Goal: Task Accomplishment & Management: Use online tool/utility

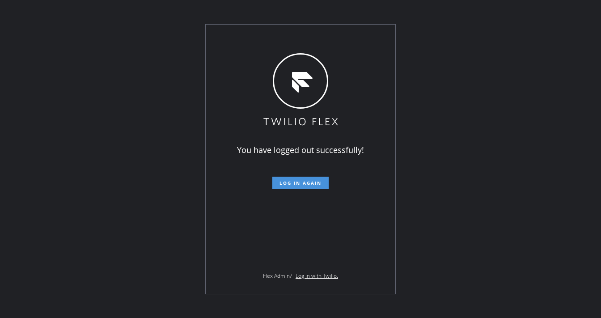
click at [278, 186] on button "Log in again" at bounding box center [300, 183] width 56 height 13
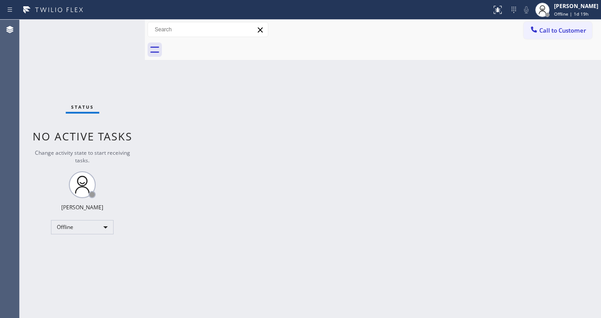
click at [29, 141] on div "Status No active tasks Change activity state to start receiving tasks. [PERSON_…" at bounding box center [82, 169] width 125 height 298
click at [84, 228] on div "Offline" at bounding box center [82, 227] width 63 height 14
click at [78, 249] on li "Available" at bounding box center [81, 250] width 61 height 11
drag, startPoint x: 181, startPoint y: 244, endPoint x: 220, endPoint y: 290, distance: 60.3
click at [181, 244] on div "Back to Dashboard Change Sender ID Customers Technicians Select a contact Outbo…" at bounding box center [373, 169] width 456 height 298
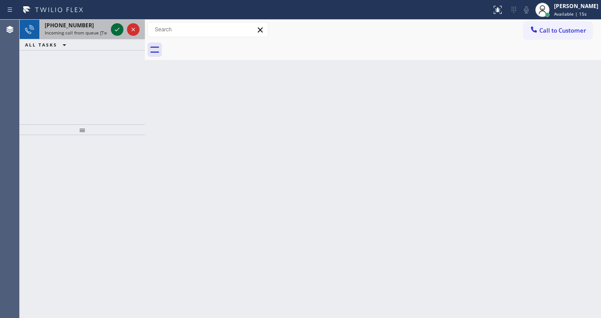
click at [110, 30] on div "[PHONE_NUMBER] Incoming call from queue [Test] All" at bounding box center [82, 30] width 125 height 20
click at [111, 30] on div at bounding box center [117, 29] width 13 height 11
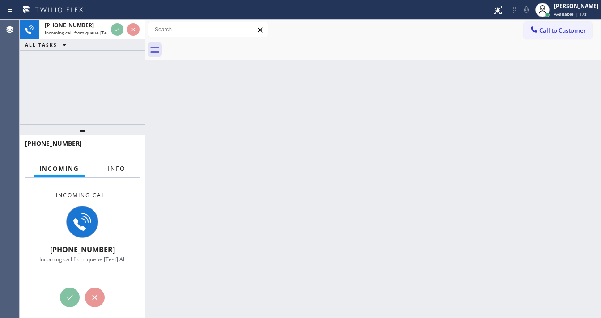
click at [117, 173] on button "Info" at bounding box center [116, 168] width 28 height 17
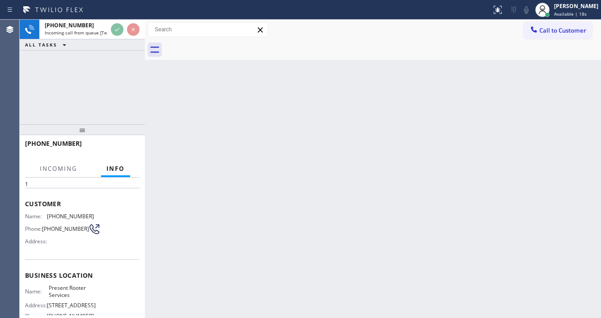
scroll to position [72, 0]
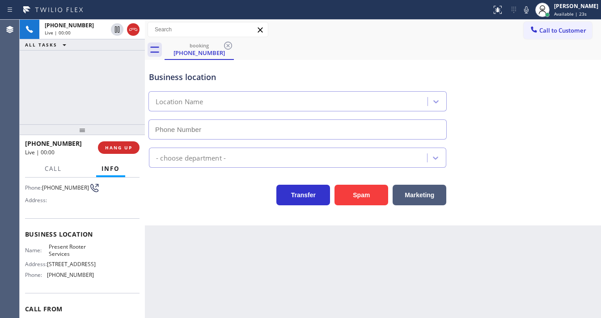
type input "[PHONE_NUMBER]"
click at [132, 151] on button "HANG UP" at bounding box center [119, 147] width 42 height 13
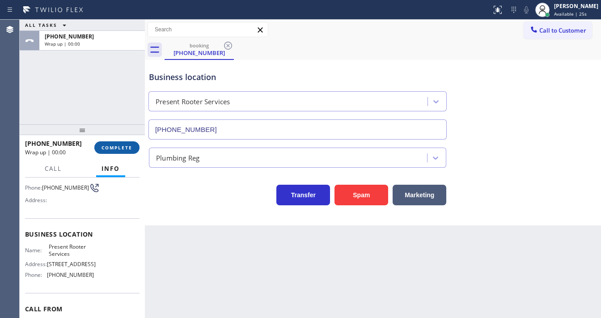
click at [131, 150] on span "COMPLETE" at bounding box center [116, 147] width 31 height 6
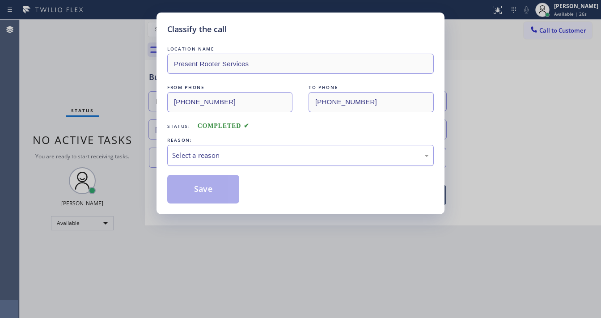
click at [226, 153] on div "Select a reason" at bounding box center [300, 155] width 257 height 10
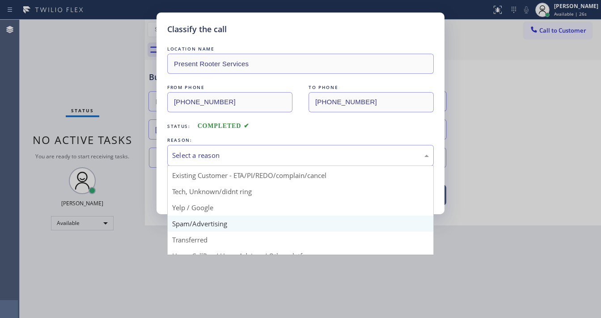
scroll to position [56, 0]
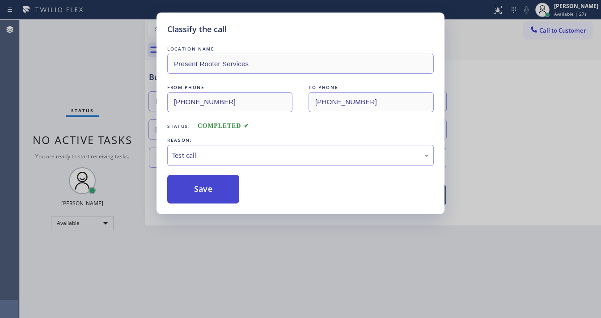
click at [211, 196] on button "Save" at bounding box center [203, 189] width 72 height 29
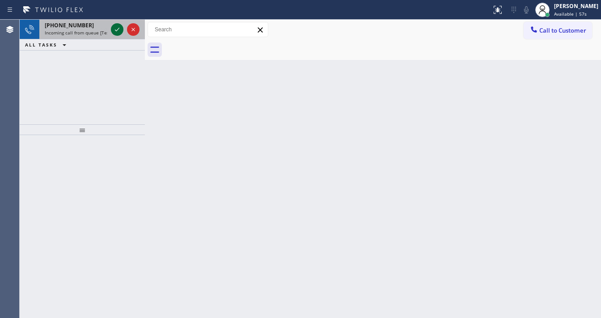
click at [114, 29] on icon at bounding box center [117, 29] width 11 height 11
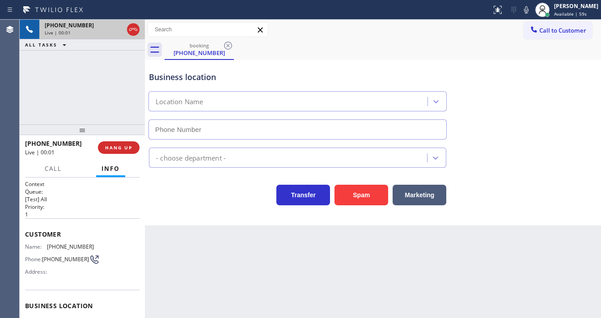
type input "[PHONE_NUMBER]"
drag, startPoint x: 0, startPoint y: 94, endPoint x: 80, endPoint y: 116, distance: 83.4
click at [3, 94] on div "Agent Desktop" at bounding box center [9, 169] width 19 height 298
click at [125, 144] on span "HANG UP" at bounding box center [118, 147] width 27 height 6
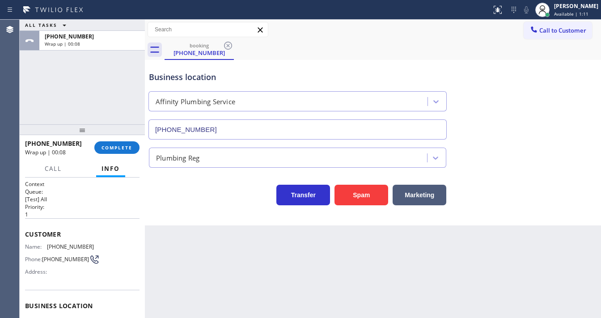
click at [33, 114] on div "ALL TASKS ALL TASKS ACTIVE TASKS TASKS IN WRAP UP [PHONE_NUMBER] Wrap up | 00:08" at bounding box center [82, 72] width 125 height 105
click at [103, 146] on span "COMPLETE" at bounding box center [116, 147] width 31 height 6
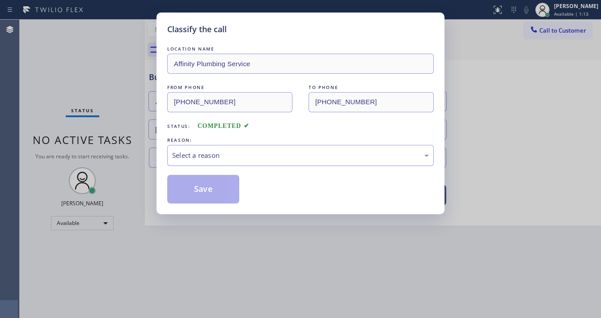
click at [206, 159] on div "Select a reason" at bounding box center [300, 155] width 257 height 10
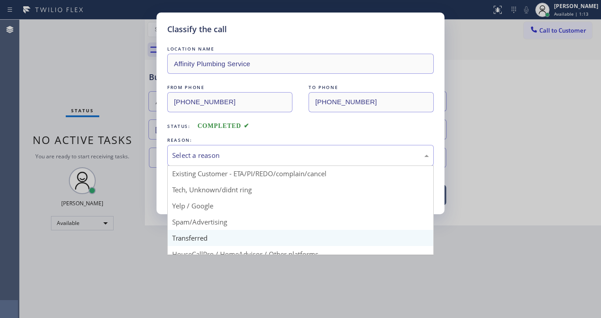
scroll to position [56, 0]
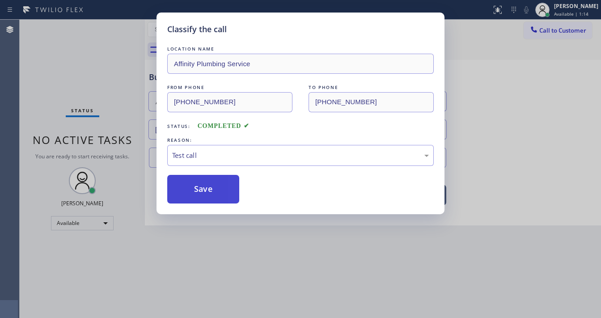
click at [214, 204] on div "Classify the call LOCATION NAME Affinity Plumbing Service FROM PHONE [PHONE_NUM…" at bounding box center [300, 114] width 288 height 202
click at [214, 195] on button "Save" at bounding box center [203, 189] width 72 height 29
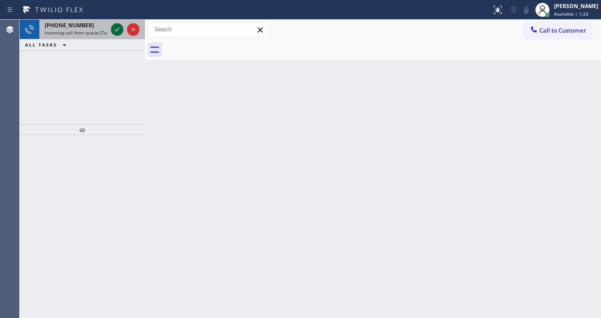
click at [118, 31] on icon at bounding box center [117, 29] width 11 height 11
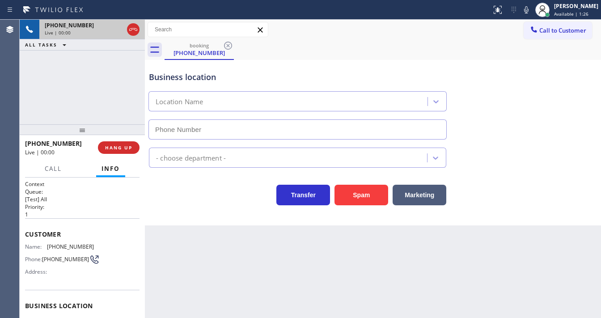
type input "[PHONE_NUMBER]"
click at [39, 104] on div "[PHONE_NUMBER] Live | 00:01 ALL TASKS ALL TASKS ACTIVE TASKS TASKS IN WRAP UP" at bounding box center [82, 72] width 125 height 105
click at [120, 146] on span "HANG UP" at bounding box center [118, 147] width 27 height 6
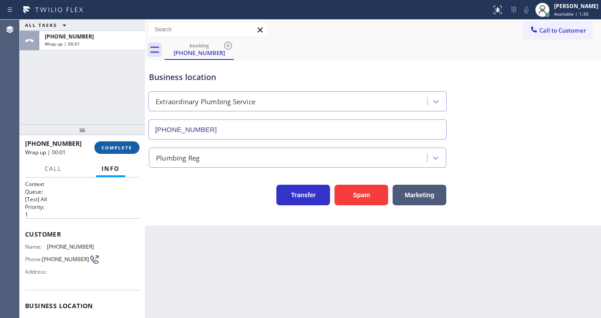
click at [120, 150] on span "COMPLETE" at bounding box center [116, 147] width 31 height 6
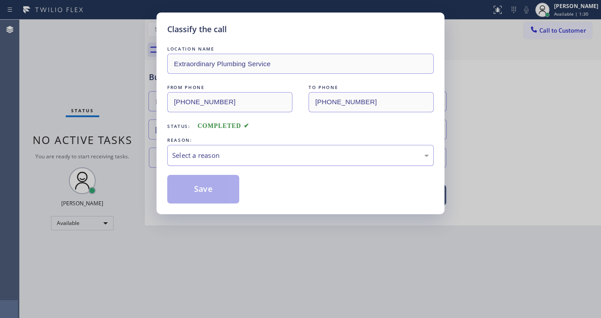
click at [216, 164] on div "Select a reason" at bounding box center [300, 155] width 266 height 21
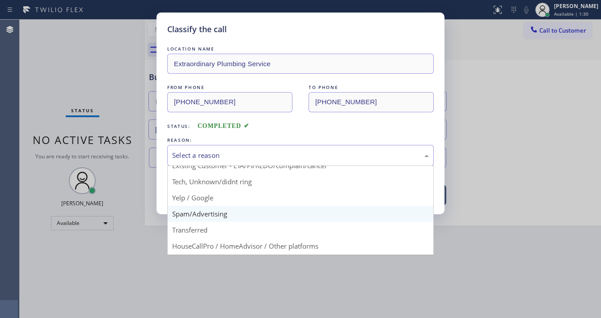
scroll to position [56, 0]
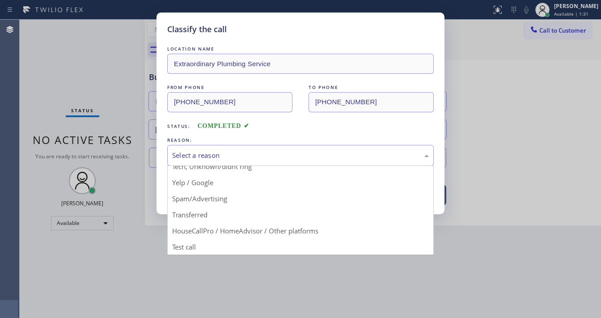
drag, startPoint x: 197, startPoint y: 241, endPoint x: 200, endPoint y: 214, distance: 27.5
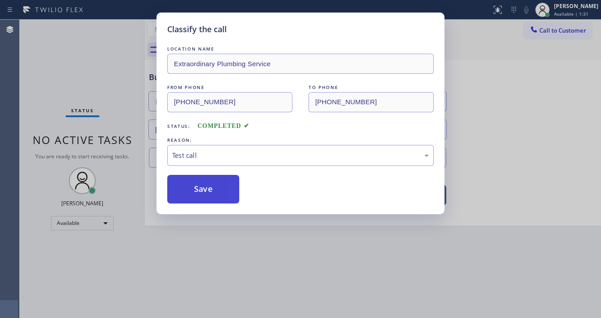
click at [207, 190] on button "Save" at bounding box center [203, 189] width 72 height 29
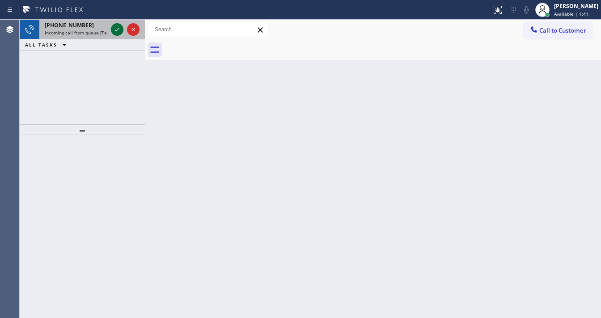
click at [116, 30] on icon at bounding box center [117, 30] width 4 height 4
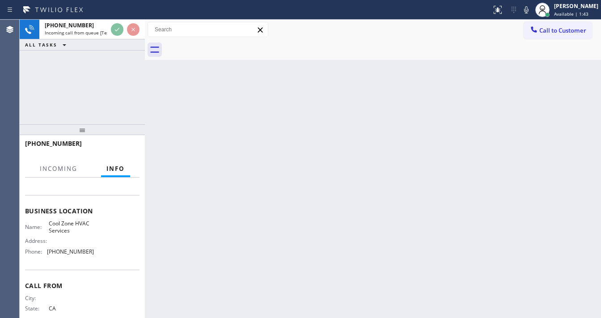
scroll to position [107, 0]
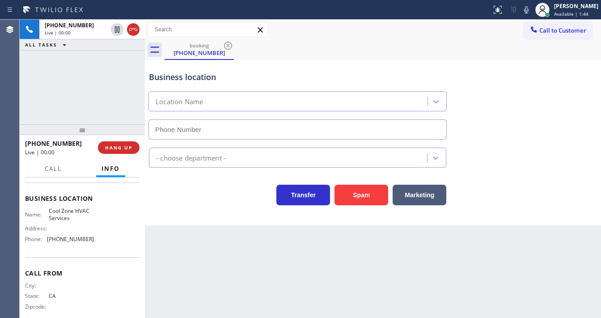
type input "[PHONE_NUMBER]"
click at [28, 114] on div "[PHONE_NUMBER] Live | 00:09 ALL TASKS ALL TASKS ACTIVE TASKS TASKS IN WRAP UP" at bounding box center [82, 72] width 125 height 105
click at [359, 194] on button "Spam" at bounding box center [361, 195] width 54 height 21
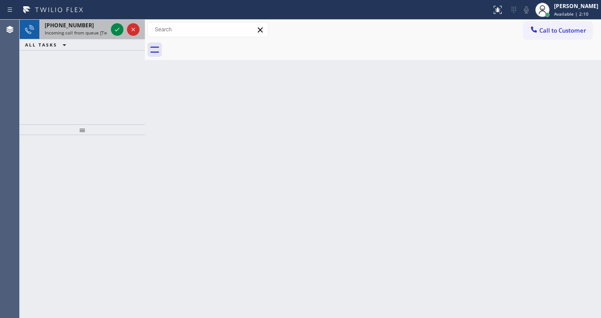
click at [110, 30] on div at bounding box center [125, 30] width 32 height 20
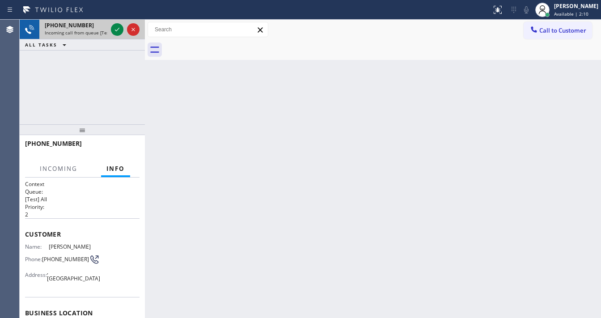
click at [110, 30] on div at bounding box center [125, 30] width 32 height 20
click at [111, 30] on div at bounding box center [117, 29] width 13 height 11
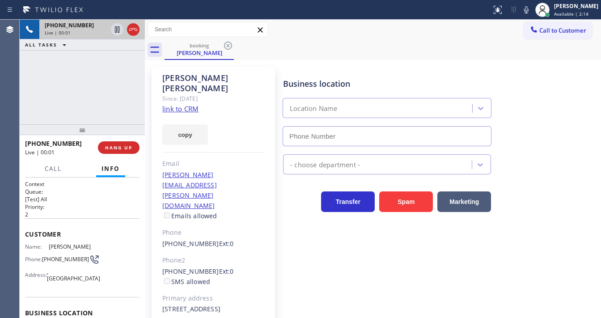
type input "[PHONE_NUMBER]"
click at [27, 110] on div "[PHONE_NUMBER] Live | 00:11 ALL TASKS ALL TASKS ACTIVE TASKS TASKS IN WRAP UP" at bounding box center [82, 72] width 125 height 105
click at [179, 104] on link "link to CRM" at bounding box center [180, 108] width 36 height 9
click at [384, 36] on div "Call to Customer Outbound call Location Search location Your caller id phone nu…" at bounding box center [373, 30] width 456 height 16
drag, startPoint x: 533, startPoint y: 10, endPoint x: 518, endPoint y: 17, distance: 16.8
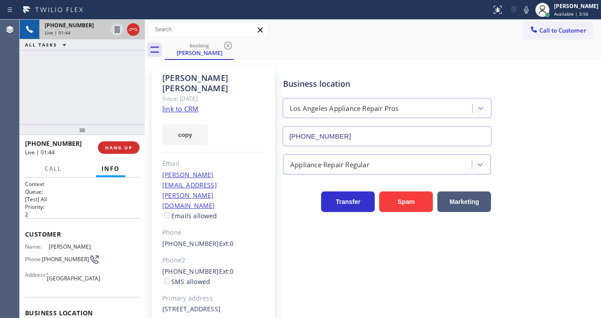
click at [532, 11] on icon at bounding box center [526, 9] width 11 height 11
click at [116, 30] on icon at bounding box center [117, 29] width 4 height 6
click at [278, 33] on div "Call to Customer Outbound call Location Search location Your caller id phone nu…" at bounding box center [373, 30] width 456 height 16
click at [20, 85] on div "[PHONE_NUMBER] Live | 04:20 ALL TASKS ALL TASKS ACTIVE TASKS TASKS IN WRAP UP" at bounding box center [82, 72] width 125 height 105
click at [118, 31] on icon at bounding box center [117, 29] width 6 height 6
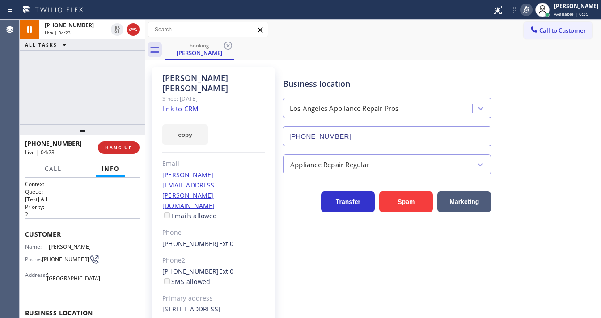
drag, startPoint x: 529, startPoint y: 11, endPoint x: 376, endPoint y: 44, distance: 157.3
click at [529, 11] on icon at bounding box center [526, 9] width 11 height 11
click at [75, 98] on div "[PHONE_NUMBER] Live | 04:23 ALL TASKS ALL TASKS ACTIVE TASKS TASKS IN WRAP UP" at bounding box center [82, 72] width 125 height 105
click at [107, 85] on div "[PHONE_NUMBER] Live | 04:26 ALL TASKS ALL TASKS ACTIVE TASKS TASKS IN WRAP UP" at bounding box center [82, 72] width 125 height 105
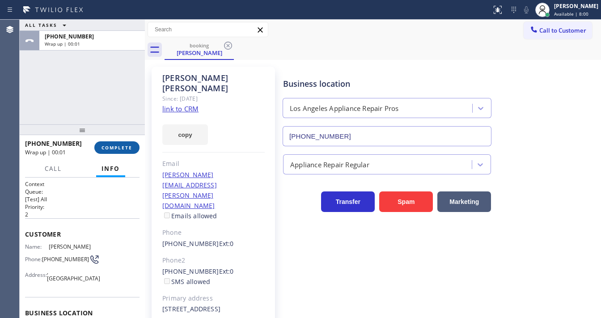
click at [125, 145] on span "COMPLETE" at bounding box center [116, 147] width 31 height 6
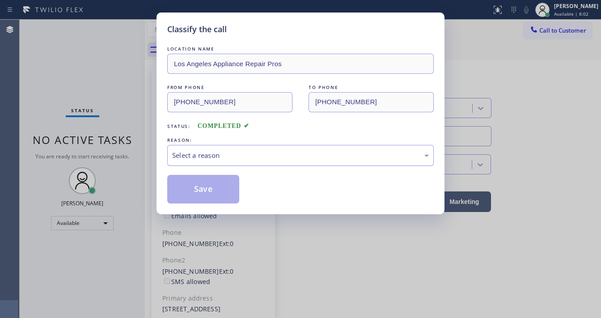
drag, startPoint x: 223, startPoint y: 151, endPoint x: 225, endPoint y: 163, distance: 12.7
click at [224, 152] on div "Select a reason" at bounding box center [300, 155] width 257 height 10
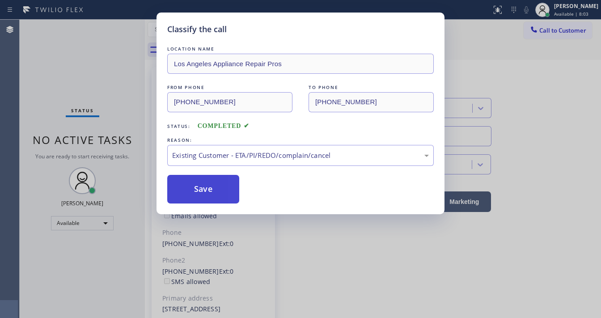
click at [205, 188] on button "Save" at bounding box center [203, 189] width 72 height 29
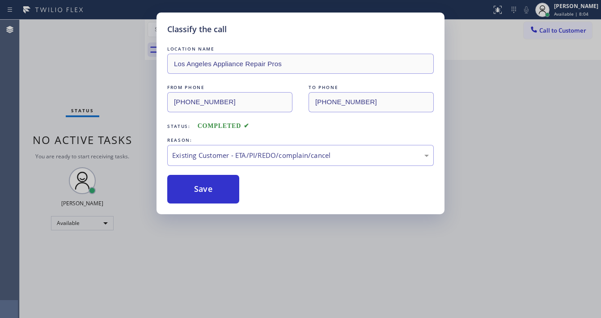
click at [94, 67] on div "Classify the call LOCATION NAME Los Angeles Appliance Repair Pros FROM PHONE [P…" at bounding box center [300, 159] width 601 height 318
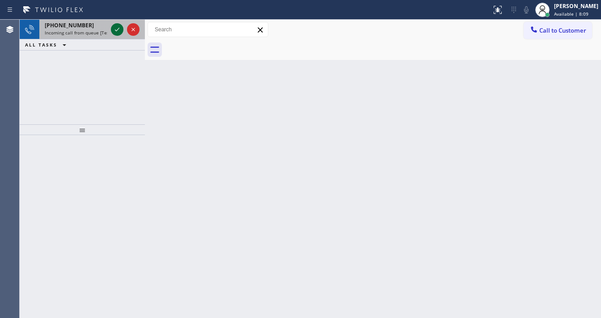
click at [114, 34] on icon at bounding box center [117, 29] width 11 height 11
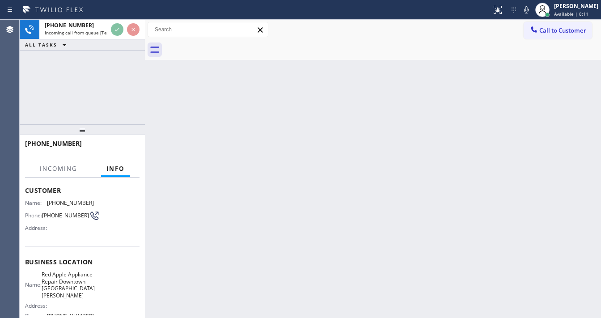
scroll to position [72, 0]
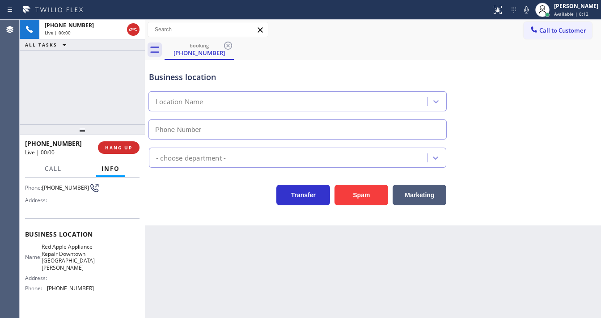
type input "[PHONE_NUMBER]"
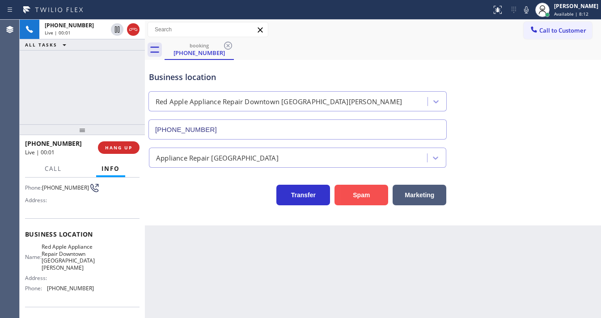
click at [357, 195] on button "Spam" at bounding box center [361, 195] width 54 height 21
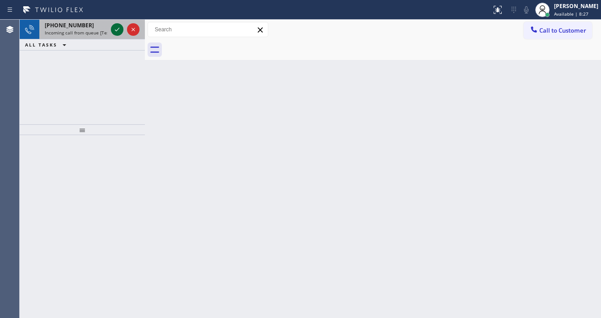
click at [112, 28] on icon at bounding box center [117, 29] width 11 height 11
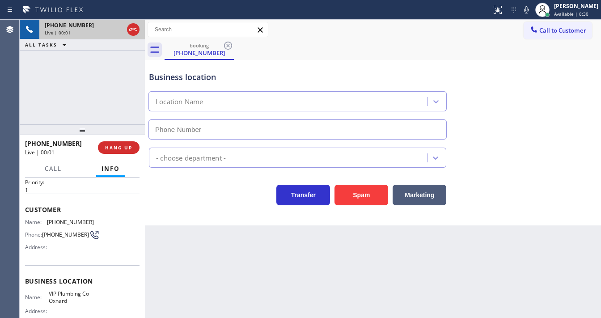
scroll to position [72, 0]
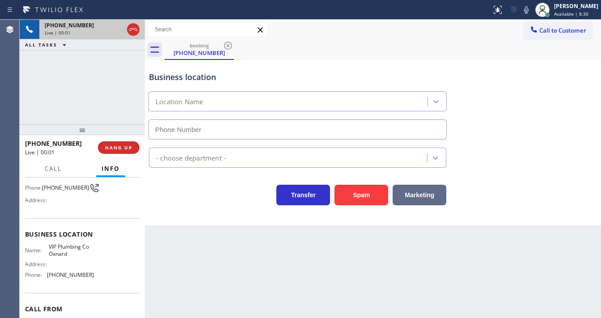
type input "[PHONE_NUMBER]"
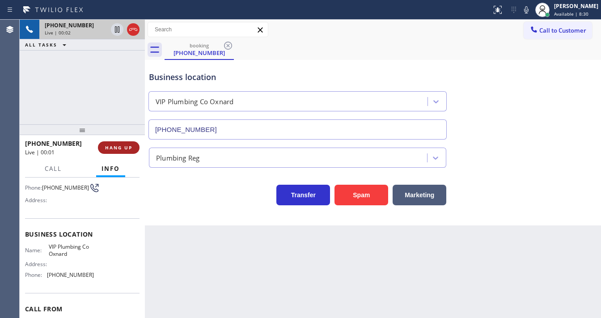
click at [122, 151] on button "HANG UP" at bounding box center [119, 147] width 42 height 13
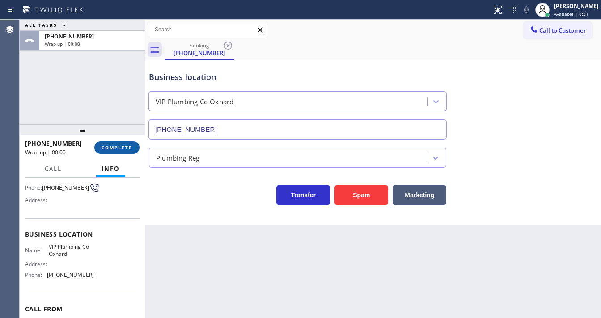
click at [124, 149] on span "COMPLETE" at bounding box center [116, 147] width 31 height 6
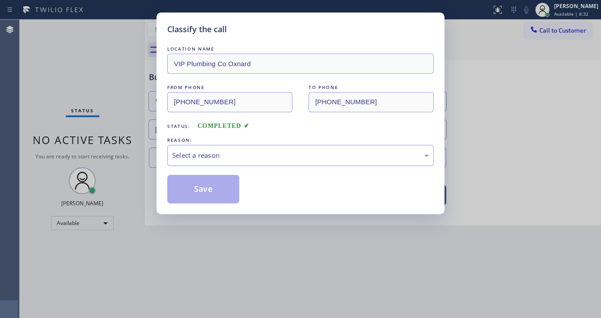
click at [208, 160] on div "Select a reason" at bounding box center [300, 155] width 266 height 21
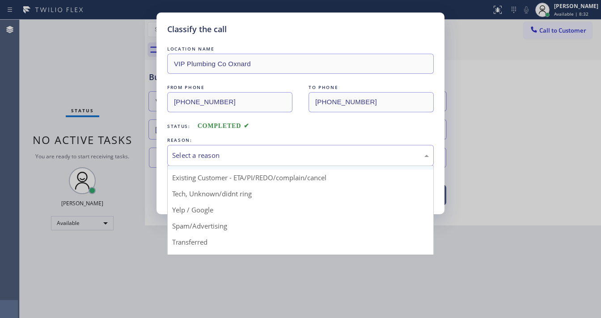
scroll to position [56, 0]
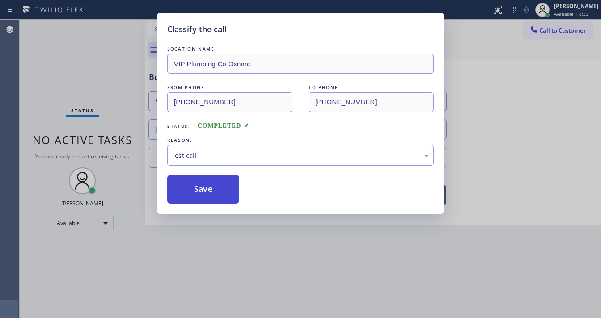
click at [201, 194] on button "Save" at bounding box center [203, 189] width 72 height 29
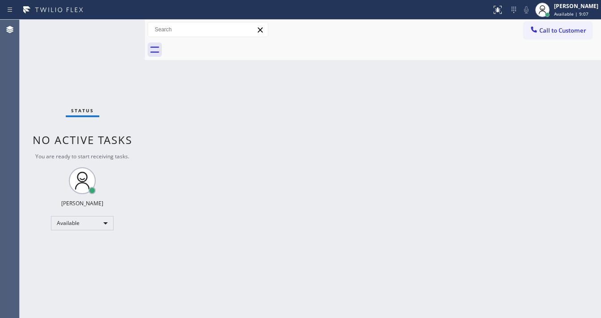
click at [34, 122] on div "Status No active tasks You are ready to start receiving tasks. [PERSON_NAME]" at bounding box center [82, 169] width 125 height 298
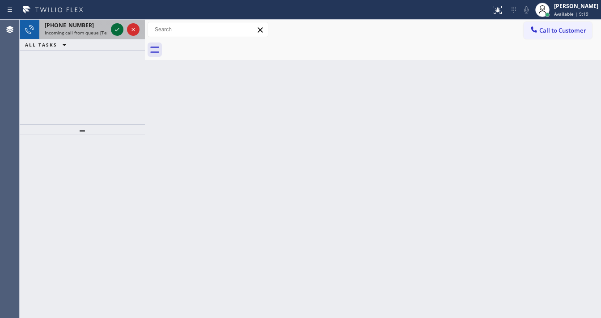
click at [116, 25] on icon at bounding box center [117, 29] width 11 height 11
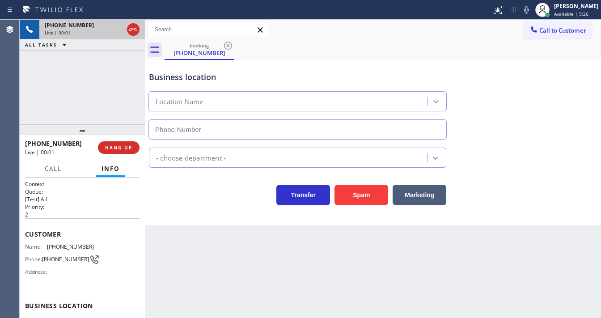
type input "[PHONE_NUMBER]"
click at [39, 110] on div "[PHONE_NUMBER] Live | 00:02 ALL TASKS ALL TASKS ACTIVE TASKS TASKS IN WRAP UP" at bounding box center [82, 72] width 125 height 105
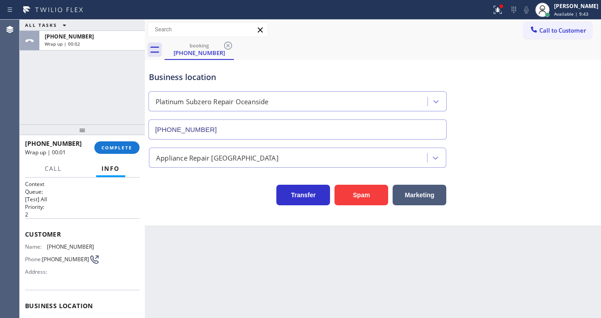
click at [30, 118] on div "ALL TASKS ALL TASKS ACTIVE TASKS TASKS IN WRAP UP [PHONE_NUMBER] Wrap up | 00:02" at bounding box center [82, 72] width 125 height 105
click at [116, 143] on button "COMPLETE" at bounding box center [116, 147] width 45 height 13
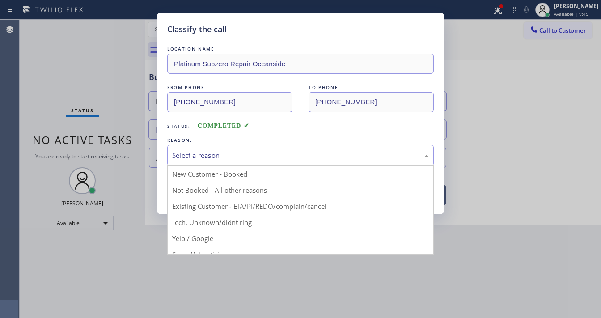
click at [232, 157] on div "Select a reason" at bounding box center [300, 155] width 257 height 10
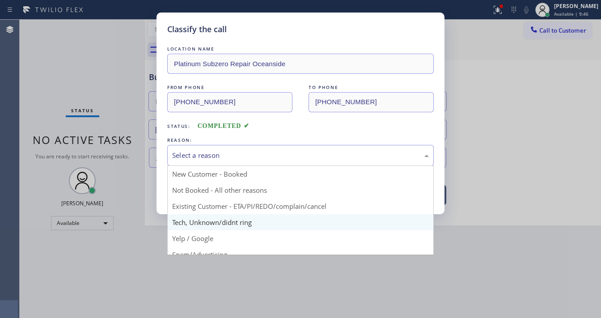
drag, startPoint x: 208, startPoint y: 222, endPoint x: 210, endPoint y: 213, distance: 9.1
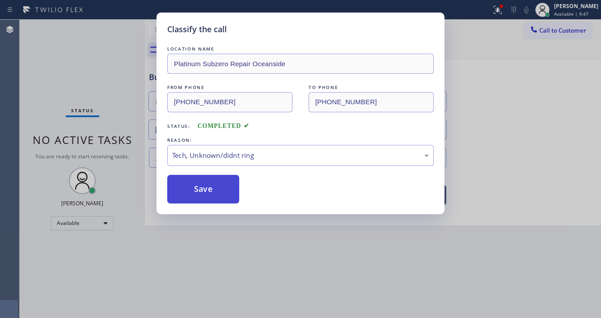
click at [211, 180] on button "Save" at bounding box center [203, 189] width 72 height 29
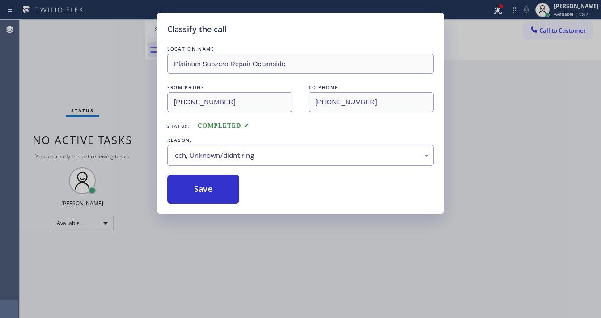
drag, startPoint x: 211, startPoint y: 180, endPoint x: 272, endPoint y: 317, distance: 149.7
click at [216, 186] on button "Save" at bounding box center [203, 189] width 72 height 29
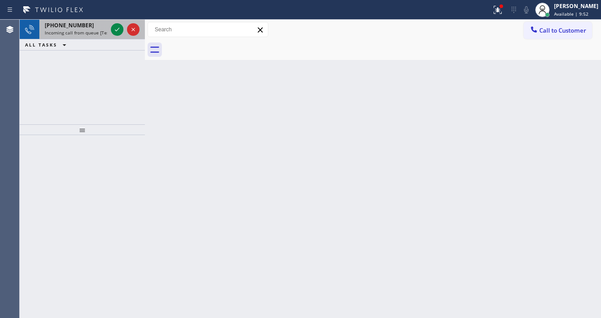
click at [125, 35] on div at bounding box center [125, 30] width 32 height 20
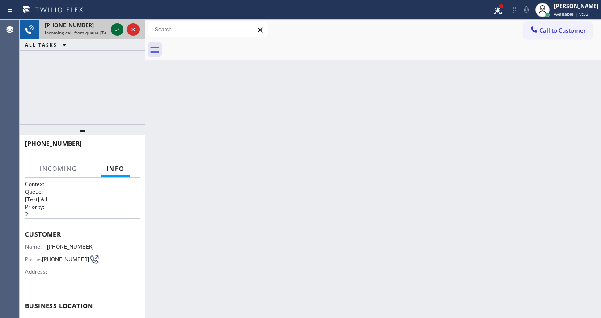
click at [116, 34] on icon at bounding box center [117, 29] width 11 height 11
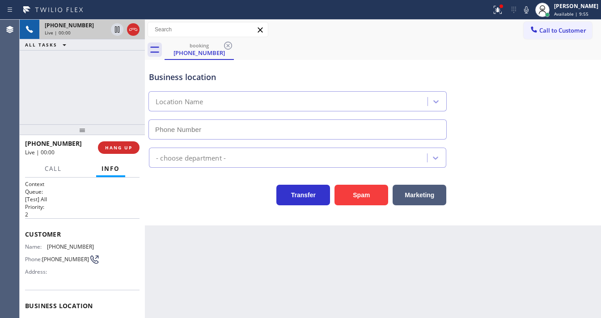
type input "[PHONE_NUMBER]"
click at [358, 196] on button "Spam" at bounding box center [361, 195] width 54 height 21
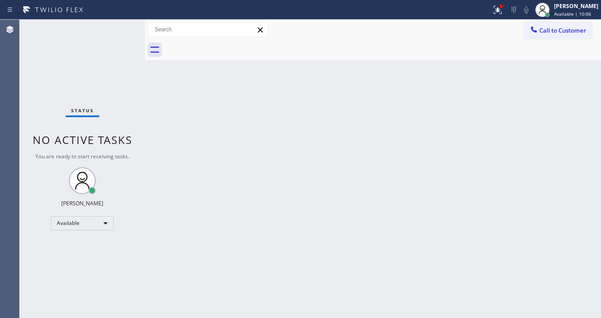
click at [115, 29] on div "Status No active tasks You are ready to start receiving tasks. [PERSON_NAME]" at bounding box center [82, 169] width 125 height 298
click at [116, 30] on div "Status No active tasks You are ready to start receiving tasks. [PERSON_NAME]" at bounding box center [82, 169] width 125 height 298
drag, startPoint x: 116, startPoint y: 30, endPoint x: 227, endPoint y: 182, distance: 188.1
click at [118, 33] on div "Status No active tasks You are ready to start receiving tasks. [PERSON_NAME]" at bounding box center [82, 169] width 125 height 298
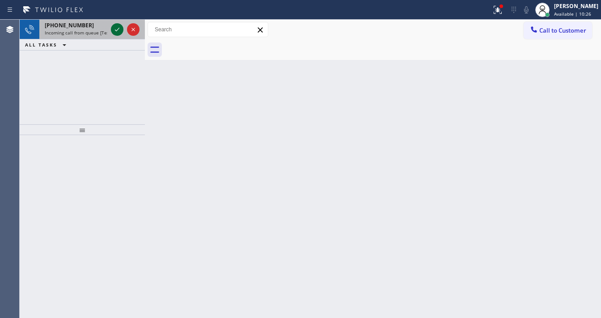
click at [118, 27] on icon at bounding box center [117, 29] width 11 height 11
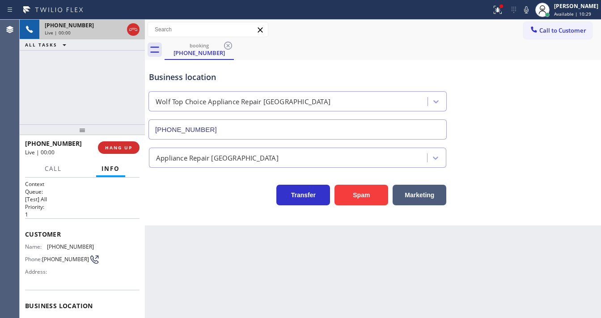
type input "[PHONE_NUMBER]"
click at [4, 99] on div "Agent Desktop" at bounding box center [9, 169] width 19 height 298
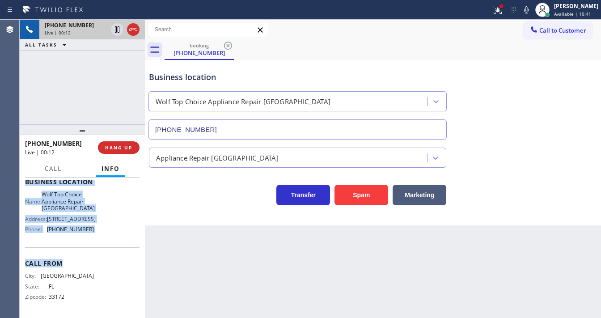
scroll to position [138, 0]
drag, startPoint x: 26, startPoint y: 231, endPoint x: 98, endPoint y: 229, distance: 72.4
click at [98, 229] on div "Context Queue: [Test] All Priority: 1 Customer Name: [PHONE_NUMBER] Phone: [PHO…" at bounding box center [82, 185] width 114 height 259
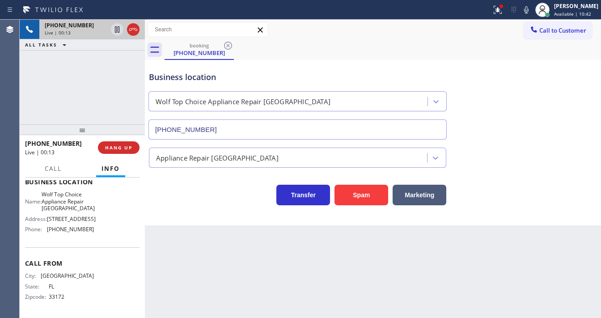
click at [109, 104] on div "[PHONE_NUMBER] Live | 00:13 ALL TASKS ALL TASKS ACTIVE TASKS TASKS IN WRAP UP" at bounding box center [82, 72] width 125 height 105
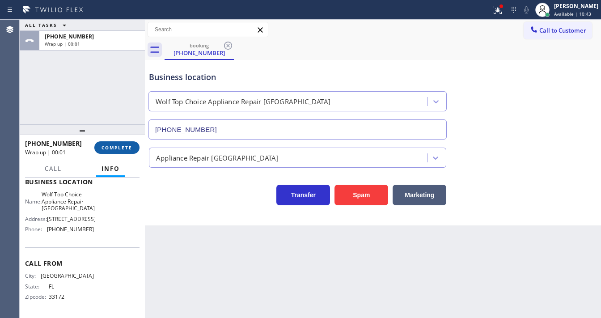
click at [119, 151] on button "COMPLETE" at bounding box center [116, 147] width 45 height 13
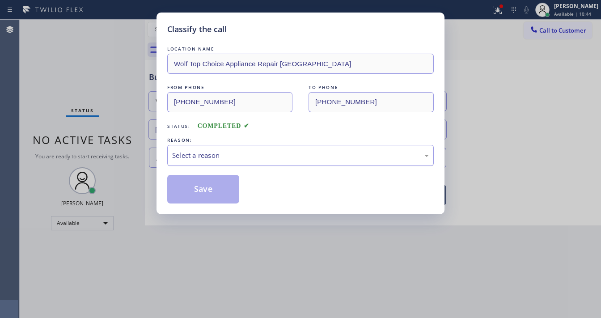
click at [215, 156] on div "Select a reason" at bounding box center [300, 155] width 257 height 10
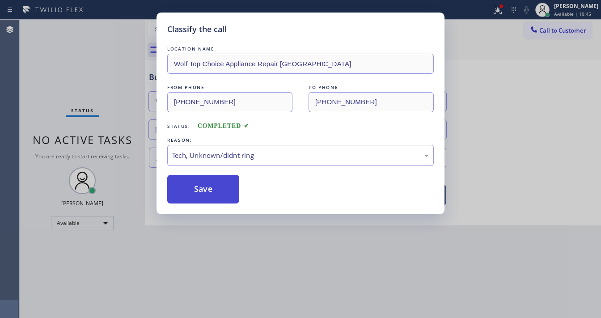
click at [210, 195] on button "Save" at bounding box center [203, 189] width 72 height 29
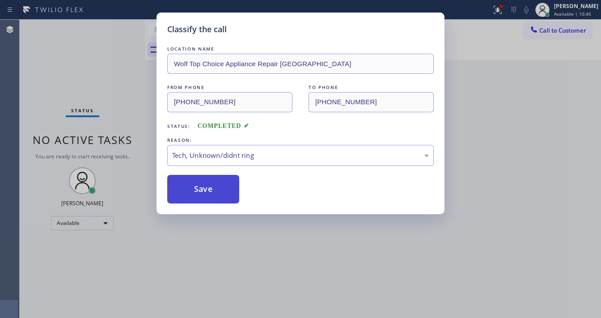
click at [210, 194] on button "Save" at bounding box center [203, 189] width 72 height 29
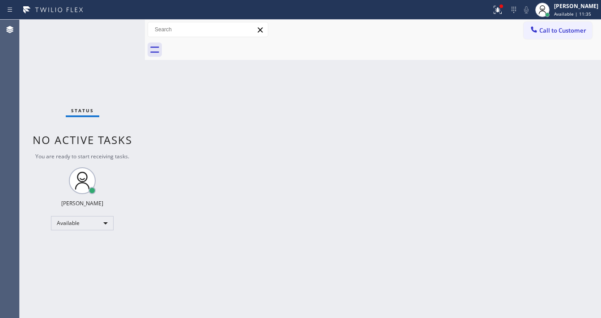
click at [118, 31] on div "Status No active tasks You are ready to start receiving tasks. [PERSON_NAME]" at bounding box center [82, 169] width 125 height 298
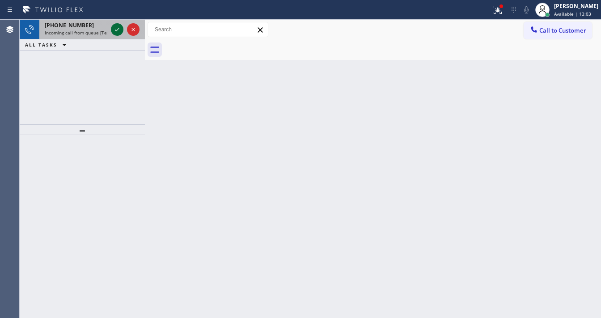
click at [117, 29] on icon at bounding box center [117, 29] width 11 height 11
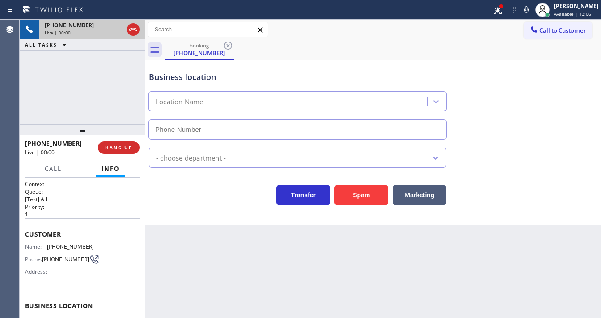
type input "[PHONE_NUMBER]"
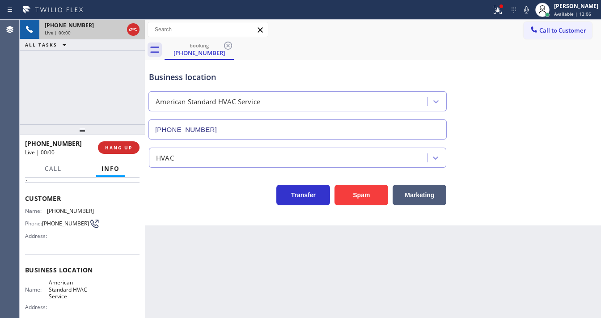
scroll to position [72, 0]
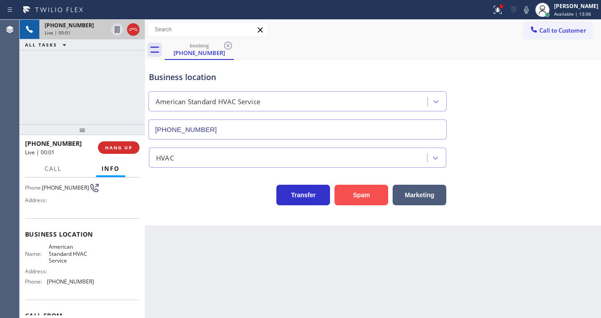
click at [356, 198] on button "Spam" at bounding box center [361, 195] width 54 height 21
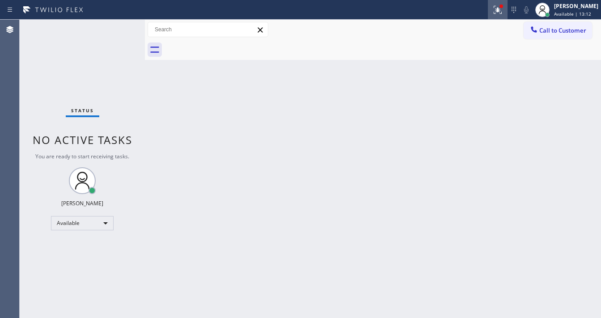
click at [503, 13] on icon at bounding box center [497, 9] width 11 height 11
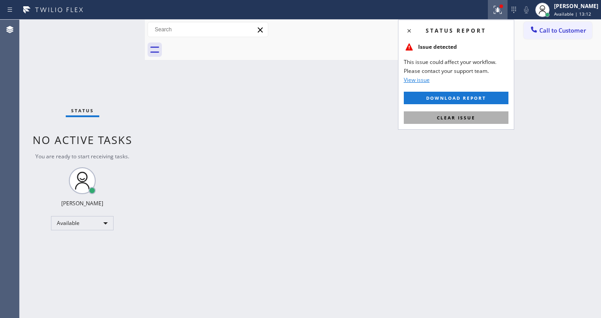
click at [473, 110] on div "Status report Issue detected This issue could affect your workflow. Please cont…" at bounding box center [456, 75] width 116 height 110
click at [473, 112] on button "Clear issue" at bounding box center [456, 117] width 105 height 13
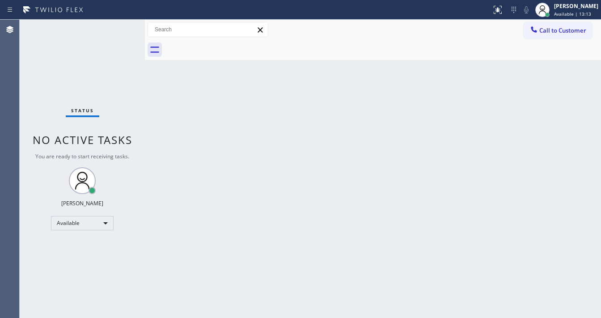
click at [241, 191] on div "Back to Dashboard Change Sender ID Customers Technicians Select a contact Outbo…" at bounding box center [373, 169] width 456 height 298
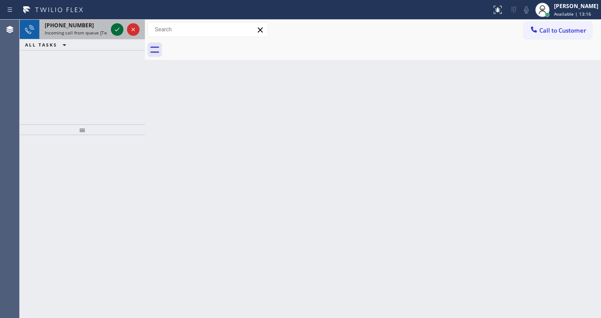
click at [117, 36] on div at bounding box center [125, 30] width 32 height 20
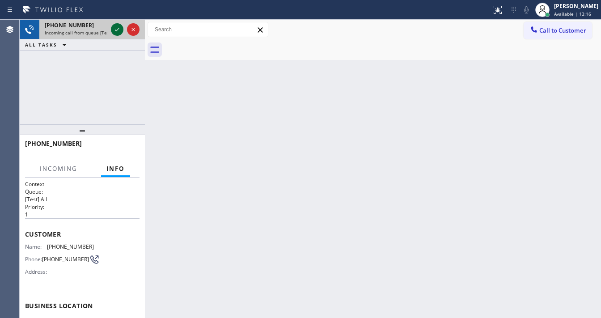
click at [118, 34] on button at bounding box center [117, 29] width 13 height 13
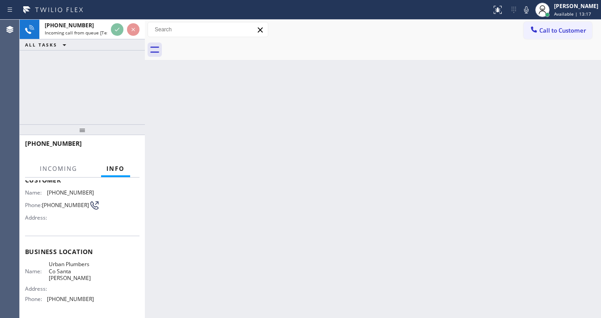
scroll to position [72, 0]
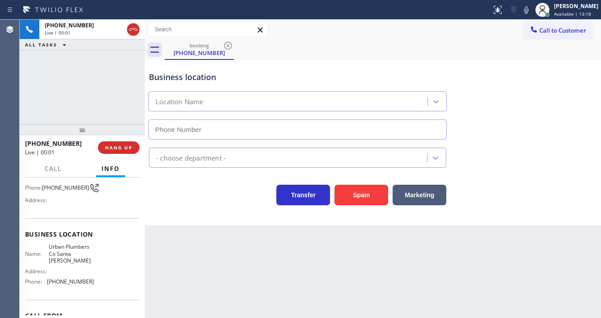
type input "[PHONE_NUMBER]"
click at [126, 145] on span "HANG UP" at bounding box center [118, 147] width 27 height 6
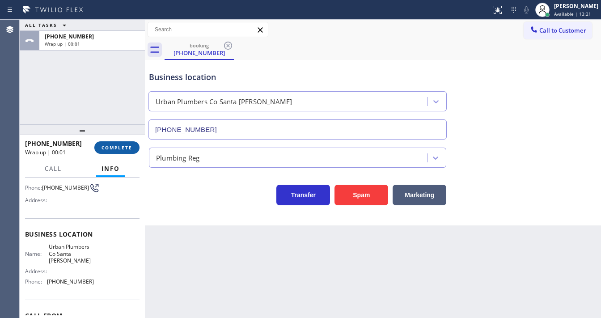
click at [126, 147] on span "COMPLETE" at bounding box center [116, 147] width 31 height 6
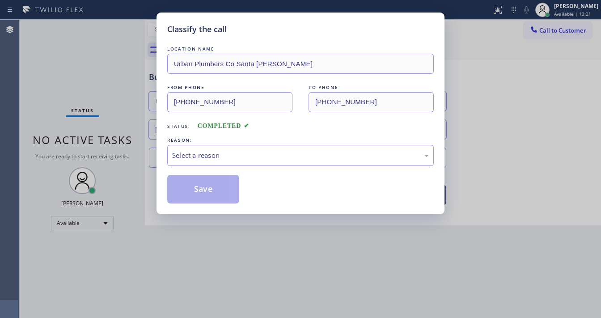
click at [209, 166] on div "LOCATION NAME Urban Plumbers Co Santa [PERSON_NAME] FROM PHONE [PHONE_NUMBER] T…" at bounding box center [300, 123] width 266 height 159
click at [211, 156] on div "Select a reason" at bounding box center [300, 155] width 257 height 10
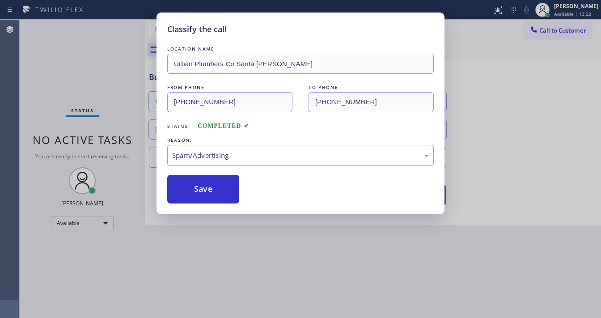
drag, startPoint x: 207, startPoint y: 216, endPoint x: 189, endPoint y: 156, distance: 62.5
click at [189, 157] on div "Spam/Advertising" at bounding box center [300, 155] width 257 height 10
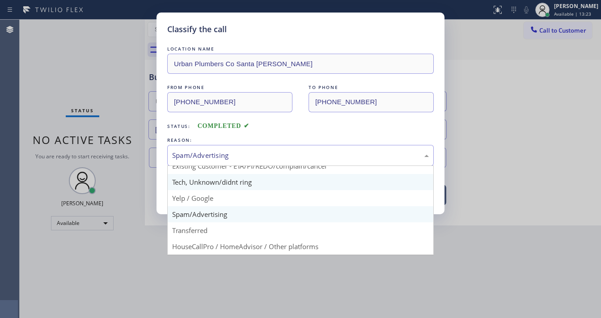
scroll to position [56, 0]
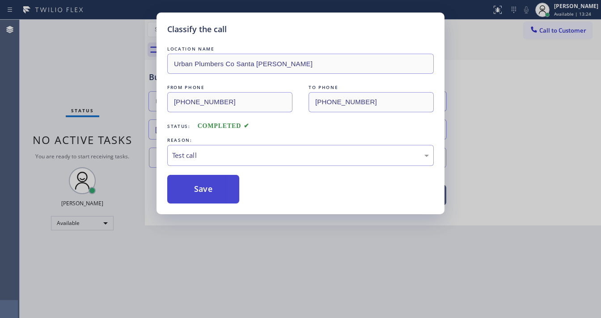
click at [198, 199] on button "Save" at bounding box center [203, 189] width 72 height 29
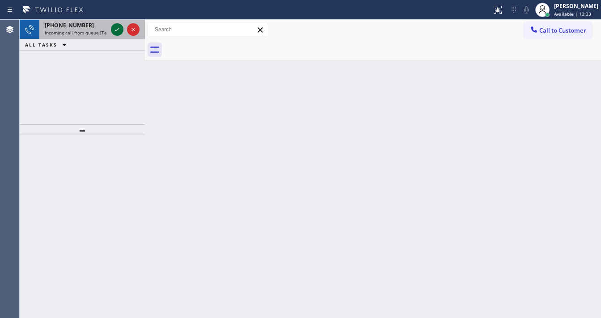
click at [112, 27] on icon at bounding box center [117, 29] width 11 height 11
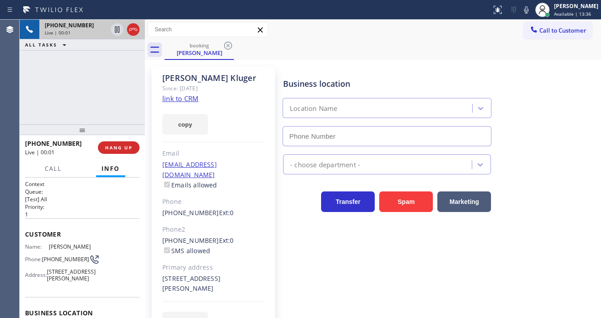
type input "[PHONE_NUMBER]"
click at [177, 97] on link "link to CRM" at bounding box center [180, 98] width 36 height 9
click at [137, 86] on div "[PHONE_NUMBER] Live | 01:01 ALL TASKS ALL TASKS ACTIVE TASKS TASKS IN WRAP UP" at bounding box center [82, 72] width 125 height 105
click at [125, 70] on div "[PHONE_NUMBER] Live | 01:23 ALL TASKS ALL TASKS ACTIVE TASKS TASKS IN WRAP UP" at bounding box center [82, 72] width 125 height 105
drag, startPoint x: 371, startPoint y: 29, endPoint x: 498, endPoint y: 28, distance: 127.0
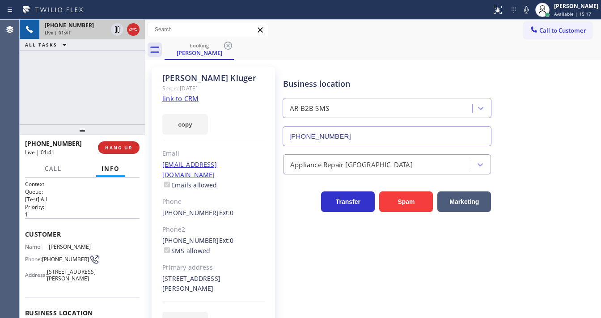
click at [372, 29] on div "Call to Customer Outbound call Location Search location Your caller id phone nu…" at bounding box center [373, 30] width 456 height 16
drag, startPoint x: 530, startPoint y: 8, endPoint x: 443, endPoint y: 36, distance: 91.5
click at [531, 8] on icon at bounding box center [526, 9] width 11 height 11
click at [530, 9] on icon at bounding box center [526, 9] width 11 height 11
click at [531, 12] on icon at bounding box center [526, 9] width 11 height 11
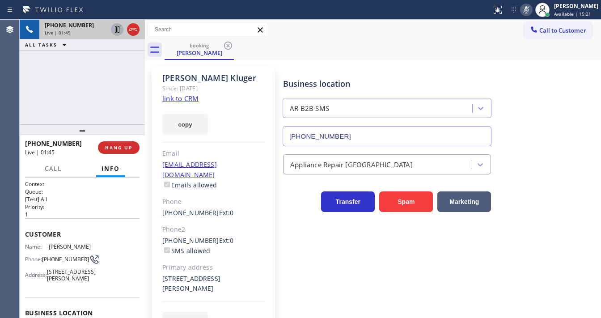
click at [115, 31] on icon at bounding box center [117, 29] width 4 height 6
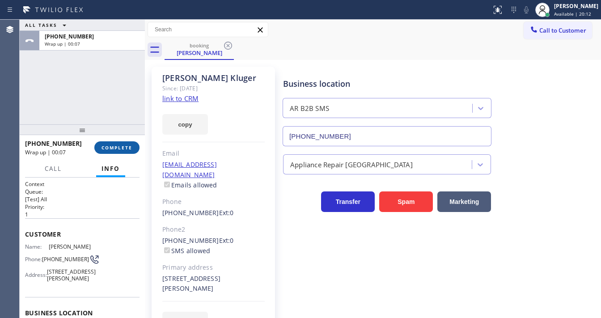
click at [117, 145] on span "COMPLETE" at bounding box center [116, 147] width 31 height 6
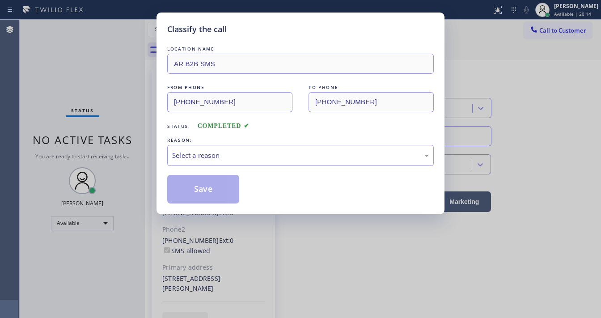
click at [217, 168] on div "LOCATION NAME AR B2B SMS FROM PHONE [PHONE_NUMBER] TO PHONE [PHONE_NUMBER] Stat…" at bounding box center [300, 123] width 266 height 159
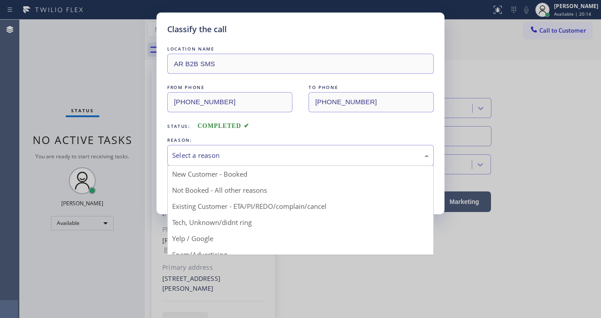
click at [218, 165] on div "Select a reason New Customer - Booked Not Booked - All other reasons Existing C…" at bounding box center [300, 155] width 266 height 21
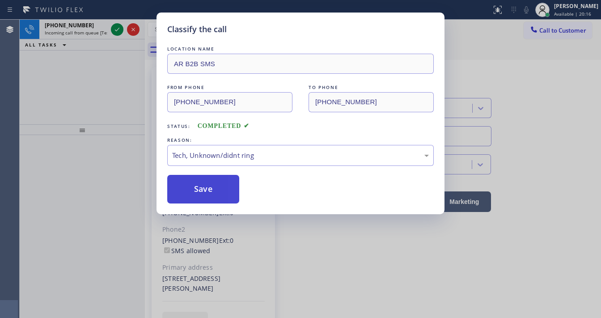
click at [209, 191] on button "Save" at bounding box center [203, 189] width 72 height 29
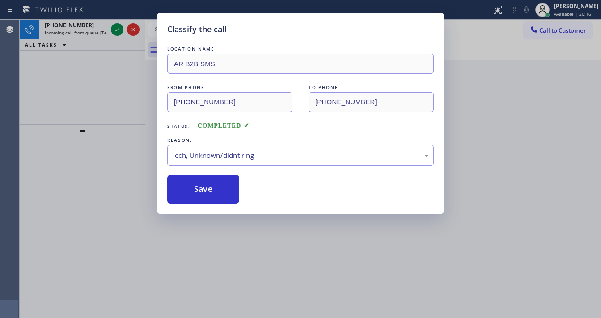
drag, startPoint x: 109, startPoint y: 136, endPoint x: 106, endPoint y: 67, distance: 69.3
click at [108, 129] on div "Classify the call LOCATION NAME AR B2B SMS FROM PHONE [PHONE_NUMBER] TO PHONE […" at bounding box center [300, 159] width 601 height 318
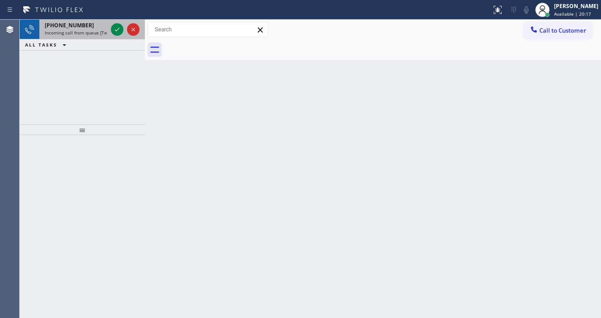
click at [94, 32] on span "Incoming call from queue [Test] All" at bounding box center [82, 33] width 74 height 6
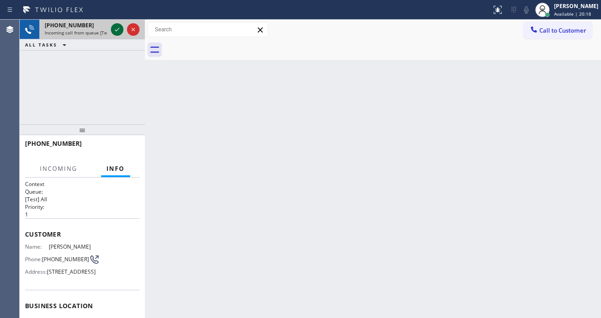
click at [111, 30] on div at bounding box center [117, 29] width 13 height 11
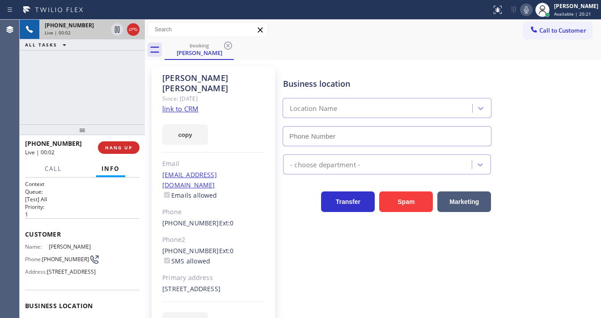
type input "[PHONE_NUMBER]"
click at [38, 92] on div "[PHONE_NUMBER] Live | 00:02 ALL TASKS ALL TASKS ACTIVE TASKS TASKS IN WRAP UP" at bounding box center [82, 72] width 125 height 105
click at [47, 112] on div "[PHONE_NUMBER] Live | 00:54 ALL TASKS ALL TASKS ACTIVE TASKS TASKS IN WRAP UP" at bounding box center [82, 72] width 125 height 105
click at [531, 11] on icon at bounding box center [526, 9] width 11 height 11
click at [118, 30] on icon at bounding box center [117, 29] width 11 height 11
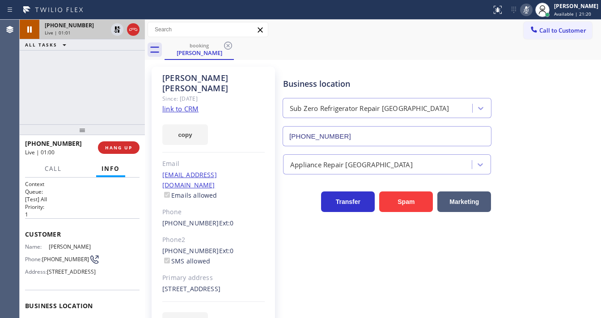
drag, startPoint x: 25, startPoint y: 100, endPoint x: 135, endPoint y: 1, distance: 148.1
click at [26, 99] on div "[PHONE_NUMBER] Live | 01:01 ALL TASKS ALL TASKS ACTIVE TASKS TASKS IN WRAP UP" at bounding box center [82, 72] width 125 height 105
click at [176, 104] on link "link to CRM" at bounding box center [180, 108] width 36 height 9
click at [117, 30] on icon at bounding box center [117, 29] width 11 height 11
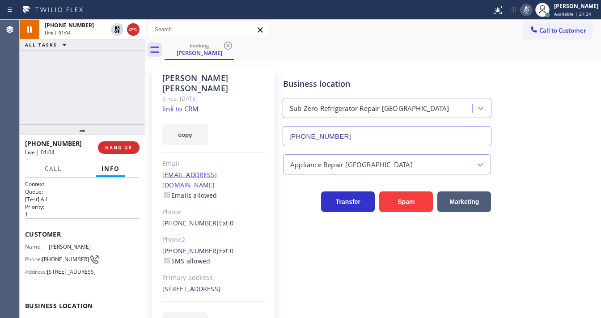
click at [526, 13] on div at bounding box center [526, 9] width 13 height 11
drag, startPoint x: 82, startPoint y: 79, endPoint x: 104, endPoint y: 10, distance: 72.7
click at [82, 79] on div "[PHONE_NUMBER] Live | 01:05 ALL TASKS ALL TASKS ACTIVE TASKS TASKS IN WRAP UP" at bounding box center [82, 72] width 125 height 105
click at [369, 57] on div "booking [PERSON_NAME]" at bounding box center [383, 50] width 436 height 20
click at [389, 36] on div "Call to Customer Outbound call Location Search location Your caller id phone nu…" at bounding box center [373, 30] width 456 height 16
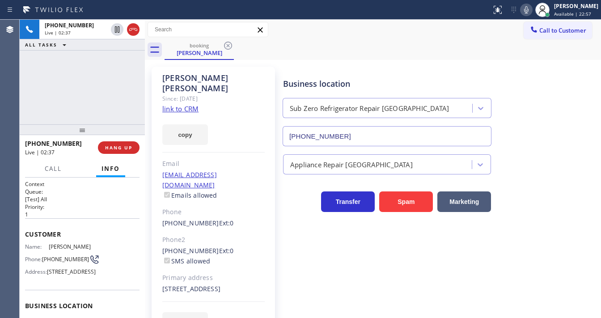
click at [528, 11] on icon at bounding box center [526, 9] width 4 height 7
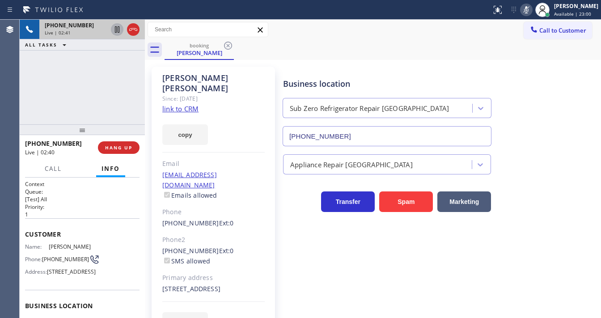
click at [116, 31] on icon at bounding box center [117, 29] width 11 height 11
click at [118, 31] on icon at bounding box center [117, 29] width 6 height 6
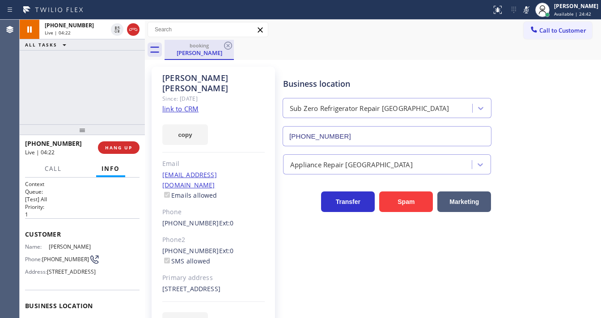
drag, startPoint x: 535, startPoint y: 8, endPoint x: 229, endPoint y: 54, distance: 309.2
click at [532, 8] on icon at bounding box center [526, 9] width 11 height 11
click at [89, 83] on div "[PHONE_NUMBER] Live | 04:23 ALL TASKS ALL TASKS ACTIVE TASKS TASKS IN WRAP UP" at bounding box center [82, 72] width 125 height 105
click at [82, 79] on div "[PHONE_NUMBER] Live | 04:29 ALL TASKS ALL TASKS ACTIVE TASKS TASKS IN WRAP UP" at bounding box center [82, 72] width 125 height 105
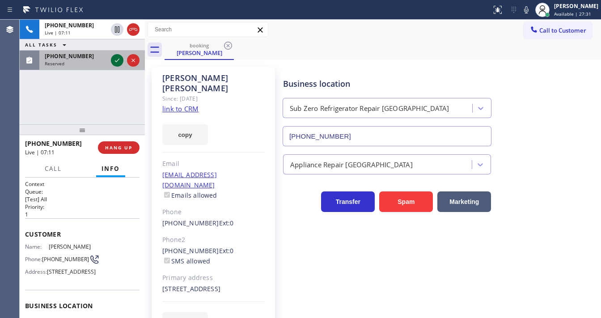
click at [112, 61] on div at bounding box center [117, 60] width 13 height 11
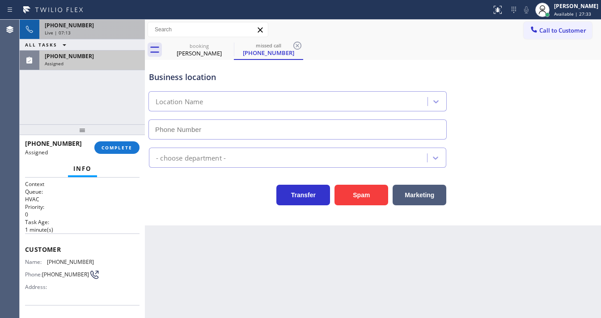
type input "[PHONE_NUMBER]"
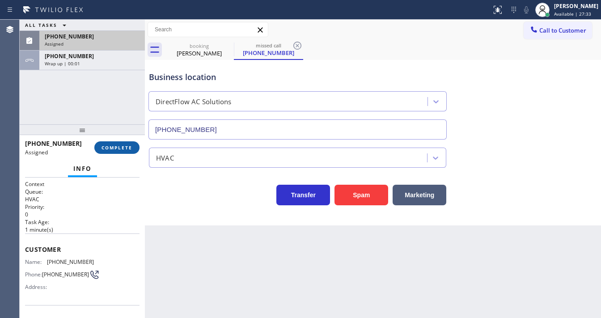
click at [120, 148] on span "COMPLETE" at bounding box center [116, 147] width 31 height 6
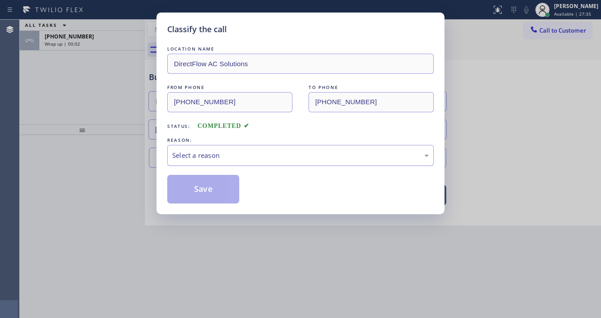
click at [198, 163] on div "Select a reason" at bounding box center [300, 155] width 266 height 21
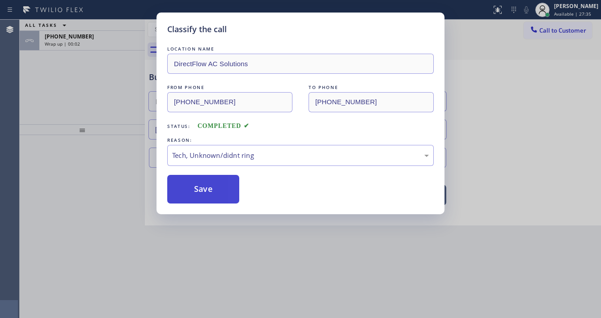
click at [203, 188] on button "Save" at bounding box center [203, 189] width 72 height 29
type input "[PHONE_NUMBER]"
click at [203, 188] on button "Save" at bounding box center [203, 189] width 72 height 29
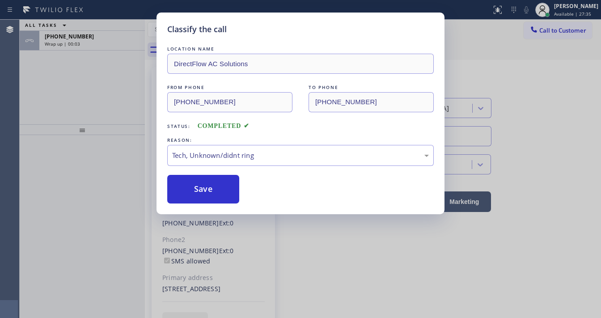
drag, startPoint x: 57, startPoint y: 77, endPoint x: 68, endPoint y: 72, distance: 12.8
click at [59, 75] on div "Classify the call LOCATION NAME DirectFlow AC Solutions FROM PHONE [PHONE_NUMBE…" at bounding box center [300, 159] width 601 height 318
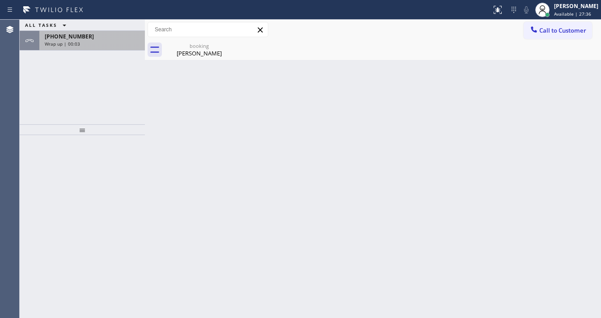
click at [99, 44] on div "Wrap up | 00:03" at bounding box center [92, 44] width 95 height 6
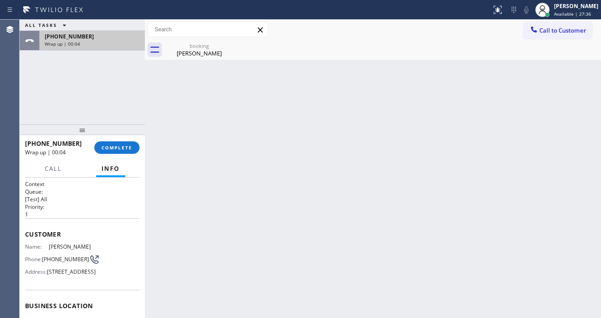
click at [99, 44] on div "Wrap up | 00:04" at bounding box center [92, 44] width 95 height 6
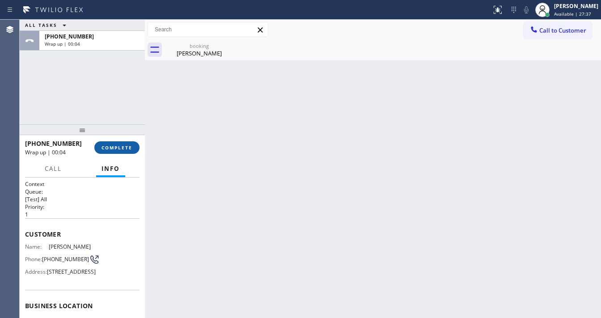
click at [108, 147] on span "COMPLETE" at bounding box center [116, 147] width 31 height 6
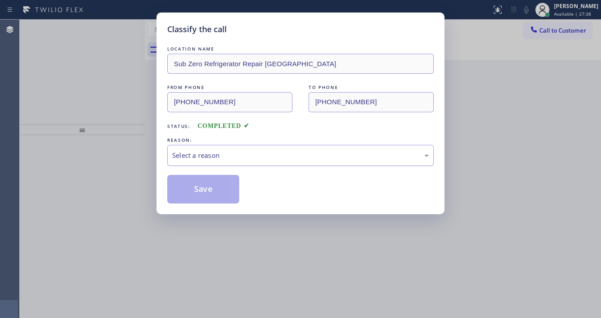
click at [221, 155] on div "Select a reason" at bounding box center [300, 155] width 257 height 10
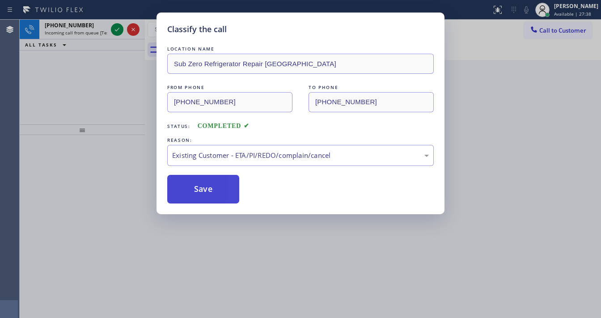
click at [204, 181] on button "Save" at bounding box center [203, 189] width 72 height 29
click at [117, 29] on div "Classify the call LOCATION NAME Sub Zero Refrigerator Repair [GEOGRAPHIC_DATA] …" at bounding box center [300, 159] width 601 height 318
click at [117, 29] on div "Classify the call LOCATION NAME Present Rooter Services FROM PHONE [PHONE_NUMBE…" at bounding box center [310, 169] width 581 height 298
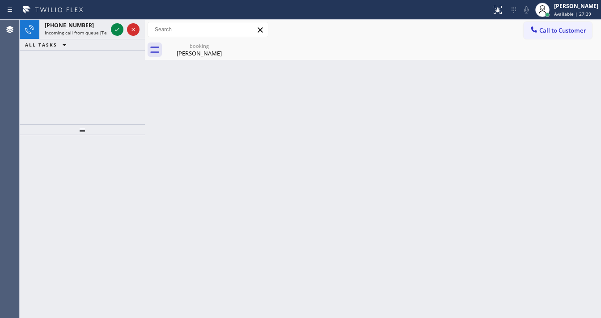
click at [117, 29] on icon at bounding box center [117, 29] width 11 height 11
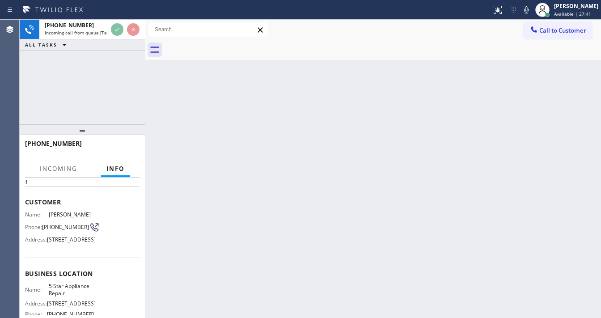
scroll to position [72, 0]
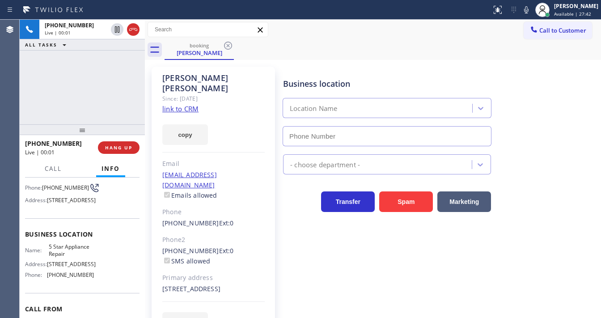
type input "[PHONE_NUMBER]"
click at [88, 92] on div "[PHONE_NUMBER] Live | 00:06 ALL TASKS ALL TASKS ACTIVE TASKS TASKS IN WRAP UP" at bounding box center [82, 72] width 125 height 105
click at [181, 104] on link "link to CRM" at bounding box center [180, 108] width 36 height 9
click at [529, 13] on icon at bounding box center [526, 9] width 11 height 11
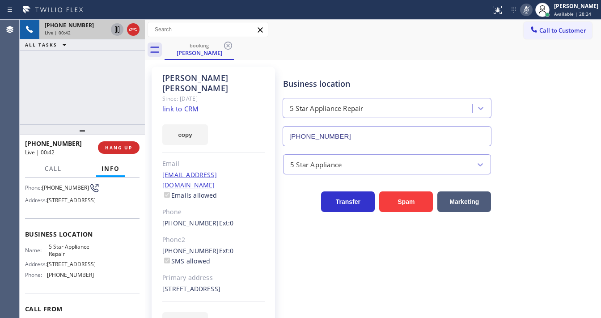
click at [117, 27] on icon at bounding box center [117, 29] width 11 height 11
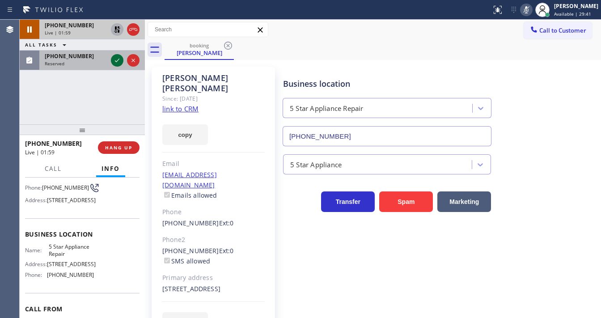
click at [114, 63] on icon at bounding box center [117, 60] width 11 height 11
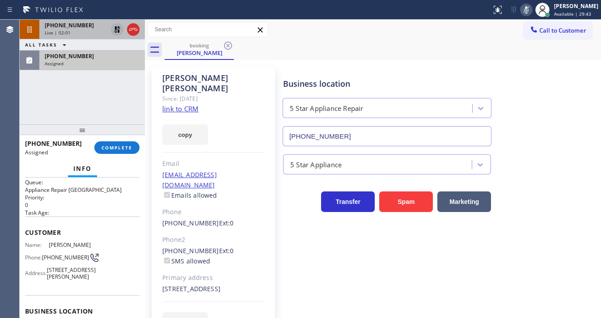
scroll to position [43, 0]
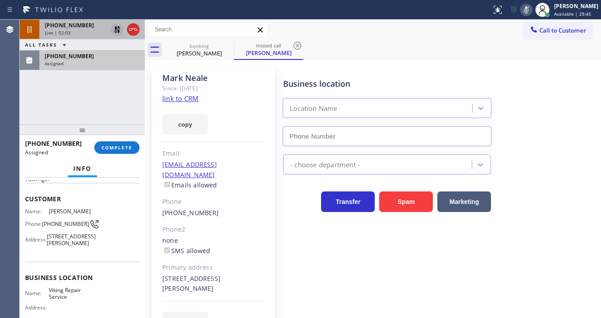
type input "[PHONE_NUMBER]"
click at [179, 98] on link "link to CRM" at bounding box center [180, 98] width 36 height 9
click at [122, 141] on button "COMPLETE" at bounding box center [116, 147] width 45 height 13
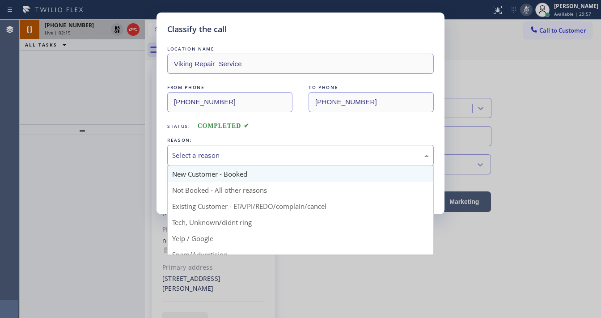
drag, startPoint x: 216, startPoint y: 153, endPoint x: 209, endPoint y: 171, distance: 19.7
click at [216, 156] on div "Select a reason" at bounding box center [300, 155] width 257 height 10
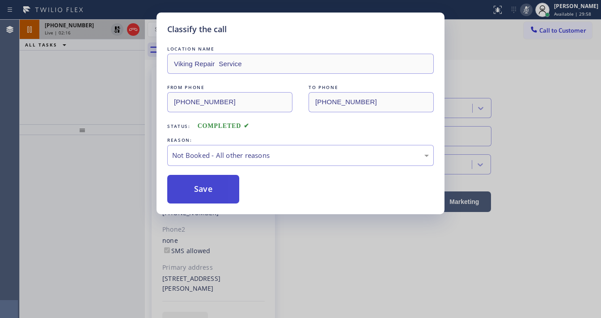
click at [208, 194] on button "Save" at bounding box center [203, 189] width 72 height 29
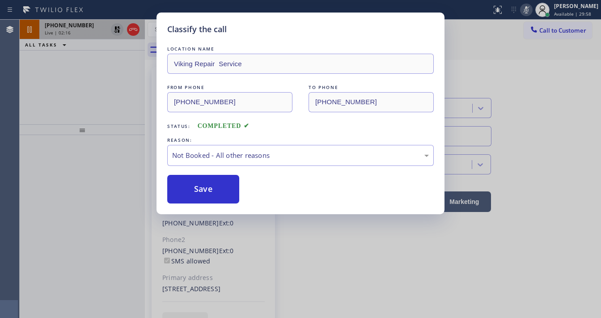
type input "[PHONE_NUMBER]"
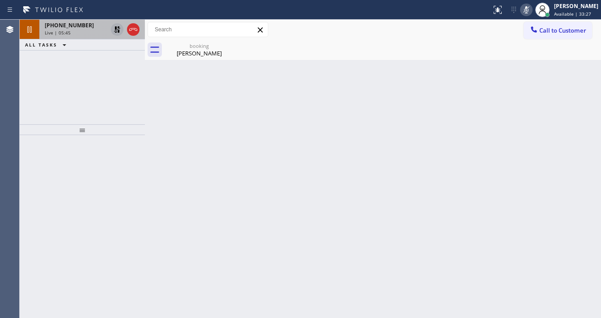
click at [113, 29] on icon at bounding box center [117, 29] width 11 height 11
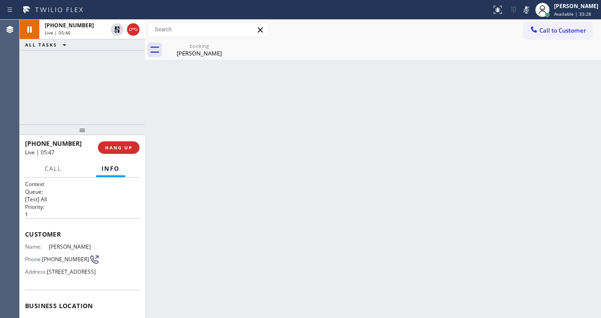
drag, startPoint x: 533, startPoint y: 10, endPoint x: 223, endPoint y: 80, distance: 318.5
click at [528, 10] on icon at bounding box center [526, 9] width 4 height 7
click at [109, 76] on div "[PHONE_NUMBER] Live | 05:47 ALL TASKS ALL TASKS ACTIVE TASKS TASKS IN WRAP UP" at bounding box center [82, 72] width 125 height 105
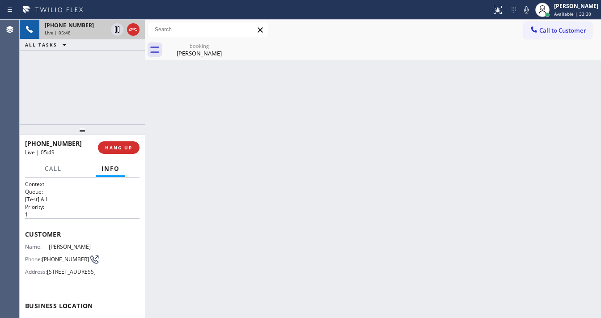
click at [42, 86] on div "[PHONE_NUMBER] Live | 05:48 ALL TASKS ALL TASKS ACTIVE TASKS TASKS IN WRAP UP" at bounding box center [82, 72] width 125 height 105
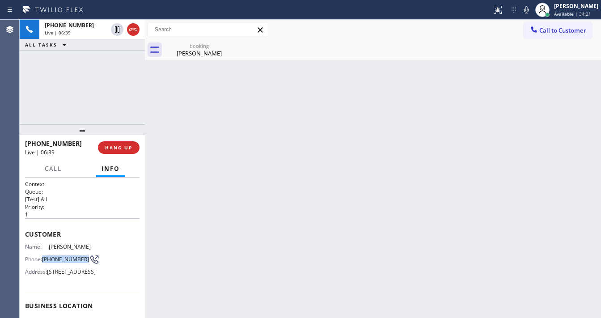
drag, startPoint x: 62, startPoint y: 260, endPoint x: 43, endPoint y: 253, distance: 19.4
click at [43, 254] on div "Phone: [PHONE_NUMBER]" at bounding box center [59, 259] width 69 height 11
copy span "[PHONE_NUMBER]"
click at [93, 92] on div "[PHONE_NUMBER] Live | 06:45 ALL TASKS ALL TASKS ACTIVE TASKS TASKS IN WRAP UP" at bounding box center [82, 72] width 125 height 105
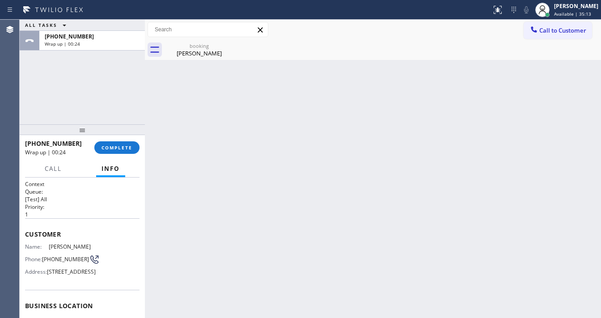
click at [25, 109] on div "ALL TASKS ALL TASKS ACTIVE TASKS TASKS IN WRAP UP [PHONE_NUMBER] Wrap up | 00:24" at bounding box center [82, 72] width 125 height 105
click at [115, 146] on span "COMPLETE" at bounding box center [116, 147] width 31 height 6
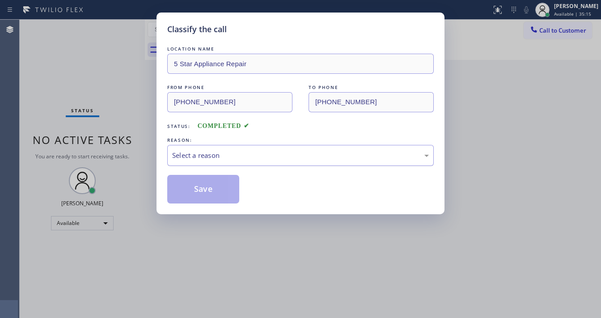
drag, startPoint x: 200, startPoint y: 156, endPoint x: 208, endPoint y: 158, distance: 8.8
click at [203, 156] on div "Select a reason" at bounding box center [300, 155] width 257 height 10
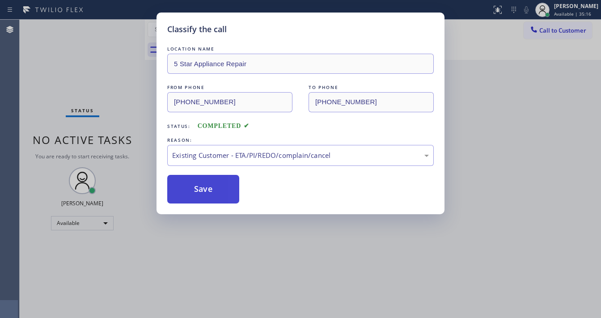
click at [206, 191] on button "Save" at bounding box center [203, 189] width 72 height 29
drag, startPoint x: 120, startPoint y: 117, endPoint x: 158, endPoint y: 102, distance: 40.9
click at [120, 116] on div "Classify the call LOCATION NAME 5 Star Appliance Repair FROM PHONE [PHONE_NUMBE…" at bounding box center [300, 159] width 601 height 318
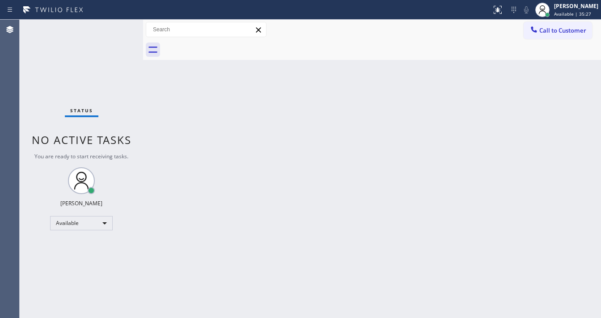
drag, startPoint x: 143, startPoint y: 27, endPoint x: 88, endPoint y: 29, distance: 55.0
click at [88, 29] on div "Status No active tasks You are ready to start receiving tasks. [PERSON_NAME] Av…" at bounding box center [310, 169] width 581 height 298
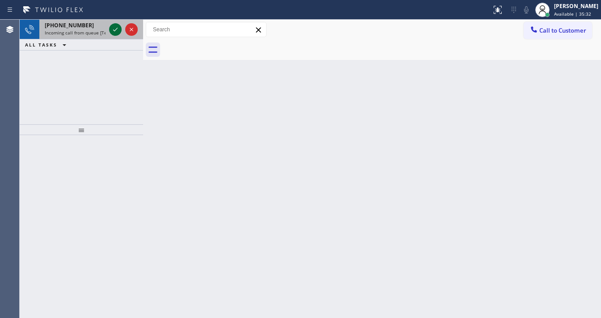
click at [114, 30] on icon at bounding box center [115, 29] width 11 height 11
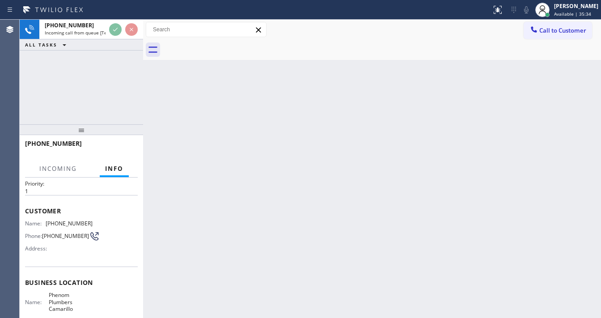
scroll to position [36, 0]
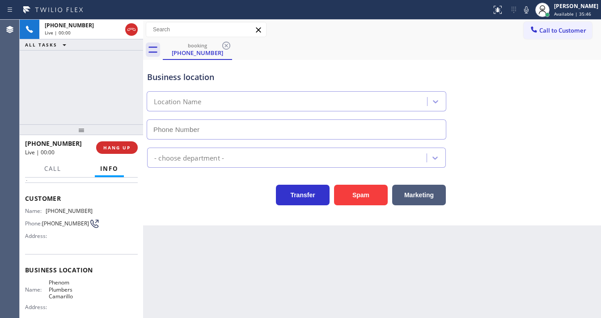
type input "[PHONE_NUMBER]"
click at [119, 156] on div "[PHONE_NUMBER] Live | 00:01 HANG UP" at bounding box center [81, 147] width 113 height 23
click at [120, 150] on span "HANG UP" at bounding box center [116, 147] width 27 height 6
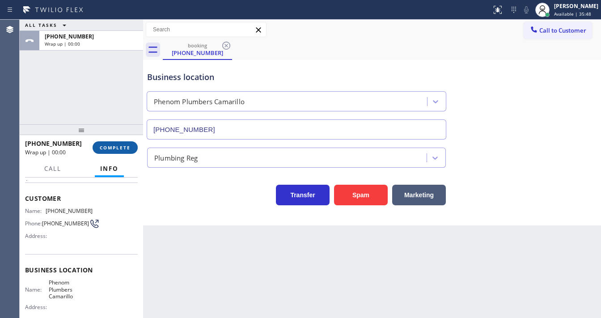
click at [123, 147] on span "COMPLETE" at bounding box center [115, 147] width 31 height 6
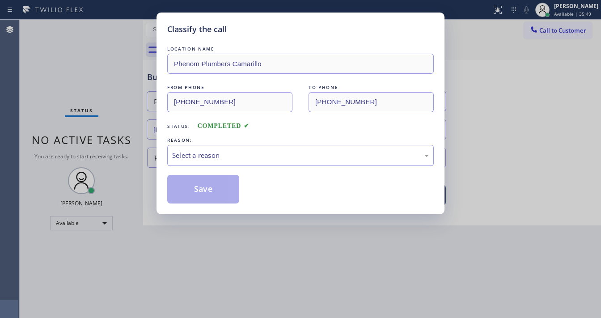
drag, startPoint x: 212, startPoint y: 156, endPoint x: 215, endPoint y: 163, distance: 7.4
click at [213, 156] on div "Select a reason" at bounding box center [300, 155] width 257 height 10
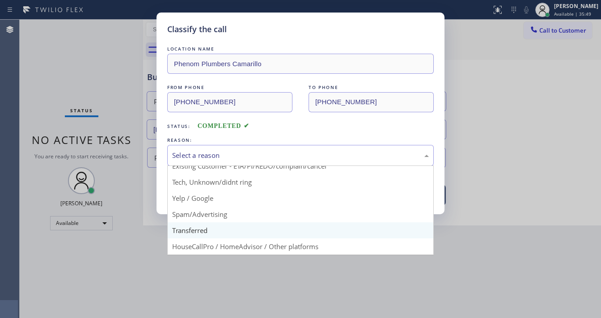
scroll to position [56, 0]
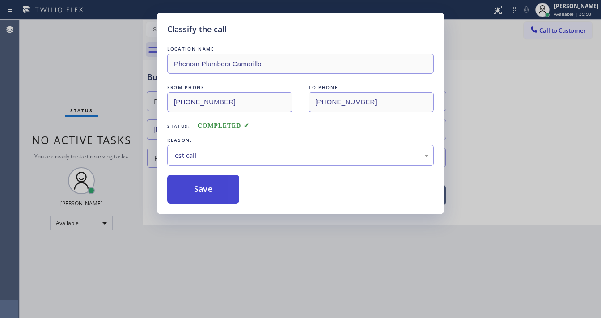
drag, startPoint x: 206, startPoint y: 196, endPoint x: 212, endPoint y: 200, distance: 7.7
click at [206, 195] on button "Save" at bounding box center [203, 189] width 72 height 29
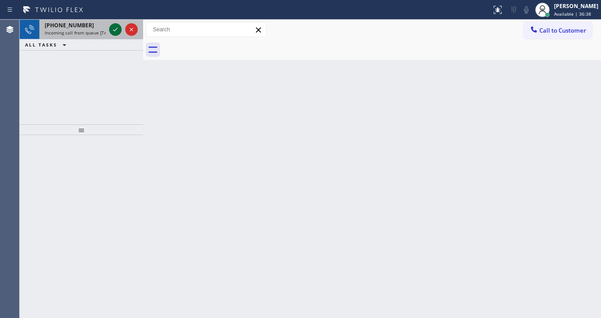
click at [117, 32] on icon at bounding box center [115, 29] width 11 height 11
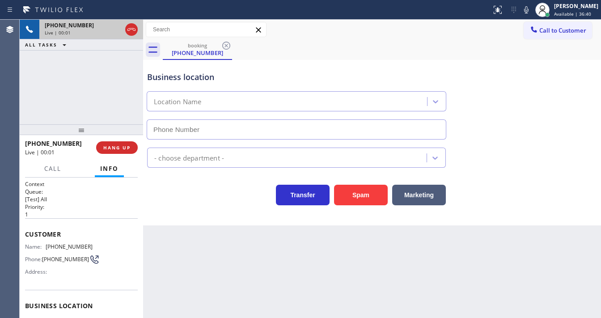
type input "[PHONE_NUMBER]"
click at [127, 139] on div "[PHONE_NUMBER] Live | 00:07 HANG UP" at bounding box center [81, 147] width 113 height 23
click at [125, 141] on button "HANG UP" at bounding box center [117, 147] width 42 height 13
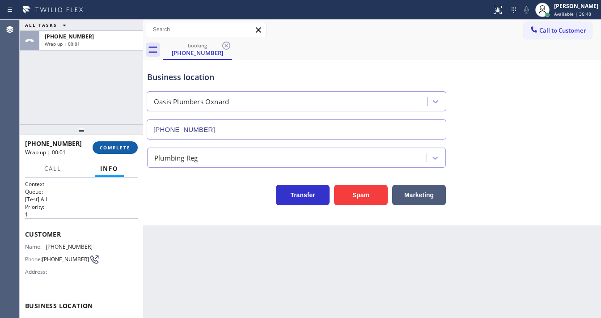
click at [132, 148] on button "COMPLETE" at bounding box center [115, 147] width 45 height 13
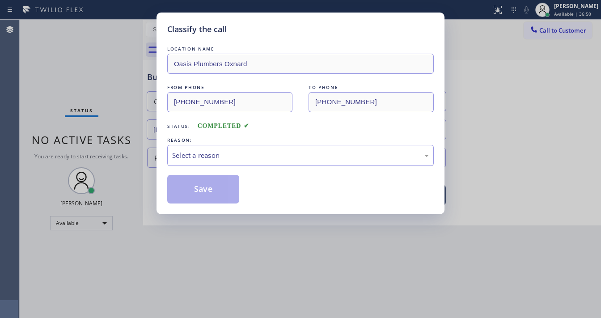
click at [216, 155] on div "Select a reason" at bounding box center [300, 155] width 257 height 10
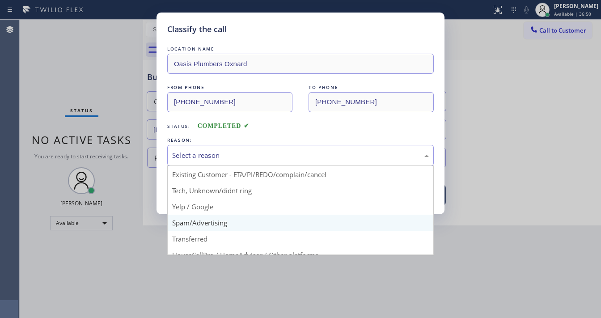
scroll to position [56, 0]
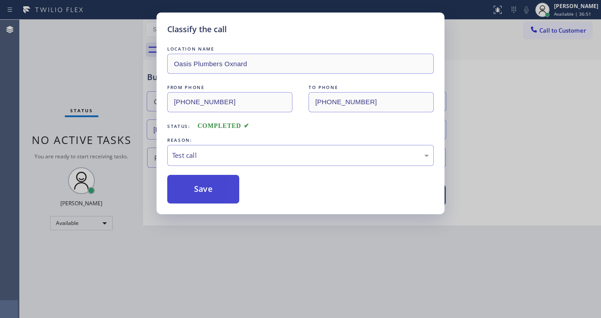
click at [204, 191] on button "Save" at bounding box center [203, 189] width 72 height 29
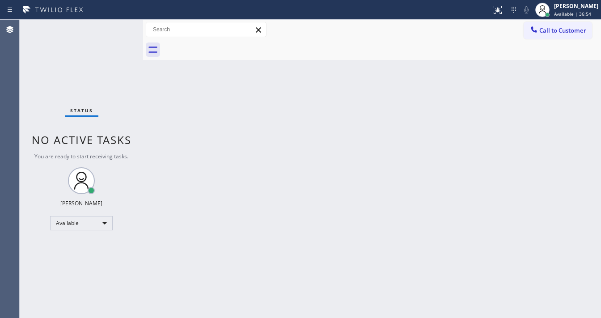
click at [112, 34] on div "Status No active tasks You are ready to start receiving tasks. [PERSON_NAME]" at bounding box center [81, 169] width 123 height 298
drag, startPoint x: 136, startPoint y: 12, endPoint x: 103, endPoint y: 4, distance: 34.4
click at [136, 8] on div at bounding box center [246, 10] width 484 height 14
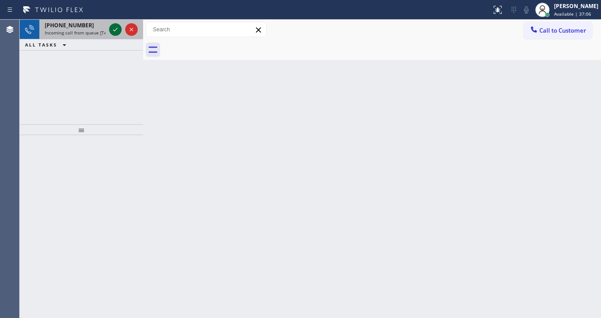
click at [116, 27] on icon at bounding box center [115, 29] width 11 height 11
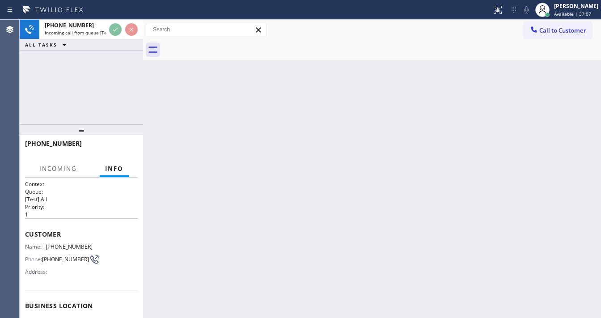
click at [114, 39] on div "[PHONE_NUMBER] Incoming call from queue [Test] All ALL TASKS ALL TASKS ACTIVE T…" at bounding box center [81, 35] width 123 height 31
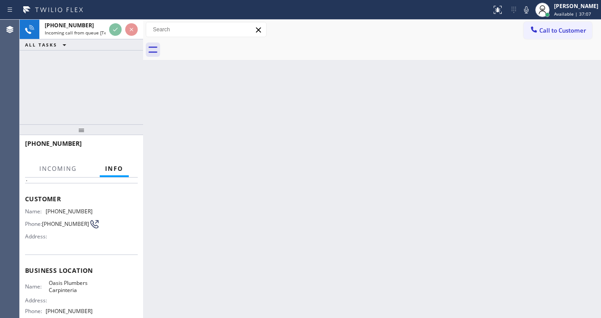
scroll to position [107, 0]
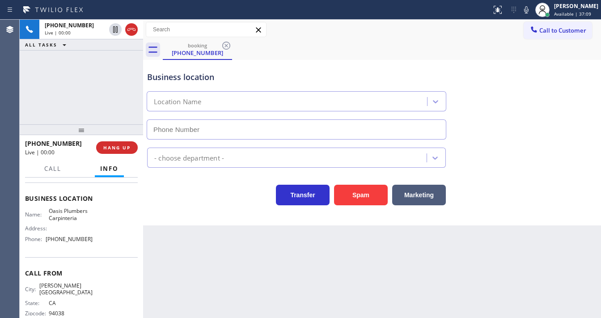
type input "[PHONE_NUMBER]"
click at [113, 146] on span "HANG UP" at bounding box center [116, 147] width 27 height 6
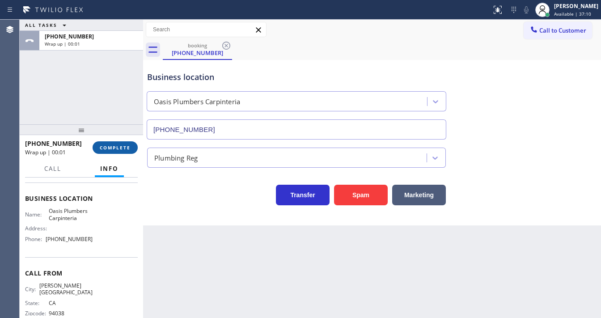
click at [116, 147] on span "COMPLETE" at bounding box center [115, 147] width 31 height 6
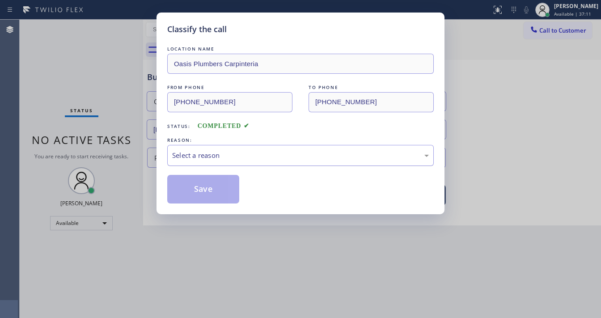
click at [205, 162] on div "Select a reason" at bounding box center [300, 155] width 266 height 21
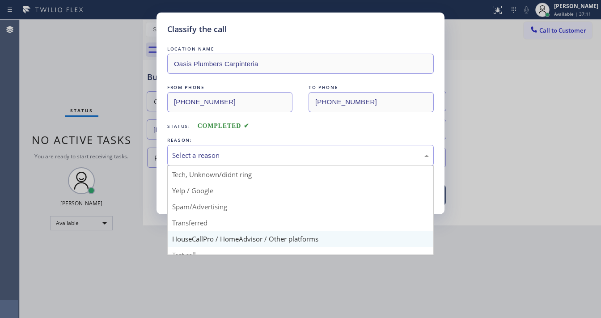
scroll to position [56, 0]
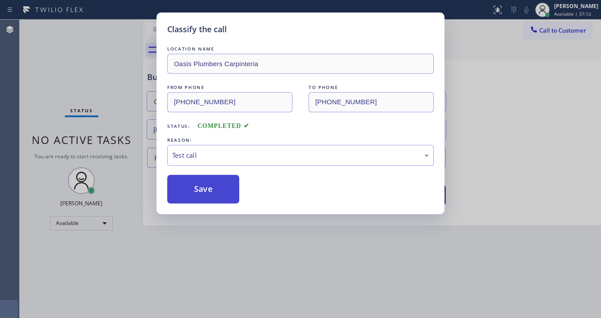
click at [203, 180] on button "Save" at bounding box center [203, 189] width 72 height 29
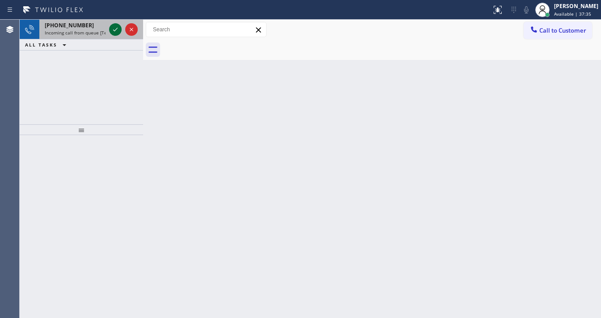
click at [115, 27] on icon at bounding box center [115, 29] width 11 height 11
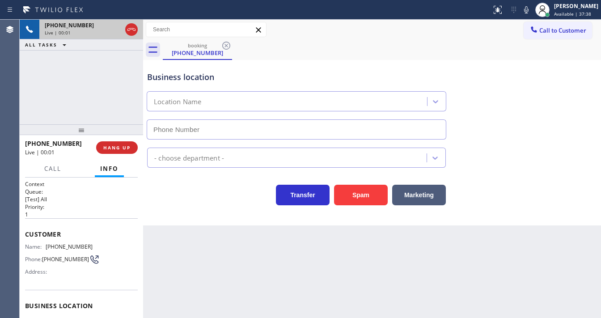
type input "[PHONE_NUMBER]"
click at [117, 145] on span "HANG UP" at bounding box center [116, 147] width 27 height 6
click at [119, 150] on span "HANG UP" at bounding box center [116, 147] width 27 height 6
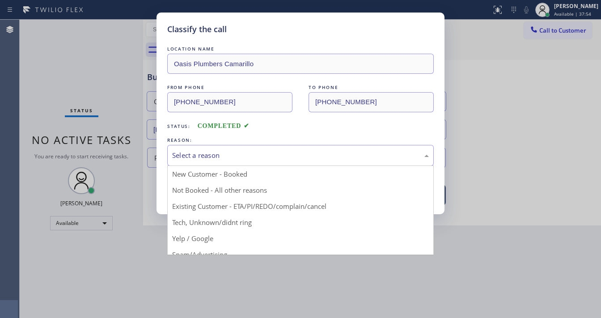
drag, startPoint x: 217, startPoint y: 155, endPoint x: 218, endPoint y: 163, distance: 8.5
click at [218, 156] on div "Select a reason" at bounding box center [300, 155] width 257 height 10
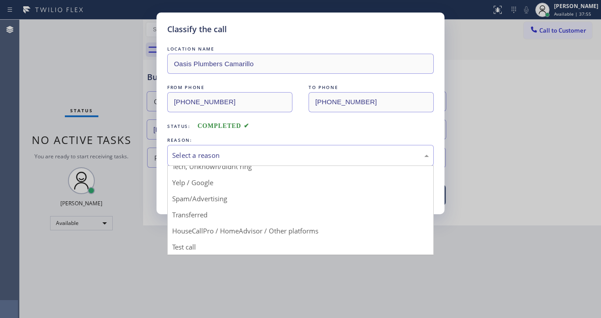
drag, startPoint x: 198, startPoint y: 247, endPoint x: 194, endPoint y: 230, distance: 17.5
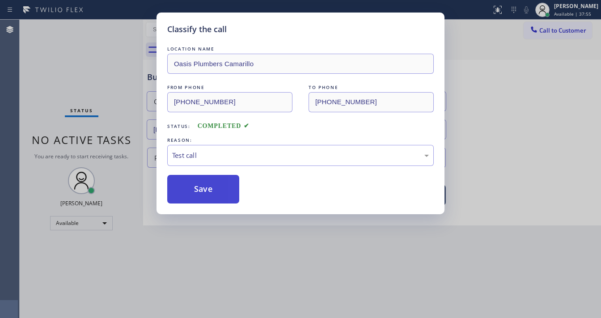
click at [195, 202] on button "Save" at bounding box center [203, 189] width 72 height 29
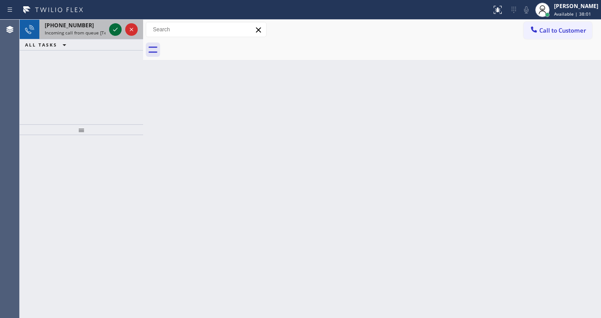
click at [117, 27] on icon at bounding box center [115, 29] width 11 height 11
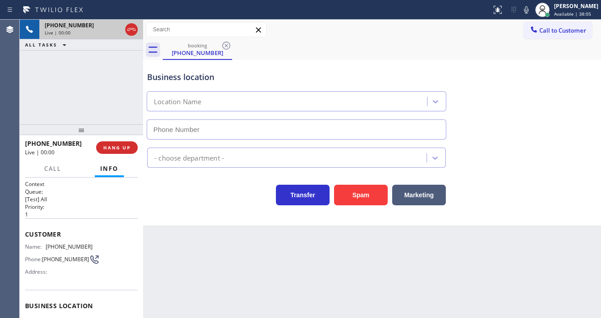
type input "[PHONE_NUMBER]"
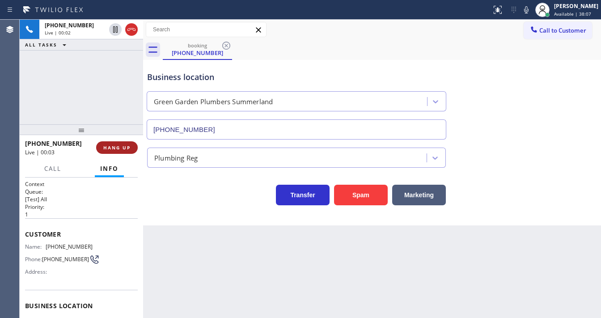
click at [131, 145] on button "HANG UP" at bounding box center [117, 147] width 42 height 13
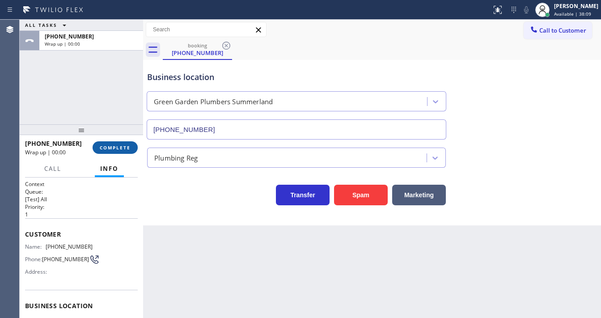
click at [125, 149] on span "COMPLETE" at bounding box center [115, 147] width 31 height 6
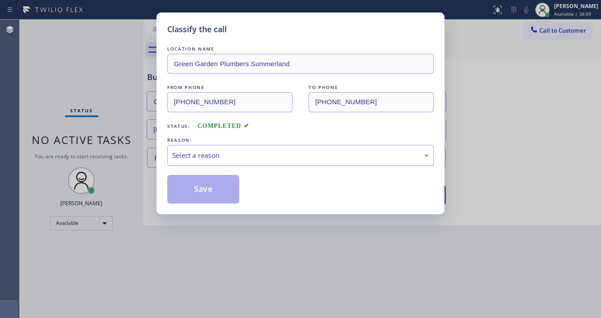
click at [196, 157] on div "Select a reason" at bounding box center [300, 155] width 257 height 10
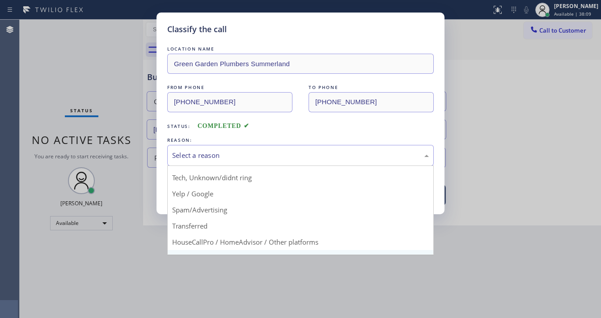
scroll to position [56, 0]
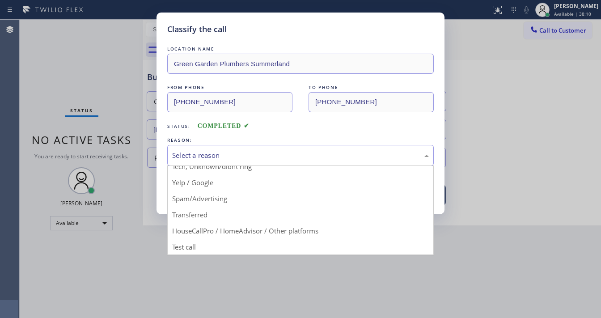
drag, startPoint x: 196, startPoint y: 242, endPoint x: 196, endPoint y: 218, distance: 24.1
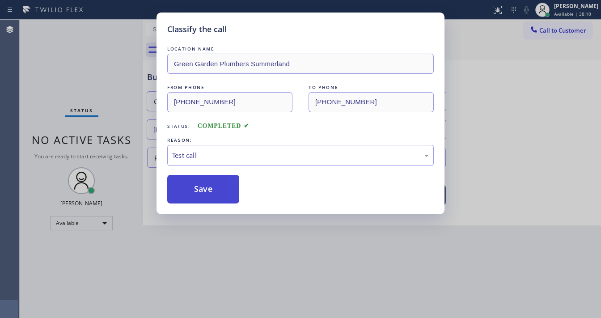
click at [203, 190] on button "Save" at bounding box center [203, 189] width 72 height 29
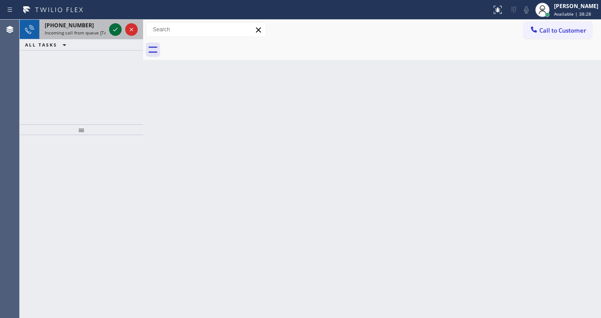
click at [116, 29] on icon at bounding box center [115, 30] width 4 height 4
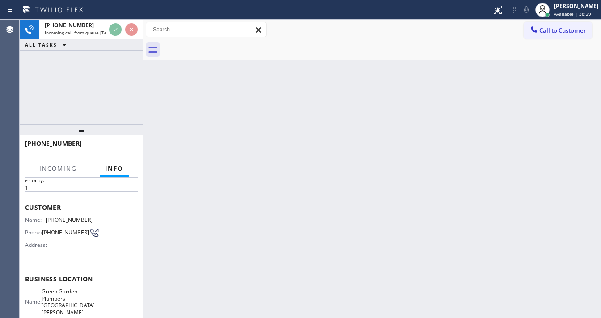
scroll to position [72, 0]
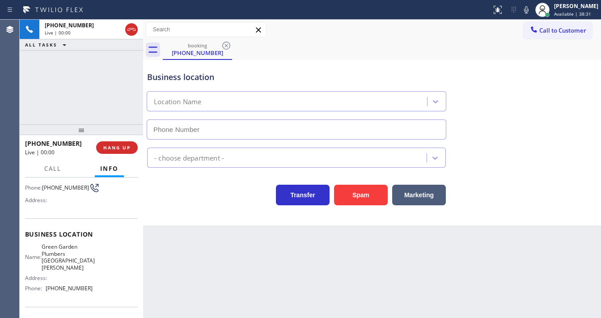
type input "[PHONE_NUMBER]"
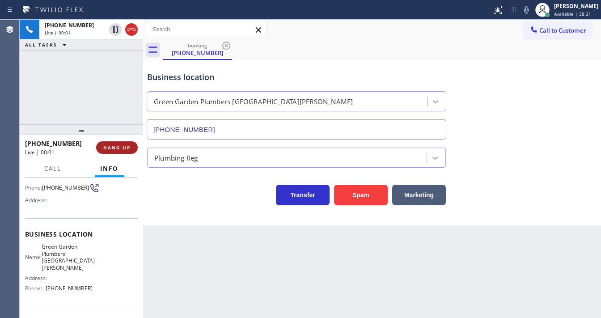
click at [124, 148] on span "HANG UP" at bounding box center [116, 147] width 27 height 6
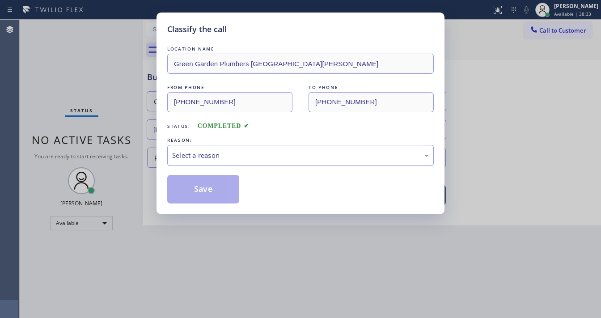
click at [227, 161] on div "Select a reason" at bounding box center [300, 155] width 266 height 21
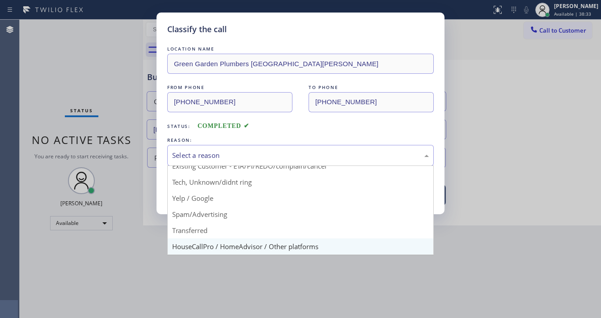
scroll to position [56, 0]
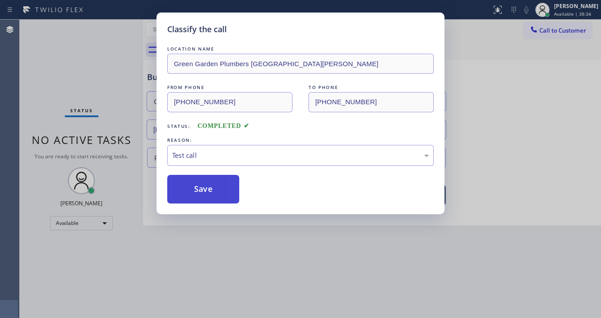
click at [201, 190] on button "Save" at bounding box center [203, 189] width 72 height 29
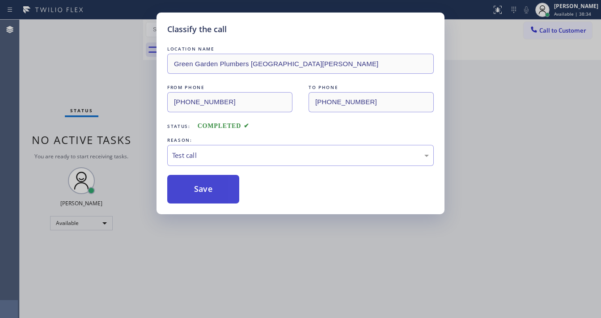
click at [202, 190] on button "Save" at bounding box center [203, 189] width 72 height 29
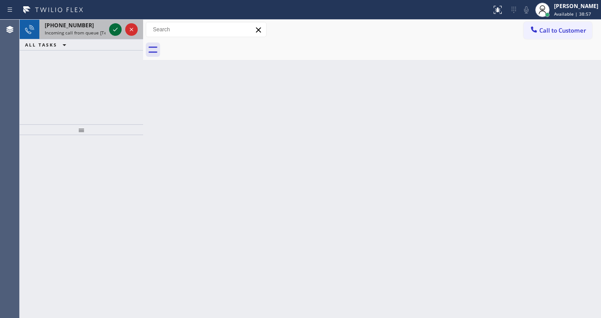
click at [109, 30] on div at bounding box center [115, 29] width 13 height 11
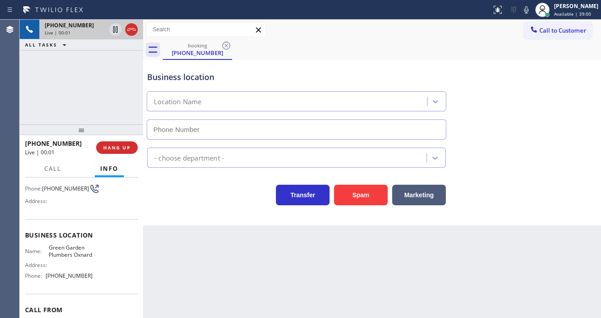
scroll to position [72, 0]
type input "[PHONE_NUMBER]"
click at [111, 148] on span "HANG UP" at bounding box center [116, 147] width 27 height 6
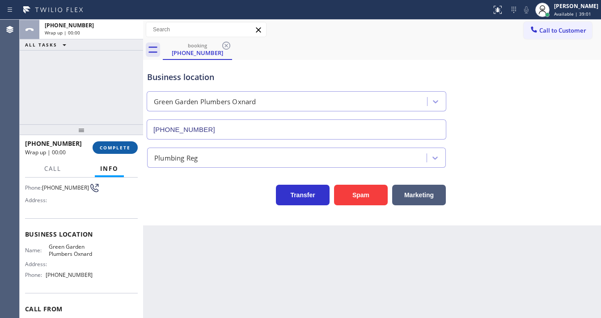
click at [116, 148] on span "COMPLETE" at bounding box center [115, 147] width 31 height 6
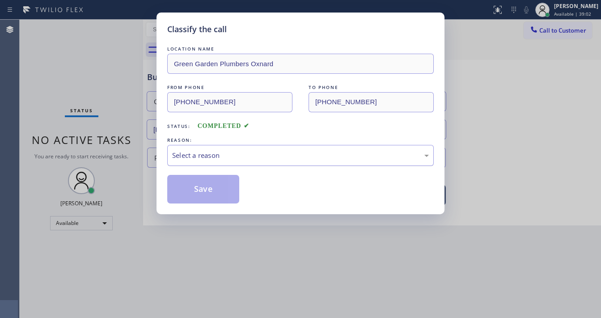
click at [199, 161] on div "Select a reason" at bounding box center [300, 155] width 266 height 21
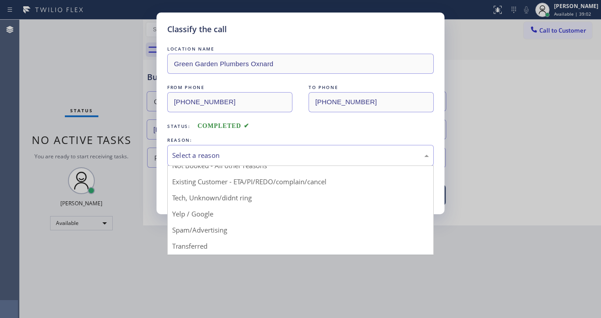
scroll to position [56, 0]
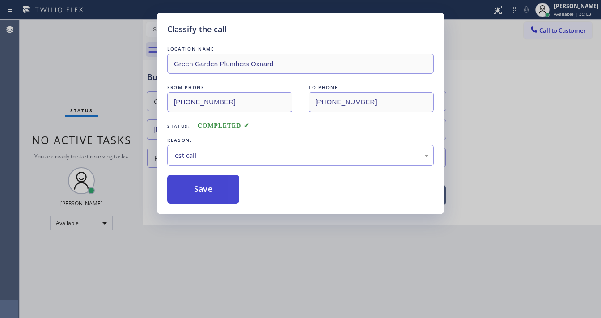
click at [202, 187] on button "Save" at bounding box center [203, 189] width 72 height 29
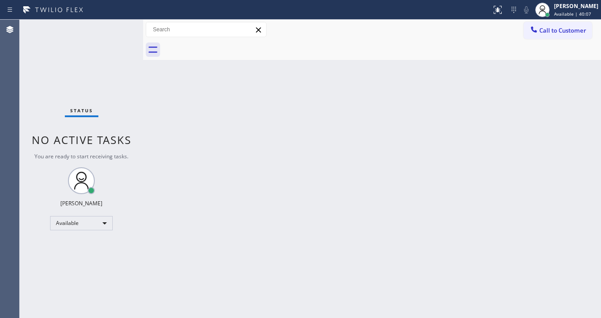
click at [120, 114] on div "Status No active tasks You are ready to start receiving tasks. [PERSON_NAME]" at bounding box center [81, 169] width 123 height 298
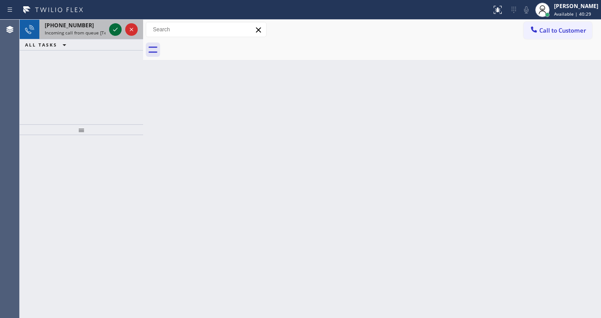
click at [116, 29] on icon at bounding box center [115, 29] width 11 height 11
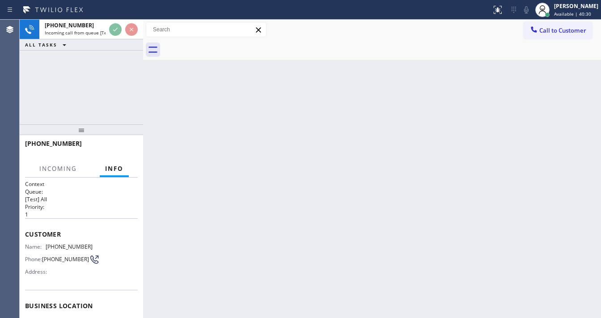
scroll to position [72, 0]
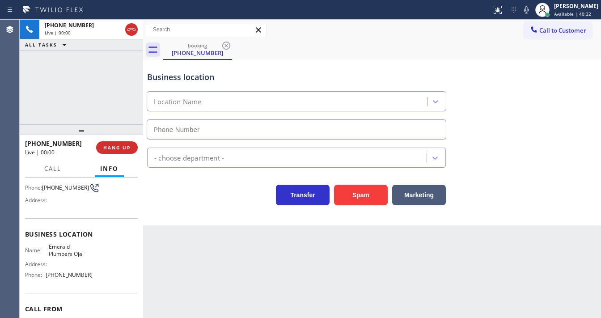
type input "[PHONE_NUMBER]"
click at [120, 143] on button "HANG UP" at bounding box center [117, 147] width 42 height 13
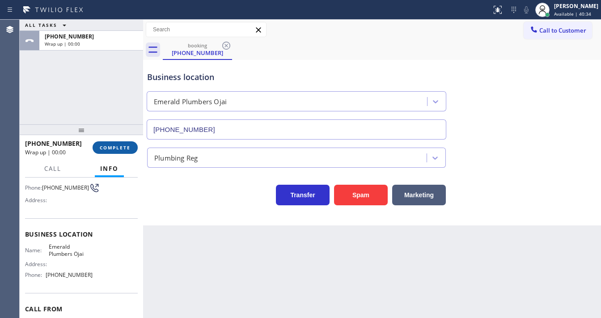
click at [123, 144] on span "COMPLETE" at bounding box center [115, 147] width 31 height 6
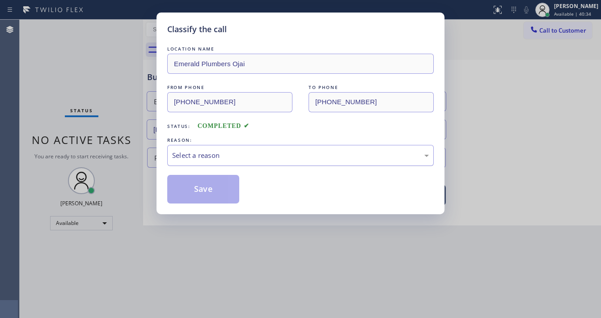
click at [206, 157] on div "Select a reason" at bounding box center [300, 155] width 257 height 10
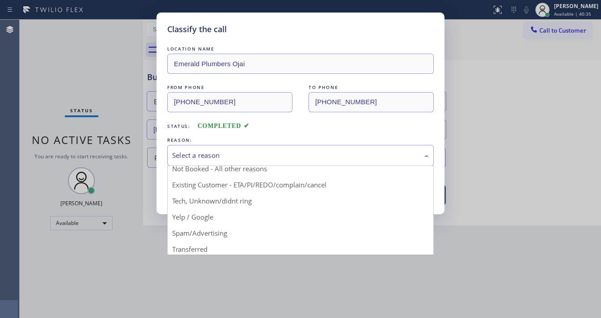
scroll to position [56, 0]
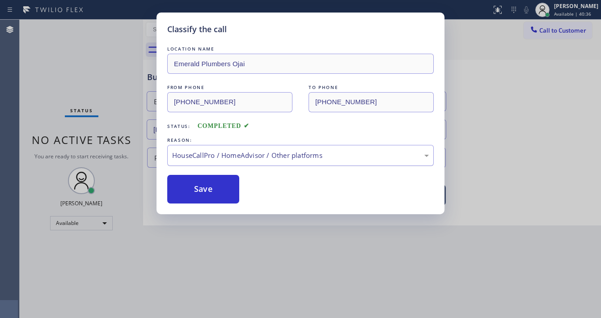
click at [200, 146] on div "HouseCallPro / HomeAdvisor / Other platforms" at bounding box center [300, 155] width 266 height 21
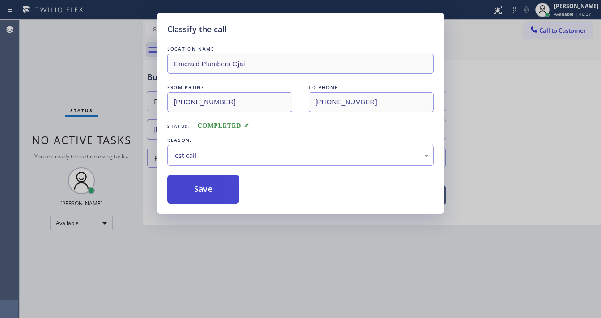
click at [208, 185] on button "Save" at bounding box center [203, 189] width 72 height 29
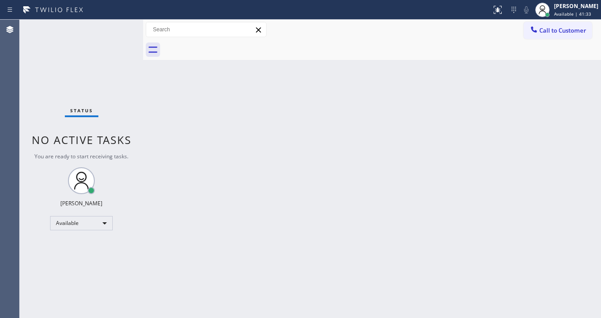
click at [76, 76] on div "Status No active tasks You are ready to start receiving tasks. [PERSON_NAME]" at bounding box center [81, 169] width 123 height 298
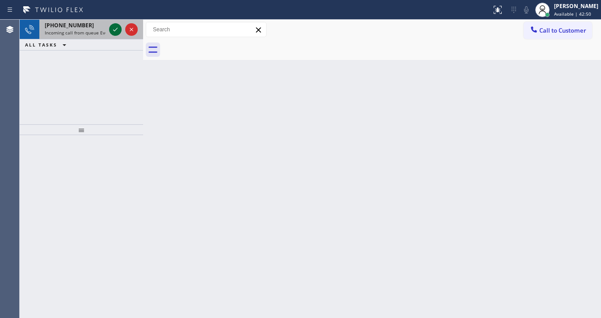
click at [114, 32] on icon at bounding box center [115, 29] width 11 height 11
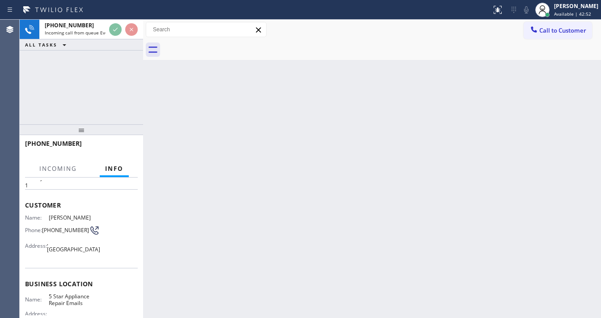
scroll to position [36, 0]
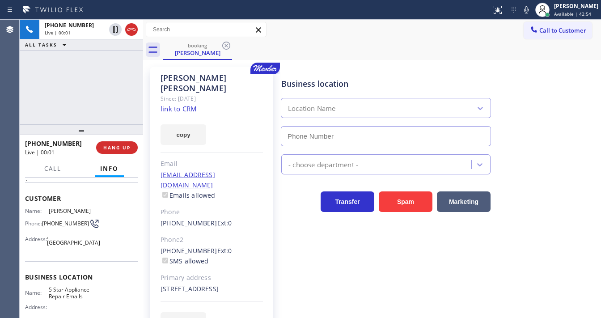
type input "[PHONE_NUMBER]"
click at [188, 104] on link "link to CRM" at bounding box center [178, 108] width 36 height 9
click at [528, 9] on icon at bounding box center [526, 9] width 4 height 7
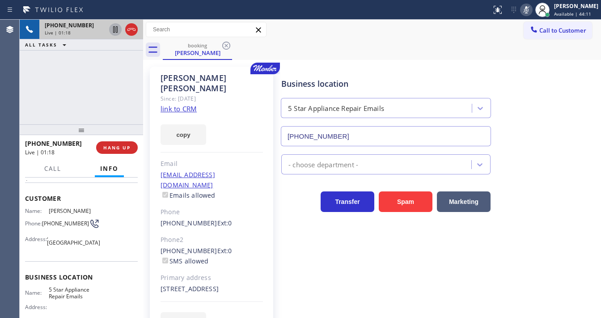
click at [114, 33] on icon at bounding box center [115, 29] width 11 height 11
click at [21, 109] on div "[PHONE_NUMBER] Live | 04:23 ALL TASKS ALL TASKS ACTIVE TASKS TASKS IN WRAP UP" at bounding box center [81, 72] width 123 height 105
click at [18, 71] on div "Agent Desktop" at bounding box center [9, 169] width 19 height 298
click at [116, 30] on icon at bounding box center [115, 29] width 11 height 11
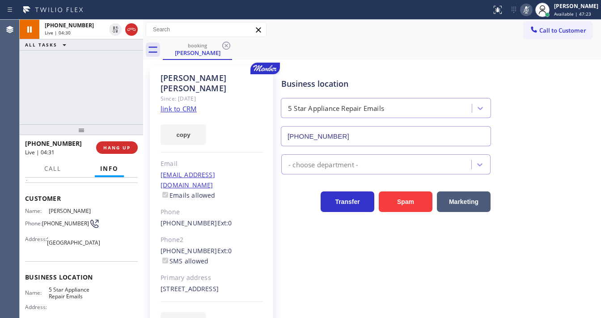
click at [529, 10] on rect at bounding box center [526, 9] width 6 height 6
click at [110, 89] on div "[PHONE_NUMBER] Live | 04:31 ALL TASKS ALL TASKS ACTIVE TASKS TASKS IN WRAP UP" at bounding box center [81, 72] width 123 height 105
click at [101, 77] on div "[PHONE_NUMBER] Live | 06:56 ALL TASKS ALL TASKS ACTIVE TASKS TASKS IN WRAP UP" at bounding box center [81, 72] width 123 height 105
click at [532, 10] on icon at bounding box center [526, 9] width 11 height 11
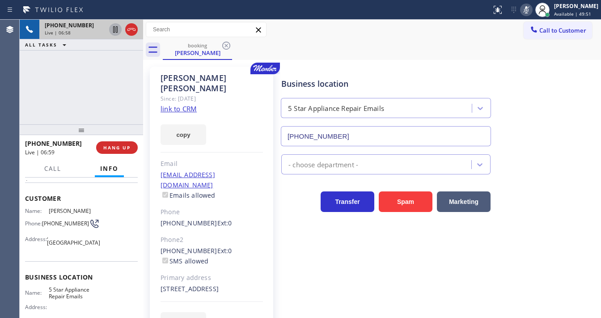
click at [114, 30] on icon at bounding box center [115, 29] width 4 height 6
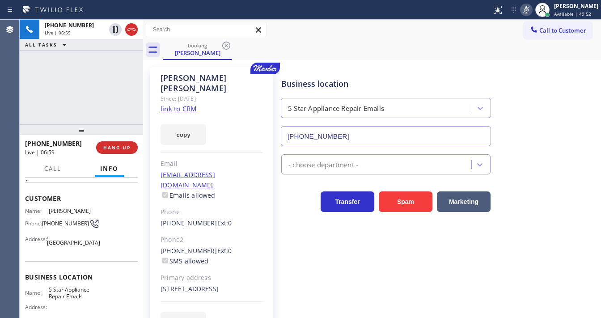
click at [296, 318] on html "Status report No issues detected If you experience an issue, please download th…" at bounding box center [300, 159] width 601 height 318
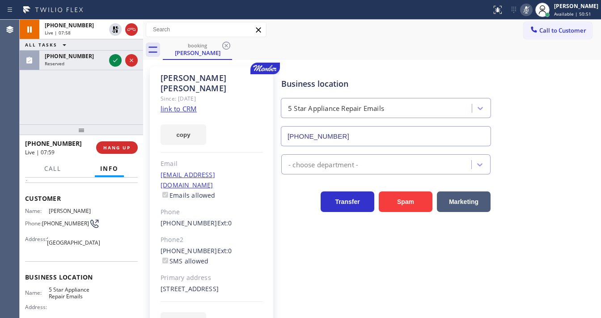
click at [35, 102] on div "[PHONE_NUMBER] Live | 07:58 ALL TASKS ALL TASKS ACTIVE TASKS TASKS IN WRAP UP […" at bounding box center [81, 72] width 123 height 105
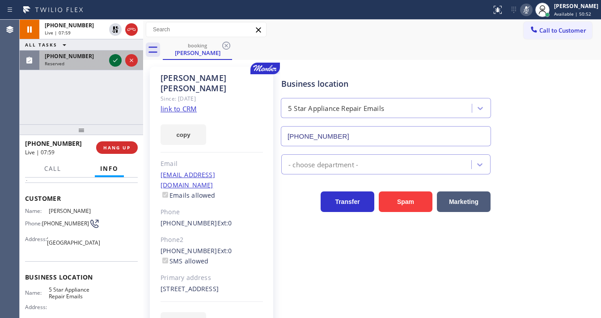
click at [113, 60] on icon at bounding box center [115, 60] width 11 height 11
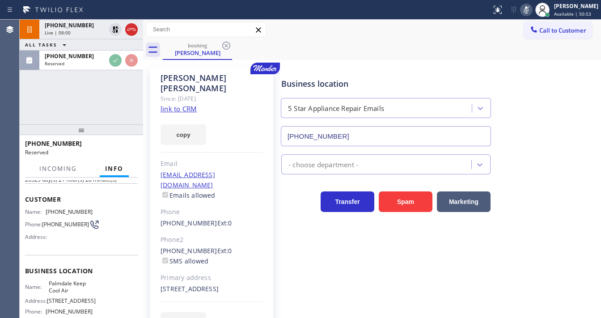
scroll to position [43, 0]
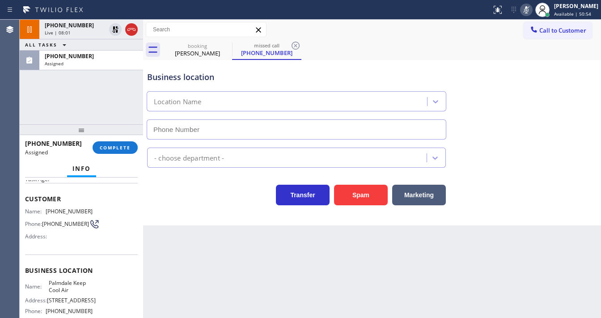
type input "[PHONE_NUMBER]"
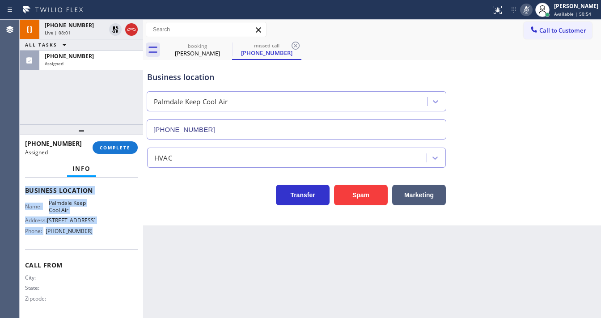
scroll to position [125, 0]
drag, startPoint x: 26, startPoint y: 197, endPoint x: 103, endPoint y: 237, distance: 87.0
click at [99, 242] on div "Context Queue: HVAC Priority: 0 Task Age: Customer Name: [PHONE_NUMBER] Phone: …" at bounding box center [81, 185] width 113 height 259
copy div "Customer Name: [PHONE_NUMBER] Phone: [PHONE_NUMBER] Address: Business location …"
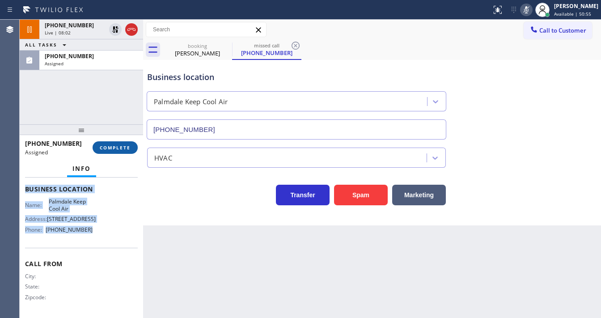
click at [121, 143] on button "COMPLETE" at bounding box center [115, 147] width 45 height 13
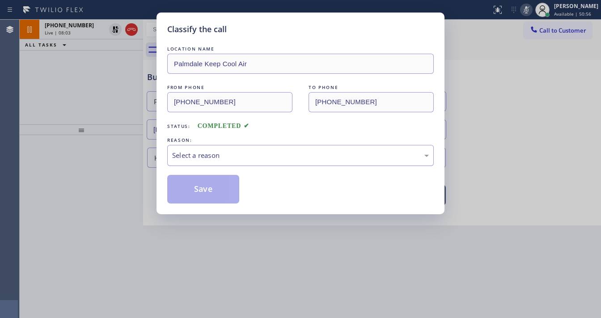
click at [222, 159] on div "Select a reason" at bounding box center [300, 155] width 257 height 10
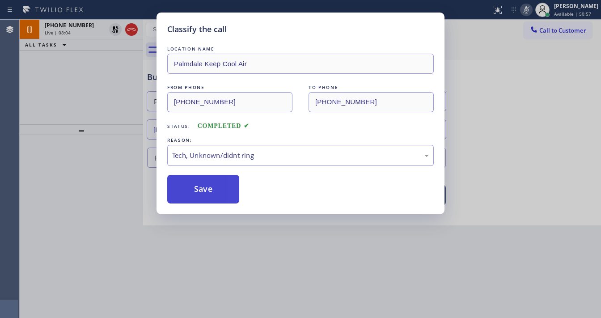
click at [211, 193] on button "Save" at bounding box center [203, 189] width 72 height 29
type input "[PHONE_NUMBER]"
click at [211, 193] on button "Save" at bounding box center [203, 189] width 72 height 29
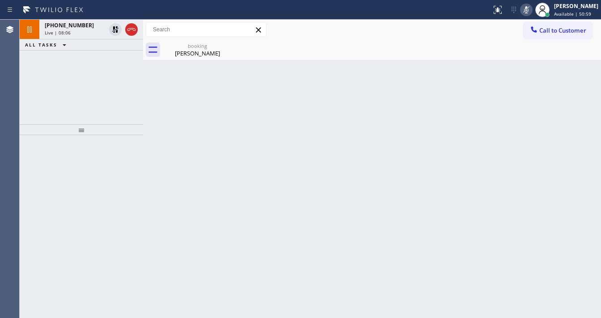
drag, startPoint x: 67, startPoint y: 139, endPoint x: 88, endPoint y: 139, distance: 20.6
click at [69, 139] on div at bounding box center [81, 226] width 123 height 183
click at [199, 21] on div "Call to Customer Outbound call Location Search location Your caller id phone nu…" at bounding box center [372, 30] width 458 height 20
drag, startPoint x: 25, startPoint y: 111, endPoint x: 44, endPoint y: 104, distance: 20.1
click at [25, 111] on div "[PHONE_NUMBER] Live | 10:02 ALL TASKS ALL TASKS ACTIVE TASKS TASKS IN WRAP UP […" at bounding box center [81, 72] width 123 height 105
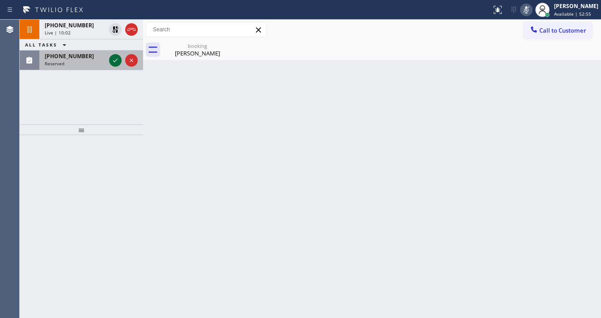
click at [110, 63] on icon at bounding box center [115, 60] width 11 height 11
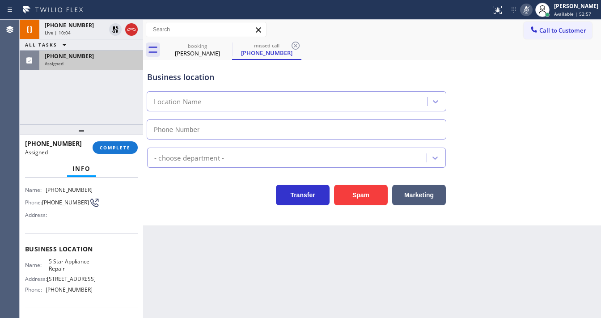
type input "[PHONE_NUMBER]"
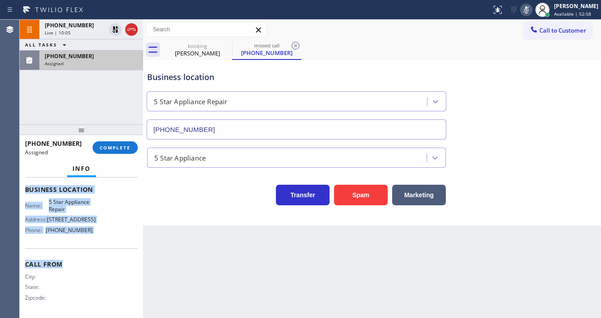
scroll to position [125, 0]
drag, startPoint x: 23, startPoint y: 236, endPoint x: 102, endPoint y: 236, distance: 79.1
click at [102, 236] on div "Context Queue: 5 Star Appliance Priority: 0 Task Age: Customer Name: [PHONE_NUM…" at bounding box center [81, 247] width 123 height 140
copy div "Customer Name: [PHONE_NUMBER] Phone: [PHONE_NUMBER] Address: Business location …"
click at [120, 145] on span "COMPLETE" at bounding box center [115, 147] width 31 height 6
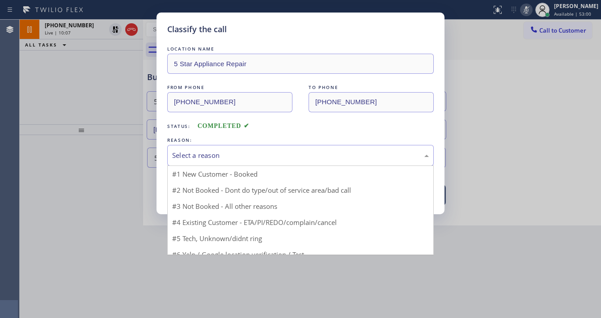
click at [237, 156] on div "Select a reason" at bounding box center [300, 155] width 257 height 10
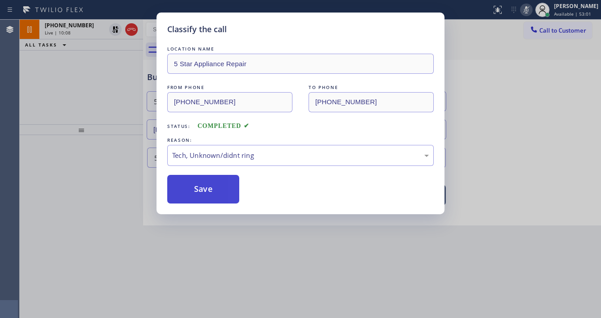
click at [210, 192] on button "Save" at bounding box center [203, 189] width 72 height 29
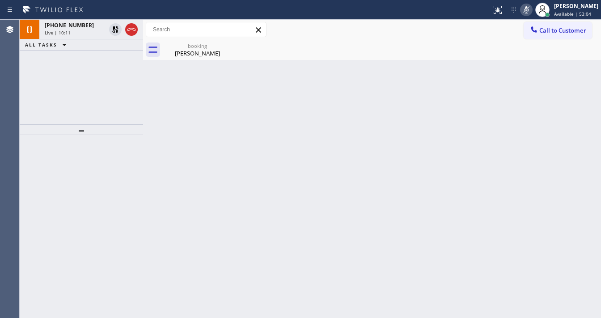
drag, startPoint x: 101, startPoint y: 91, endPoint x: 115, endPoint y: 66, distance: 28.8
click at [104, 85] on div "[PHONE_NUMBER] Live | 10:11 ALL TASKS ALL TASKS ACTIVE TASKS TASKS IN WRAP UP" at bounding box center [81, 72] width 123 height 105
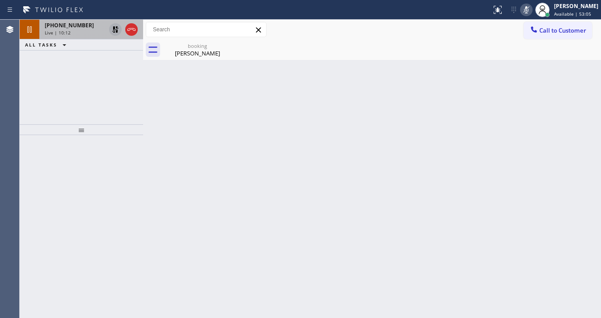
click at [113, 26] on icon at bounding box center [115, 29] width 11 height 11
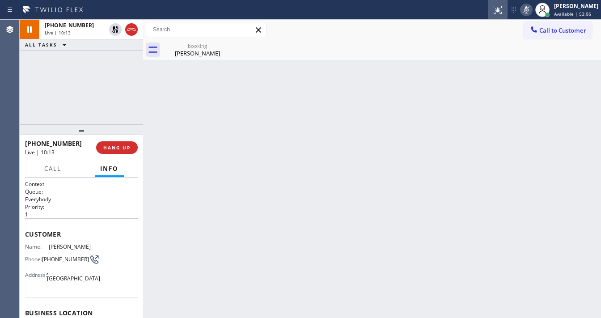
click at [529, 11] on rect at bounding box center [526, 9] width 6 height 6
drag, startPoint x: 80, startPoint y: 76, endPoint x: 42, endPoint y: 182, distance: 112.1
click at [80, 76] on div "[PHONE_NUMBER] Live | 10:14 ALL TASKS ALL TASKS ACTIVE TASKS TASKS IN WRAP UP" at bounding box center [81, 72] width 123 height 105
drag, startPoint x: 43, startPoint y: 253, endPoint x: 62, endPoint y: 262, distance: 21.2
click at [62, 262] on span "[PHONE_NUMBER]" at bounding box center [65, 259] width 47 height 7
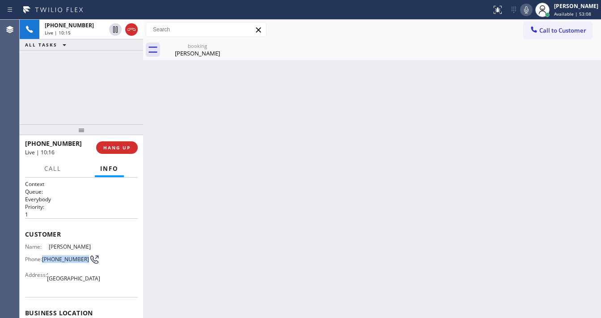
copy span "[PHONE_NUMBER]"
click at [82, 97] on div "[PHONE_NUMBER] Live | 10:15 ALL TASKS ALL TASKS ACTIVE TASKS TASKS IN WRAP UP" at bounding box center [81, 72] width 123 height 105
click at [104, 107] on div "[PHONE_NUMBER] Live | 10:19 ALL TASKS ALL TASKS ACTIVE TASKS TASKS IN WRAP UP" at bounding box center [81, 72] width 123 height 105
click at [38, 84] on div "[PHONE_NUMBER] Live | 10:54 ALL TASKS ALL TASKS ACTIVE TASKS TASKS IN WRAP UP" at bounding box center [81, 72] width 123 height 105
drag, startPoint x: 70, startPoint y: 144, endPoint x: 32, endPoint y: 144, distance: 38.4
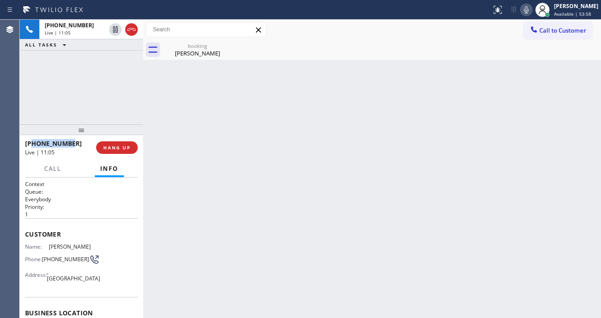
click at [32, 144] on div "[PHONE_NUMBER]" at bounding box center [57, 143] width 65 height 8
copy span "9546431979"
click at [92, 101] on div "[PHONE_NUMBER] Live | 11:07 ALL TASKS ALL TASKS ACTIVE TASKS TASKS IN WRAP UP" at bounding box center [81, 72] width 123 height 105
click at [30, 97] on div "[PHONE_NUMBER] Live | 11:33 ALL TASKS ALL TASKS ACTIVE TASKS TASKS IN WRAP UP" at bounding box center [81, 72] width 123 height 105
click at [39, 103] on div "[PHONE_NUMBER] Live | 11:35 ALL TASKS ALL TASKS ACTIVE TASKS TASKS IN WRAP UP" at bounding box center [81, 72] width 123 height 105
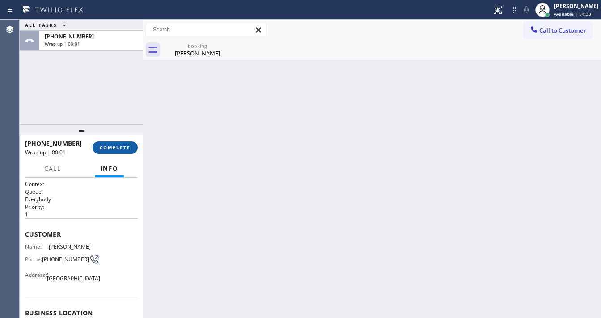
click at [133, 145] on button "COMPLETE" at bounding box center [115, 147] width 45 height 13
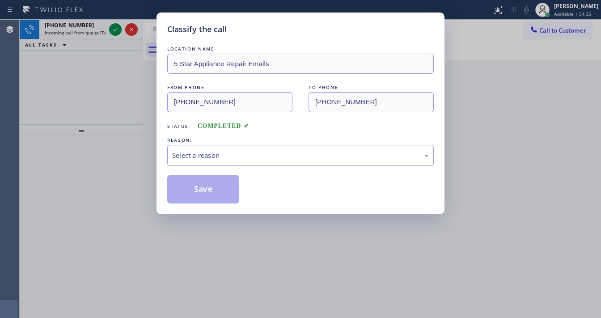
click at [224, 162] on div "Select a reason" at bounding box center [300, 155] width 266 height 21
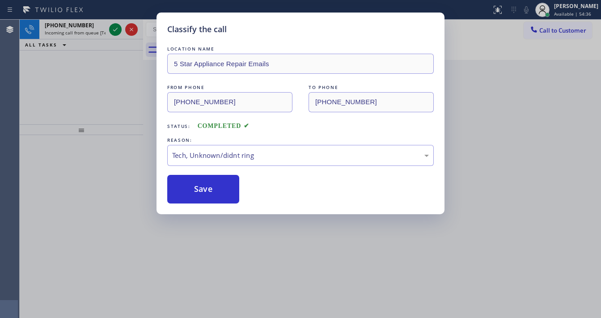
drag, startPoint x: 211, startPoint y: 219, endPoint x: 243, endPoint y: 189, distance: 43.6
click at [240, 156] on div "Tech, Unknown/didnt ring" at bounding box center [300, 155] width 257 height 10
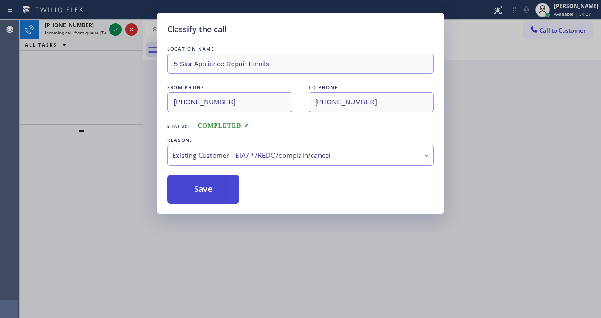
click at [207, 191] on button "Save" at bounding box center [203, 189] width 72 height 29
drag, startPoint x: 119, startPoint y: 77, endPoint x: 115, endPoint y: 43, distance: 34.2
click at [119, 73] on div "Classify the call LOCATION NAME 5 Star Appliance Repair Emails FROM PHONE [PHON…" at bounding box center [300, 159] width 601 height 318
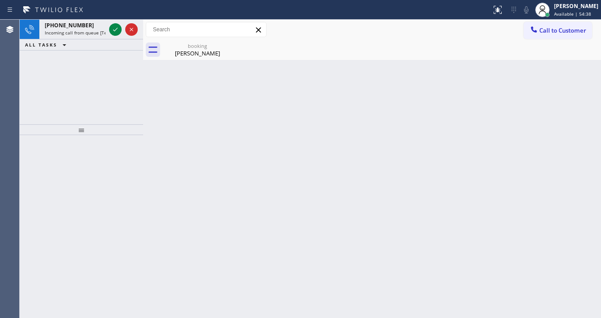
click at [111, 30] on div "Classify the call LOCATION NAME Present Rooter Services FROM PHONE [PHONE_NUMBE…" at bounding box center [310, 169] width 581 height 298
click at [111, 30] on icon at bounding box center [115, 29] width 11 height 11
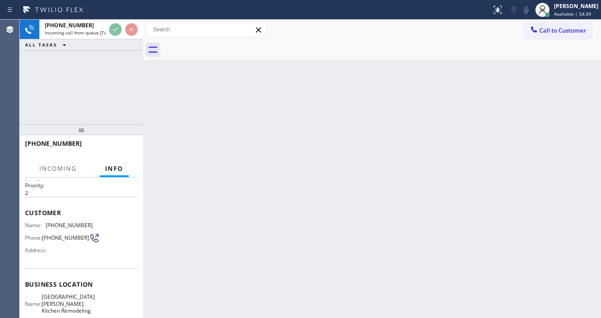
scroll to position [72, 0]
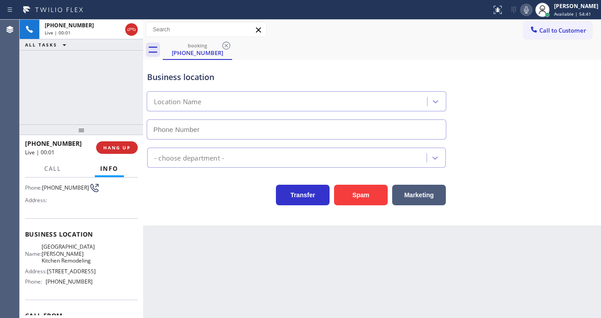
type input "[PHONE_NUMBER]"
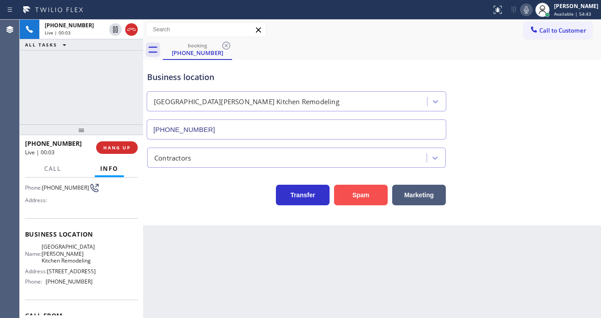
click at [369, 203] on button "Spam" at bounding box center [361, 195] width 54 height 21
click at [463, 165] on div "Contractors" at bounding box center [371, 156] width 453 height 24
click at [482, 165] on div "Contractors" at bounding box center [371, 156] width 453 height 24
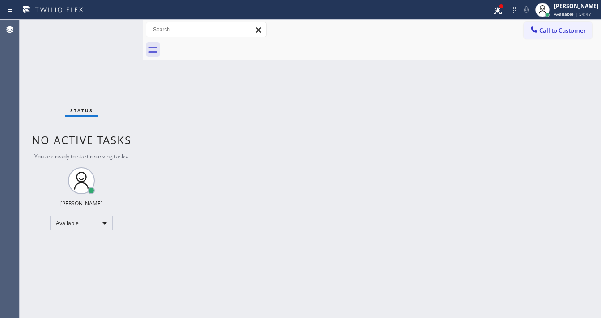
drag, startPoint x: 558, startPoint y: 32, endPoint x: 310, endPoint y: 172, distance: 284.3
click at [557, 32] on span "Call to Customer" at bounding box center [562, 30] width 47 height 8
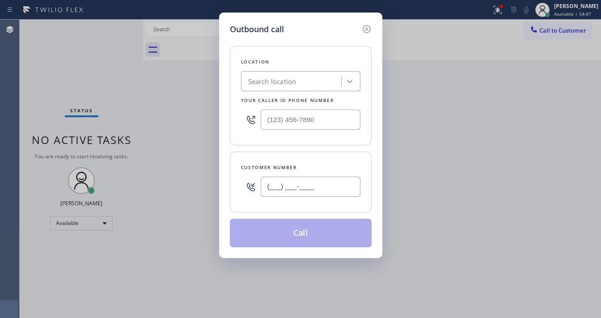
drag, startPoint x: 297, startPoint y: 186, endPoint x: 304, endPoint y: 135, distance: 51.4
click at [298, 185] on input "(___) ___-____" at bounding box center [311, 187] width 100 height 20
paste input "770) 895-6340"
type input "[PHONE_NUMBER]"
click at [309, 130] on div at bounding box center [300, 119] width 119 height 29
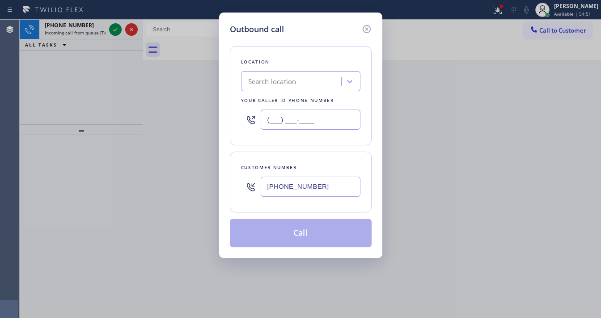
click at [291, 123] on input "(___) ___-____" at bounding box center [311, 120] width 100 height 20
paste input "855) 731-4952"
type input "[PHONE_NUMBER]"
click at [288, 156] on div "Customer number [PHONE_NUMBER]" at bounding box center [301, 182] width 142 height 61
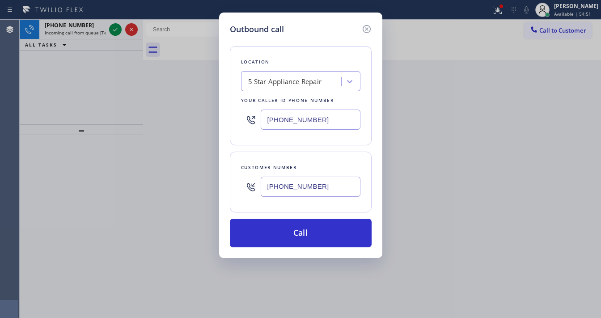
click at [363, 29] on icon at bounding box center [366, 29] width 11 height 11
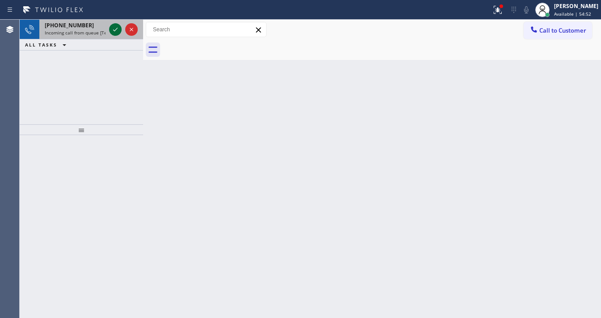
click at [110, 29] on div at bounding box center [115, 29] width 13 height 11
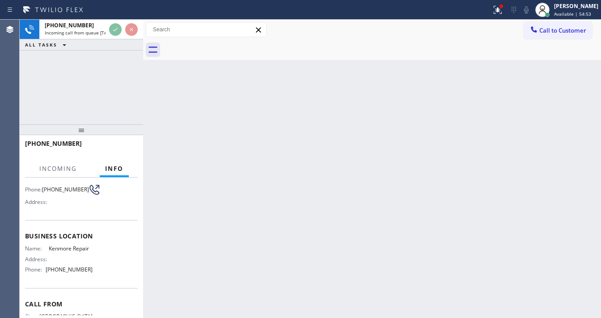
scroll to position [72, 0]
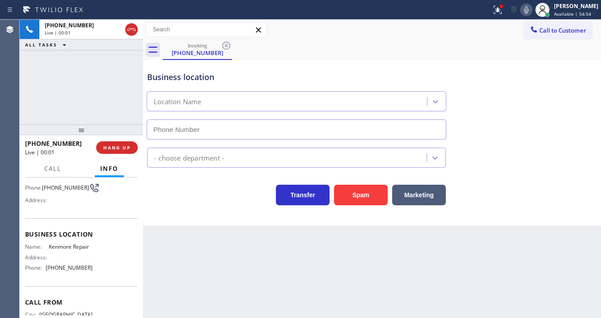
type input "[PHONE_NUMBER]"
click at [503, 12] on icon at bounding box center [497, 9] width 11 height 11
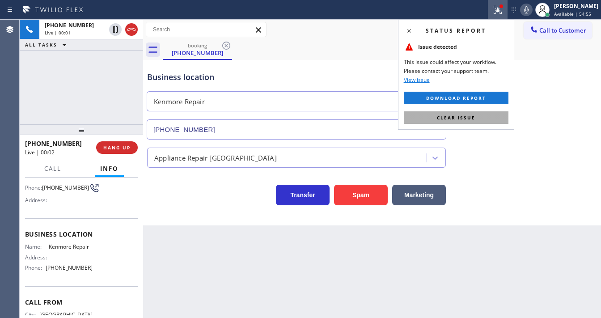
click at [456, 119] on span "Clear issue" at bounding box center [456, 117] width 38 height 6
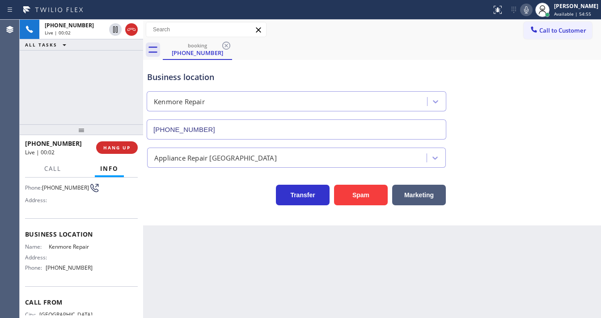
click at [355, 63] on div "Business location Kenmore Repair [PHONE_NUMBER]" at bounding box center [296, 100] width 302 height 77
click at [48, 97] on div "[PHONE_NUMBER] Live | 00:16 ALL TASKS ALL TASKS ACTIVE TASKS TASKS IN WRAP UP" at bounding box center [81, 72] width 123 height 105
click at [101, 97] on div "[PHONE_NUMBER] Live | 00:24 ALL TASKS ALL TASKS ACTIVE TASKS TASKS IN WRAP UP" at bounding box center [81, 72] width 123 height 105
click at [115, 96] on div "[PHONE_NUMBER] Live | 00:55 ALL TASKS ALL TASKS ACTIVE TASKS TASKS IN WRAP UP" at bounding box center [81, 72] width 123 height 105
click at [28, 97] on div "[PHONE_NUMBER] Live | 01:39 ALL TASKS ALL TASKS ACTIVE TASKS TASKS IN WRAP UP" at bounding box center [81, 72] width 123 height 105
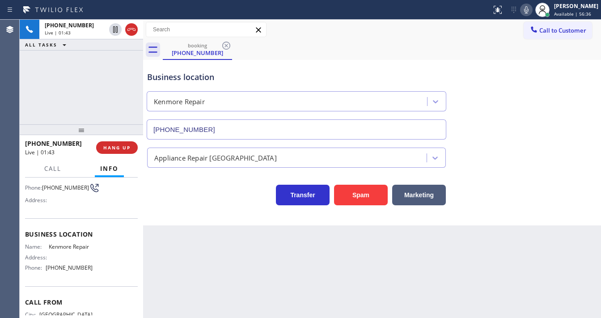
click at [266, 263] on div "Back to Dashboard Change Sender ID Customers Technicians Select a contact Outbo…" at bounding box center [372, 169] width 458 height 298
click at [92, 74] on div "[PHONE_NUMBER] Live | 01:43 ALL TASKS ALL TASKS ACTIVE TASKS TASKS IN WRAP UP" at bounding box center [81, 72] width 123 height 105
click at [98, 97] on div "[PHONE_NUMBER] Live | 02:00 ALL TASKS ALL TASKS ACTIVE TASKS TASKS IN WRAP UP" at bounding box center [81, 72] width 123 height 105
drag, startPoint x: 142, startPoint y: 82, endPoint x: 103, endPoint y: 81, distance: 38.5
click at [103, 80] on div "[PHONE_NUMBER] Live | 03:08 ALL TASKS ALL TASKS ACTIVE TASKS TASKS IN WRAP UP […" at bounding box center [310, 169] width 581 height 298
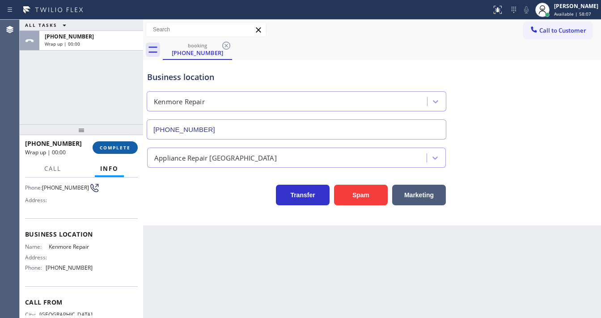
click at [118, 144] on button "COMPLETE" at bounding box center [115, 147] width 45 height 13
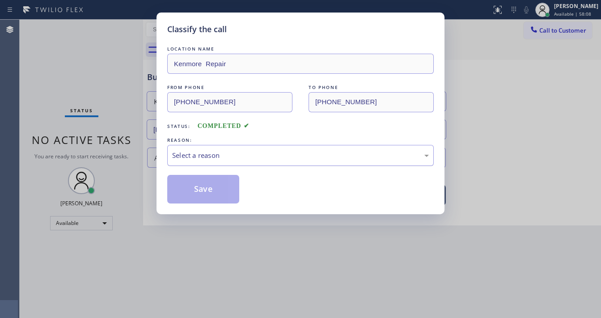
click at [209, 158] on div "Select a reason" at bounding box center [300, 155] width 257 height 10
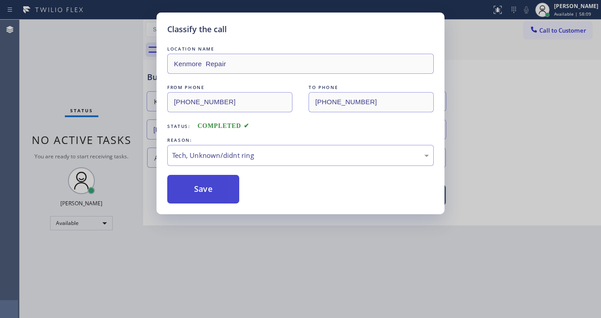
click at [211, 188] on button "Save" at bounding box center [203, 189] width 72 height 29
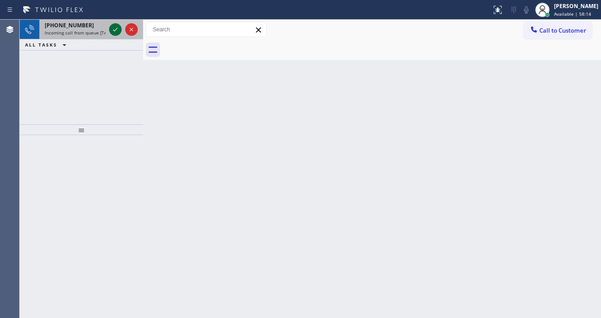
click at [113, 25] on icon at bounding box center [115, 29] width 11 height 11
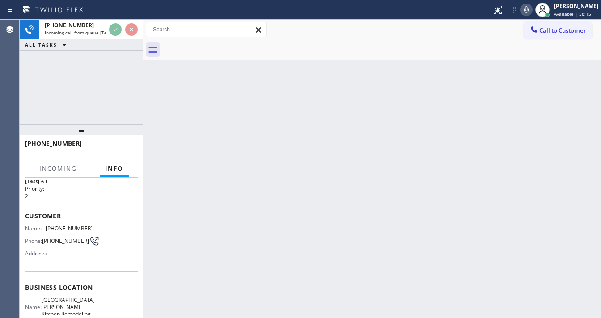
scroll to position [72, 0]
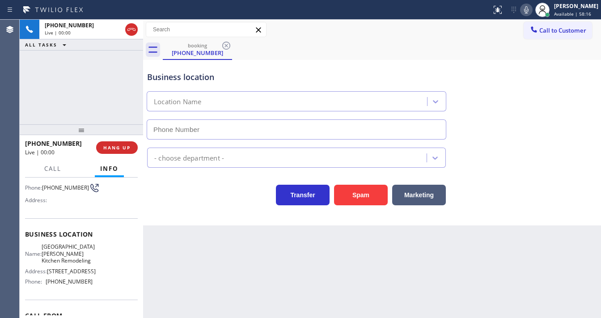
type input "[PHONE_NUMBER]"
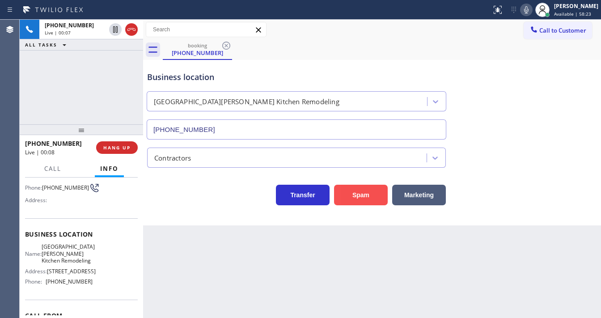
click at [358, 188] on button "Spam" at bounding box center [361, 195] width 54 height 21
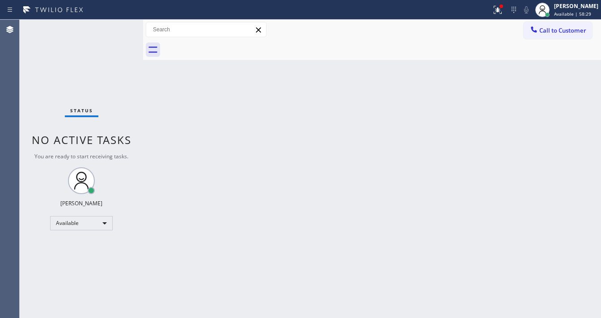
drag, startPoint x: 551, startPoint y: 33, endPoint x: 538, endPoint y: 41, distance: 15.5
click at [551, 34] on button "Call to Customer" at bounding box center [558, 30] width 68 height 17
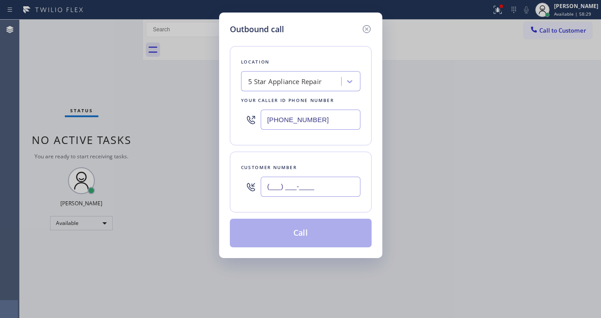
click at [309, 188] on input "(___) ___-____" at bounding box center [311, 187] width 100 height 20
paste input "770) 895-6340"
type input "[PHONE_NUMBER]"
click at [321, 121] on input "[PHONE_NUMBER]" at bounding box center [311, 120] width 100 height 20
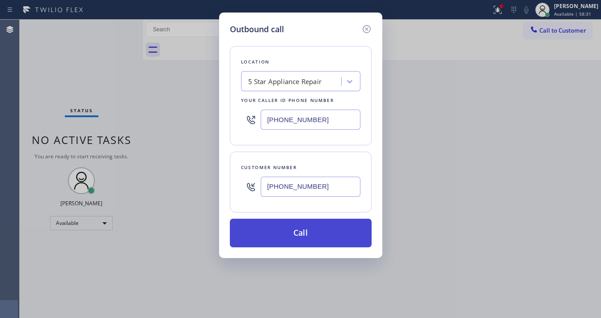
paste input "text"
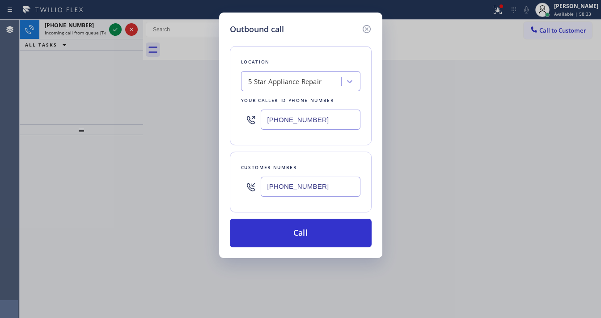
click at [291, 153] on div "Customer number [PHONE_NUMBER]" at bounding box center [301, 182] width 142 height 61
click at [294, 126] on input "[PHONE_NUMBER]" at bounding box center [311, 120] width 100 height 20
paste input "text"
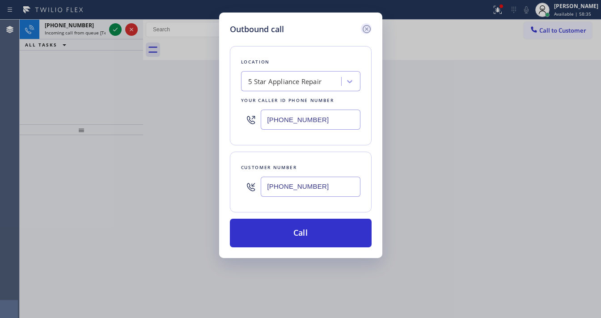
type input "[PHONE_NUMBER]"
drag, startPoint x: 367, startPoint y: 27, endPoint x: 95, endPoint y: 29, distance: 271.8
click at [367, 28] on icon at bounding box center [366, 29] width 11 height 11
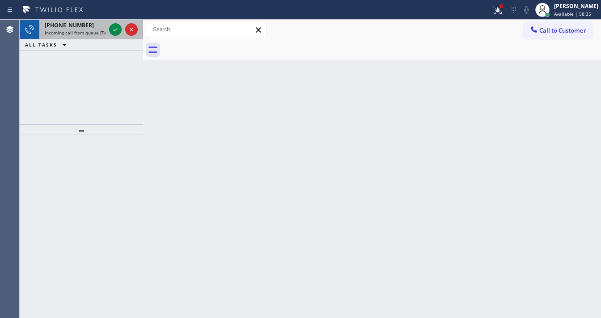
click at [66, 30] on span "Incoming call from queue [Test] All" at bounding box center [82, 33] width 74 height 6
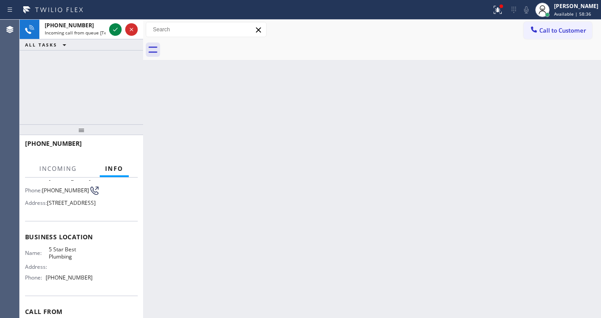
scroll to position [72, 0]
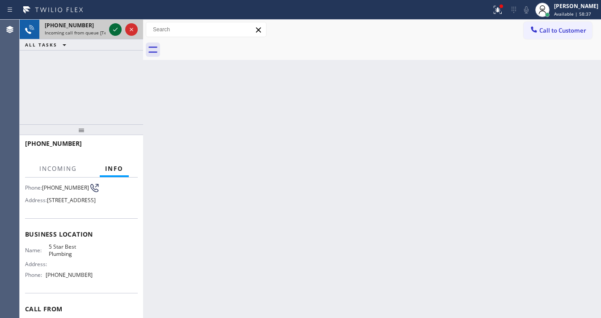
click at [110, 31] on icon at bounding box center [115, 29] width 11 height 11
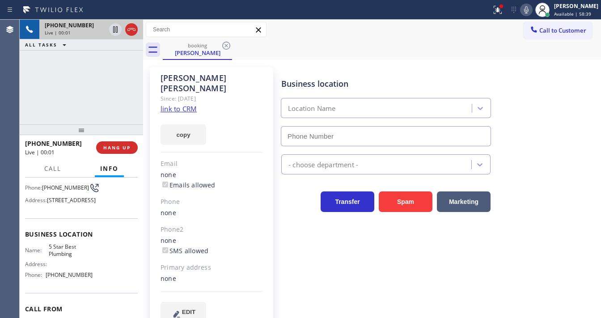
type input "[PHONE_NUMBER]"
click at [117, 111] on div "[PHONE_NUMBER] Live | 00:02 ALL TASKS ALL TASKS ACTIVE TASKS TASKS IN WRAP UP" at bounding box center [81, 72] width 123 height 105
click at [97, 65] on div "[PHONE_NUMBER] Live | 00:07 ALL TASKS ALL TASKS ACTIVE TASKS TASKS IN WRAP UP" at bounding box center [81, 72] width 123 height 105
click at [186, 104] on link "link to CRM" at bounding box center [178, 108] width 36 height 9
click at [59, 203] on span "[STREET_ADDRESS]" at bounding box center [71, 200] width 49 height 7
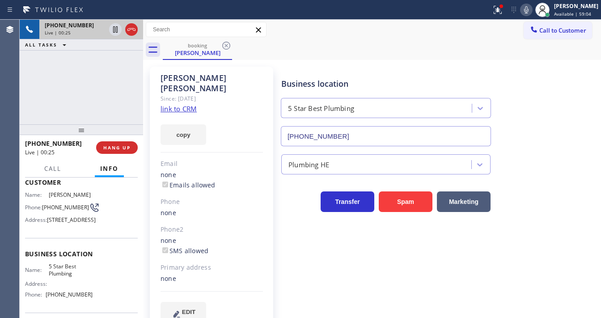
scroll to position [36, 0]
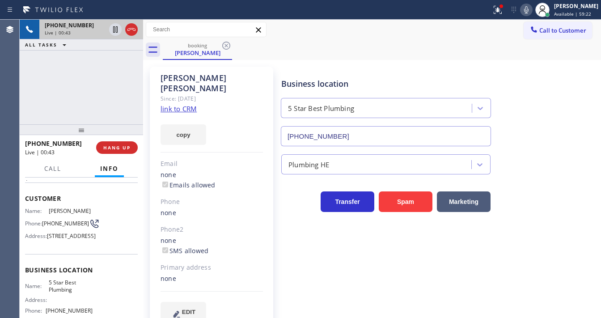
click at [91, 86] on div "[PHONE_NUMBER] Live | 00:43 ALL TASKS ALL TASKS ACTIVE TASKS TASKS IN WRAP UP" at bounding box center [81, 72] width 123 height 105
click at [106, 92] on div "[PHONE_NUMBER] Live | 03:45 ALL TASKS ALL TASKS ACTIVE TASKS TASKS IN WRAP UP" at bounding box center [81, 72] width 123 height 105
click at [500, 13] on icon at bounding box center [497, 9] width 11 height 11
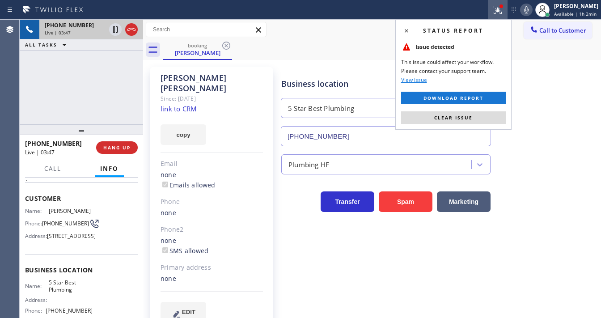
click at [481, 121] on button "Clear issue" at bounding box center [453, 117] width 105 height 13
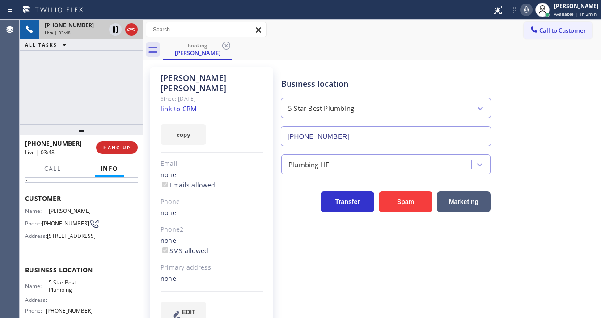
click at [532, 11] on icon at bounding box center [526, 9] width 11 height 11
click at [72, 90] on div "[PHONE_NUMBER] Live | 03:51 ALL TASKS ALL TASKS ACTIVE TASKS TASKS IN WRAP UP" at bounding box center [81, 72] width 123 height 105
click at [99, 86] on div "[PHONE_NUMBER] Live | 03:57 ALL TASKS ALL TASKS ACTIVE TASKS TASKS IN WRAP UP" at bounding box center [81, 72] width 123 height 105
click at [87, 85] on div "[PHONE_NUMBER] Live | 04:00 ALL TASKS ALL TASKS ACTIVE TASKS TASKS IN WRAP UP" at bounding box center [81, 72] width 123 height 105
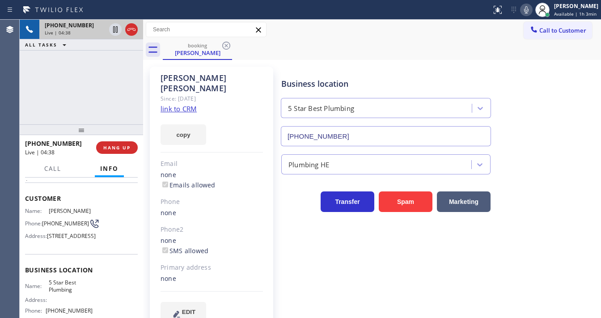
click at [41, 96] on div "[PHONE_NUMBER] Live | 04:38 ALL TASKS ALL TASKS ACTIVE TASKS TASKS IN WRAP UP" at bounding box center [81, 72] width 123 height 105
click at [41, 96] on div "[PHONE_NUMBER] Live | 04:39 ALL TASKS ALL TASKS ACTIVE TASKS TASKS IN WRAP UP" at bounding box center [81, 72] width 123 height 105
click at [41, 96] on div "[PHONE_NUMBER] Live | 04:40 ALL TASKS ALL TASKS ACTIVE TASKS TASKS IN WRAP UP" at bounding box center [81, 72] width 123 height 105
click at [107, 60] on div "[PHONE_NUMBER] Live | 05:14 ALL TASKS ALL TASKS ACTIVE TASKS TASKS IN WRAP UP" at bounding box center [81, 72] width 123 height 105
click at [530, 9] on icon at bounding box center [526, 9] width 11 height 11
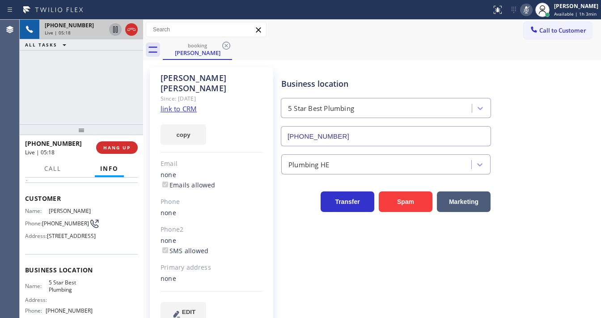
click at [118, 29] on icon at bounding box center [115, 29] width 11 height 11
click at [129, 100] on div "[PHONE_NUMBER] Live | 05:54 ALL TASKS ALL TASKS ACTIVE TASKS TASKS IN WRAP UP" at bounding box center [81, 72] width 123 height 105
click at [8, 76] on div "Agent Desktop" at bounding box center [9, 169] width 19 height 298
click at [36, 89] on div "[PHONE_NUMBER] Live | 06:11 ALL TASKS ALL TASKS ACTIVE TASKS TASKS IN WRAP UP" at bounding box center [81, 72] width 123 height 105
click at [113, 30] on icon at bounding box center [115, 29] width 11 height 11
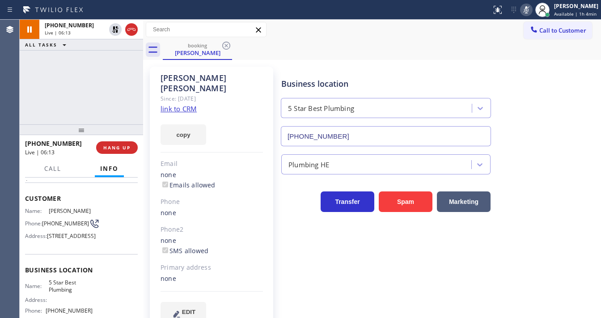
click at [530, 9] on icon at bounding box center [526, 9] width 11 height 11
click at [104, 76] on div "[PHONE_NUMBER] Live | 06:14 ALL TASKS ALL TASKS ACTIVE TASKS TASKS IN WRAP UP" at bounding box center [81, 72] width 123 height 105
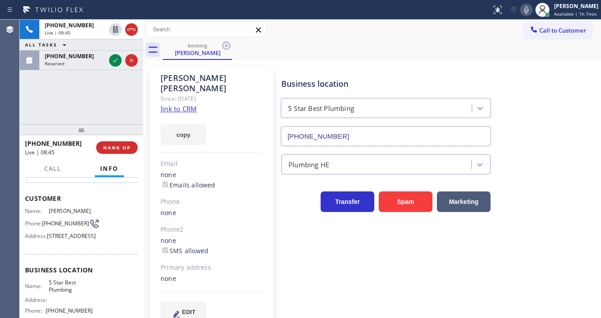
click at [114, 60] on div "[PHONE_NUMBER] Live | 08:45 ALL TASKS ALL TASKS ACTIVE TASKS TASKS IN WRAP UP […" at bounding box center [81, 72] width 123 height 105
click at [114, 60] on div "[PHONE_NUMBER] Live | 08:46 ALL TASKS ALL TASKS ACTIVE TASKS TASKS IN WRAP UP" at bounding box center [81, 72] width 123 height 105
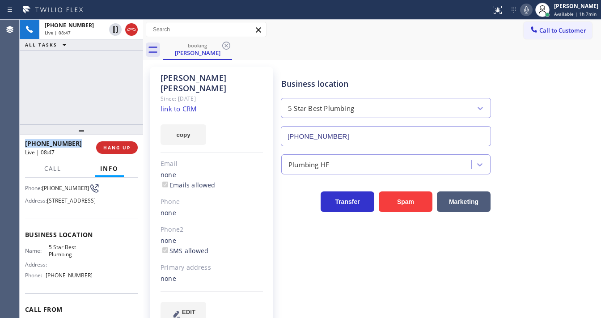
scroll to position [0, 0]
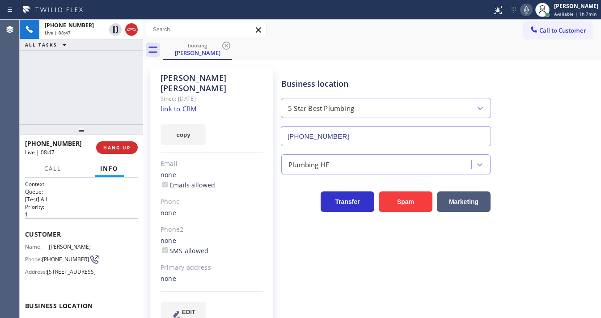
click at [80, 99] on div "[PHONE_NUMBER] Live | 08:47 ALL TASKS ALL TASKS ACTIVE TASKS TASKS IN WRAP UP" at bounding box center [81, 72] width 123 height 105
click at [105, 77] on div "[PHONE_NUMBER] Live | 08:52 ALL TASKS ALL TASKS ACTIVE TASKS TASKS IN WRAP UP" at bounding box center [81, 72] width 123 height 105
click at [111, 61] on div "[PHONE_NUMBER] Live | 09:58 ALL TASKS ALL TASKS ACTIVE TASKS TASKS IN WRAP UP […" at bounding box center [81, 45] width 123 height 51
click at [111, 60] on div "[PHONE_NUMBER] Live | 09:58 ALL TASKS ALL TASKS ACTIVE TASKS TASKS IN WRAP UP […" at bounding box center [81, 45] width 123 height 51
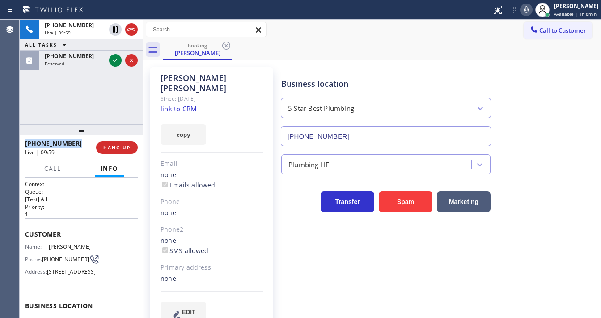
click at [111, 60] on div "[PHONE_NUMBER] Live | 09:59 ALL TASKS ALL TASKS ACTIVE TASKS TASKS IN WRAP UP […" at bounding box center [81, 45] width 123 height 51
click at [112, 59] on div "[PHONE_NUMBER] Live | 09:59 ALL TASKS ALL TASKS ACTIVE TASKS TASKS IN WRAP UP […" at bounding box center [81, 45] width 123 height 51
click at [113, 59] on div "[PHONE_NUMBER] Live | 09:59 ALL TASKS ALL TASKS ACTIVE TASKS TASKS IN WRAP UP […" at bounding box center [81, 45] width 123 height 51
click at [114, 61] on div "[PHONE_NUMBER] Live | 09:59 ALL TASKS ALL TASKS ACTIVE TASKS TASKS IN WRAP UP […" at bounding box center [81, 45] width 123 height 51
click at [114, 64] on div "[PHONE_NUMBER] Live | 09:59 ALL TASKS ALL TASKS ACTIVE TASKS TASKS IN WRAP UP […" at bounding box center [81, 45] width 123 height 51
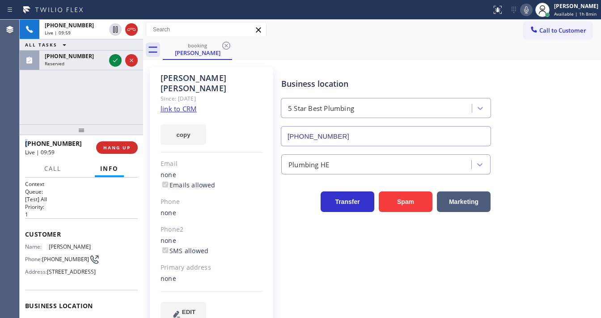
click at [114, 64] on div "[PHONE_NUMBER] Live | 09:59 ALL TASKS ALL TASKS ACTIVE TASKS TASKS IN WRAP UP […" at bounding box center [81, 45] width 123 height 51
click at [114, 64] on div "[PHONE_NUMBER] Live | 10:00 ALL TASKS ALL TASKS ACTIVE TASKS TASKS IN WRAP UP […" at bounding box center [81, 45] width 123 height 51
click at [114, 102] on div "[PHONE_NUMBER] Live | 10:00 ALL TASKS ALL TASKS ACTIVE TASKS TASKS IN WRAP UP […" at bounding box center [81, 72] width 123 height 105
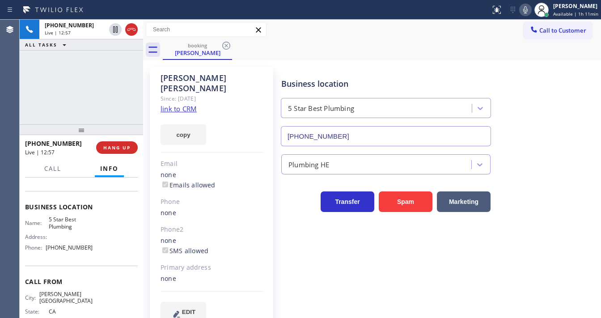
scroll to position [107, 0]
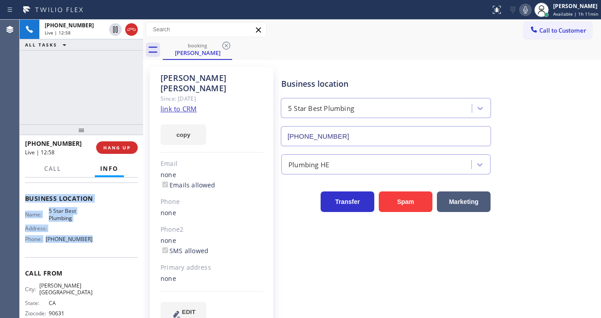
drag, startPoint x: 25, startPoint y: 228, endPoint x: 90, endPoint y: 258, distance: 71.0
click at [90, 258] on div "Context Queue: [Test] All Priority: 1 Customer Name: [PERSON_NAME] Phone: [PHON…" at bounding box center [81, 202] width 113 height 259
copy div "Customer Name: [PERSON_NAME] Phone: [PHONE_NUMBER] Address: [STREET_ADDRESS] Bu…"
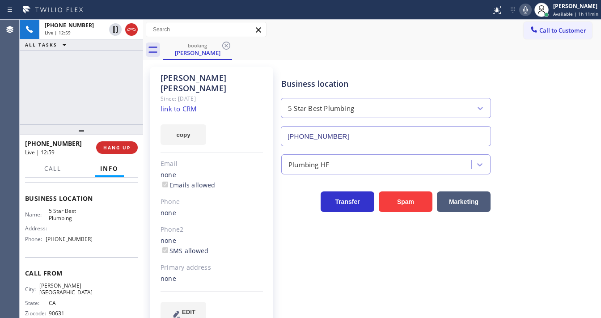
click at [112, 96] on div "[PHONE_NUMBER] Live | 12:59 ALL TASKS ALL TASKS ACTIVE TASKS TASKS IN WRAP UP" at bounding box center [81, 72] width 123 height 105
click at [86, 82] on div "[PHONE_NUMBER] Live | 13:48 ALL TASKS ALL TASKS ACTIVE TASKS TASKS IN WRAP UP" at bounding box center [81, 72] width 123 height 105
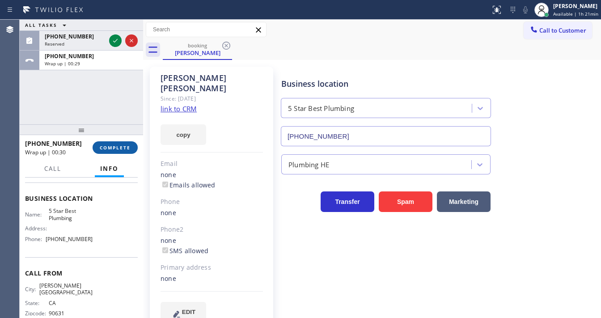
click at [113, 145] on span "COMPLETE" at bounding box center [115, 147] width 31 height 6
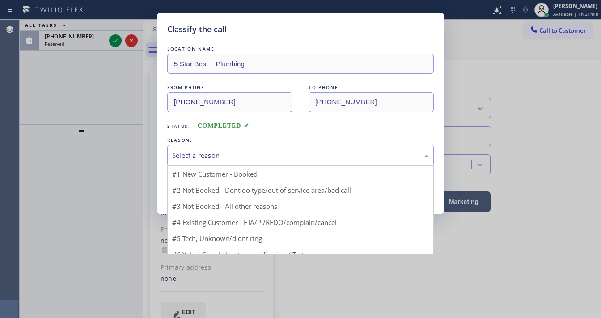
click at [189, 160] on div "Select a reason" at bounding box center [300, 155] width 266 height 21
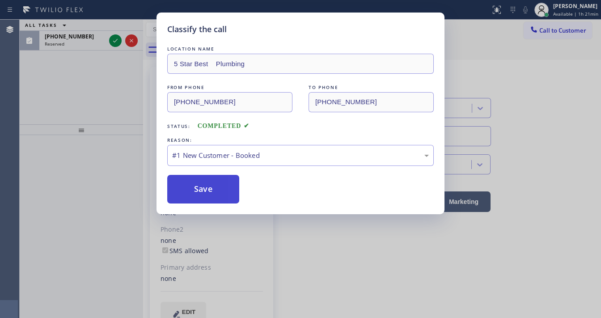
drag, startPoint x: 193, startPoint y: 171, endPoint x: 199, endPoint y: 186, distance: 16.0
click at [199, 186] on button "Save" at bounding box center [203, 189] width 72 height 29
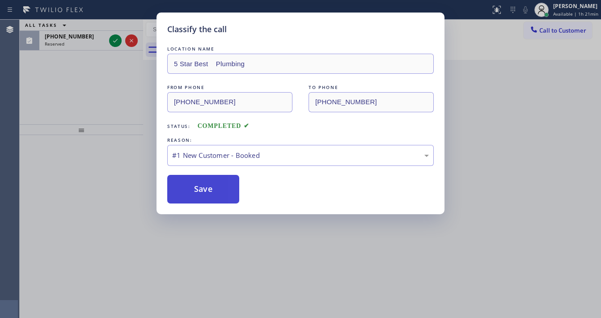
click at [199, 186] on button "Save" at bounding box center [203, 189] width 72 height 29
click at [55, 97] on div "Classify the call LOCATION NAME 5 Star Best Plumbing FROM PHONE [PHONE_NUMBER] …" at bounding box center [300, 159] width 601 height 318
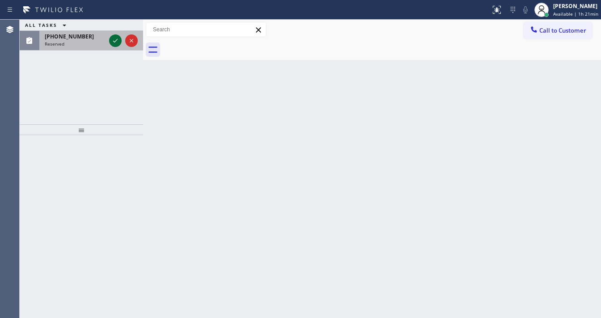
click at [115, 37] on icon at bounding box center [115, 40] width 11 height 11
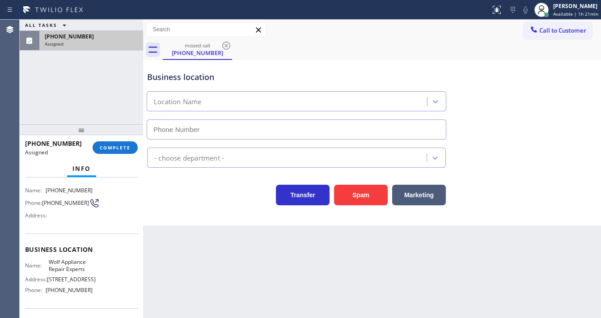
type input "[PHONE_NUMBER]"
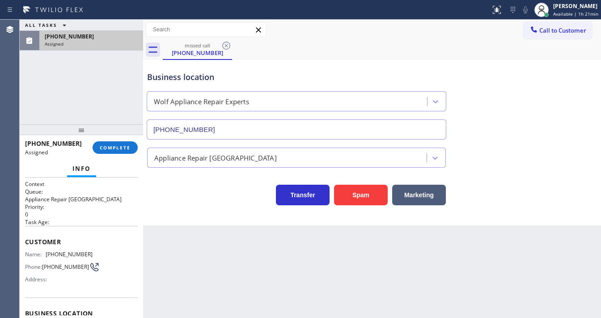
drag, startPoint x: 108, startPoint y: 150, endPoint x: 70, endPoint y: 194, distance: 58.4
click at [93, 182] on div "[PHONE_NUMBER] Assigned COMPLETE Info Context Queue: Appliance Repair High End …" at bounding box center [81, 226] width 123 height 183
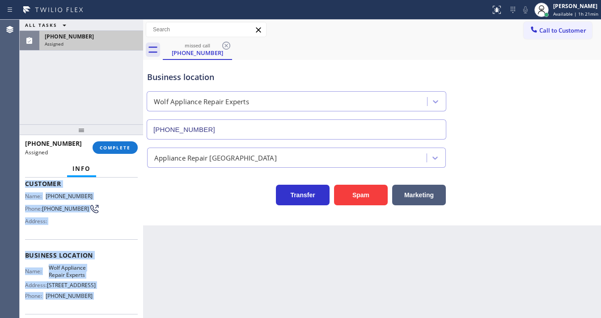
scroll to position [131, 0]
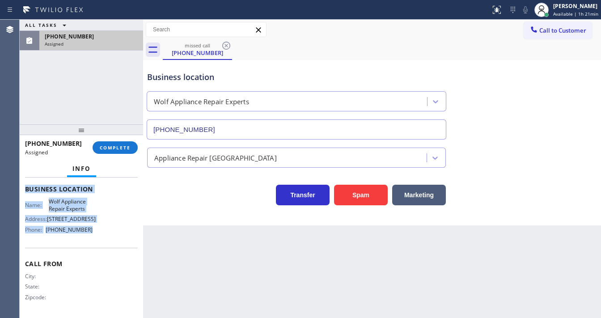
drag, startPoint x: 23, startPoint y: 239, endPoint x: 116, endPoint y: 211, distance: 97.3
click at [98, 232] on div "Context Queue: Appliance Repair High End Priority: 0 Task Age: Customer Name: […" at bounding box center [81, 247] width 123 height 140
copy div "Customer Name: [PHONE_NUMBER] Phone: [PHONE_NUMBER] Address: Business location …"
click at [122, 144] on span "COMPLETE" at bounding box center [115, 147] width 31 height 6
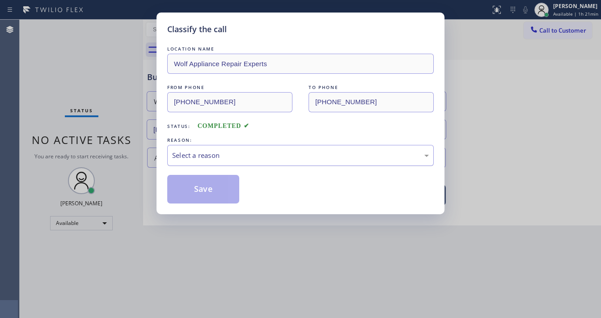
drag, startPoint x: 211, startPoint y: 155, endPoint x: 214, endPoint y: 161, distance: 6.8
click at [211, 155] on div "Select a reason" at bounding box center [300, 155] width 257 height 10
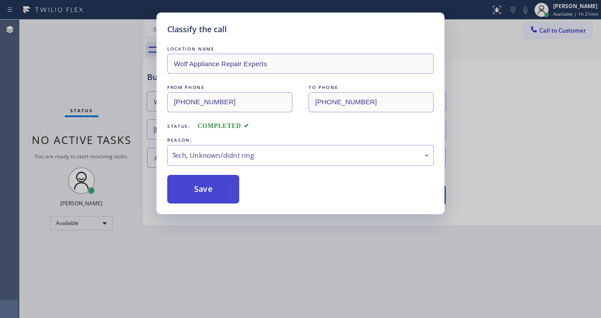
click at [204, 188] on button "Save" at bounding box center [203, 189] width 72 height 29
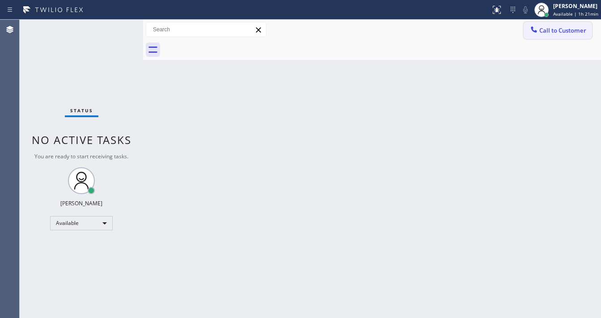
drag, startPoint x: 555, startPoint y: 29, endPoint x: 467, endPoint y: 60, distance: 93.5
click at [555, 29] on span "Call to Customer" at bounding box center [562, 30] width 47 height 8
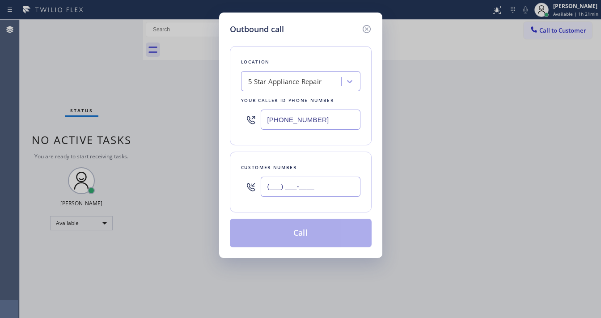
click at [315, 186] on input "(___) ___-____" at bounding box center [311, 187] width 100 height 20
paste input "305) 315-2567"
type input "[PHONE_NUMBER]"
click at [334, 122] on input "[PHONE_NUMBER]" at bounding box center [311, 120] width 100 height 20
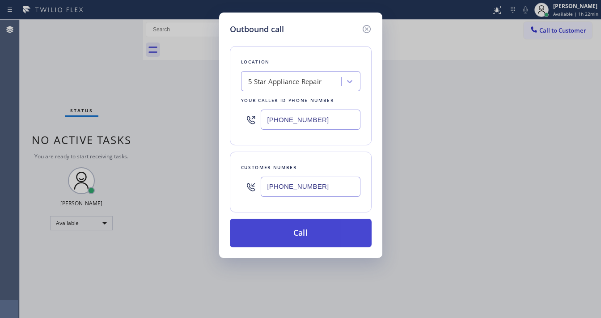
paste input "305) 747-7090"
type input "[PHONE_NUMBER]"
click at [300, 238] on button "Call" at bounding box center [301, 233] width 142 height 29
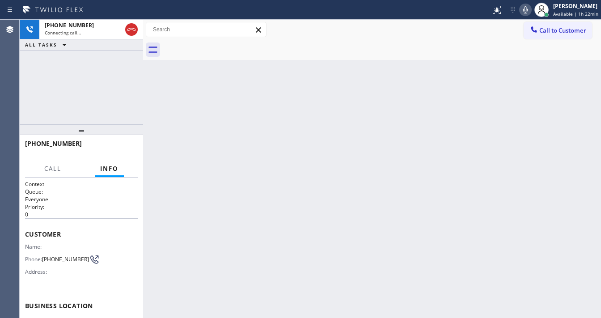
click at [118, 80] on div "[PHONE_NUMBER] Connecting call… ALL TASKS ALL TASKS ACTIVE TASKS TASKS IN WRAP …" at bounding box center [81, 72] width 123 height 105
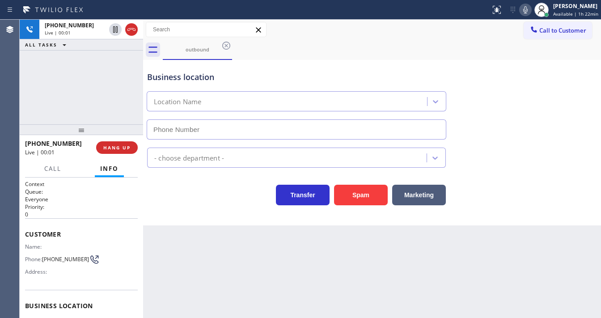
type input "[PHONE_NUMBER]"
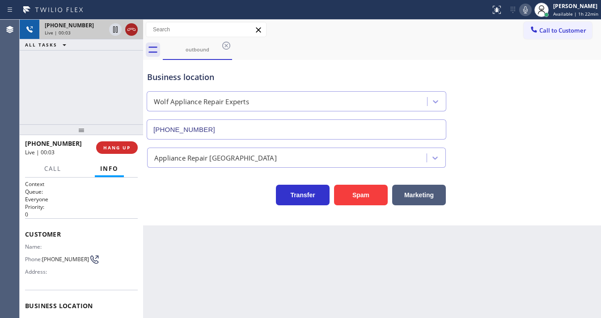
click at [133, 31] on icon at bounding box center [131, 29] width 11 height 11
click at [118, 148] on span "HANG UP" at bounding box center [116, 147] width 27 height 6
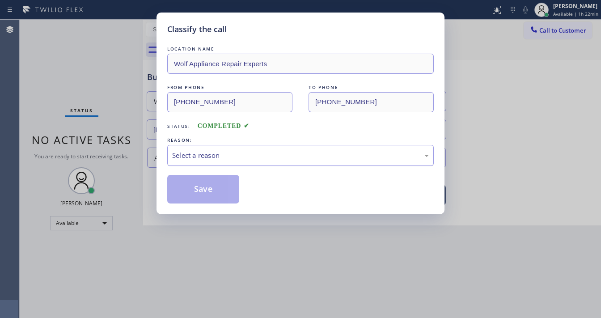
click at [220, 154] on div "Select a reason" at bounding box center [300, 155] width 257 height 10
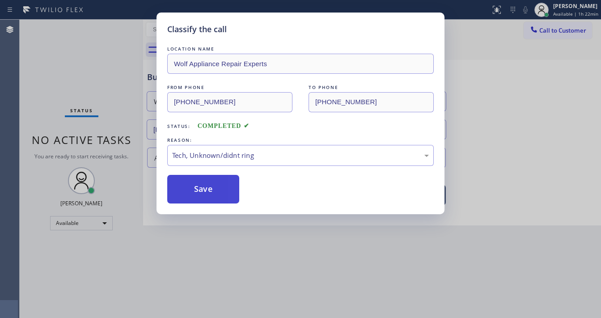
click at [208, 182] on button "Save" at bounding box center [203, 189] width 72 height 29
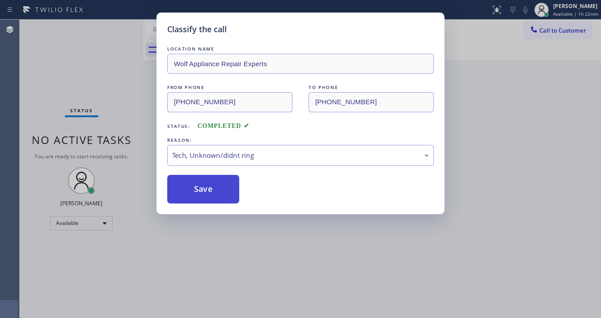
click at [208, 182] on button "Save" at bounding box center [203, 189] width 72 height 29
click at [210, 187] on button "Save" at bounding box center [203, 189] width 72 height 29
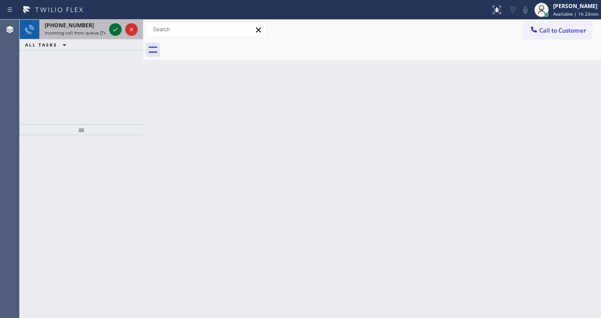
click at [110, 31] on div at bounding box center [123, 30] width 32 height 20
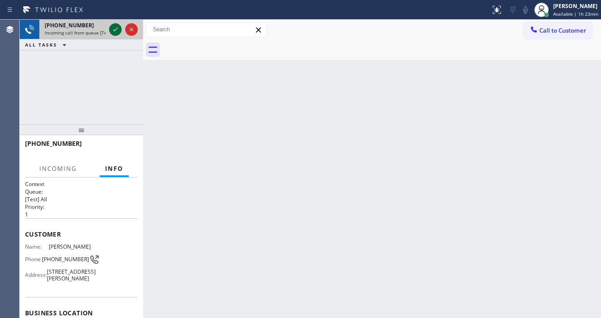
click at [113, 32] on icon at bounding box center [115, 29] width 11 height 11
click at [35, 103] on div "[PHONE_NUMBER] Live | 00:01 ALL TASKS ALL TASKS ACTIVE TASKS TASKS IN WRAP UP" at bounding box center [81, 72] width 123 height 105
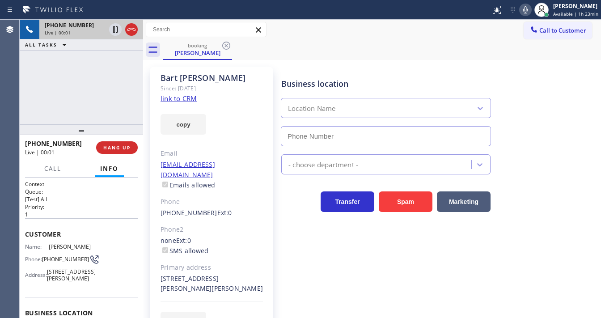
type input "[PHONE_NUMBER]"
click at [81, 129] on div at bounding box center [81, 129] width 123 height 11
click at [25, 94] on div "[PHONE_NUMBER] Live | 00:10 ALL TASKS ALL TASKS ACTIVE TASKS TASKS IN WRAP UP" at bounding box center [81, 72] width 123 height 105
click at [183, 95] on link "link to CRM" at bounding box center [178, 98] width 36 height 9
drag, startPoint x: 70, startPoint y: 146, endPoint x: 34, endPoint y: 145, distance: 36.7
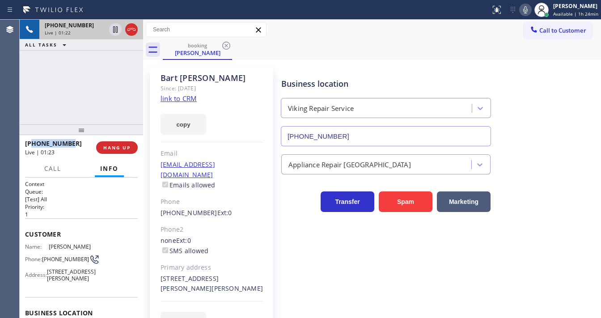
click at [34, 145] on div "[PHONE_NUMBER]" at bounding box center [57, 143] width 65 height 8
copy span "4087711205"
click at [74, 101] on div "[PHONE_NUMBER] Live | 01:24 ALL TASKS ALL TASKS ACTIVE TASKS TASKS IN WRAP UP" at bounding box center [81, 72] width 123 height 105
drag, startPoint x: 57, startPoint y: 264, endPoint x: 43, endPoint y: 256, distance: 16.4
click at [43, 256] on div "Phone: [PHONE_NUMBER]" at bounding box center [59, 259] width 68 height 11
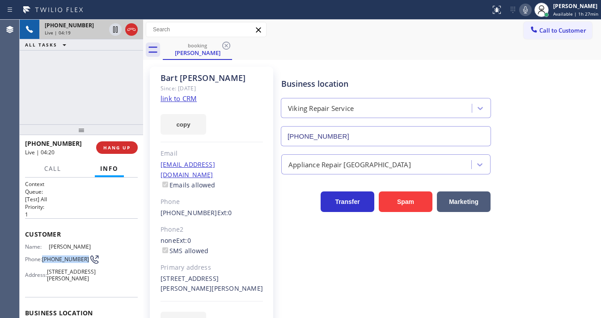
copy div "[PHONE_NUMBER]"
click at [77, 92] on div "[PHONE_NUMBER] Live | 04:20 ALL TASKS ALL TASKS ACTIVE TASKS TASKS IN WRAP UP" at bounding box center [81, 72] width 123 height 105
click at [30, 112] on div "[PHONE_NUMBER] Live | 04:27 ALL TASKS ALL TASKS ACTIVE TASKS TASKS IN WRAP UP" at bounding box center [81, 72] width 123 height 105
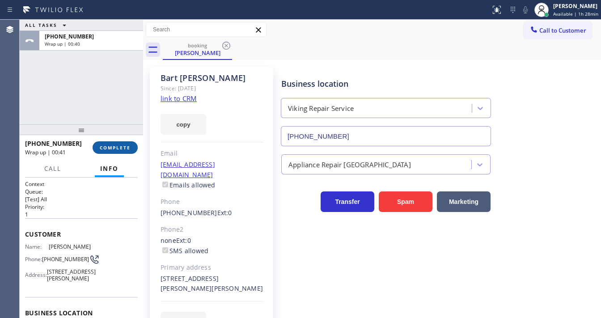
click at [105, 143] on button "COMPLETE" at bounding box center [115, 147] width 45 height 13
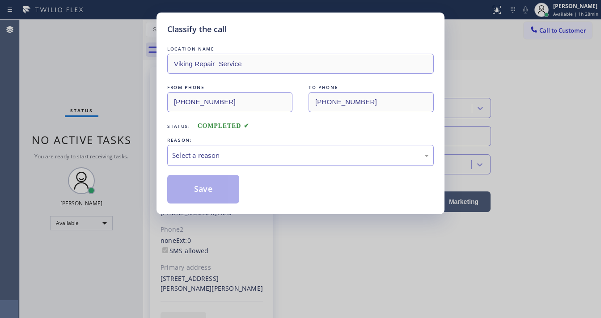
click at [209, 156] on div "Select a reason" at bounding box center [300, 155] width 257 height 10
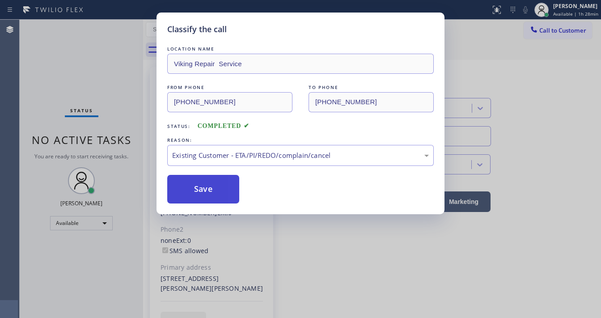
click at [214, 184] on button "Save" at bounding box center [203, 189] width 72 height 29
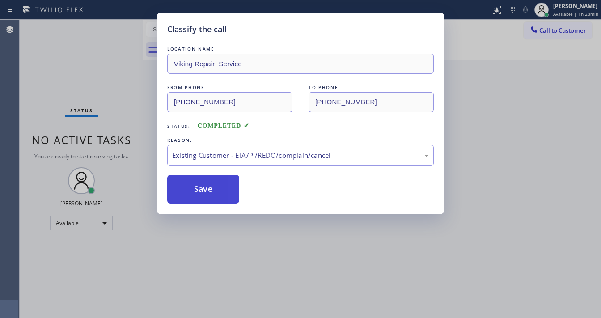
click at [214, 184] on button "Save" at bounding box center [203, 189] width 72 height 29
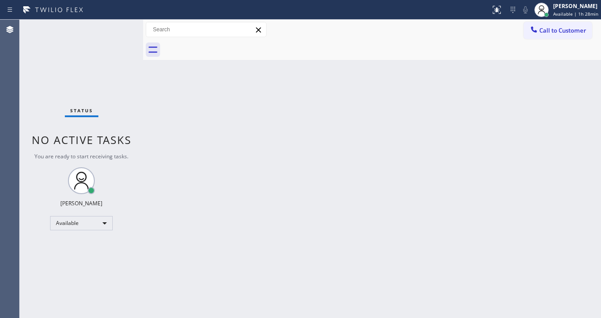
click at [112, 28] on div "Status No active tasks You are ready to start receiving tasks. [PERSON_NAME]" at bounding box center [81, 169] width 123 height 298
click at [118, 31] on div "Status No active tasks You are ready to start receiving tasks. [PERSON_NAME]" at bounding box center [81, 169] width 123 height 298
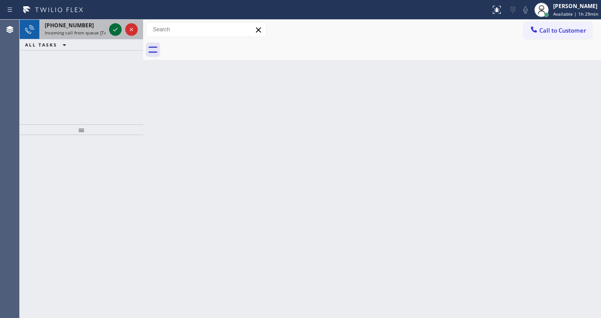
click at [110, 32] on icon at bounding box center [115, 29] width 11 height 11
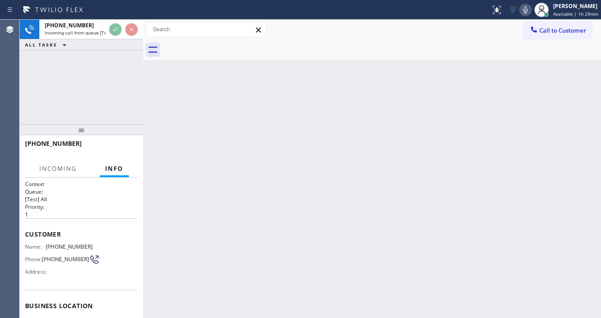
scroll to position [36, 0]
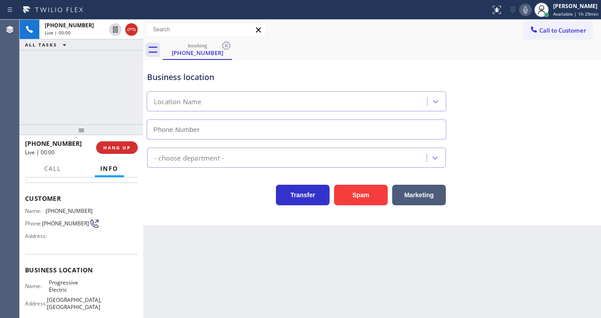
type input "[PHONE_NUMBER]"
click at [60, 76] on div "[PHONE_NUMBER] Live | 00:02 ALL TASKS ALL TASKS ACTIVE TASKS TASKS IN WRAP UP" at bounding box center [81, 72] width 123 height 105
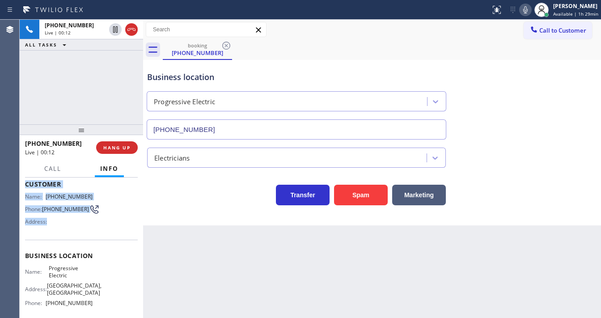
scroll to position [107, 0]
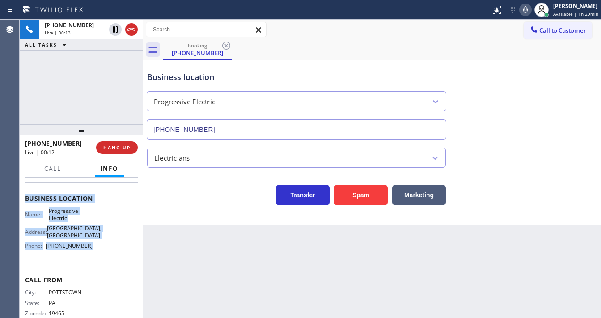
drag, startPoint x: 34, startPoint y: 202, endPoint x: 98, endPoint y: 260, distance: 86.7
click at [98, 260] on div "Context Queue: [Test] All Priority: 1 Customer Name: [PHONE_NUMBER] Phone: [PHO…" at bounding box center [81, 202] width 113 height 259
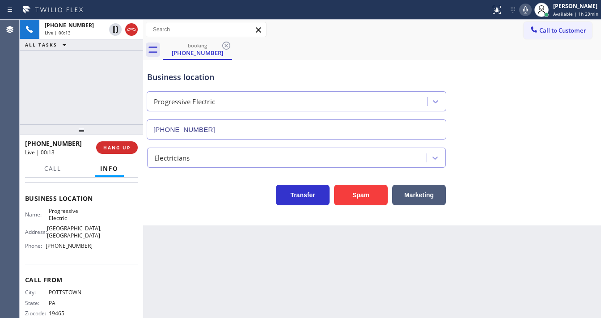
click at [59, 80] on div "[PHONE_NUMBER] Live | 00:13 ALL TASKS ALL TASKS ACTIVE TASKS TASKS IN WRAP UP" at bounding box center [81, 72] width 123 height 105
drag, startPoint x: 77, startPoint y: 104, endPoint x: 88, endPoint y: 97, distance: 12.5
click at [78, 104] on div "[PHONE_NUMBER] Live | 00:54 ALL TASKS ALL TASKS ACTIVE TASKS TASKS IN WRAP UP" at bounding box center [81, 72] width 123 height 105
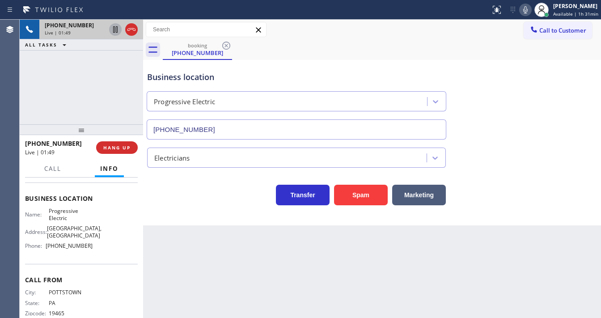
click at [116, 30] on icon at bounding box center [115, 29] width 11 height 11
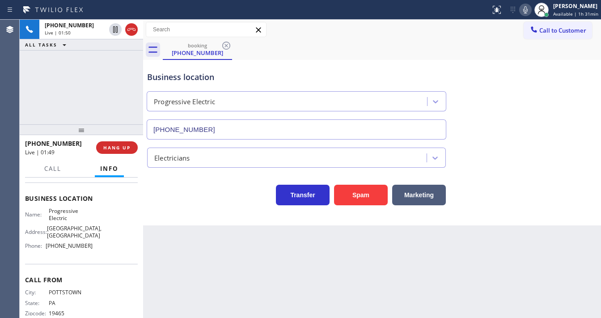
click at [527, 11] on icon at bounding box center [525, 9] width 11 height 11
click at [95, 81] on div "[PHONE_NUMBER] Live | 02:36 ALL TASKS ALL TASKS ACTIVE TASKS TASKS IN WRAP UP" at bounding box center [81, 72] width 123 height 105
click at [113, 27] on icon at bounding box center [115, 29] width 6 height 6
click at [524, 8] on icon at bounding box center [525, 9] width 11 height 11
click at [107, 89] on div "[PHONE_NUMBER] Live | 02:38 ALL TASKS ALL TASKS ACTIVE TASKS TASKS IN WRAP UP" at bounding box center [81, 72] width 123 height 105
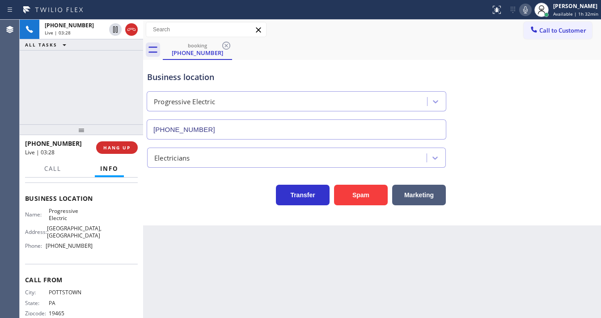
click at [71, 82] on div "[PHONE_NUMBER] Live | 03:28 ALL TASKS ALL TASKS ACTIVE TASKS TASKS IN WRAP UP" at bounding box center [81, 72] width 123 height 105
click at [57, 168] on span "Call" at bounding box center [52, 169] width 17 height 8
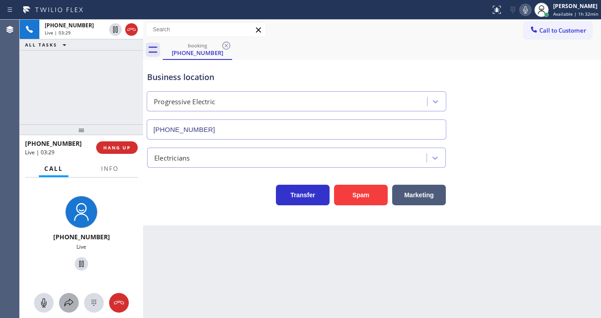
click at [71, 296] on button at bounding box center [69, 303] width 20 height 20
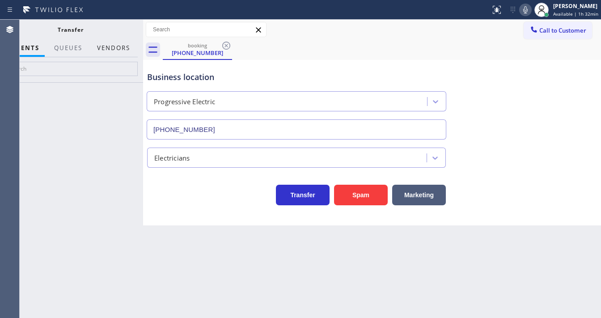
click at [122, 49] on button "Vendors" at bounding box center [114, 47] width 44 height 17
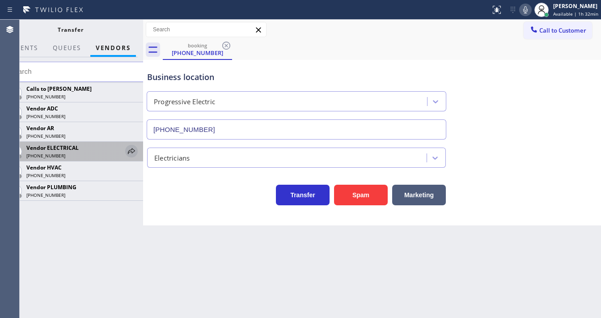
click at [134, 151] on icon at bounding box center [131, 151] width 7 height 6
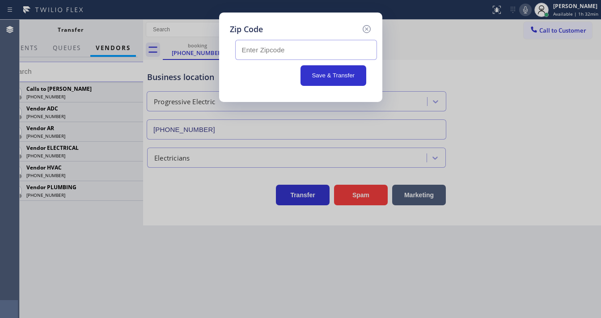
click at [266, 50] on input "text" at bounding box center [306, 50] width 142 height 20
paste input "98110"
type input "98110"
click at [325, 75] on button "Save & Transfer" at bounding box center [333, 75] width 66 height 21
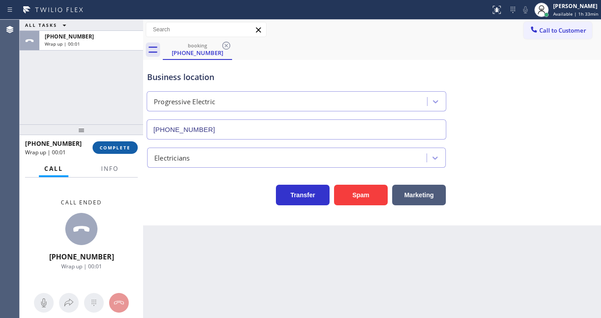
click at [119, 152] on button "COMPLETE" at bounding box center [115, 147] width 45 height 13
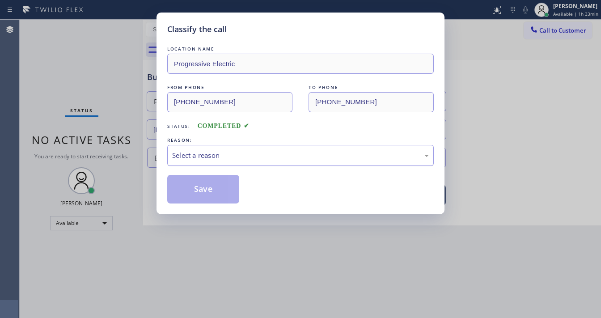
drag, startPoint x: 201, startPoint y: 150, endPoint x: 206, endPoint y: 157, distance: 8.7
click at [203, 152] on div "Select a reason" at bounding box center [300, 155] width 257 height 10
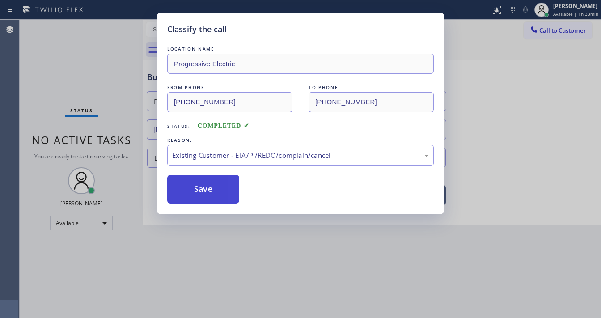
click at [207, 186] on button "Save" at bounding box center [203, 189] width 72 height 29
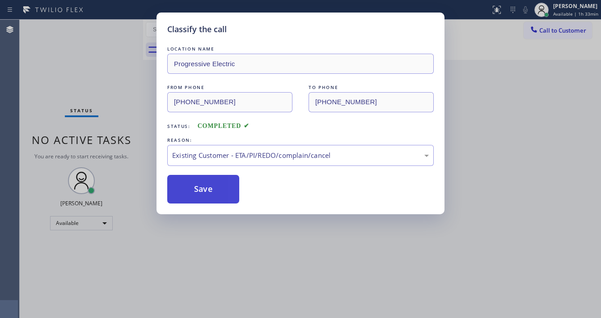
click at [207, 186] on button "Save" at bounding box center [203, 189] width 72 height 29
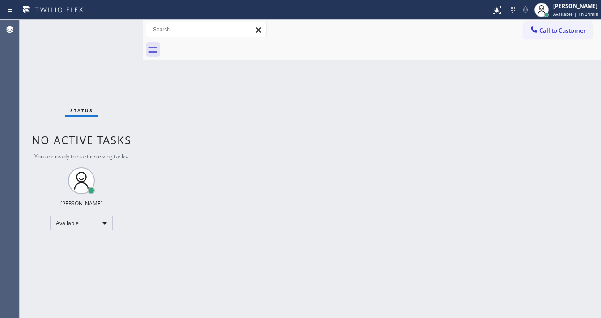
click at [115, 25] on div "Status No active tasks You are ready to start receiving tasks. [PERSON_NAME]" at bounding box center [81, 169] width 123 height 298
click at [115, 30] on div "Status No active tasks You are ready to start receiving tasks. [PERSON_NAME]" at bounding box center [81, 169] width 123 height 298
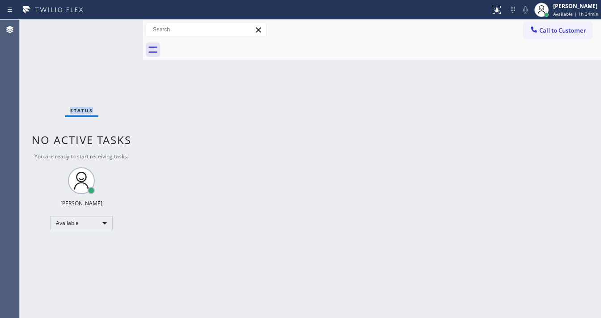
click at [115, 30] on div "Status No active tasks You are ready to start receiving tasks. [PERSON_NAME]" at bounding box center [81, 169] width 123 height 298
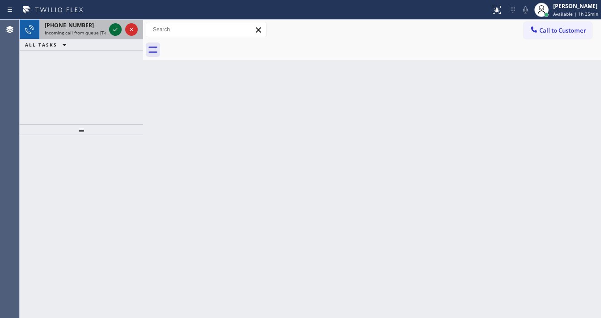
click at [116, 25] on button at bounding box center [115, 29] width 13 height 13
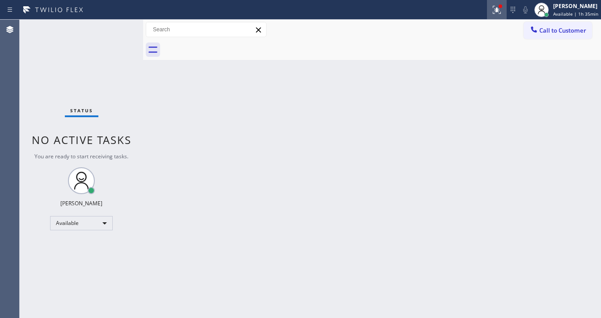
click at [499, 5] on icon at bounding box center [496, 9] width 11 height 11
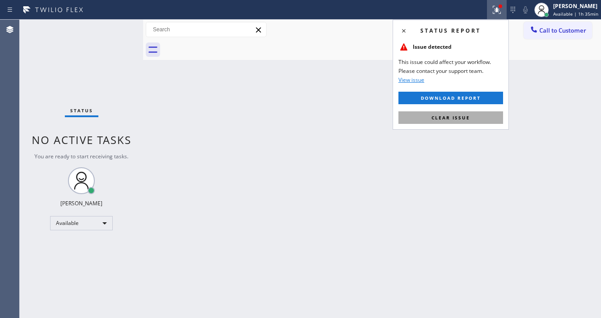
click at [454, 117] on span "Clear issue" at bounding box center [450, 117] width 38 height 6
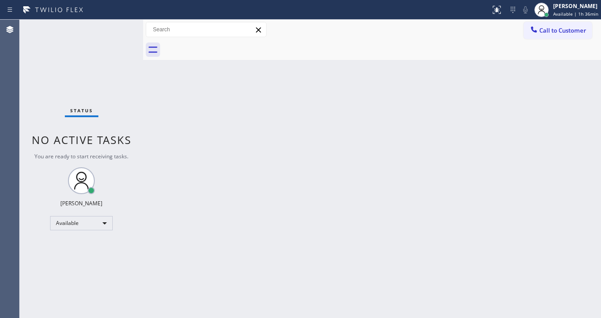
click at [118, 25] on div "Status No active tasks You are ready to start receiving tasks. [PERSON_NAME]" at bounding box center [81, 169] width 123 height 298
click at [117, 27] on div "Status No active tasks You are ready to start receiving tasks. [PERSON_NAME]" at bounding box center [81, 169] width 123 height 298
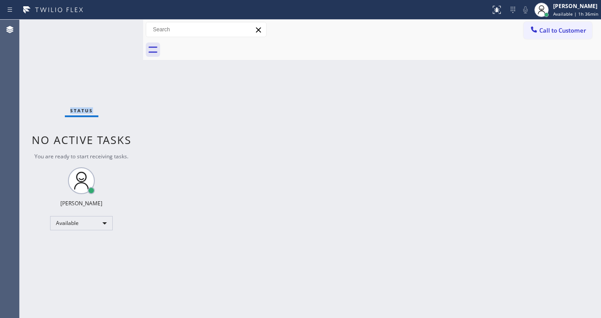
click at [119, 29] on div "Status No active tasks You are ready to start receiving tasks. [PERSON_NAME]" at bounding box center [81, 169] width 123 height 298
click at [119, 28] on div "Status No active tasks You are ready to start receiving tasks. [PERSON_NAME]" at bounding box center [81, 169] width 123 height 298
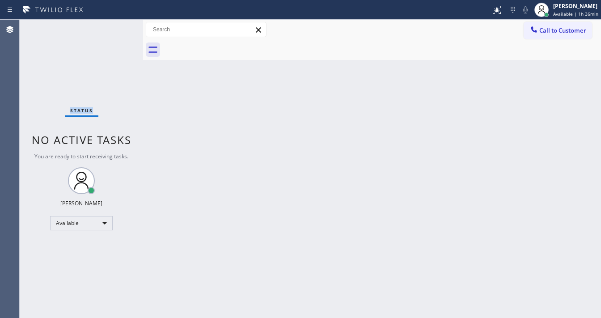
click at [119, 28] on div "Status No active tasks You are ready to start receiving tasks. [PERSON_NAME]" at bounding box center [81, 169] width 123 height 298
click at [113, 27] on div "Status No active tasks You are ready to start receiving tasks. [PERSON_NAME]" at bounding box center [81, 169] width 123 height 298
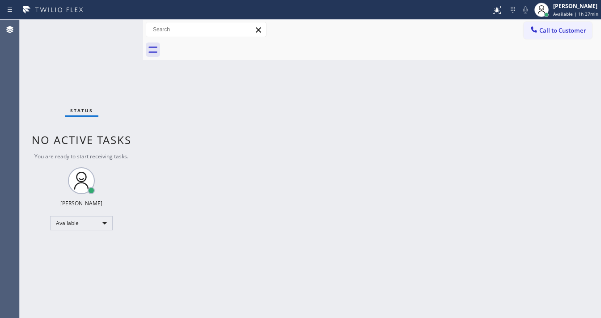
click at [120, 25] on div "Status No active tasks You are ready to start receiving tasks. [PERSON_NAME]" at bounding box center [81, 169] width 123 height 298
click at [121, 24] on div "Status No active tasks You are ready to start receiving tasks. [PERSON_NAME]" at bounding box center [81, 169] width 123 height 298
click at [119, 26] on div "Status No active tasks You are ready to start receiving tasks. [PERSON_NAME]" at bounding box center [81, 169] width 123 height 298
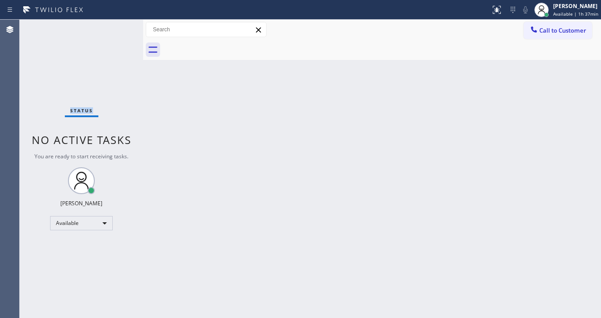
click at [119, 26] on div "Status No active tasks You are ready to start receiving tasks. [PERSON_NAME]" at bounding box center [81, 169] width 123 height 298
click at [119, 25] on div "Status No active tasks You are ready to start receiving tasks. [PERSON_NAME]" at bounding box center [81, 169] width 123 height 298
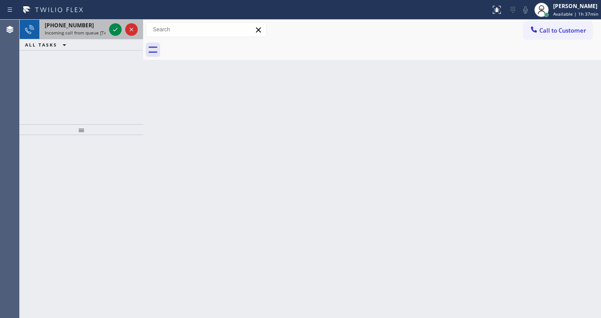
click at [107, 30] on div "[PHONE_NUMBER] Incoming call from queue [Test] All" at bounding box center [81, 30] width 123 height 20
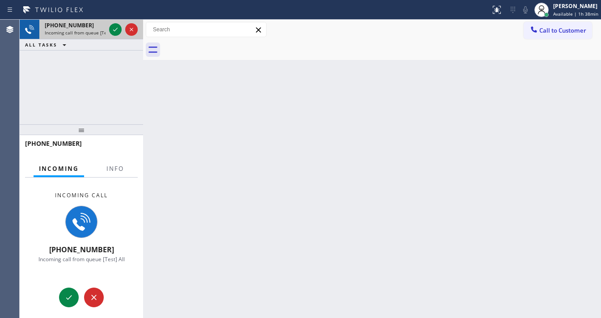
click at [108, 30] on div at bounding box center [123, 30] width 32 height 20
click at [109, 30] on div at bounding box center [123, 30] width 32 height 20
click at [112, 30] on icon at bounding box center [115, 29] width 11 height 11
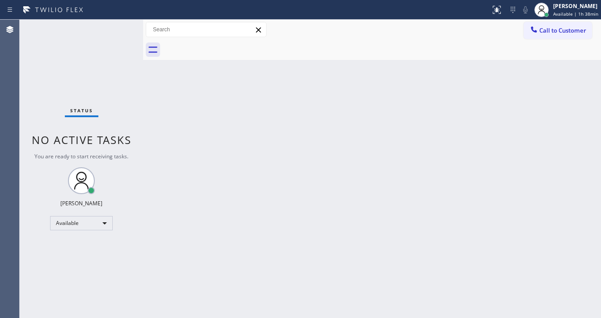
click at [114, 30] on div "Status No active tasks You are ready to start receiving tasks. [PERSON_NAME]" at bounding box center [81, 169] width 123 height 298
drag, startPoint x: 114, startPoint y: 30, endPoint x: 114, endPoint y: 175, distance: 144.9
click at [114, 34] on div "Status No active tasks You are ready to start receiving tasks. [PERSON_NAME]" at bounding box center [81, 169] width 123 height 298
drag, startPoint x: 491, startPoint y: 9, endPoint x: 497, endPoint y: 17, distance: 9.2
click at [495, 9] on div at bounding box center [497, 9] width 20 height 11
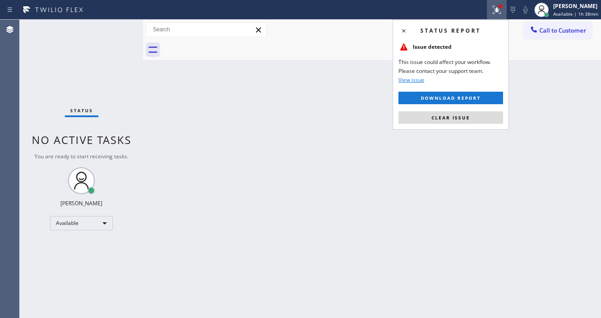
click at [470, 110] on div "Status report Issue detected This issue could affect your workflow. Please cont…" at bounding box center [451, 75] width 116 height 110
click at [469, 116] on span "Clear issue" at bounding box center [450, 117] width 38 height 6
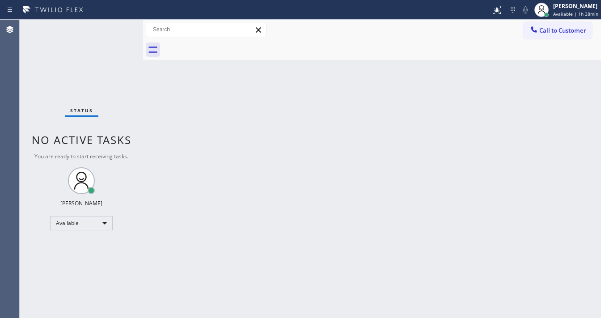
click at [116, 27] on div "Status No active tasks You are ready to start receiving tasks. [PERSON_NAME]" at bounding box center [81, 169] width 123 height 298
click at [117, 27] on div "Status No active tasks You are ready to start receiving tasks. [PERSON_NAME]" at bounding box center [81, 169] width 123 height 298
click at [115, 27] on div "Status No active tasks You are ready to start receiving tasks. [PERSON_NAME]" at bounding box center [81, 169] width 123 height 298
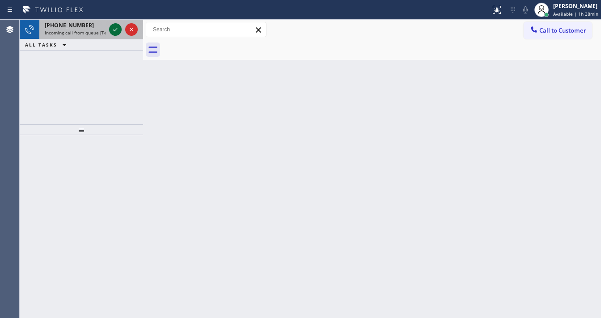
click at [116, 30] on icon at bounding box center [115, 29] width 11 height 11
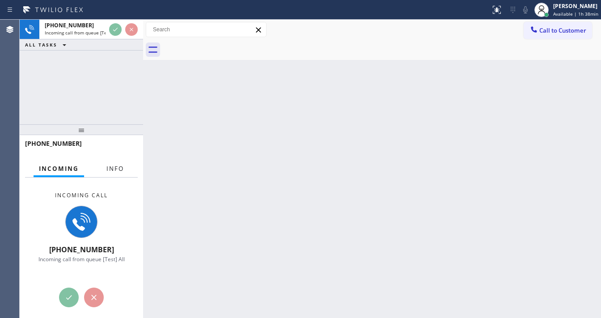
click at [119, 165] on span "Info" at bounding box center [114, 169] width 17 height 8
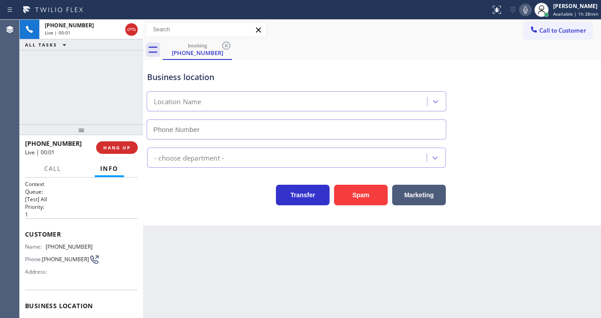
type input "[PHONE_NUMBER]"
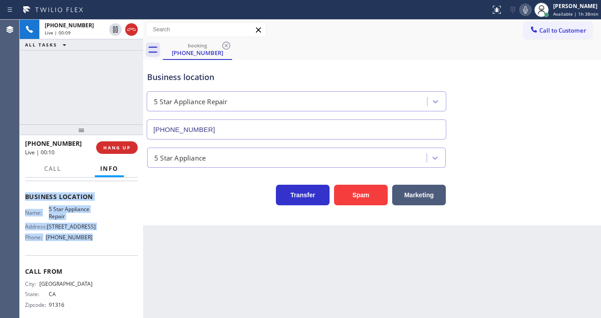
scroll to position [118, 0]
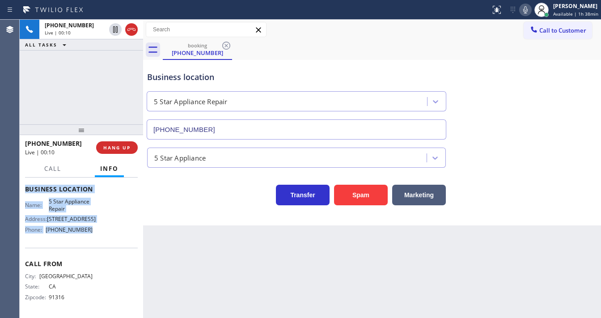
drag, startPoint x: 26, startPoint y: 195, endPoint x: 110, endPoint y: 239, distance: 94.0
click at [110, 239] on div "Context Queue: [Test] All Priority: 1 Customer Name: [PHONE_NUMBER] Phone: [PHO…" at bounding box center [81, 189] width 113 height 252
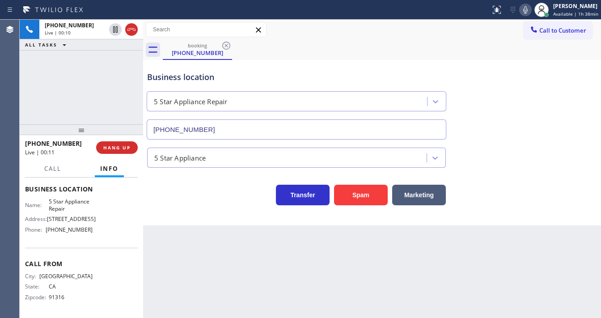
click at [70, 98] on div "[PHONE_NUMBER] Live | 00:10 ALL TASKS ALL TASKS ACTIVE TASKS TASKS IN WRAP UP" at bounding box center [81, 72] width 123 height 105
click at [100, 103] on div "[PHONE_NUMBER] Live | 00:14 ALL TASKS ALL TASKS ACTIVE TASKS TASKS IN WRAP UP" at bounding box center [81, 72] width 123 height 105
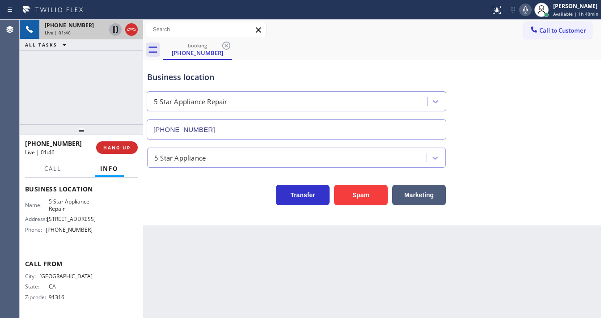
click at [117, 30] on icon at bounding box center [115, 29] width 11 height 11
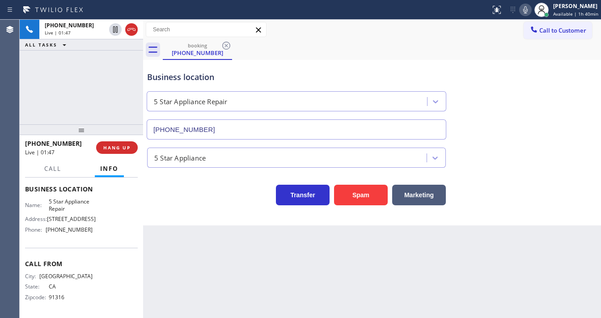
click at [528, 13] on icon at bounding box center [525, 9] width 11 height 11
click at [228, 231] on div "Back to Dashboard Change Sender ID Customers Technicians Select a contact Outbo…" at bounding box center [372, 169] width 458 height 298
click at [95, 76] on div "[PHONE_NUMBER] Live | 02:36 ALL TASKS ALL TASKS ACTIVE TASKS TASKS IN WRAP UP" at bounding box center [81, 72] width 123 height 105
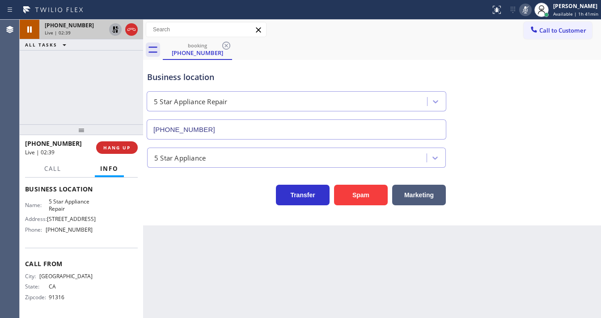
click at [119, 32] on icon at bounding box center [115, 29] width 11 height 11
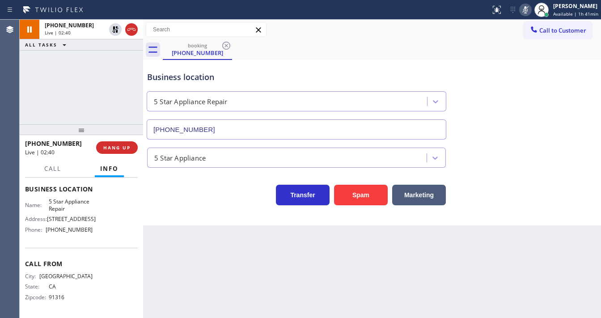
click at [526, 12] on icon at bounding box center [525, 9] width 11 height 11
click at [94, 84] on div "[PHONE_NUMBER] Live | 02:41 ALL TASKS ALL TASKS ACTIVE TASKS TASKS IN WRAP UP" at bounding box center [81, 72] width 123 height 105
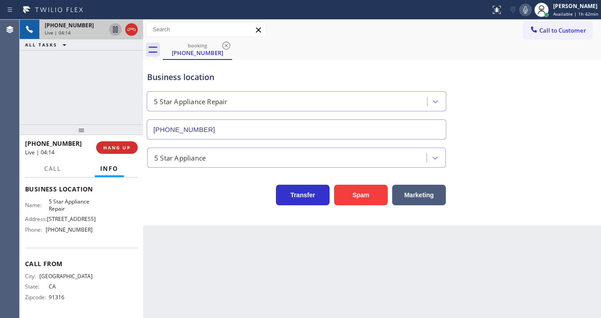
click at [114, 28] on icon at bounding box center [115, 29] width 4 height 6
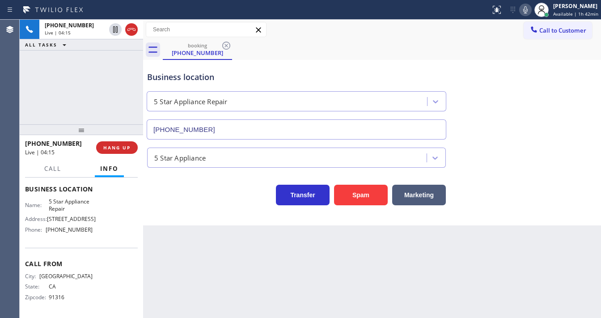
click at [528, 9] on icon at bounding box center [525, 9] width 4 height 7
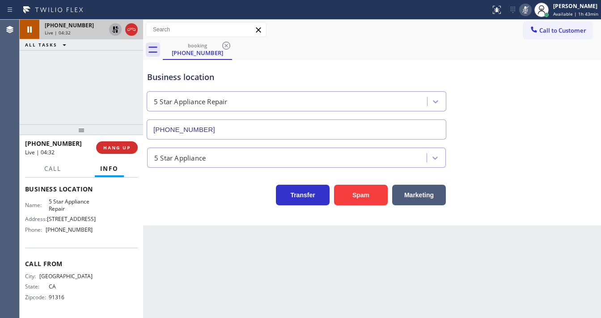
click at [112, 29] on icon at bounding box center [115, 29] width 11 height 11
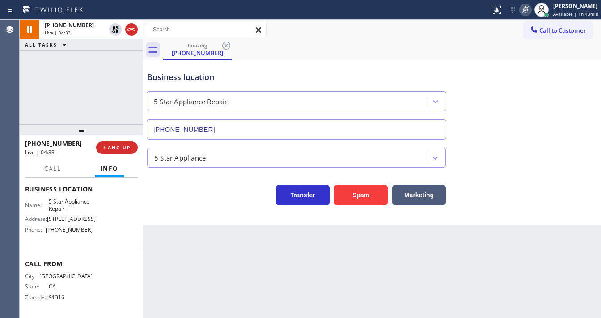
click at [521, 12] on div at bounding box center [525, 9] width 13 height 11
click at [477, 79] on div "Business location 5 Star Appliance Repair [PHONE_NUMBER]" at bounding box center [371, 99] width 453 height 81
click at [61, 93] on div "[PHONE_NUMBER] Live | 04:35 ALL TASKS ALL TASKS ACTIVE TASKS TASKS IN WRAP UP" at bounding box center [81, 72] width 123 height 105
drag, startPoint x: 48, startPoint y: 147, endPoint x: 32, endPoint y: 146, distance: 16.1
click at [32, 146] on div "[PHONE_NUMBER]" at bounding box center [57, 143] width 65 height 8
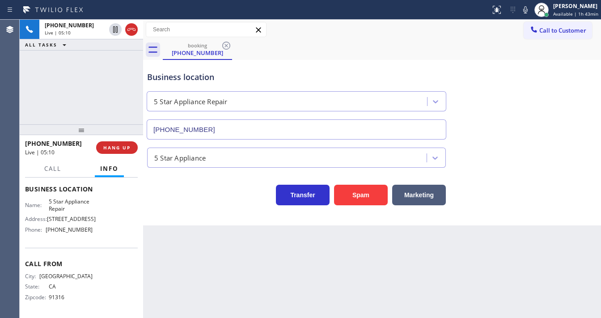
click at [95, 106] on div "[PHONE_NUMBER] Live | 05:10 ALL TASKS ALL TASKS ACTIVE TASKS TASKS IN WRAP UP" at bounding box center [81, 72] width 123 height 105
click at [23, 98] on div "[PHONE_NUMBER] Live | 05:11 ALL TASKS ALL TASKS ACTIVE TASKS TASKS IN WRAP UP" at bounding box center [81, 72] width 123 height 105
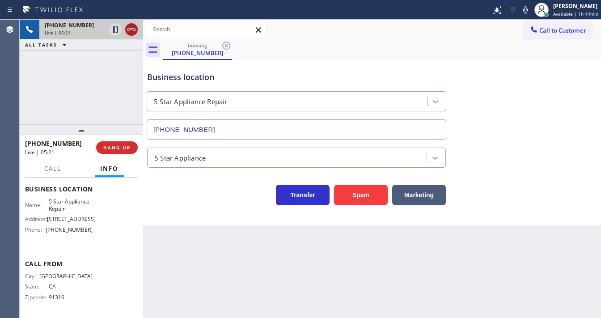
click at [135, 34] on icon at bounding box center [131, 29] width 11 height 11
click at [115, 144] on span "HANG UP" at bounding box center [116, 147] width 27 height 6
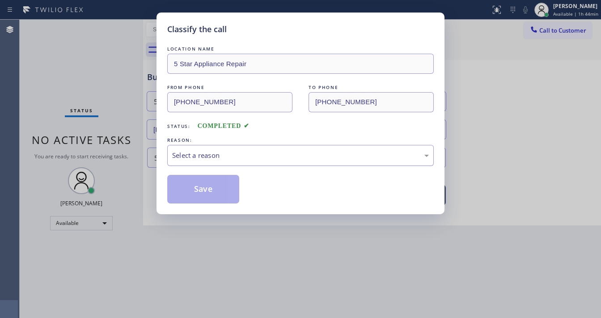
click at [238, 158] on div "Select a reason" at bounding box center [300, 155] width 257 height 10
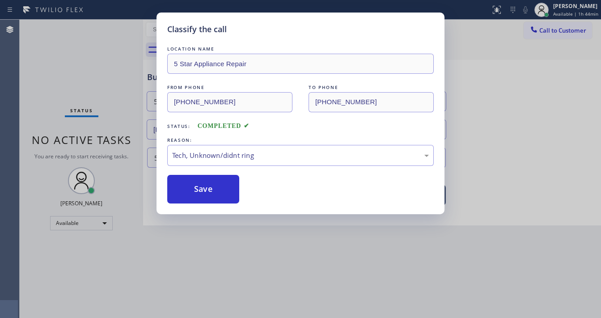
click at [209, 170] on div "LOCATION NAME 5 Star Appliance Repair FROM PHONE [PHONE_NUMBER] TO PHONE [PHONE…" at bounding box center [300, 123] width 266 height 159
click at [218, 159] on div "Tech, Unknown/didnt ring" at bounding box center [300, 155] width 257 height 10
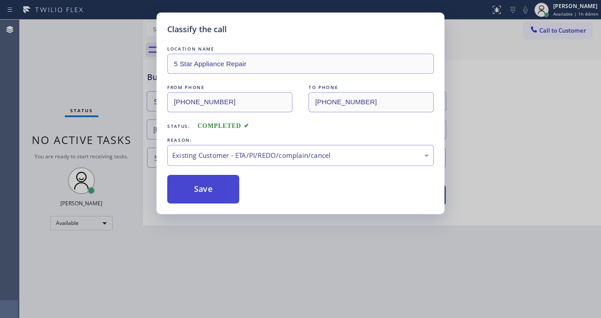
click at [204, 189] on button "Save" at bounding box center [203, 189] width 72 height 29
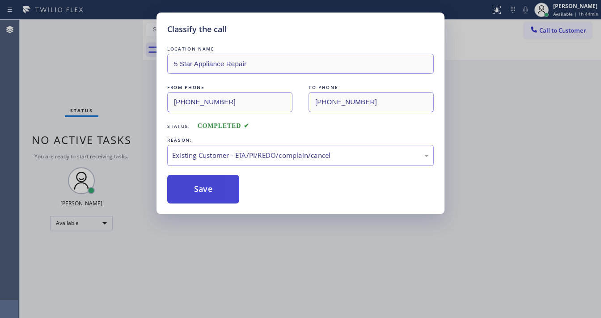
click at [204, 186] on button "Save" at bounding box center [203, 189] width 72 height 29
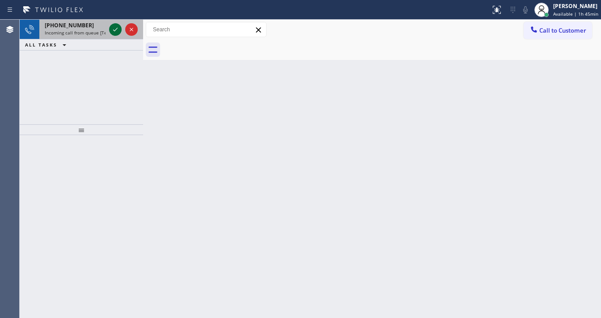
click at [113, 28] on icon at bounding box center [115, 29] width 11 height 11
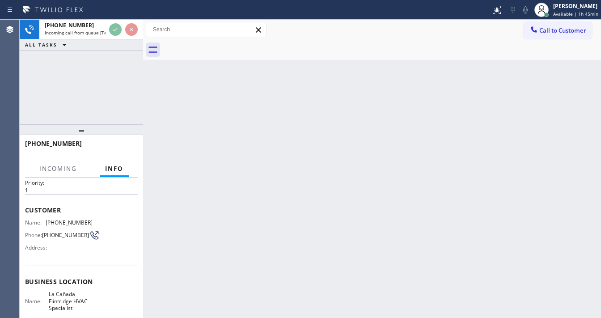
scroll to position [72, 0]
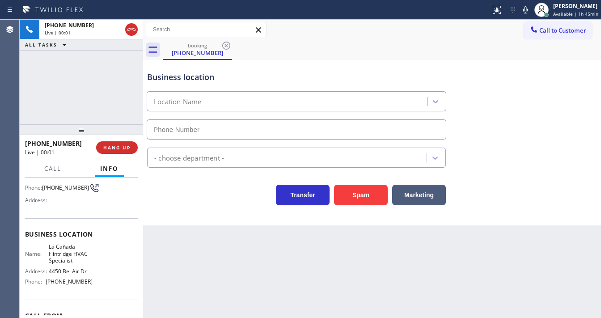
type input "[PHONE_NUMBER]"
click at [26, 93] on div "[PHONE_NUMBER] Live | 00:08 ALL TASKS ALL TASKS ACTIVE TASKS TASKS IN WRAP UP" at bounding box center [81, 72] width 123 height 105
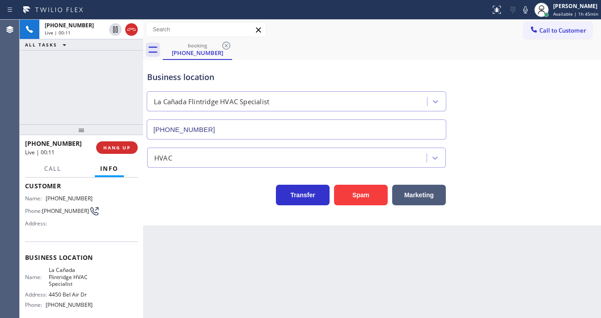
scroll to position [36, 0]
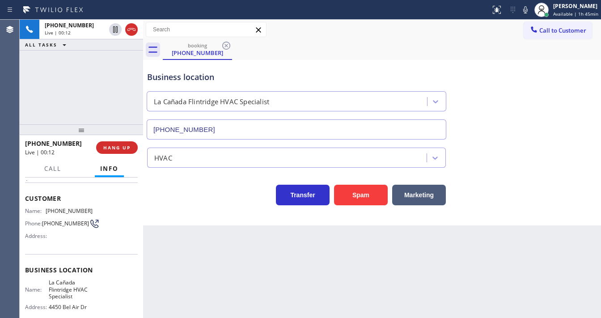
click at [27, 199] on span "Customer" at bounding box center [81, 198] width 113 height 8
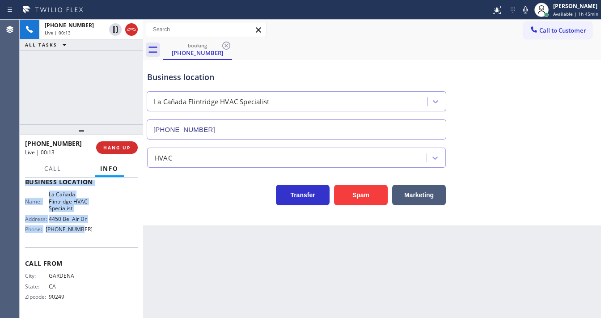
scroll to position [124, 0]
drag, startPoint x: 23, startPoint y: 191, endPoint x: 94, endPoint y: 237, distance: 84.7
click at [94, 237] on div "Context Queue: [Test] All Priority: 1 Customer Name: [PHONE_NUMBER] Phone: [PHO…" at bounding box center [81, 247] width 123 height 140
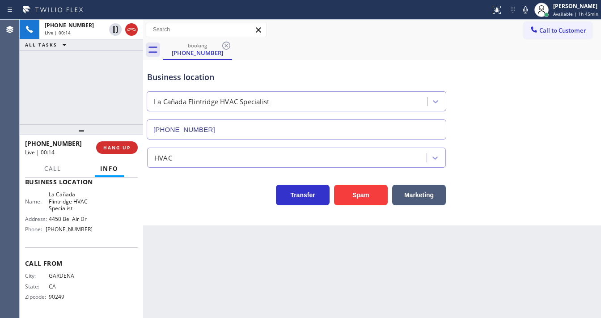
click at [81, 82] on div "[PHONE_NUMBER] Live | 00:14 ALL TASKS ALL TASKS ACTIVE TASKS TASKS IN WRAP UP" at bounding box center [81, 72] width 123 height 105
click at [101, 93] on div "[PHONE_NUMBER] Live | 00:44 ALL TASKS ALL TASKS ACTIVE TASKS TASKS IN WRAP UP" at bounding box center [81, 72] width 123 height 105
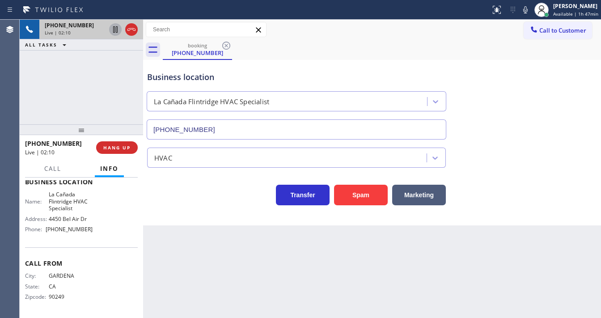
drag, startPoint x: 113, startPoint y: 27, endPoint x: 120, endPoint y: 27, distance: 6.7
click at [114, 27] on icon at bounding box center [115, 29] width 11 height 11
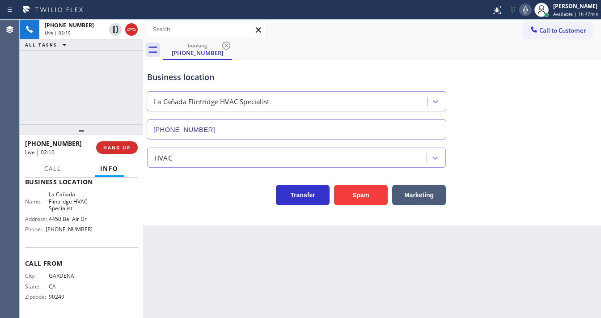
click at [528, 13] on icon at bounding box center [525, 9] width 4 height 7
click at [22, 107] on div "[PHONE_NUMBER] Live | 02:18 ALL TASKS ALL TASKS ACTIVE TASKS TASKS IN WRAP UP" at bounding box center [81, 72] width 123 height 105
click at [60, 76] on div "[PHONE_NUMBER] Live | 02:25 ALL TASKS ALL TASKS ACTIVE TASKS TASKS IN WRAP UP" at bounding box center [81, 72] width 123 height 105
drag, startPoint x: 101, startPoint y: 79, endPoint x: 100, endPoint y: 64, distance: 14.8
click at [100, 76] on div "[PHONE_NUMBER] Live | 02:28 ALL TASKS ALL TASKS ACTIVE TASKS TASKS IN WRAP UP" at bounding box center [81, 72] width 123 height 105
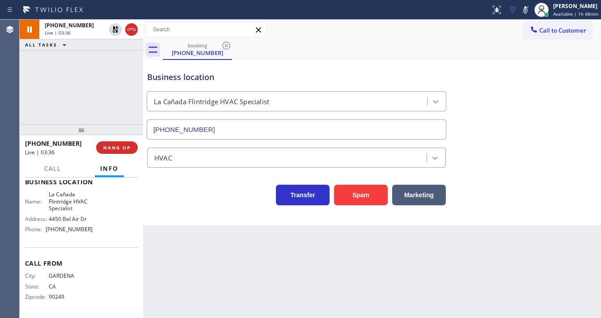
click at [108, 93] on div "[PHONE_NUMBER] Live | 03:36 ALL TASKS ALL TASKS ACTIVE TASKS TASKS IN WRAP UP" at bounding box center [81, 72] width 123 height 105
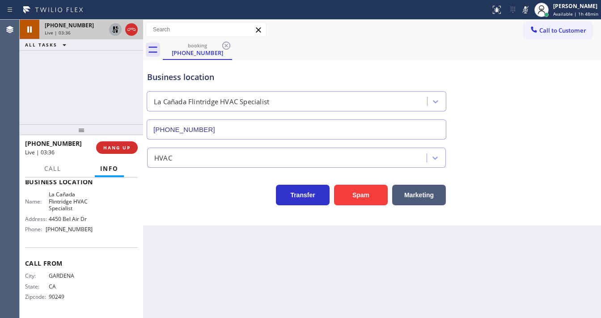
click at [117, 28] on icon at bounding box center [115, 29] width 11 height 11
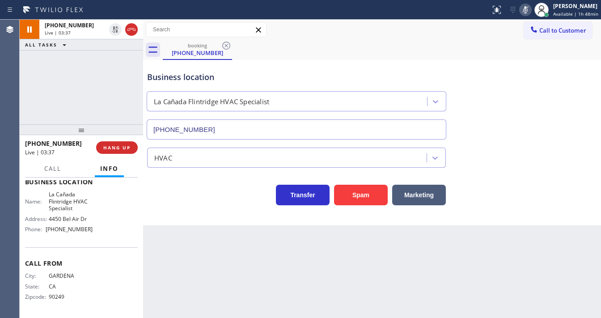
click at [524, 10] on icon at bounding box center [525, 9] width 11 height 11
click at [97, 70] on div "[PHONE_NUMBER] Live | 03:38 ALL TASKS ALL TASKS ACTIVE TASKS TASKS IN WRAP UP" at bounding box center [81, 72] width 123 height 105
click at [393, 23] on div "Call to Customer Outbound call Location Wolf Appliance Repair Experts Your call…" at bounding box center [372, 30] width 458 height 16
click at [528, 16] on div "Status report No issues detected If you experience an issue, please download th…" at bounding box center [544, 10] width 114 height 20
click at [524, 6] on icon at bounding box center [525, 9] width 11 height 11
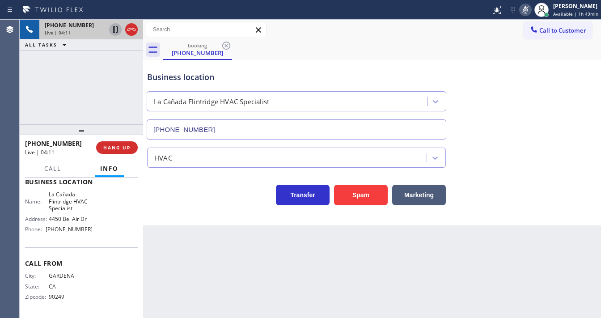
click at [118, 30] on icon at bounding box center [115, 29] width 11 height 11
click at [41, 97] on div "[PHONE_NUMBER] Live | 04:25 ALL TASKS ALL TASKS ACTIVE TASKS TASKS IN WRAP UP" at bounding box center [81, 72] width 123 height 105
click at [89, 85] on div "[PHONE_NUMBER] Live | 04:27 ALL TASKS ALL TASKS ACTIVE TASKS TASKS IN WRAP UP" at bounding box center [81, 72] width 123 height 105
click at [58, 76] on div "[PHONE_NUMBER] Live | 04:30 ALL TASKS ALL TASKS ACTIVE TASKS TASKS IN WRAP UP" at bounding box center [81, 72] width 123 height 105
click at [113, 25] on icon at bounding box center [115, 29] width 11 height 11
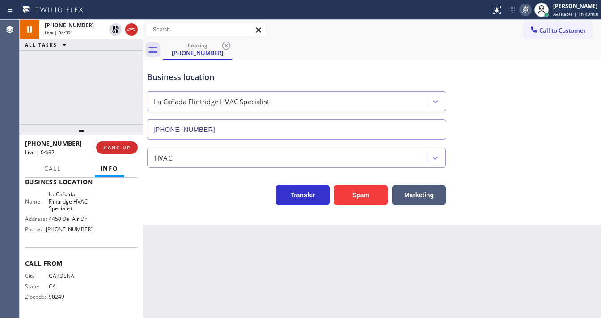
click at [532, 8] on div at bounding box center [525, 9] width 13 height 11
drag, startPoint x: 490, startPoint y: 59, endPoint x: 378, endPoint y: 57, distance: 112.2
click at [489, 61] on div "booking [PHONE_NUMBER] Call to Customer Outbound call Location Wolf Appliance R…" at bounding box center [372, 123] width 458 height 206
click at [129, 71] on div "[PHONE_NUMBER] Live | 04:33 ALL TASKS ALL TASKS ACTIVE TASKS TASKS IN WRAP UP" at bounding box center [81, 72] width 123 height 105
click at [93, 113] on div "[PHONE_NUMBER] Live | 04:36 ALL TASKS ALL TASKS ACTIVE TASKS TASKS IN WRAP UP" at bounding box center [81, 72] width 123 height 105
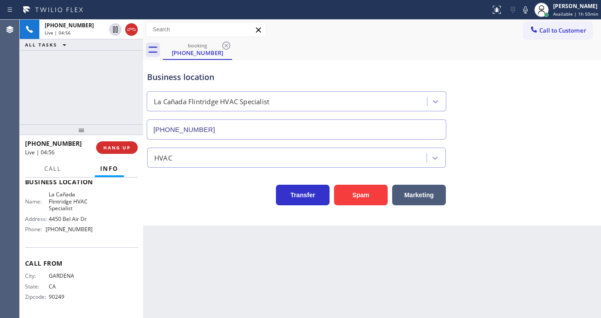
click at [44, 92] on div "[PHONE_NUMBER] Live | 04:56 ALL TASKS ALL TASKS ACTIVE TASKS TASKS IN WRAP UP" at bounding box center [81, 72] width 123 height 105
click at [114, 80] on div "[PHONE_NUMBER] Live | 05:27 ALL TASKS ALL TASKS ACTIVE TASKS TASKS IN WRAP UP" at bounding box center [81, 72] width 123 height 105
click at [109, 90] on div "[PHONE_NUMBER] Live | 05:31 ALL TASKS ALL TASKS ACTIVE TASKS TASKS IN WRAP UP" at bounding box center [81, 72] width 123 height 105
click at [19, 103] on div "Agent Desktop Classify the call LOCATION NAME Present Rooter Services FROM PHON…" at bounding box center [300, 169] width 601 height 298
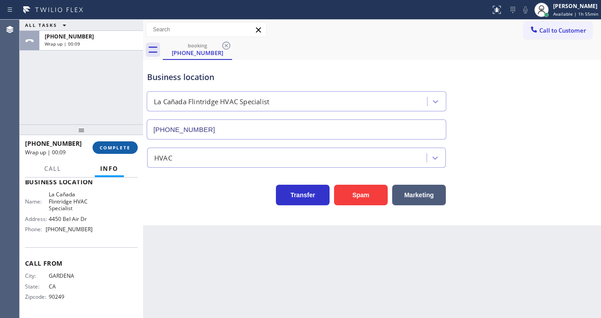
click at [116, 148] on span "COMPLETE" at bounding box center [115, 147] width 31 height 6
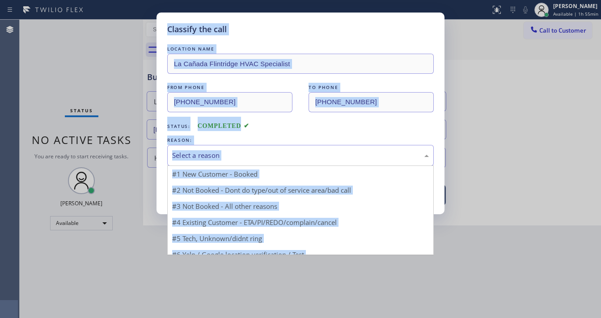
click at [209, 152] on div "Select a reason" at bounding box center [300, 155] width 257 height 10
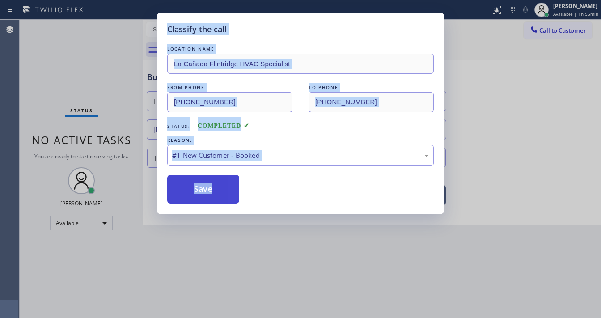
click at [202, 186] on button "Save" at bounding box center [203, 189] width 72 height 29
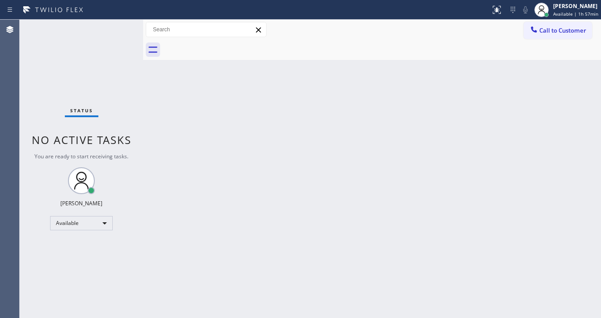
click at [117, 30] on div "Status No active tasks You are ready to start receiving tasks. [PERSON_NAME]" at bounding box center [81, 169] width 123 height 298
drag, startPoint x: 237, startPoint y: 306, endPoint x: 238, endPoint y: 311, distance: 5.4
click at [238, 307] on div "Back to Dashboard Change Sender ID Customers Technicians Select a contact Outbo…" at bounding box center [372, 169] width 458 height 298
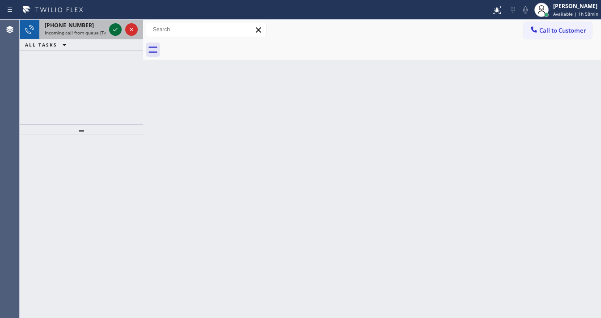
click at [118, 32] on icon at bounding box center [115, 29] width 11 height 11
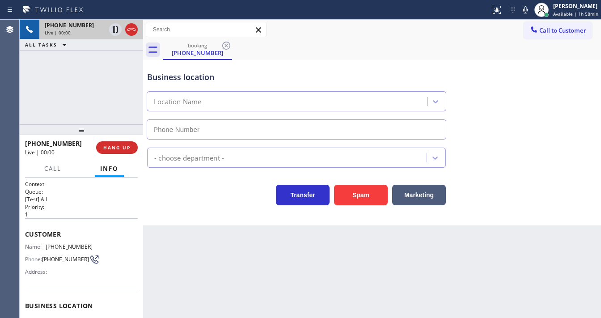
type input "[PHONE_NUMBER]"
click at [250, 317] on div "Back to Dashboard Change Sender ID Customers Technicians Select a contact Outbo…" at bounding box center [372, 169] width 458 height 298
click at [264, 306] on div "Back to Dashboard Change Sender ID Customers Technicians Select a contact Outbo…" at bounding box center [372, 169] width 458 height 298
drag, startPoint x: 39, startPoint y: 113, endPoint x: 136, endPoint y: 139, distance: 101.1
click at [38, 113] on div "[PHONE_NUMBER] Live | 00:09 ALL TASKS ALL TASKS ACTIVE TASKS TASKS IN WRAP UP" at bounding box center [81, 72] width 123 height 105
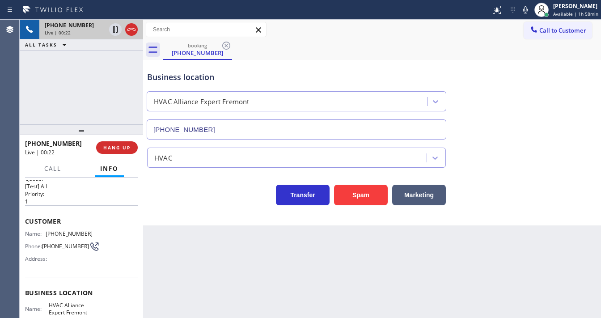
scroll to position [14, 0]
click at [138, 216] on div "Context Queue: [Test] All Priority: 1 Customer Name: [PHONE_NUMBER] Phone: [PHO…" at bounding box center [81, 247] width 123 height 140
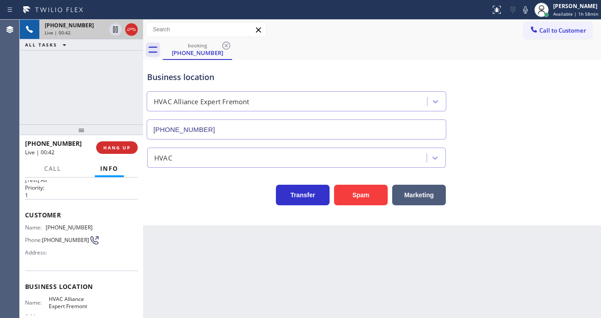
scroll to position [20, 0]
click at [112, 60] on div "[PHONE_NUMBER] Live | 00:42 ALL TASKS ALL TASKS ACTIVE TASKS TASKS IN WRAP UP" at bounding box center [81, 72] width 123 height 105
drag, startPoint x: 140, startPoint y: 88, endPoint x: 110, endPoint y: 90, distance: 30.9
click at [110, 90] on div "[PHONE_NUMBER] Live | 00:47 ALL TASKS ALL TASKS ACTIVE TASKS TASKS IN WRAP UP […" at bounding box center [310, 169] width 581 height 298
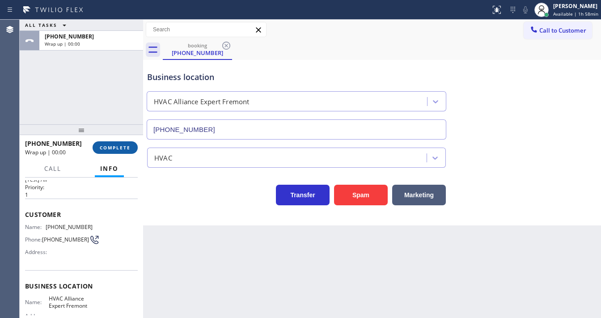
click at [122, 148] on span "COMPLETE" at bounding box center [115, 147] width 31 height 6
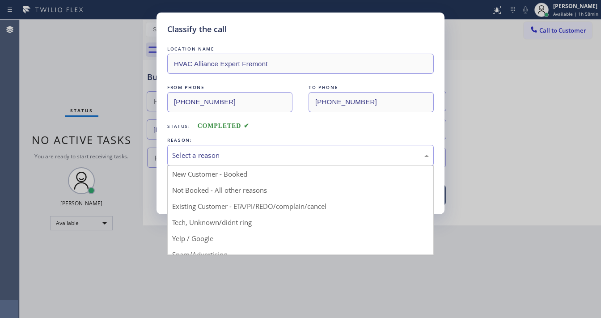
click at [213, 155] on div "Select a reason" at bounding box center [300, 155] width 257 height 10
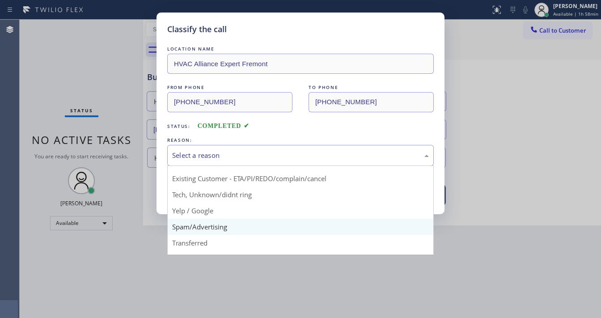
scroll to position [56, 0]
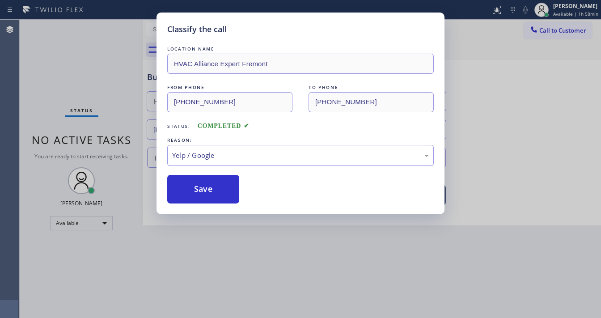
click at [210, 150] on div "Yelp / Google" at bounding box center [300, 155] width 257 height 10
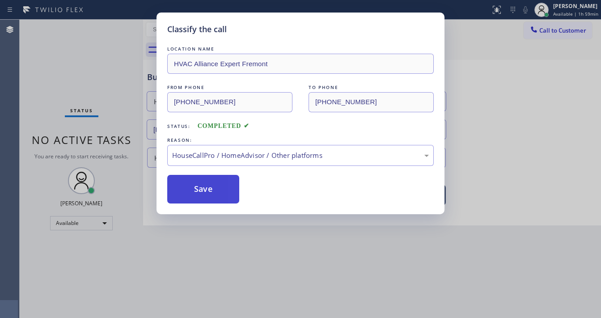
click at [203, 186] on button "Save" at bounding box center [203, 189] width 72 height 29
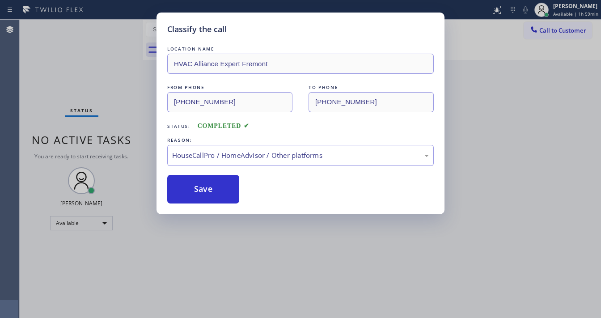
drag, startPoint x: 51, startPoint y: 30, endPoint x: 51, endPoint y: 25, distance: 4.5
click at [51, 25] on div "Classify the call LOCATION NAME HVAC Alliance Expert Fremont FROM PHONE [PHONE_…" at bounding box center [300, 159] width 601 height 318
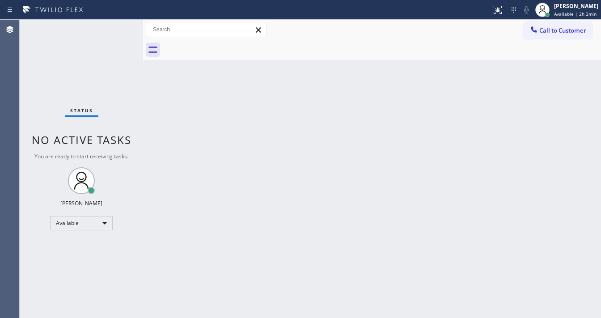
click at [409, 181] on div "Back to Dashboard Change Sender ID Customers Technicians Select a contact Outbo…" at bounding box center [372, 169] width 458 height 298
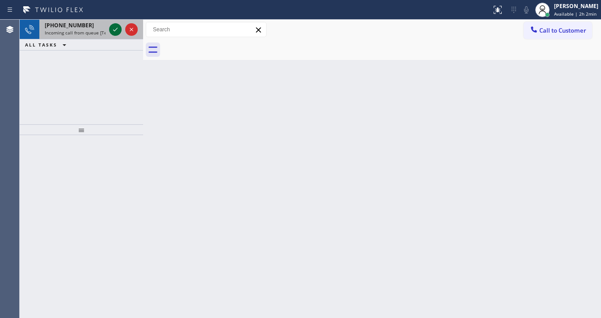
click at [114, 27] on icon at bounding box center [115, 29] width 11 height 11
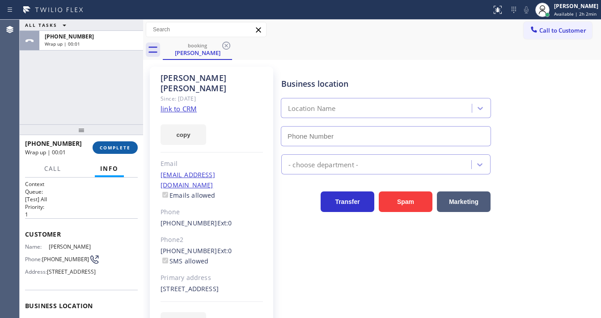
click at [121, 146] on span "COMPLETE" at bounding box center [115, 147] width 31 height 6
type input "[PHONE_NUMBER]"
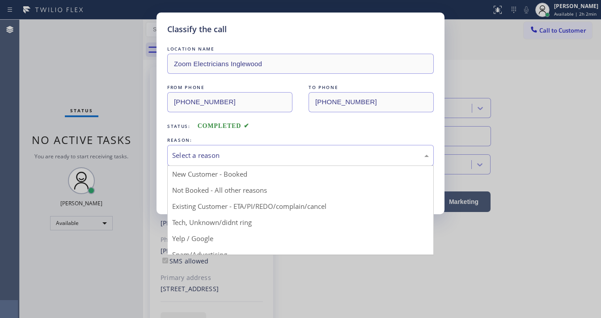
drag, startPoint x: 248, startPoint y: 155, endPoint x: 232, endPoint y: 166, distance: 18.9
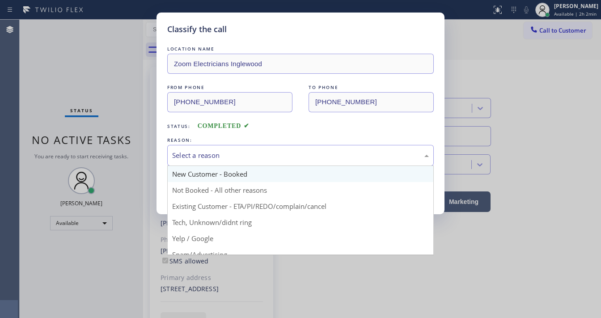
click at [248, 156] on div "Select a reason" at bounding box center [300, 155] width 257 height 10
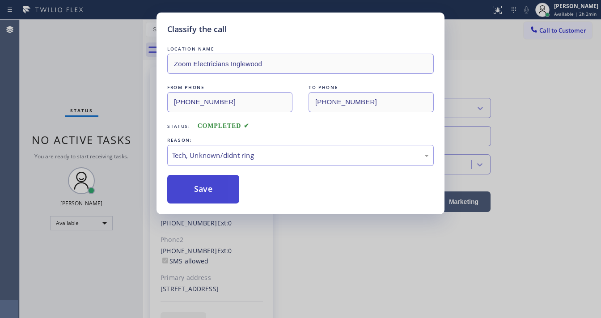
click at [215, 182] on button "Save" at bounding box center [203, 189] width 72 height 29
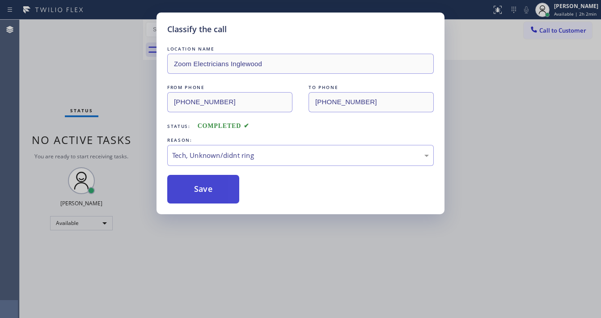
click at [215, 182] on button "Save" at bounding box center [203, 189] width 72 height 29
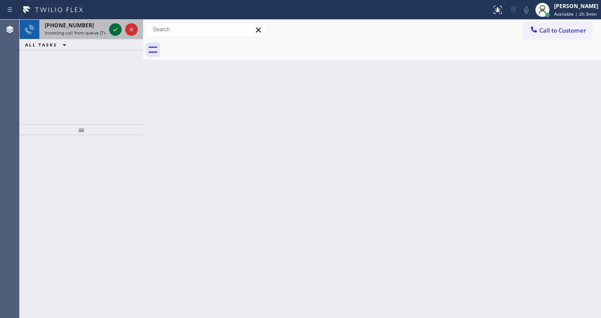
click at [113, 28] on icon at bounding box center [115, 29] width 11 height 11
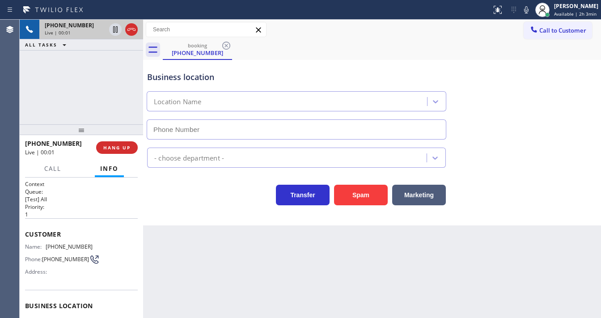
type input "[PHONE_NUMBER]"
click at [283, 317] on div "Back to Dashboard Change Sender ID Customers Technicians Select a contact Outbo…" at bounding box center [372, 169] width 458 height 298
click at [86, 101] on div "[PHONE_NUMBER] Live | 00:24 ALL TASKS ALL TASKS ACTIVE TASKS TASKS IN WRAP UP" at bounding box center [81, 72] width 123 height 105
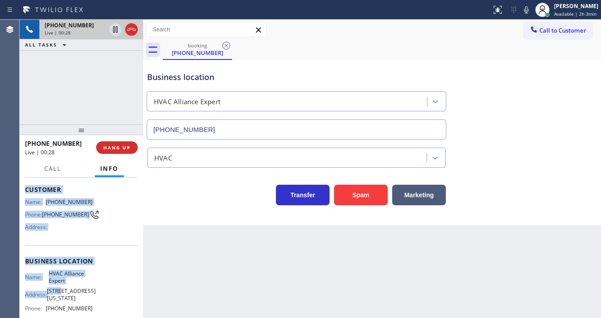
scroll to position [124, 0]
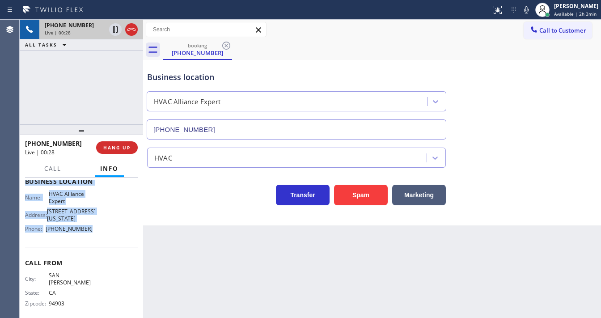
drag, startPoint x: 26, startPoint y: 233, endPoint x: 96, endPoint y: 231, distance: 69.3
click at [96, 231] on div "Context Queue: [Test] All Priority: 1 Customer Name: [PHONE_NUMBER] Phone: [PHO…" at bounding box center [81, 189] width 113 height 266
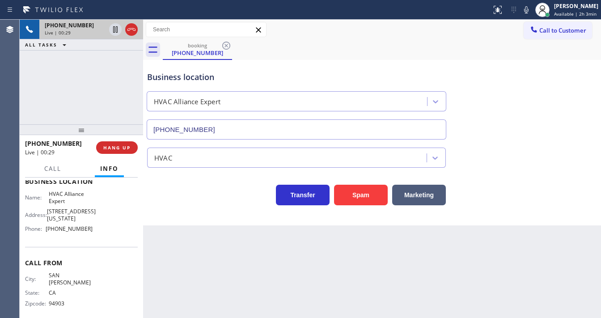
click at [86, 79] on div "[PHONE_NUMBER] Live | 00:29 ALL TASKS ALL TASKS ACTIVE TASKS TASKS IN WRAP UP" at bounding box center [81, 72] width 123 height 105
click at [101, 80] on div "[PHONE_NUMBER] Live | 00:36 ALL TASKS ALL TASKS ACTIVE TASKS TASKS IN WRAP UP" at bounding box center [81, 72] width 123 height 105
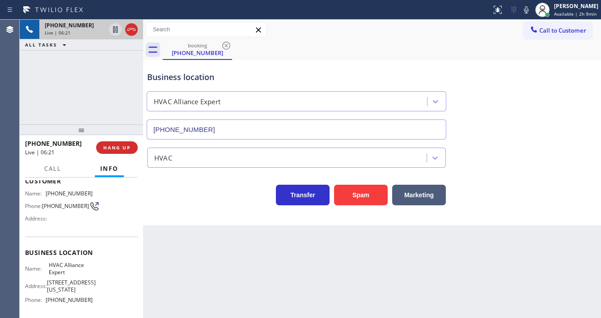
scroll to position [53, 0]
click at [53, 196] on div "Name: [PHONE_NUMBER] Phone: [PHONE_NUMBER] Address:" at bounding box center [59, 207] width 68 height 35
click at [77, 96] on div "[PHONE_NUMBER] Live | 06:23 ALL TASKS ALL TASKS ACTIVE TASKS TASKS IN WRAP UP" at bounding box center [81, 72] width 123 height 105
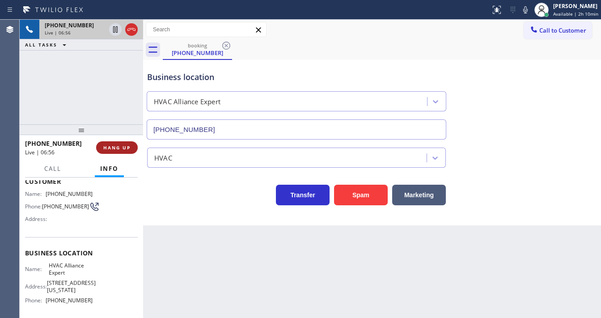
click at [122, 145] on span "HANG UP" at bounding box center [116, 147] width 27 height 6
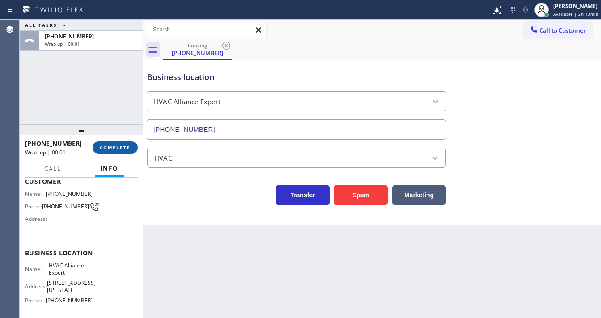
click at [122, 145] on span "COMPLETE" at bounding box center [115, 147] width 31 height 6
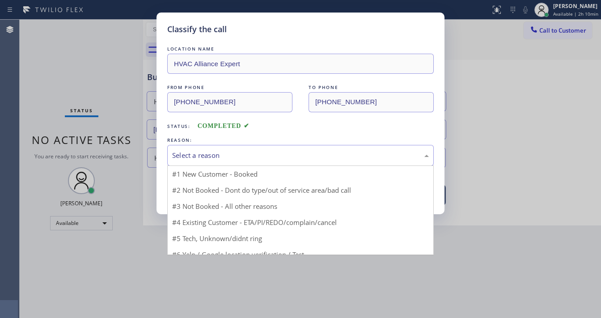
click at [203, 158] on div "Select a reason" at bounding box center [300, 155] width 257 height 10
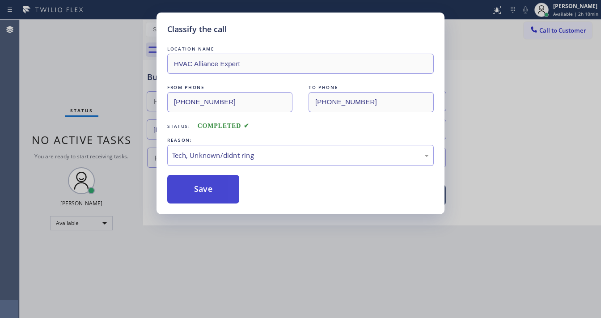
click at [206, 195] on button "Save" at bounding box center [203, 189] width 72 height 29
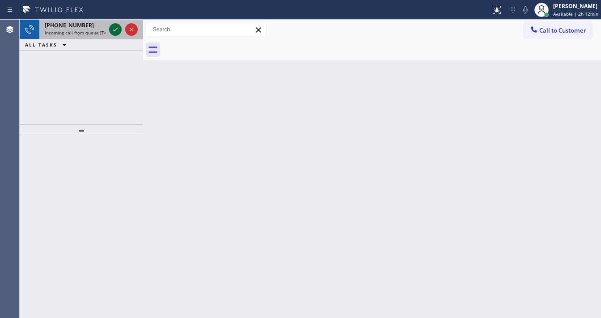
click at [110, 30] on icon at bounding box center [115, 29] width 11 height 11
click at [114, 32] on icon at bounding box center [115, 29] width 11 height 11
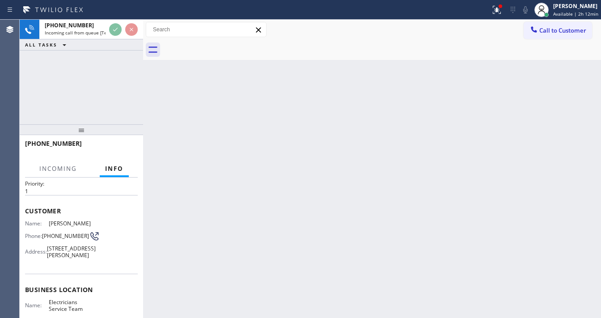
scroll to position [36, 0]
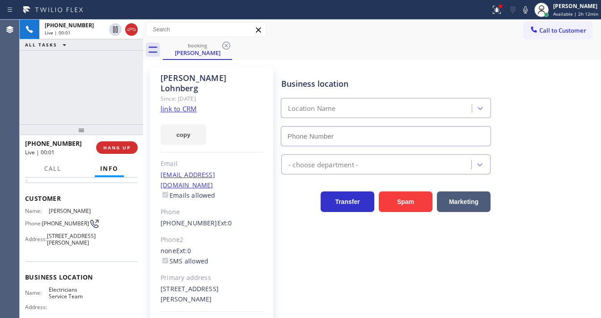
type input "[PHONE_NUMBER]"
click at [182, 104] on link "link to CRM" at bounding box center [178, 108] width 36 height 9
click at [55, 171] on span "Call" at bounding box center [52, 169] width 17 height 8
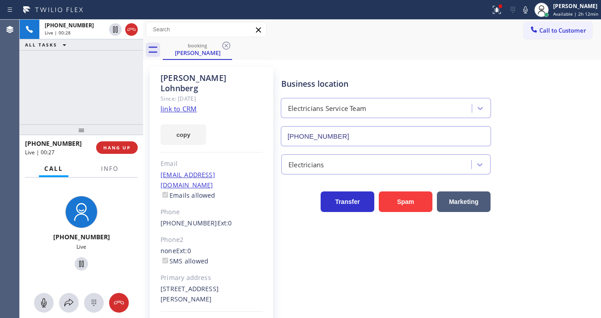
click at [73, 86] on div "[PHONE_NUMBER] Live | 00:28 ALL TASKS ALL TASKS ACTIVE TASKS TASKS IN WRAP UP" at bounding box center [81, 72] width 123 height 105
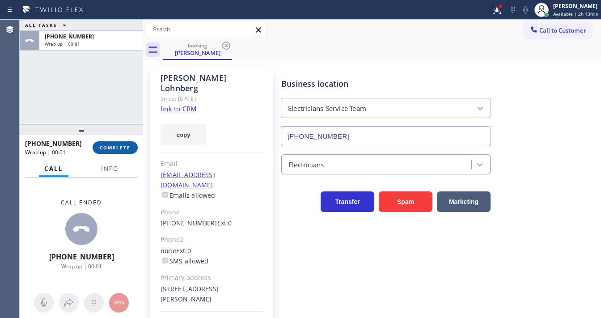
click at [124, 151] on button "COMPLETE" at bounding box center [115, 147] width 45 height 13
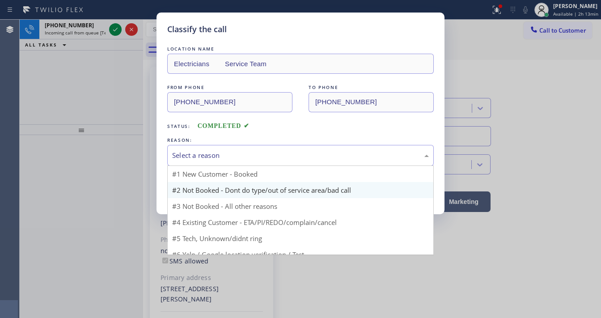
drag, startPoint x: 184, startPoint y: 157, endPoint x: 209, endPoint y: 190, distance: 40.5
click at [191, 160] on div "Select a reason" at bounding box center [300, 155] width 257 height 10
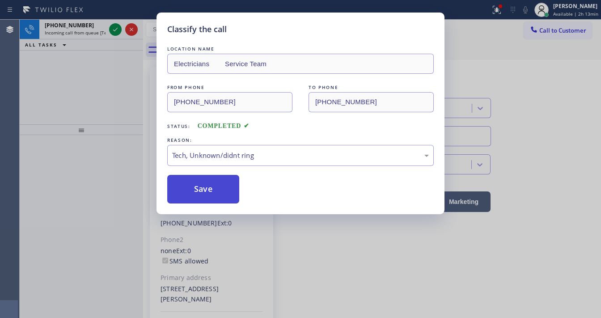
click at [204, 184] on button "Save" at bounding box center [203, 189] width 72 height 29
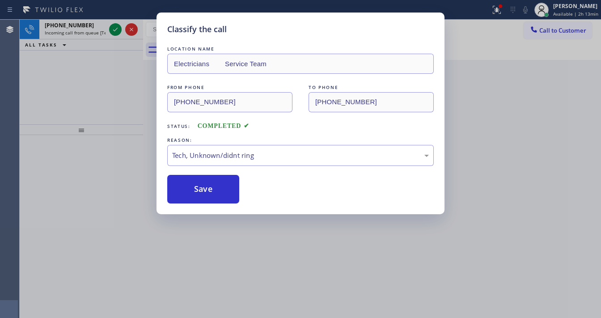
drag, startPoint x: 128, startPoint y: 111, endPoint x: 130, endPoint y: 59, distance: 51.9
click at [128, 109] on div "Classify the call LOCATION NAME Electricians Service Team FROM PHONE [PHONE_NUM…" at bounding box center [300, 159] width 601 height 318
click at [116, 30] on div "Classify the call LOCATION NAME Electricians Service Team FROM PHONE [PHONE_NUM…" at bounding box center [300, 159] width 601 height 318
click at [116, 30] on div "Classify the call LOCATION NAME Present Rooter Services FROM PHONE [PHONE_NUMBE…" at bounding box center [310, 169] width 581 height 298
click at [116, 30] on icon at bounding box center [115, 29] width 11 height 11
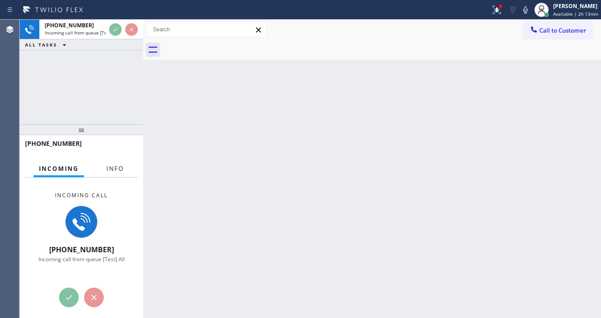
click at [110, 173] on button "Info" at bounding box center [115, 168] width 28 height 17
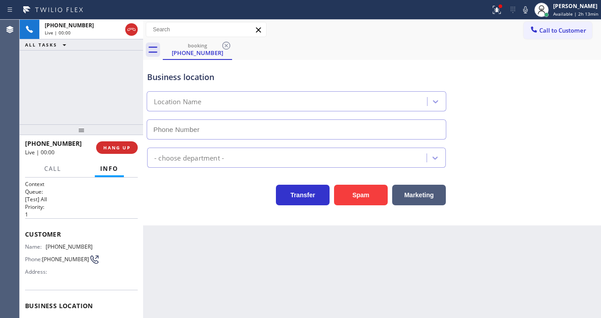
type input "[PHONE_NUMBER]"
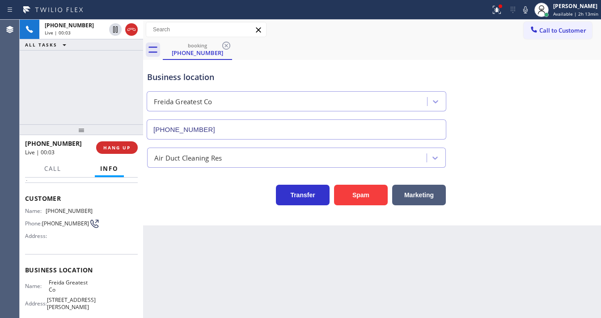
click at [50, 98] on div "[PHONE_NUMBER] Live | 00:03 ALL TASKS ALL TASKS ACTIVE TASKS TASKS IN WRAP UP" at bounding box center [81, 72] width 123 height 105
click at [368, 196] on button "Spam" at bounding box center [361, 195] width 54 height 21
click at [255, 258] on div "Back to Dashboard Change Sender ID Customers Technicians Select a contact Outbo…" at bounding box center [372, 169] width 458 height 298
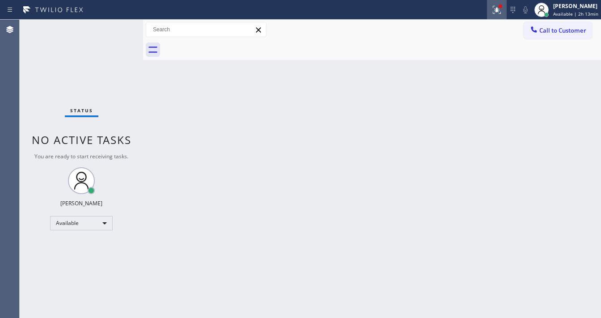
click at [499, 16] on button at bounding box center [497, 10] width 20 height 20
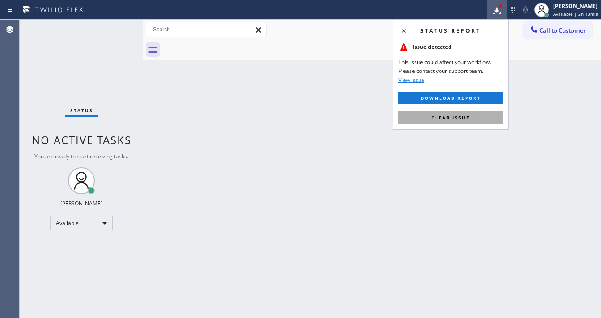
click at [450, 119] on span "Clear issue" at bounding box center [450, 117] width 38 height 6
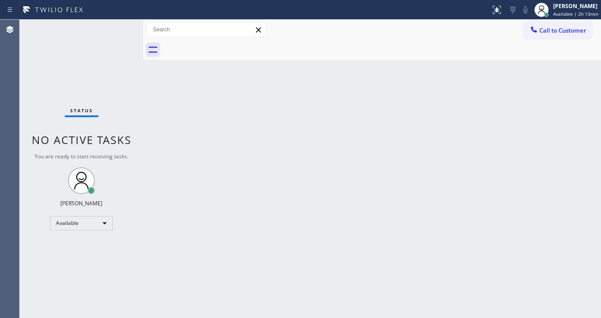
click at [17, 121] on div "Agent Desktop" at bounding box center [9, 169] width 19 height 298
click at [116, 27] on div "Status No active tasks You are ready to start receiving tasks. [PERSON_NAME]" at bounding box center [81, 169] width 123 height 298
click at [119, 25] on div "Status No active tasks You are ready to start receiving tasks. [PERSON_NAME]" at bounding box center [81, 169] width 123 height 298
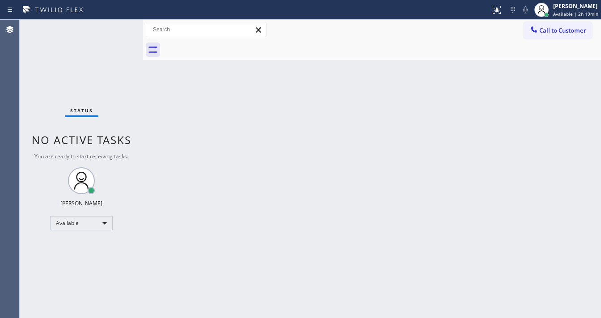
click at [119, 25] on div "Status No active tasks You are ready to start receiving tasks. [PERSON_NAME]" at bounding box center [81, 169] width 123 height 298
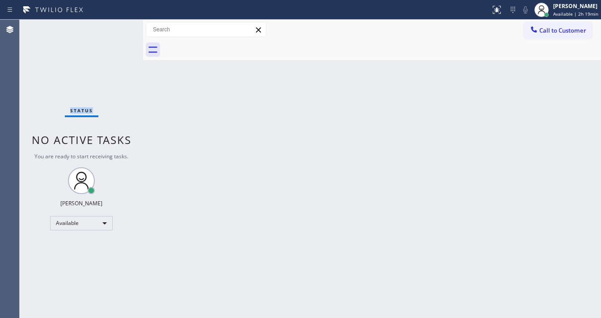
click at [117, 27] on div "Status No active tasks You are ready to start receiving tasks. [PERSON_NAME]" at bounding box center [81, 169] width 123 height 298
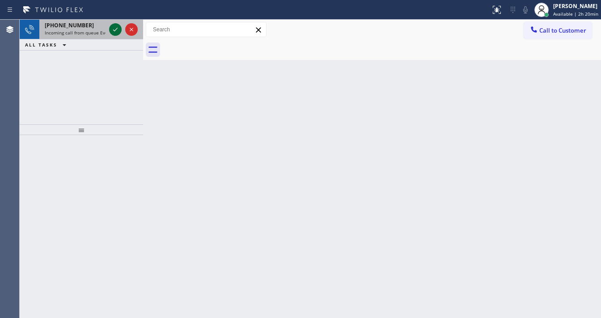
click at [116, 27] on icon at bounding box center [115, 29] width 11 height 11
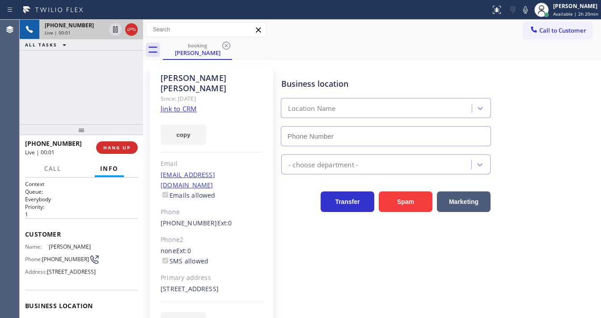
type input "[PHONE_NUMBER]"
click at [36, 106] on div "[PHONE_NUMBER] Live | 00:17 ALL TASKS ALL TASKS ACTIVE TASKS TASKS IN WRAP UP" at bounding box center [81, 72] width 123 height 105
click at [188, 104] on link "link to CRM" at bounding box center [178, 108] width 36 height 9
click at [80, 83] on div "[PHONE_NUMBER] Live | 00:23 ALL TASKS ALL TASKS ACTIVE TASKS TASKS IN WRAP UP" at bounding box center [81, 72] width 123 height 105
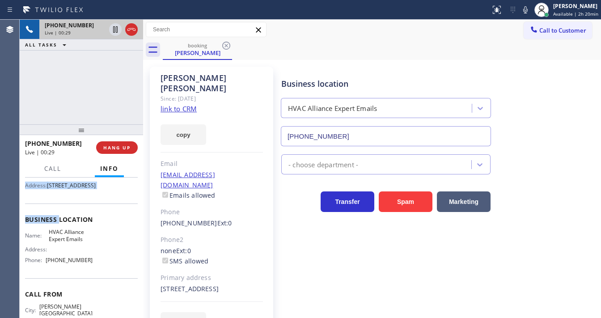
scroll to position [107, 0]
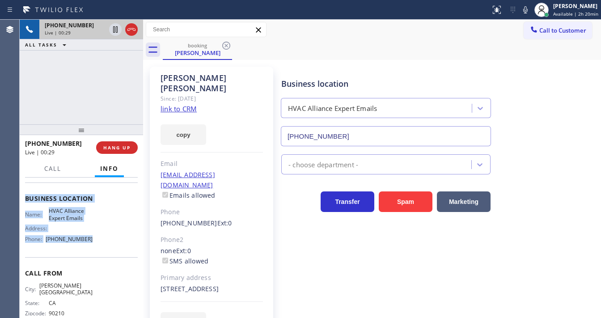
drag, startPoint x: 33, startPoint y: 238, endPoint x: 104, endPoint y: 249, distance: 71.9
click at [97, 265] on div "Context Queue: Everybody Priority: 1 Customer Name: [PERSON_NAME] Phone: [PHONE…" at bounding box center [81, 202] width 113 height 259
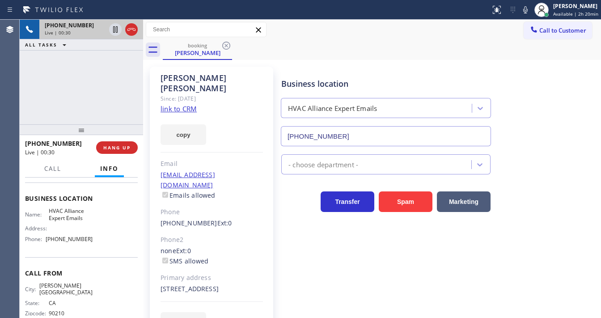
click at [76, 86] on div "[PHONE_NUMBER] Live | 00:30 ALL TASKS ALL TASKS ACTIVE TASKS TASKS IN WRAP UP" at bounding box center [81, 72] width 123 height 105
click at [114, 30] on icon at bounding box center [115, 29] width 11 height 11
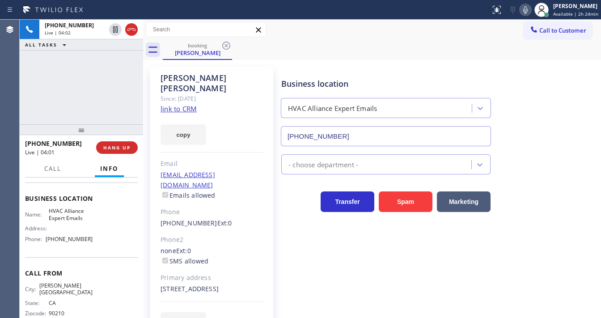
click at [529, 12] on icon at bounding box center [525, 9] width 11 height 11
click at [95, 95] on div "[PHONE_NUMBER] Live | 04:12 ALL TASKS ALL TASKS ACTIVE TASKS TASKS IN WRAP UP" at bounding box center [81, 72] width 123 height 105
click at [32, 107] on div "[PHONE_NUMBER] Live | 05:06 ALL TASKS ALL TASKS ACTIVE TASKS TASKS IN WRAP UP" at bounding box center [81, 72] width 123 height 105
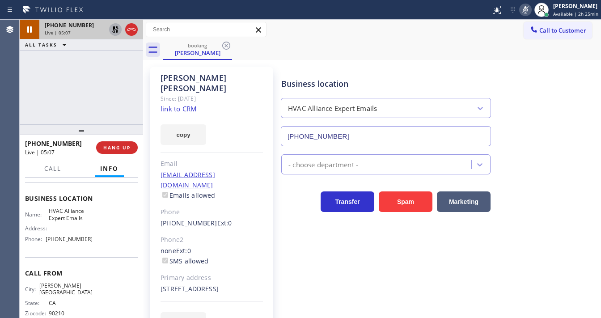
click at [114, 33] on icon at bounding box center [115, 29] width 11 height 11
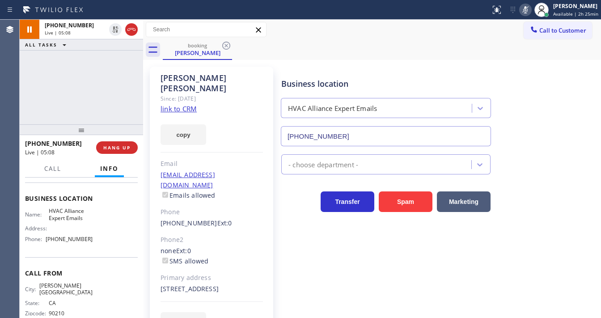
click at [522, 12] on icon at bounding box center [525, 9] width 11 height 11
click at [91, 108] on div "[PHONE_NUMBER] Live | 05:09 ALL TASKS ALL TASKS ACTIVE TASKS TASKS IN WRAP UP" at bounding box center [81, 72] width 123 height 105
click at [91, 106] on div "[PHONE_NUMBER] Live | 05:10 ALL TASKS ALL TASKS ACTIVE TASKS TASKS IN WRAP UP" at bounding box center [81, 72] width 123 height 105
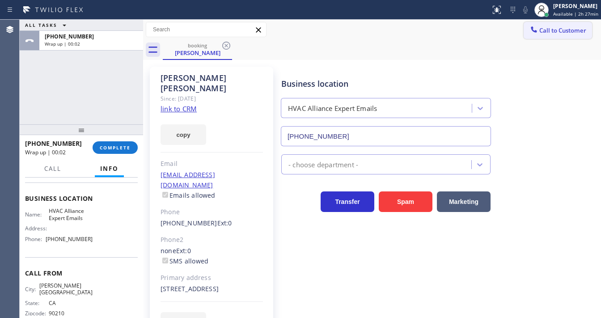
click at [567, 32] on span "Call to Customer" at bounding box center [562, 30] width 47 height 8
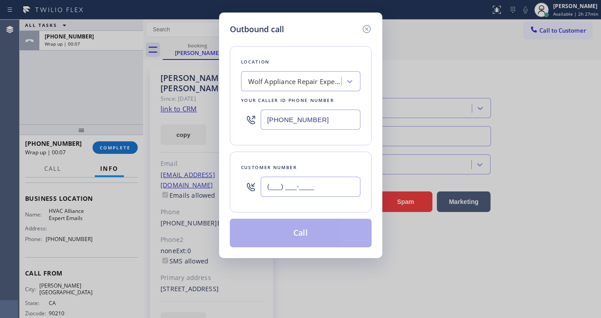
click at [287, 181] on input "(___) ___-____" at bounding box center [311, 187] width 100 height 20
paste input "310) 467-3170"
type input "[PHONE_NUMBER]"
click at [299, 116] on input "[PHONE_NUMBER]" at bounding box center [311, 120] width 100 height 20
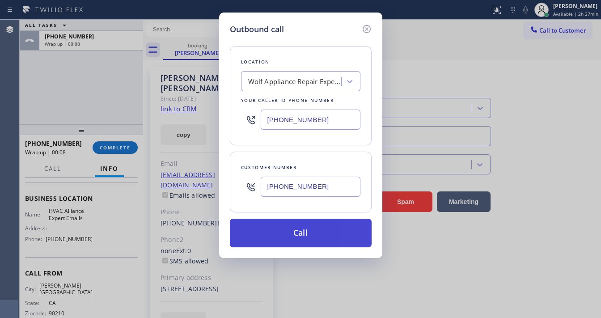
paste input "833) 483-5952"
type input "[PHONE_NUMBER]"
click at [296, 233] on button "Call" at bounding box center [301, 233] width 142 height 29
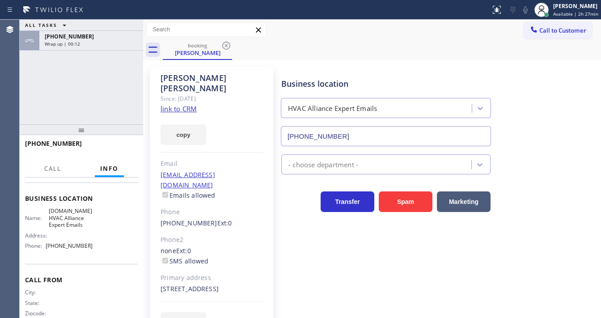
scroll to position [97, 0]
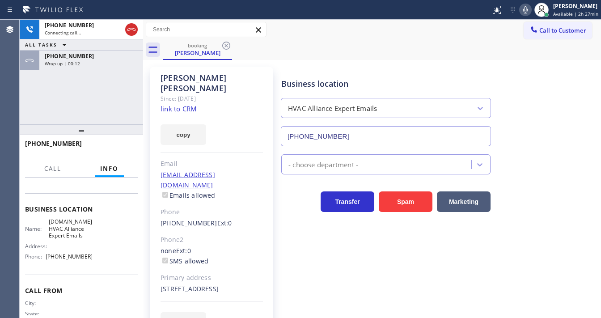
click at [46, 97] on div "[PHONE_NUMBER] Connecting call… ALL TASKS ALL TASKS ACTIVE TASKS TASKS IN WRAP …" at bounding box center [81, 72] width 123 height 105
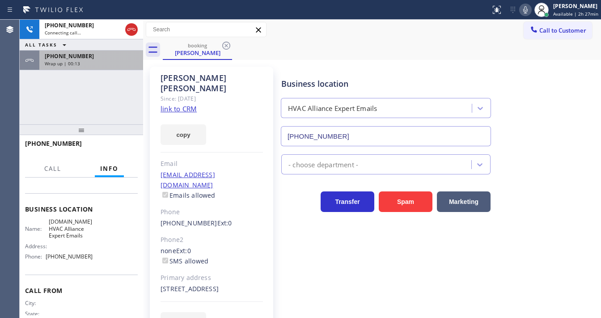
click at [85, 66] on div "[PHONE_NUMBER] Wrap up | 00:13" at bounding box center [89, 61] width 100 height 20
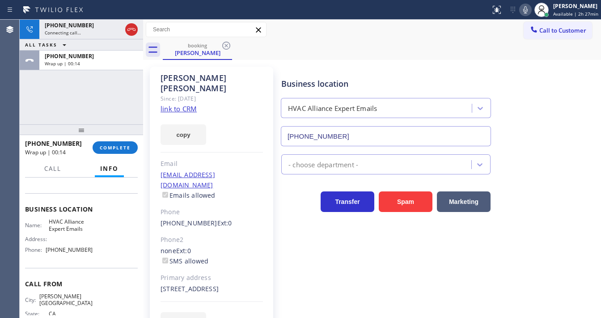
scroll to position [107, 0]
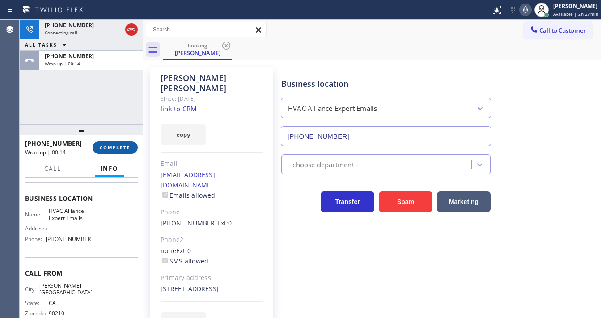
click at [110, 152] on button "COMPLETE" at bounding box center [115, 147] width 45 height 13
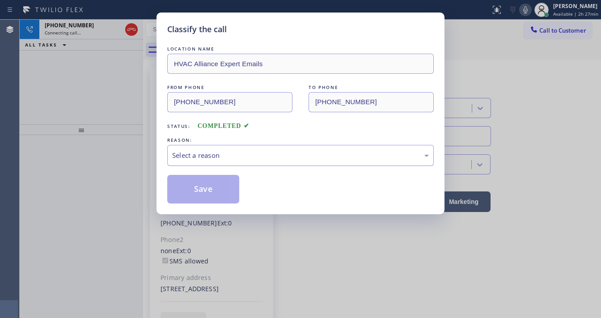
click at [224, 163] on div "Select a reason" at bounding box center [300, 155] width 266 height 21
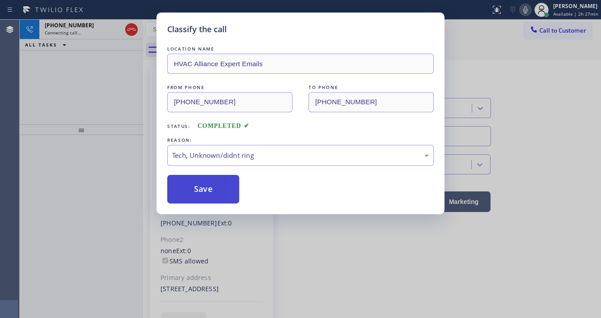
click at [206, 194] on button "Save" at bounding box center [203, 189] width 72 height 29
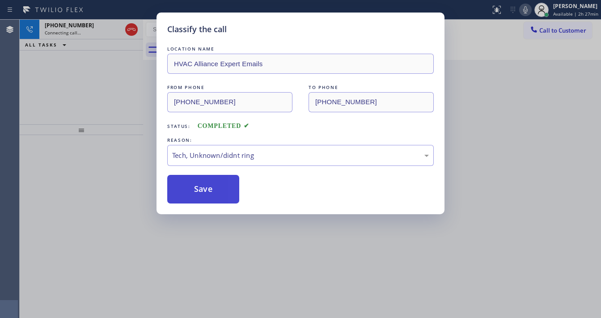
click at [206, 194] on button "Save" at bounding box center [203, 189] width 72 height 29
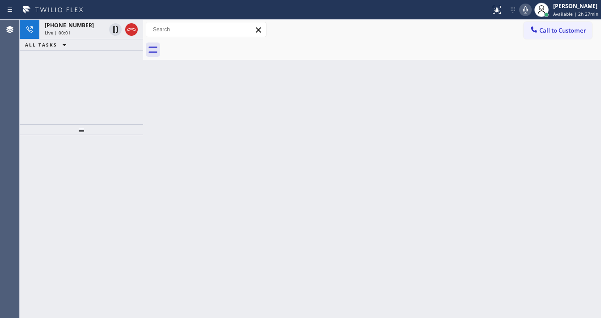
click at [38, 60] on div "[PHONE_NUMBER] Live | 00:01 ALL TASKS ALL TASKS ACTIVE TASKS TASKS IN WRAP UP" at bounding box center [81, 72] width 123 height 105
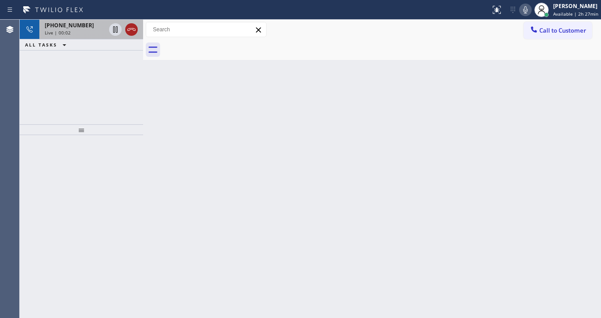
click at [133, 30] on icon at bounding box center [131, 29] width 11 height 11
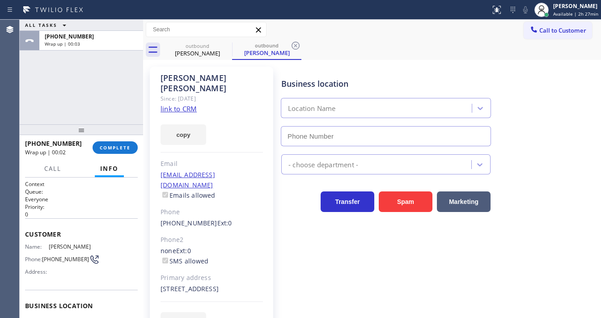
type input "[PHONE_NUMBER]"
click at [102, 90] on div "ALL TASKS ALL TASKS ACTIVE TASKS TASKS IN WRAP UP [PHONE_NUMBER] Wrap up | 00:18" at bounding box center [81, 72] width 123 height 105
click at [539, 30] on span "Call to Customer" at bounding box center [562, 30] width 47 height 8
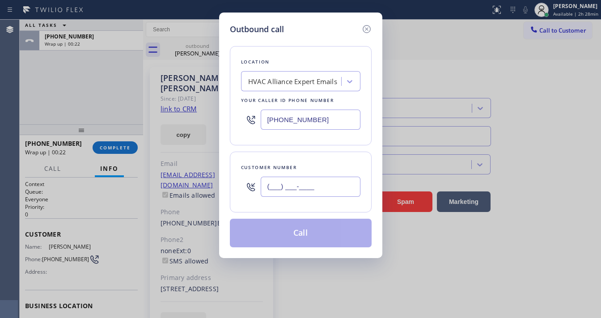
click at [302, 187] on input "(___) ___-____" at bounding box center [311, 187] width 100 height 20
paste input "310) 467-3170"
type input "[PHONE_NUMBER]"
click at [300, 150] on div "Location HVAC Alliance Expert Emails Your caller id phone number [PHONE_NUMBER]…" at bounding box center [301, 141] width 142 height 212
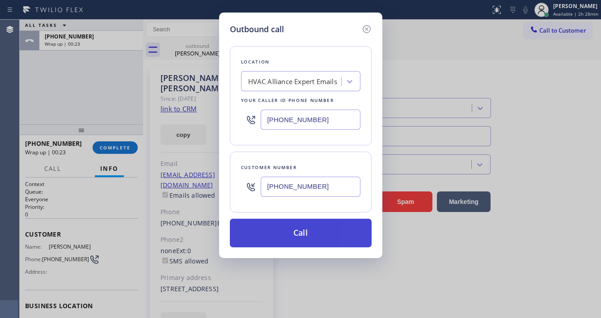
click at [296, 228] on button "Call" at bounding box center [301, 233] width 142 height 29
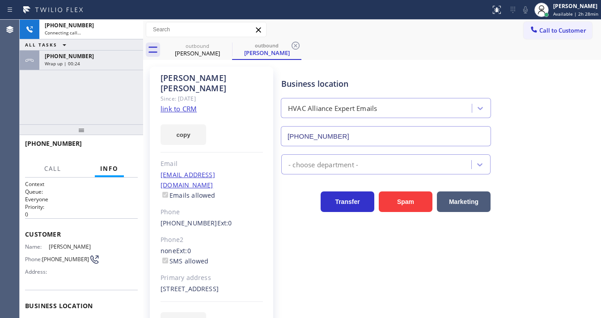
click at [86, 109] on div "[PHONE_NUMBER] Connecting call… ALL TASKS ALL TASKS ACTIVE TASKS TASKS IN WRAP …" at bounding box center [81, 72] width 123 height 105
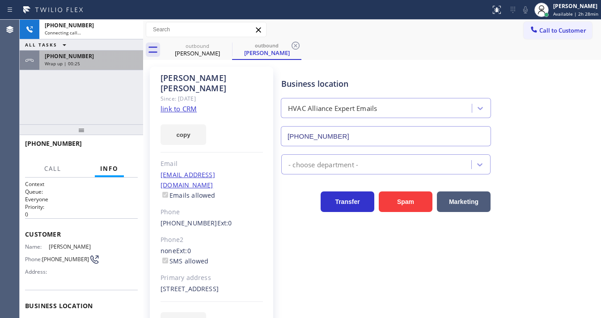
click at [89, 67] on div "[PHONE_NUMBER] Wrap up | 00:25" at bounding box center [89, 61] width 100 height 20
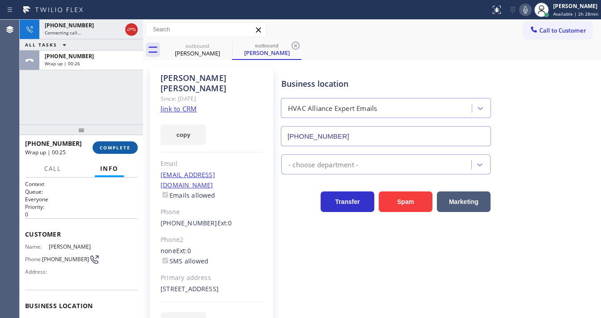
click at [129, 146] on span "COMPLETE" at bounding box center [115, 147] width 31 height 6
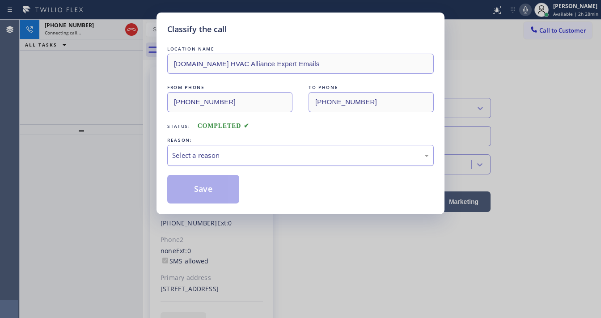
click at [208, 158] on div "Select a reason" at bounding box center [300, 155] width 257 height 10
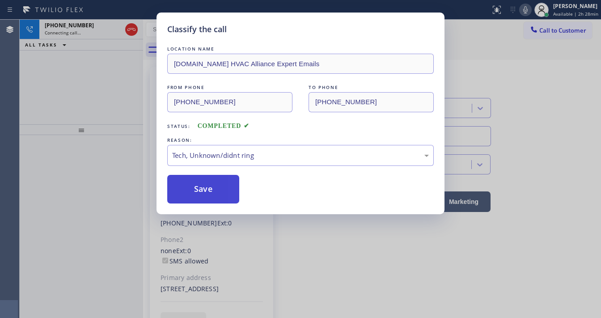
click at [211, 187] on button "Save" at bounding box center [203, 189] width 72 height 29
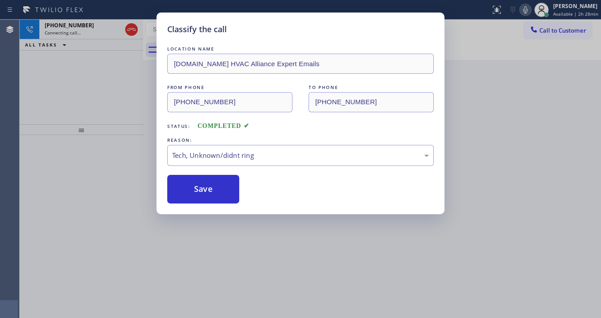
click at [70, 106] on div "Classify the call LOCATION NAME [DOMAIN_NAME] HVAC Alliance Expert Emails FROM …" at bounding box center [300, 159] width 601 height 318
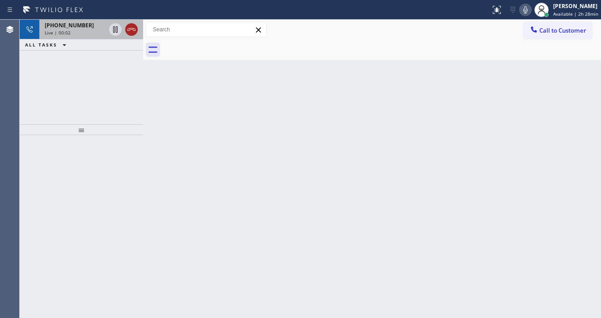
click at [133, 29] on icon at bounding box center [131, 29] width 11 height 11
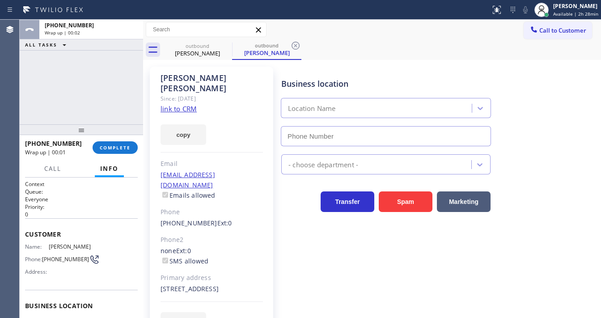
type input "[PHONE_NUMBER]"
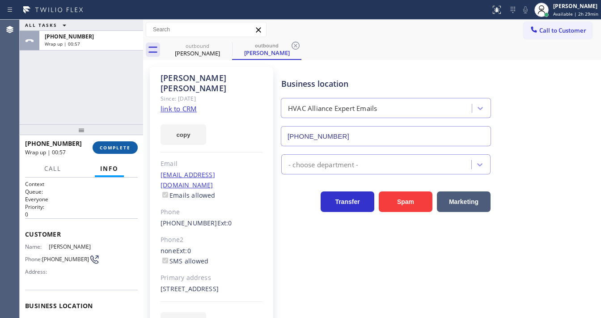
click at [123, 150] on span "COMPLETE" at bounding box center [115, 147] width 31 height 6
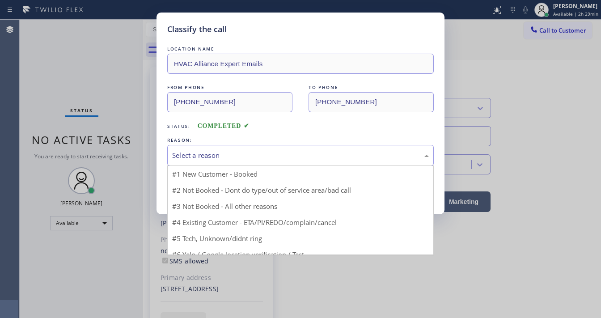
click at [214, 161] on div "Select a reason" at bounding box center [300, 155] width 266 height 21
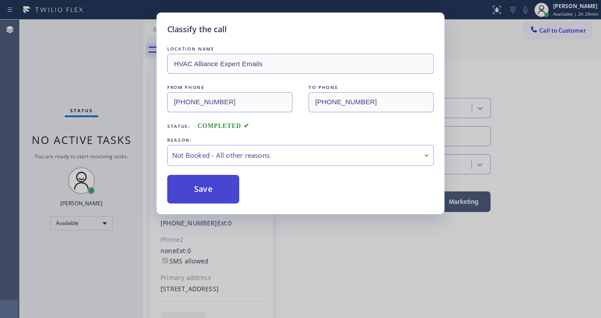
click at [199, 186] on button "Save" at bounding box center [203, 189] width 72 height 29
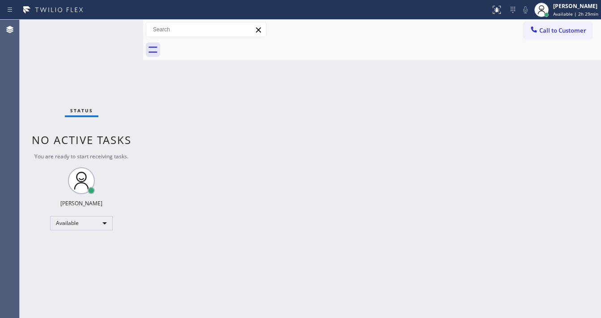
click at [114, 19] on div "Status report No issues detected If you experience an issue, please download th…" at bounding box center [300, 10] width 601 height 20
click at [106, 26] on div "Status No active tasks You are ready to start receiving tasks. [PERSON_NAME]" at bounding box center [81, 169] width 123 height 298
click at [106, 25] on div "Status No active tasks You are ready to start receiving tasks. [PERSON_NAME]" at bounding box center [81, 169] width 123 height 298
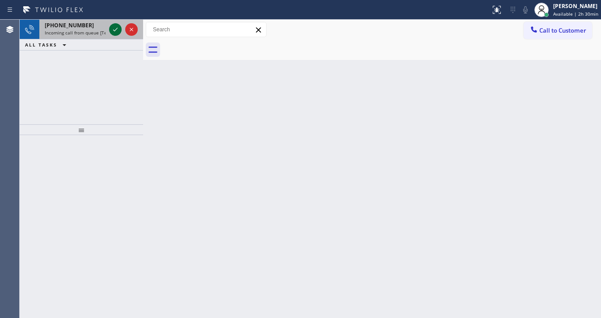
click at [116, 29] on icon at bounding box center [115, 29] width 11 height 11
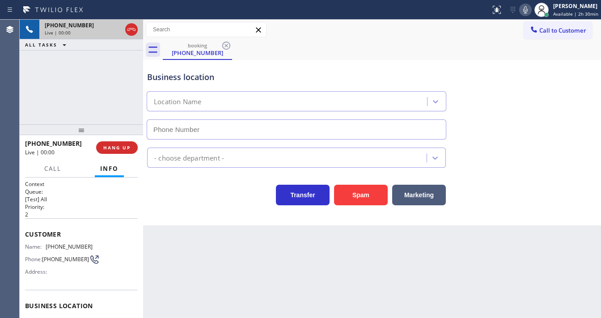
type input "[PHONE_NUMBER]"
click at [32, 110] on div "[PHONE_NUMBER] Live | 00:07 ALL TASKS ALL TASKS ACTIVE TASKS TASKS IN WRAP UP" at bounding box center [81, 72] width 123 height 105
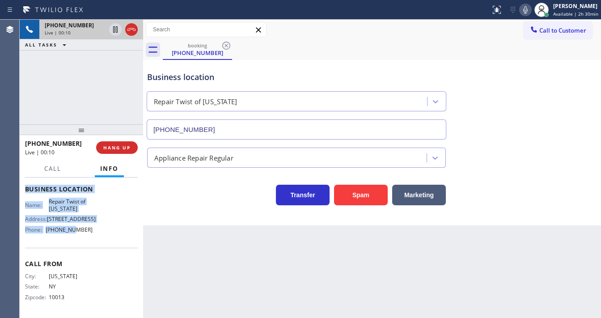
scroll to position [131, 0]
drag, startPoint x: 25, startPoint y: 230, endPoint x: 98, endPoint y: 241, distance: 74.2
click at [98, 241] on div "Context Queue: [Test] All Priority: 2 Customer Name: [PHONE_NUMBER] Phone: [PHO…" at bounding box center [81, 247] width 123 height 140
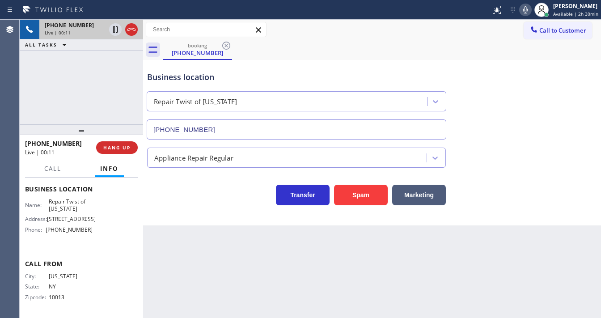
click at [86, 91] on div "[PHONE_NUMBER] Live | 00:11 ALL TASKS ALL TASKS ACTIVE TASKS TASKS IN WRAP UP" at bounding box center [81, 72] width 123 height 105
click at [107, 76] on div "[PHONE_NUMBER] Live | 00:46 ALL TASKS ALL TASKS ACTIVE TASKS TASKS IN WRAP UP" at bounding box center [81, 72] width 123 height 105
click at [104, 88] on div "[PHONE_NUMBER] Live | 02:05 ALL TASKS ALL TASKS ACTIVE TASKS TASKS IN WRAP UP" at bounding box center [81, 72] width 123 height 105
click at [135, 29] on icon at bounding box center [131, 29] width 8 height 3
click at [130, 25] on div "[PHONE_NUMBER]" at bounding box center [91, 25] width 93 height 8
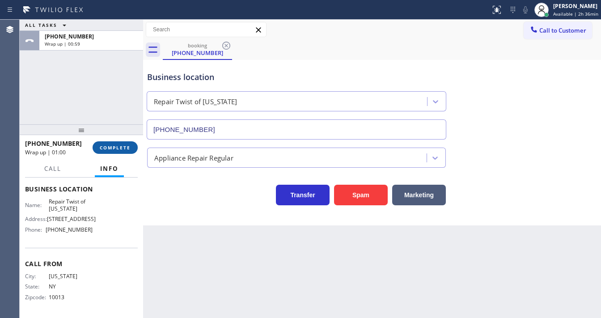
click at [117, 144] on span "COMPLETE" at bounding box center [115, 147] width 31 height 6
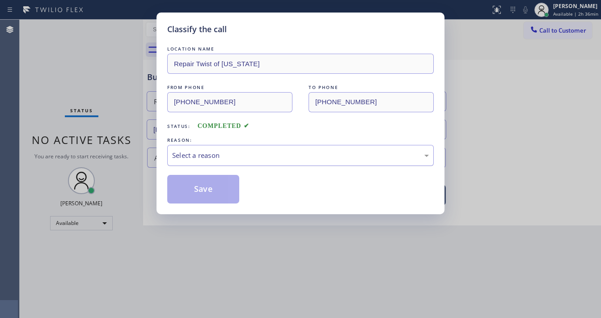
click at [202, 158] on div "Select a reason" at bounding box center [300, 155] width 257 height 10
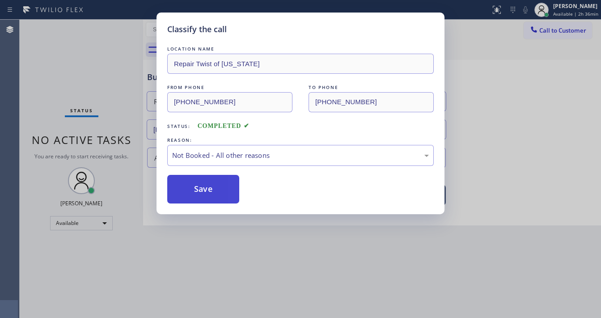
click at [205, 184] on button "Save" at bounding box center [203, 189] width 72 height 29
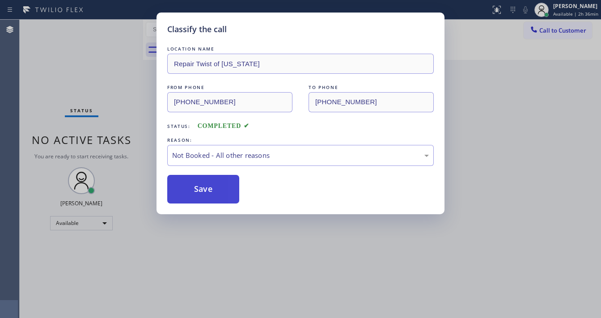
click at [205, 184] on button "Save" at bounding box center [203, 189] width 72 height 29
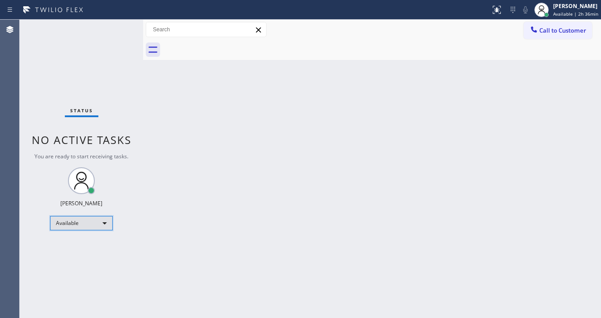
click at [76, 218] on div "Available" at bounding box center [81, 223] width 63 height 14
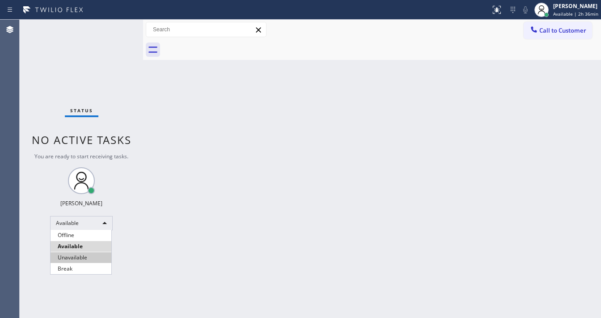
click at [74, 257] on li "Unavailable" at bounding box center [81, 257] width 61 height 11
click at [143, 196] on div at bounding box center [143, 169] width 0 height 298
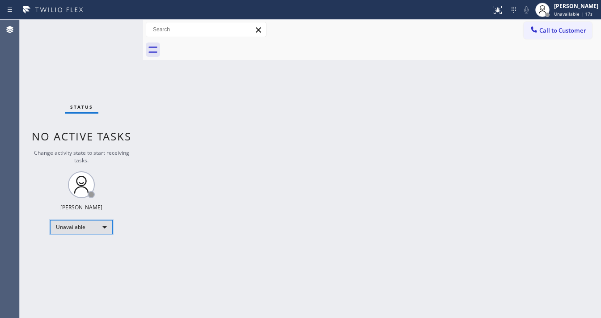
click at [74, 230] on div "Unavailable" at bounding box center [81, 227] width 63 height 14
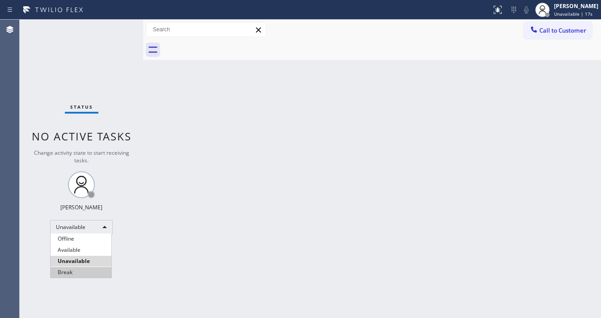
click at [70, 276] on li "Break" at bounding box center [81, 272] width 61 height 11
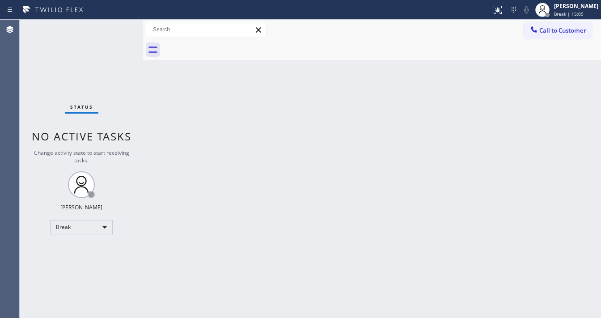
click at [19, 161] on div "Agent Desktop" at bounding box center [9, 169] width 19 height 298
click at [17, 202] on div "Agent Desktop" at bounding box center [9, 169] width 19 height 298
click at [80, 225] on div "Break" at bounding box center [81, 227] width 63 height 14
click at [79, 251] on li "Available" at bounding box center [81, 250] width 61 height 11
click at [165, 250] on div "Back to Dashboard Change Sender ID Customers Technicians Select a contact Outbo…" at bounding box center [372, 169] width 458 height 298
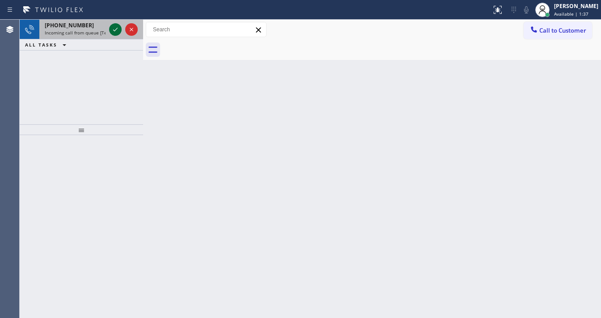
click at [112, 29] on icon at bounding box center [115, 29] width 11 height 11
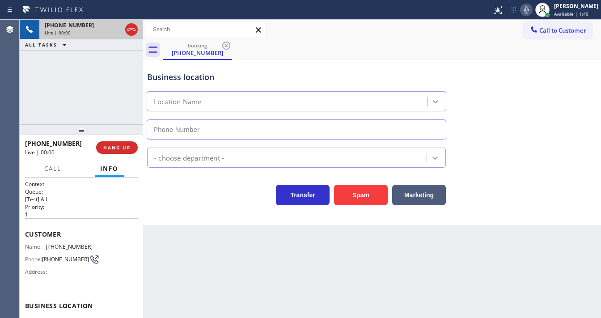
type input "[PHONE_NUMBER]"
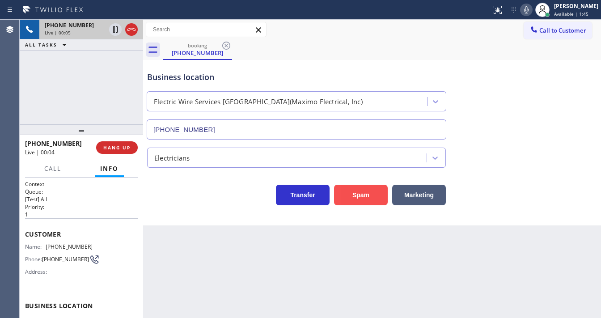
click at [362, 193] on button "Spam" at bounding box center [361, 195] width 54 height 21
drag, startPoint x: 360, startPoint y: 193, endPoint x: 298, endPoint y: 252, distance: 85.7
click at [298, 252] on div "Back to Dashboard Change Sender ID Customers Technicians Select a contact Outbo…" at bounding box center [372, 169] width 458 height 298
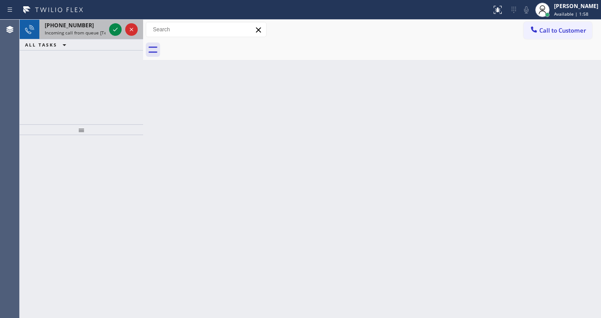
click at [68, 25] on span "[PHONE_NUMBER]" at bounding box center [69, 25] width 49 height 8
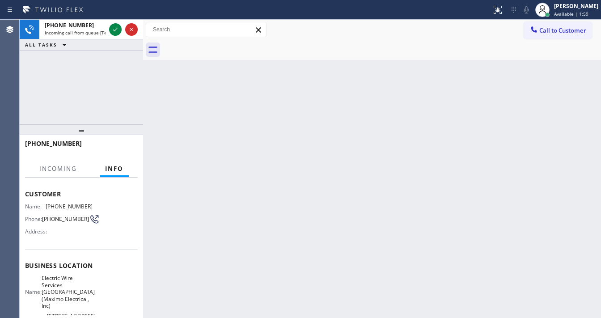
scroll to position [72, 0]
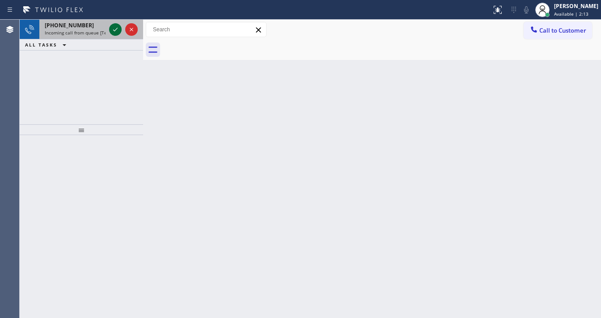
click at [110, 29] on icon at bounding box center [115, 29] width 11 height 11
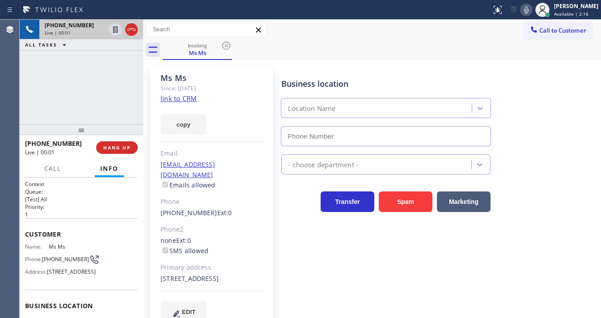
type input "[PHONE_NUMBER]"
click at [188, 98] on link "link to CRM" at bounding box center [178, 98] width 36 height 9
click at [532, 12] on icon at bounding box center [526, 9] width 11 height 11
click at [529, 11] on icon at bounding box center [526, 9] width 11 height 11
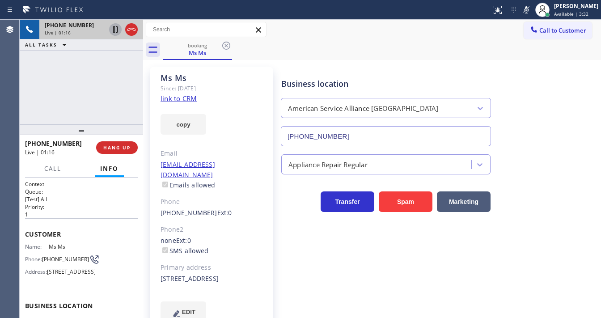
click at [117, 30] on icon at bounding box center [115, 29] width 4 height 6
click at [116, 32] on icon at bounding box center [115, 29] width 6 height 6
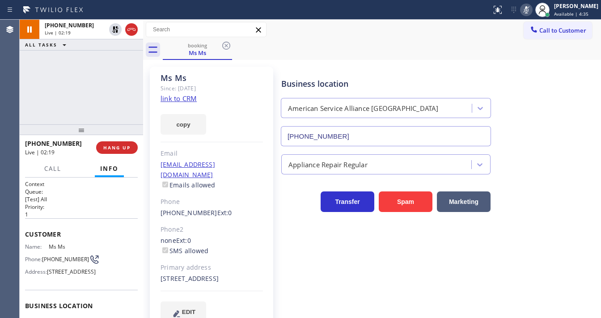
click at [528, 8] on icon at bounding box center [526, 9] width 4 height 7
click at [54, 97] on div "+16613046295 Live | 02:20 ALL TASKS ALL TASKS ACTIVE TASKS TASKS IN WRAP UP" at bounding box center [81, 72] width 123 height 105
click at [53, 165] on span "Call" at bounding box center [52, 169] width 17 height 8
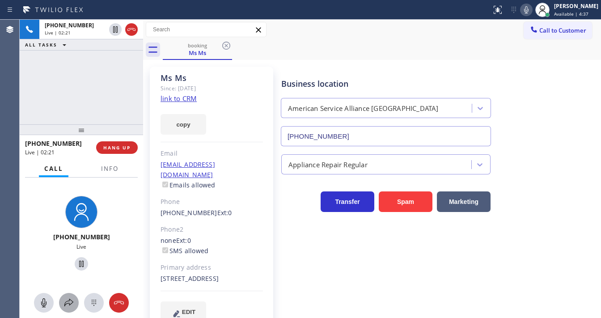
click at [72, 302] on icon at bounding box center [68, 302] width 11 height 11
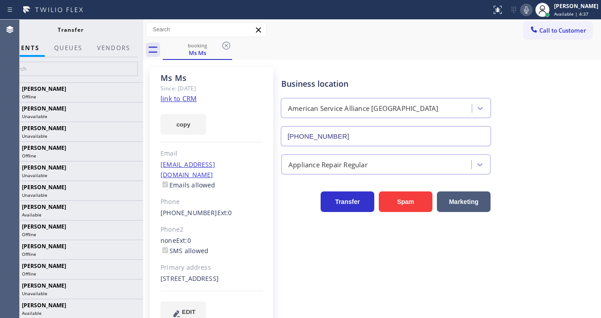
click at [75, 60] on div at bounding box center [70, 69] width 145 height 25
click at [74, 75] on input "text" at bounding box center [70, 69] width 135 height 14
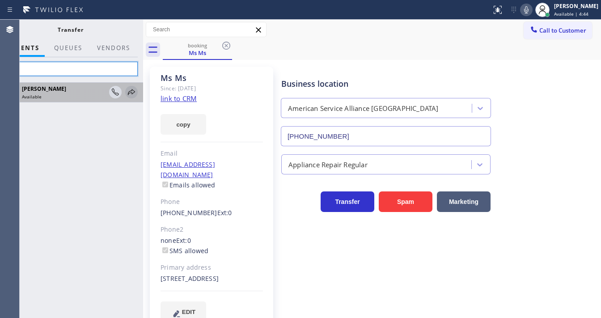
type input "Lyka"
click at [131, 92] on icon at bounding box center [131, 92] width 11 height 11
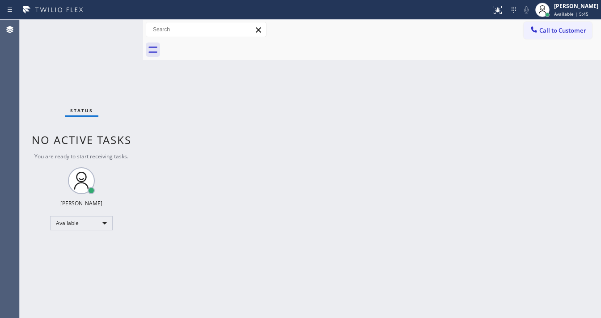
click at [118, 39] on div "Status No active tasks You are ready to start receiving tasks. [PERSON_NAME]" at bounding box center [81, 169] width 123 height 298
click at [118, 25] on div "Status No active tasks You are ready to start receiving tasks. [PERSON_NAME]" at bounding box center [81, 169] width 123 height 298
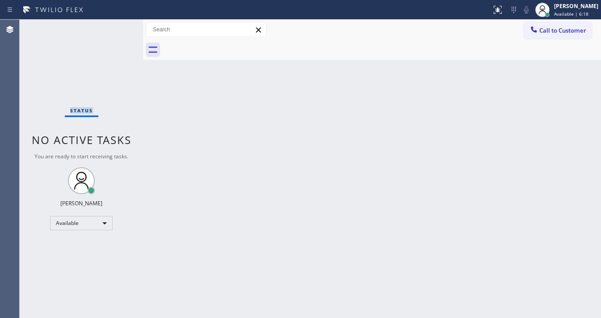
click at [118, 25] on div "Status No active tasks You are ready to start receiving tasks. [PERSON_NAME]" at bounding box center [81, 169] width 123 height 298
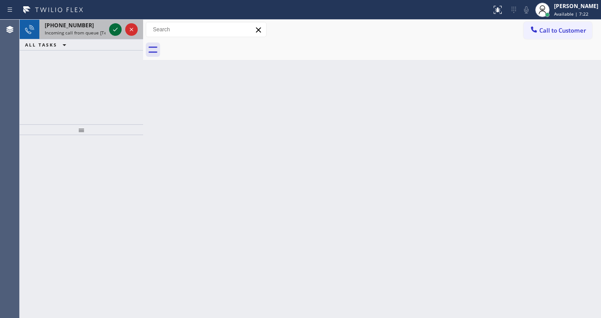
click at [118, 25] on icon at bounding box center [115, 29] width 11 height 11
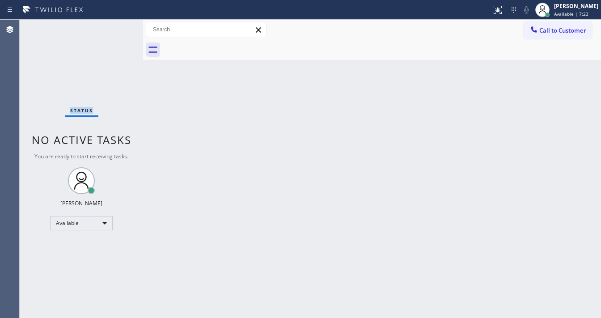
click at [118, 25] on div "Status No active tasks You are ready to start receiving tasks. [PERSON_NAME]" at bounding box center [81, 169] width 123 height 298
click at [116, 27] on div "Status No active tasks You are ready to start receiving tasks. [PERSON_NAME]" at bounding box center [81, 169] width 123 height 298
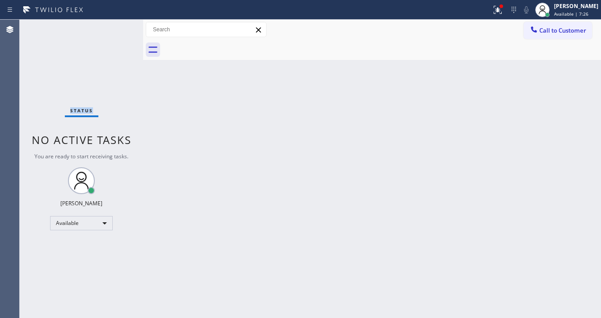
click at [116, 27] on div "Status No active tasks You are ready to start receiving tasks. [PERSON_NAME]" at bounding box center [81, 169] width 123 height 298
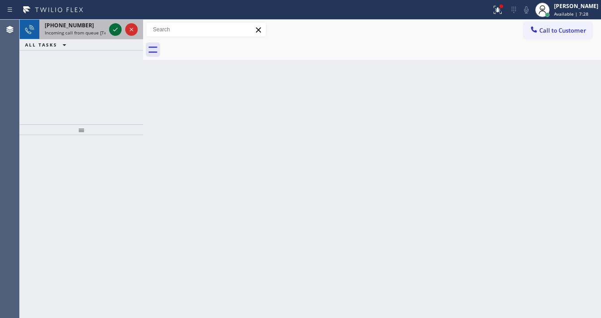
click at [116, 27] on icon at bounding box center [115, 29] width 11 height 11
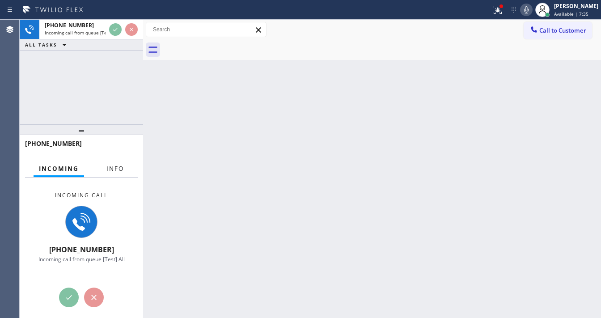
click at [116, 170] on span "Info" at bounding box center [114, 169] width 17 height 8
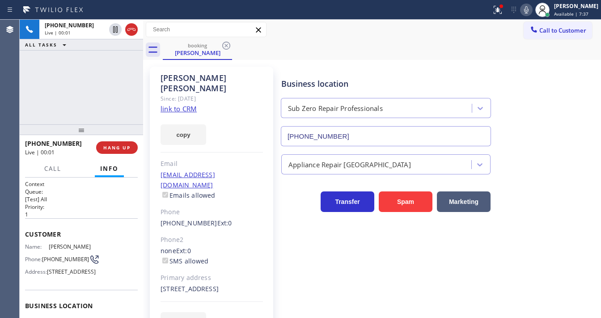
type input "(855) 662-5332"
click at [173, 104] on link "link to CRM" at bounding box center [178, 108] width 36 height 9
click at [120, 147] on span "HANG UP" at bounding box center [116, 147] width 27 height 6
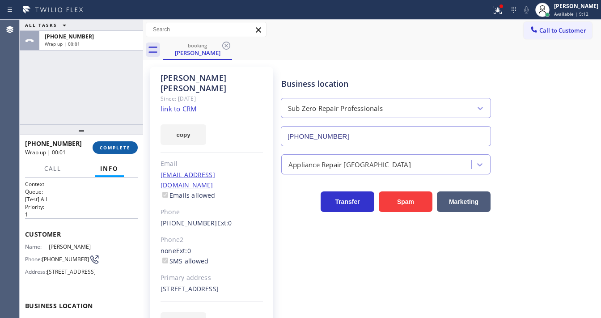
click at [120, 147] on span "COMPLETE" at bounding box center [115, 147] width 31 height 6
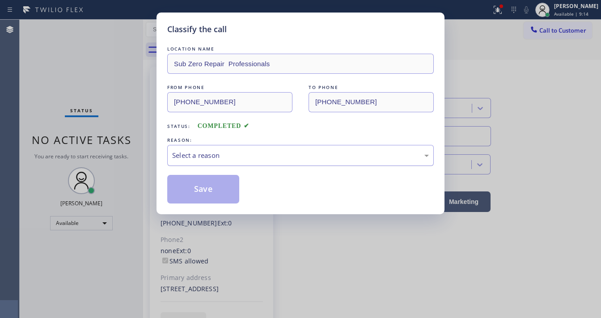
click at [225, 158] on div "Select a reason" at bounding box center [300, 155] width 257 height 10
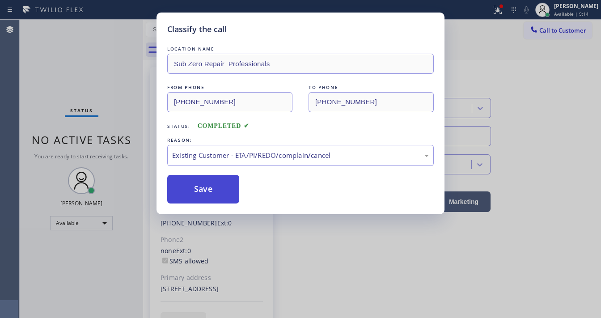
click at [204, 190] on button "Save" at bounding box center [203, 189] width 72 height 29
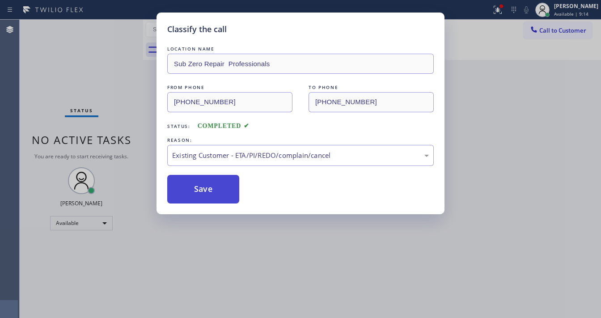
click at [204, 190] on button "Save" at bounding box center [203, 189] width 72 height 29
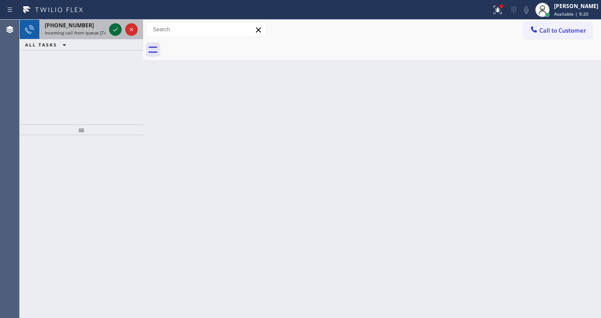
click at [110, 30] on icon at bounding box center [115, 29] width 11 height 11
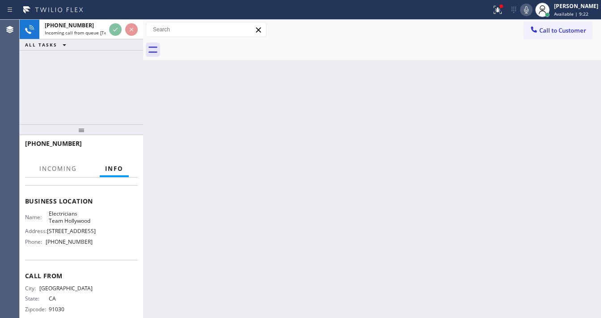
scroll to position [107, 0]
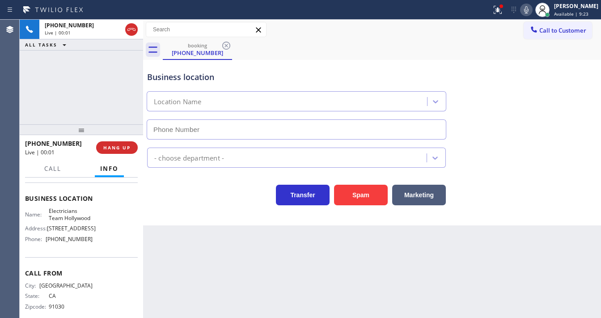
type input "(213) 699-3884"
click at [96, 114] on div "+16263184330 Live | 00:01 ALL TASKS ALL TASKS ACTIVE TASKS TASKS IN WRAP UP" at bounding box center [81, 72] width 123 height 105
click at [102, 112] on div "+16263184330 Live | 00:02 ALL TASKS ALL TASKS ACTIVE TASKS TASKS IN WRAP UP" at bounding box center [81, 72] width 123 height 105
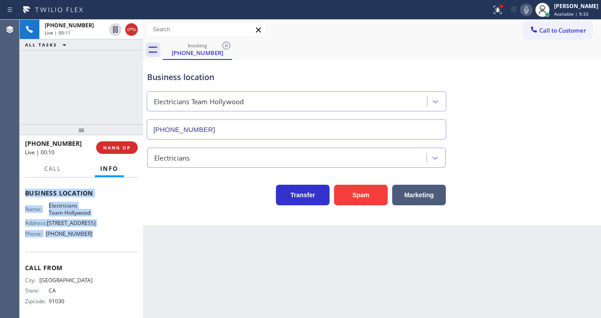
scroll to position [124, 0]
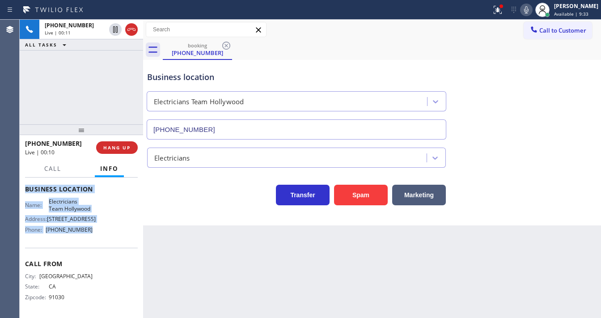
drag, startPoint x: 24, startPoint y: 194, endPoint x: 110, endPoint y: 239, distance: 97.2
click at [110, 239] on div "Context Queue: [Test] All Priority: 1 Customer Name: (626) 318-4330 Phone: (626…" at bounding box center [81, 247] width 123 height 140
copy div "Customer Name: (626) 318-4330 Phone: (626) 318-4330 Address: Business location …"
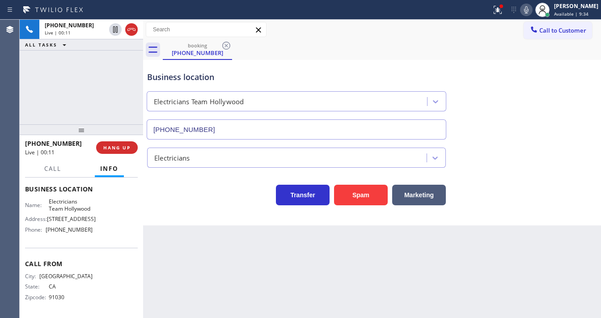
click at [102, 88] on div "+16263184330 Live | 00:11 ALL TASKS ALL TASKS ACTIVE TASKS TASKS IN WRAP UP" at bounding box center [81, 72] width 123 height 105
click at [107, 76] on div "+16263184330 Live | 01:14 ALL TASKS ALL TASKS ACTIVE TASKS TASKS IN WRAP UP" at bounding box center [81, 72] width 123 height 105
click at [107, 100] on div "+16263184330 Live | 08:51 ALL TASKS ALL TASKS ACTIVE TASKS TASKS IN WRAP UP (63…" at bounding box center [81, 72] width 123 height 105
click at [106, 104] on div "+16263184330 Live | 08:52 ALL TASKS ALL TASKS ACTIVE TASKS TASKS IN WRAP UP (63…" at bounding box center [81, 72] width 123 height 105
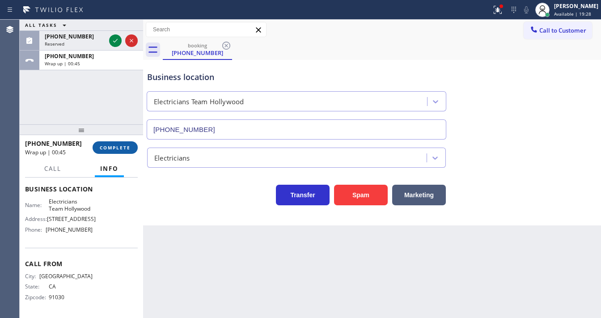
click at [118, 147] on span "COMPLETE" at bounding box center [115, 147] width 31 height 6
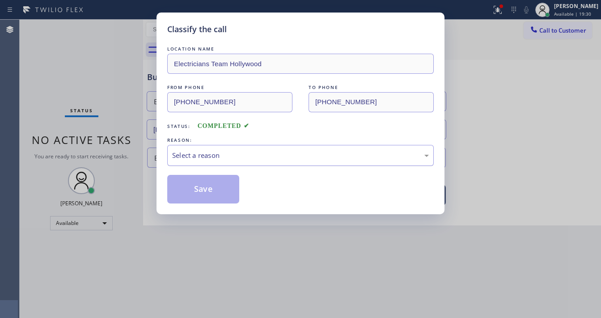
click at [202, 153] on div "Select a reason" at bounding box center [300, 155] width 257 height 10
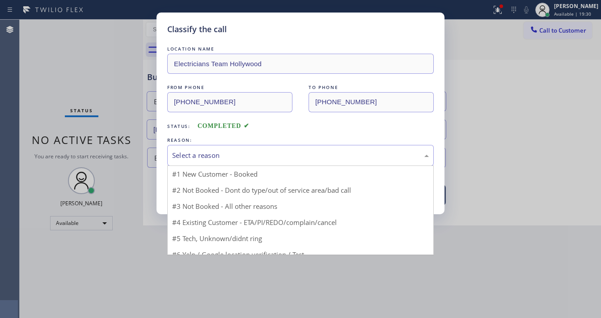
drag, startPoint x: 200, startPoint y: 170, endPoint x: 202, endPoint y: 184, distance: 13.9
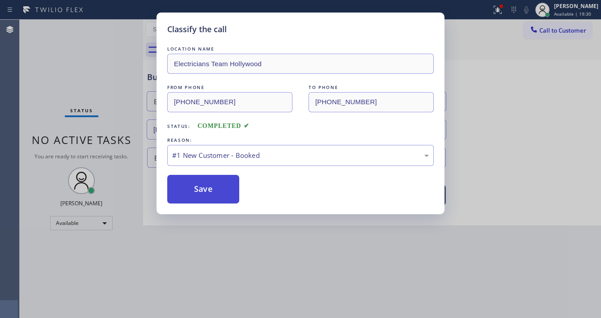
click at [202, 186] on button "Save" at bounding box center [203, 189] width 72 height 29
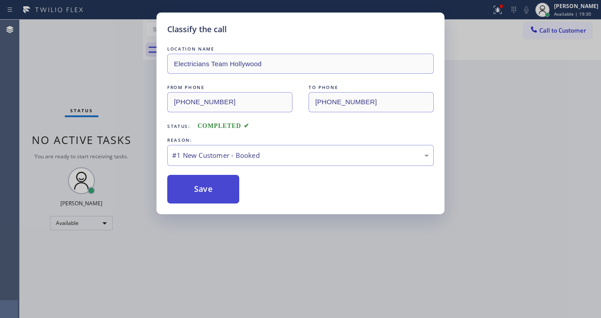
drag, startPoint x: 202, startPoint y: 186, endPoint x: 245, endPoint y: 253, distance: 79.2
click at [202, 186] on button "Save" at bounding box center [203, 189] width 72 height 29
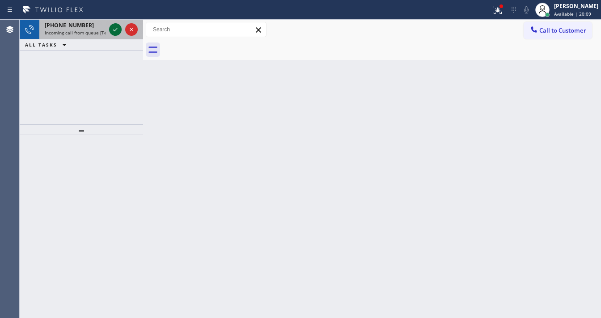
click at [114, 29] on icon at bounding box center [115, 29] width 11 height 11
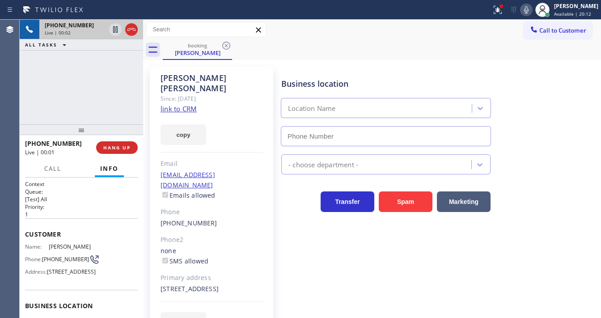
type input "(877) 748-5179"
click at [173, 104] on link "link to CRM" at bounding box center [178, 108] width 36 height 9
click at [300, 32] on div "Call to Customer Outbound call Location HVAC Alliance Expert Emails Your caller…" at bounding box center [372, 30] width 458 height 16
drag, startPoint x: 300, startPoint y: 32, endPoint x: 411, endPoint y: 32, distance: 110.9
click at [300, 32] on div "Call to Customer Outbound call Location HVAC Alliance Expert Emails Your caller…" at bounding box center [372, 30] width 458 height 16
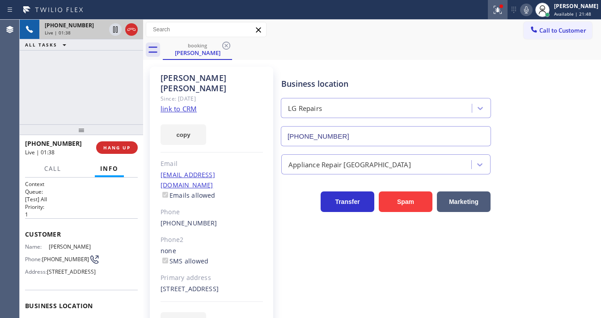
click at [499, 11] on icon at bounding box center [497, 9] width 11 height 11
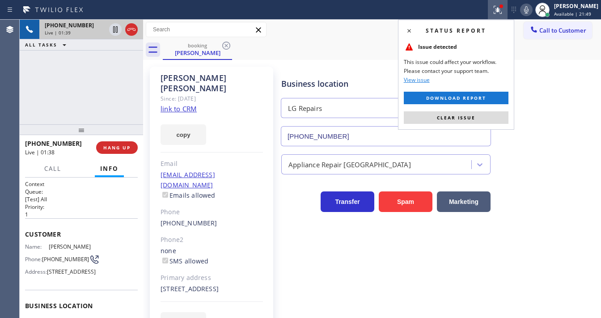
click at [483, 119] on button "Clear issue" at bounding box center [456, 117] width 105 height 13
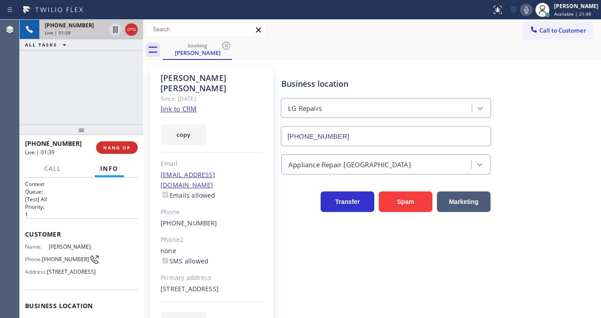
click at [532, 8] on icon at bounding box center [526, 9] width 11 height 11
click at [529, 11] on rect at bounding box center [526, 9] width 6 height 6
click at [532, 11] on icon at bounding box center [526, 9] width 11 height 11
click at [115, 30] on icon at bounding box center [115, 29] width 11 height 11
drag, startPoint x: 20, startPoint y: 97, endPoint x: 36, endPoint y: 89, distance: 18.6
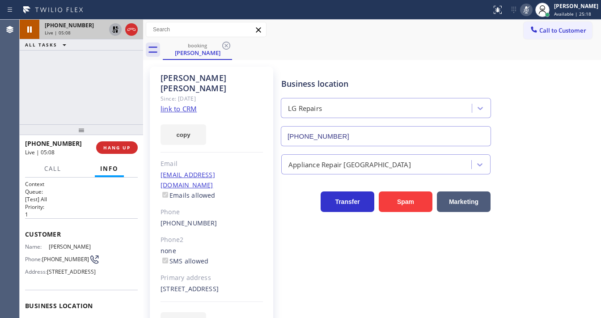
click at [21, 97] on div "+16026946051 Live | 05:08 ALL TASKS ALL TASKS ACTIVE TASKS TASKS IN WRAP UP" at bounding box center [81, 72] width 123 height 105
click at [115, 29] on icon at bounding box center [115, 29] width 11 height 11
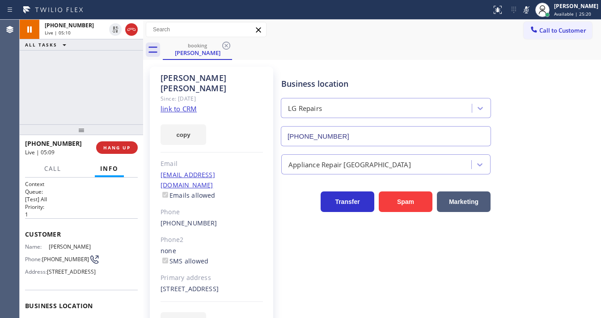
drag, startPoint x: 535, startPoint y: 8, endPoint x: 511, endPoint y: 47, distance: 46.2
click at [532, 8] on icon at bounding box center [526, 9] width 11 height 11
drag, startPoint x: 511, startPoint y: 47, endPoint x: 503, endPoint y: 49, distance: 8.2
click at [510, 48] on div "booking Richard Hanson" at bounding box center [382, 50] width 438 height 20
click at [456, 39] on div "Call to Customer Outbound call Location HVAC Alliance Expert Emails Your caller…" at bounding box center [372, 30] width 458 height 20
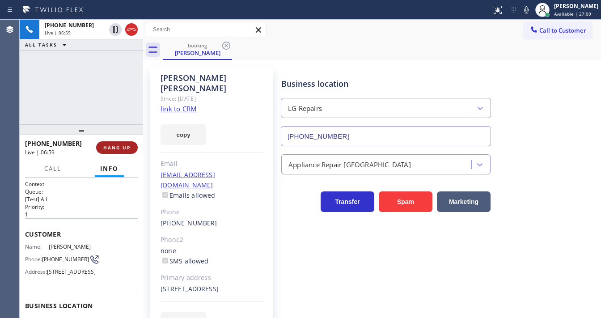
click at [128, 147] on span "HANG UP" at bounding box center [116, 147] width 27 height 6
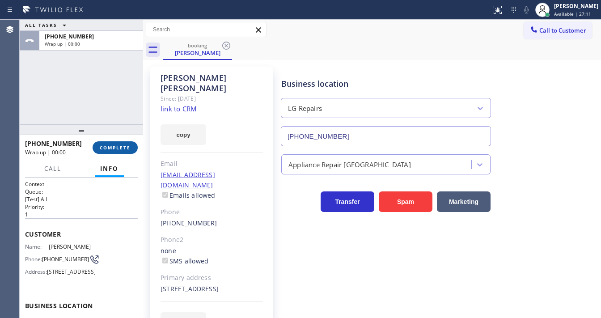
click at [129, 147] on span "COMPLETE" at bounding box center [115, 147] width 31 height 6
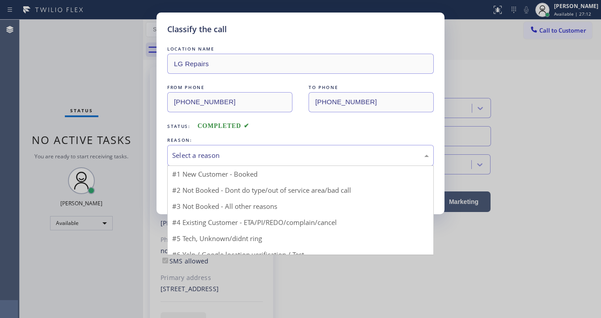
drag, startPoint x: 226, startPoint y: 157, endPoint x: 231, endPoint y: 165, distance: 8.7
click at [228, 158] on div "Select a reason" at bounding box center [300, 155] width 257 height 10
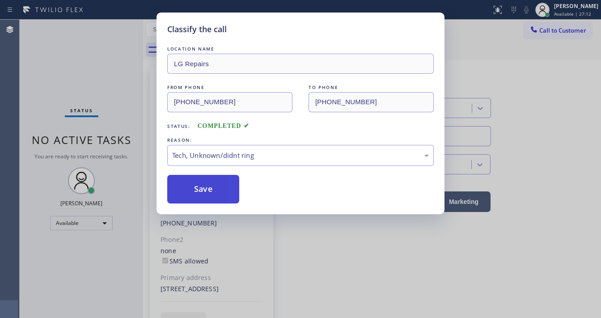
click at [220, 190] on button "Save" at bounding box center [203, 189] width 72 height 29
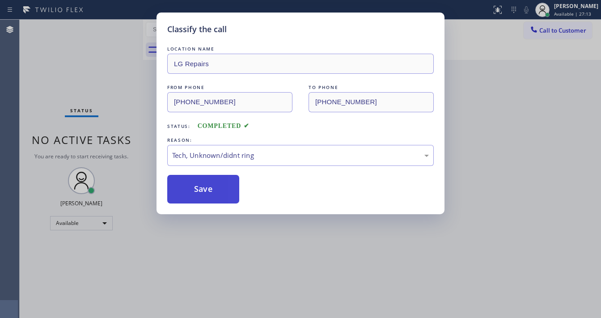
click at [220, 190] on button "Save" at bounding box center [203, 189] width 72 height 29
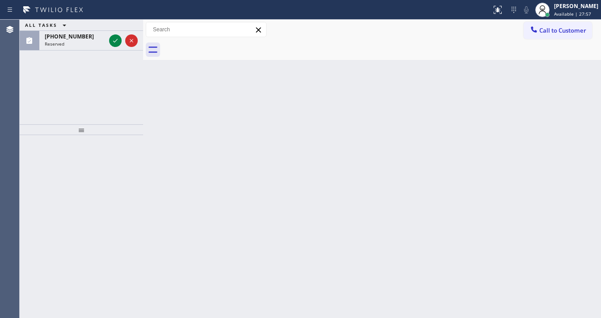
click at [115, 26] on div "ALL TASKS ALL TASKS ACTIVE TASKS TASKS IN WRAP UP" at bounding box center [81, 25] width 123 height 11
click at [116, 35] on icon at bounding box center [115, 40] width 11 height 11
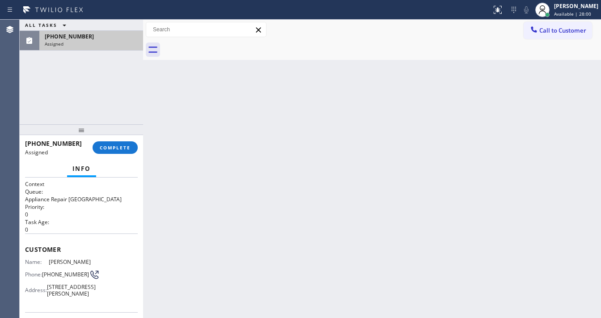
click at [116, 37] on div "(773) 844-3515" at bounding box center [91, 37] width 93 height 8
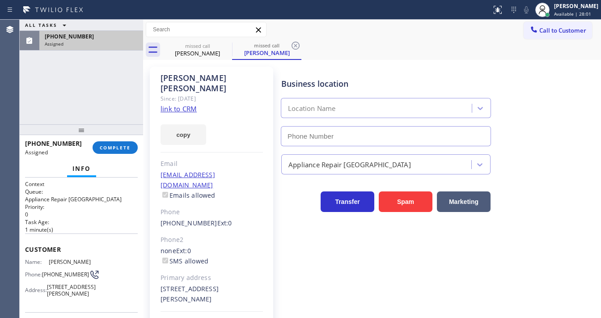
type input "(773) 830-4668"
click at [122, 148] on span "COMPLETE" at bounding box center [115, 147] width 31 height 6
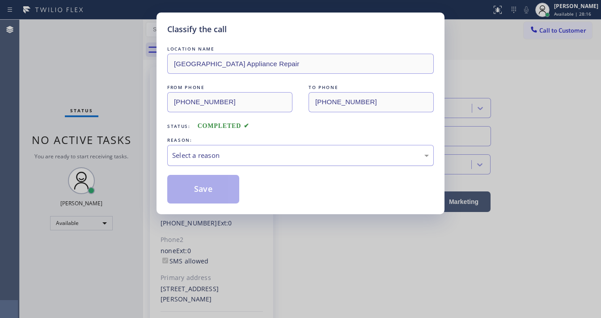
click at [220, 154] on div "Select a reason" at bounding box center [300, 155] width 257 height 10
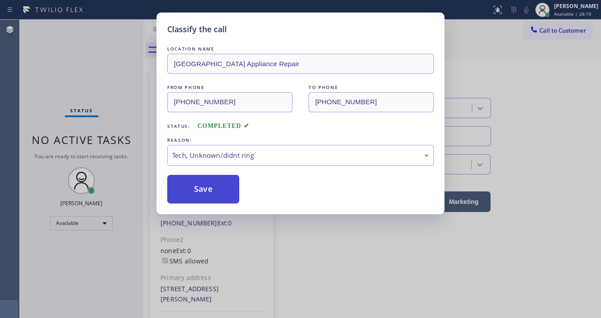
click at [211, 175] on button "Save" at bounding box center [203, 189] width 72 height 29
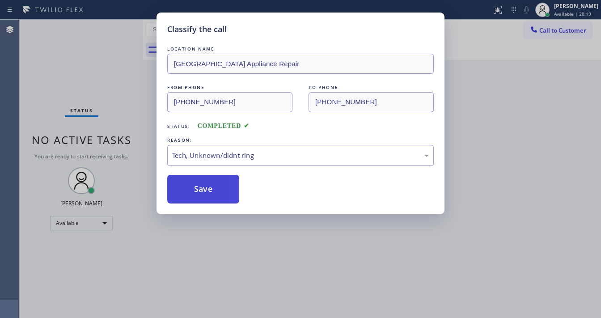
click at [213, 181] on button "Save" at bounding box center [203, 189] width 72 height 29
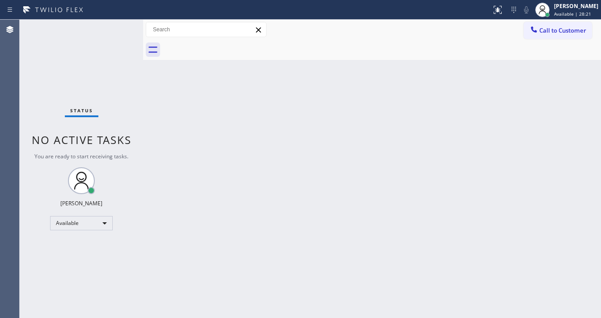
click at [124, 88] on div "Status No active tasks You are ready to start receiving tasks. [PERSON_NAME]" at bounding box center [81, 169] width 123 height 298
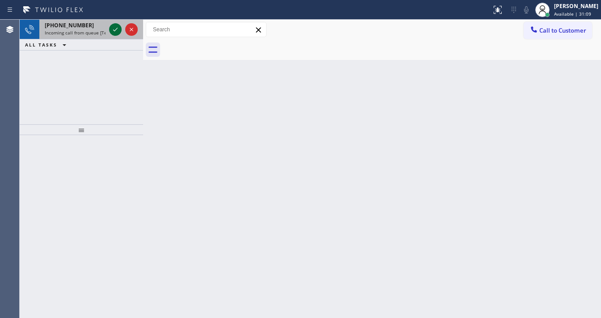
click at [118, 25] on icon at bounding box center [115, 29] width 11 height 11
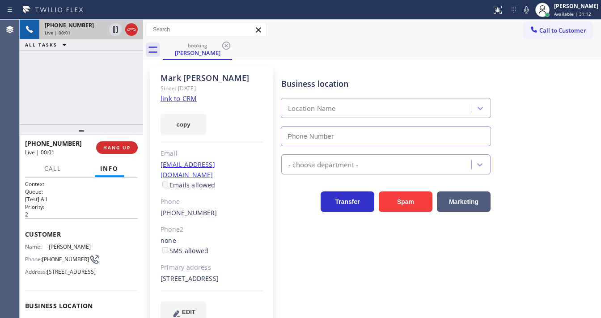
type input "(626) 550-4838"
click at [188, 97] on link "link to CRM" at bounding box center [178, 98] width 36 height 9
click at [47, 166] on span "Call" at bounding box center [52, 169] width 17 height 8
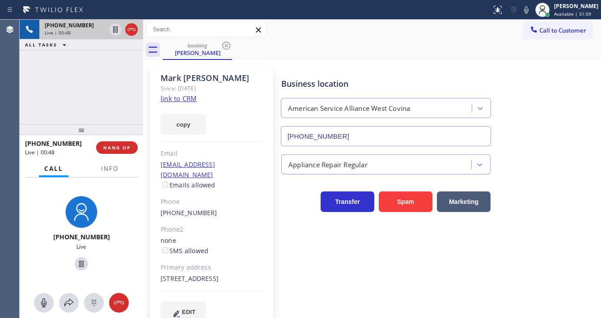
drag, startPoint x: 536, startPoint y: 11, endPoint x: 439, endPoint y: 32, distance: 99.3
click at [532, 11] on icon at bounding box center [526, 9] width 11 height 11
click at [114, 30] on icon at bounding box center [115, 29] width 11 height 11
click at [28, 110] on div "+16268273612 Live | 01:05 ALL TASKS ALL TASKS ACTIVE TASKS TASKS IN WRAP UP" at bounding box center [81, 72] width 123 height 105
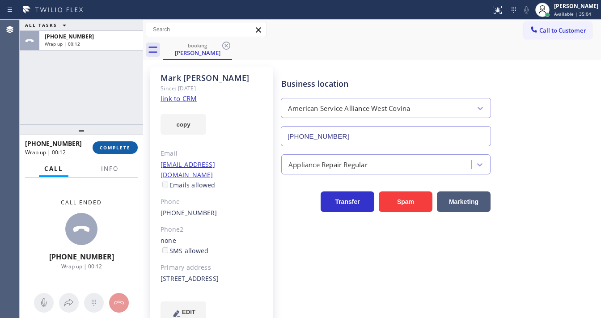
click at [125, 152] on button "COMPLETE" at bounding box center [115, 147] width 45 height 13
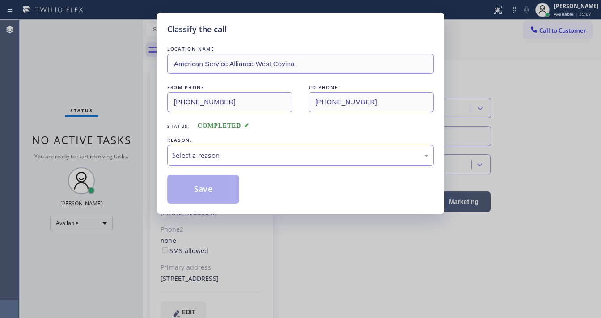
click at [210, 162] on div "Select a reason" at bounding box center [300, 155] width 266 height 21
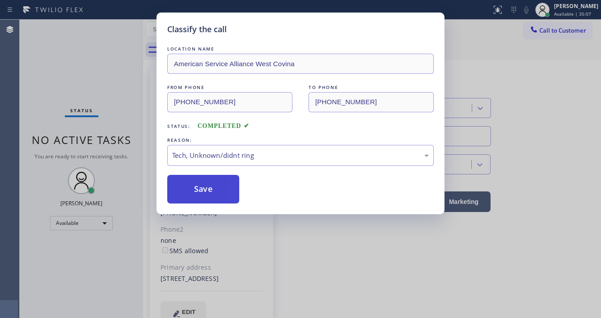
click at [194, 178] on button "Save" at bounding box center [203, 189] width 72 height 29
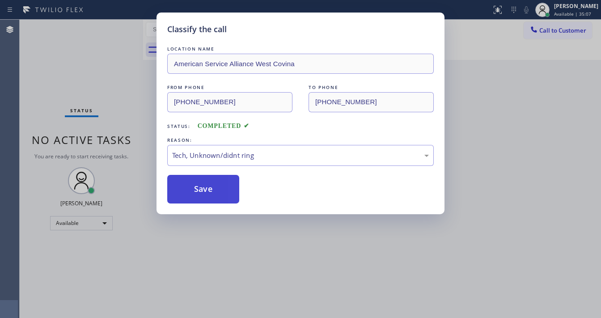
click at [194, 178] on button "Save" at bounding box center [203, 189] width 72 height 29
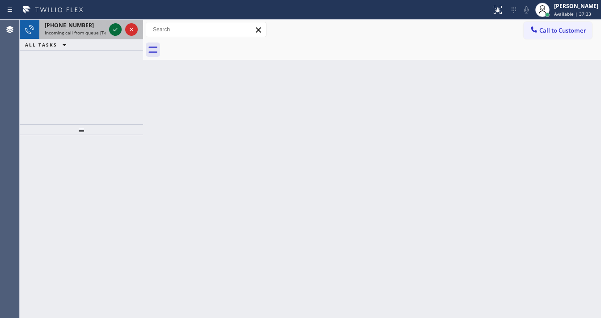
click at [115, 30] on icon at bounding box center [115, 30] width 4 height 4
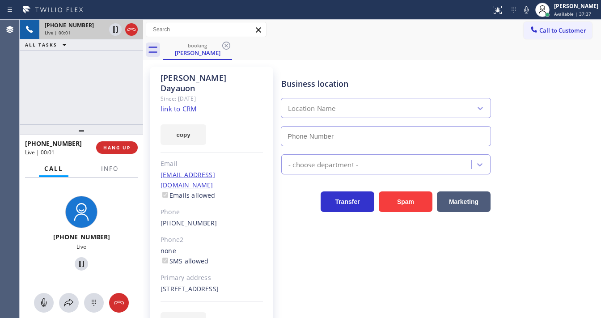
type input "(510) 756-4242"
click at [185, 104] on link "link to CRM" at bounding box center [178, 108] width 36 height 9
click at [129, 144] on button "HANG UP" at bounding box center [117, 147] width 42 height 13
click at [128, 144] on button "HANG UP" at bounding box center [117, 147] width 42 height 13
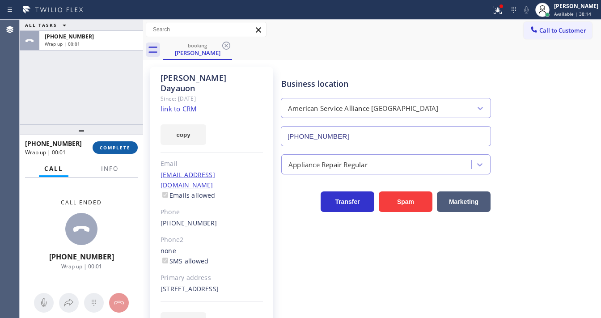
click at [128, 144] on button "COMPLETE" at bounding box center [115, 147] width 45 height 13
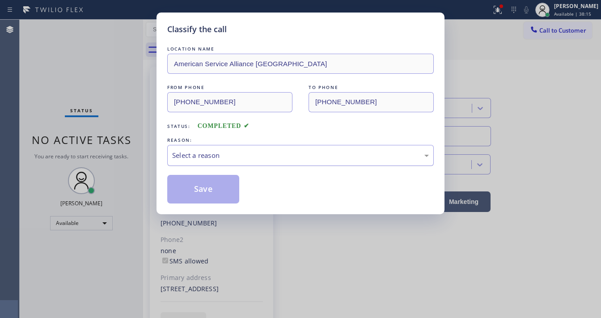
click at [208, 151] on div "Select a reason" at bounding box center [300, 155] width 257 height 10
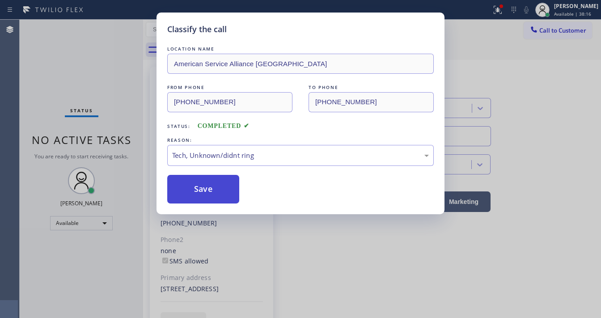
click at [215, 190] on button "Save" at bounding box center [203, 189] width 72 height 29
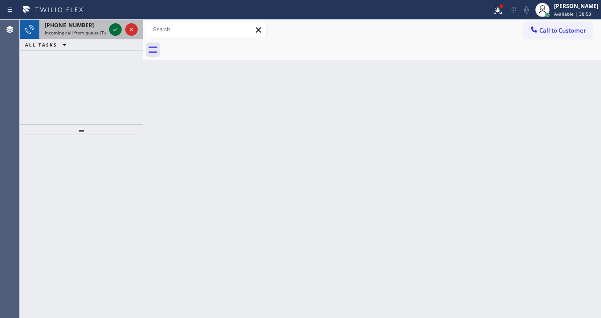
click at [113, 30] on icon at bounding box center [115, 29] width 11 height 11
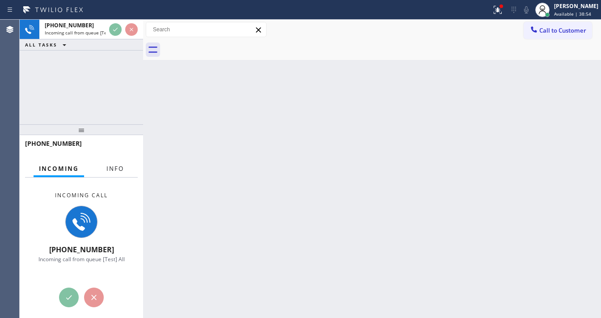
click at [121, 168] on span "Info" at bounding box center [114, 169] width 17 height 8
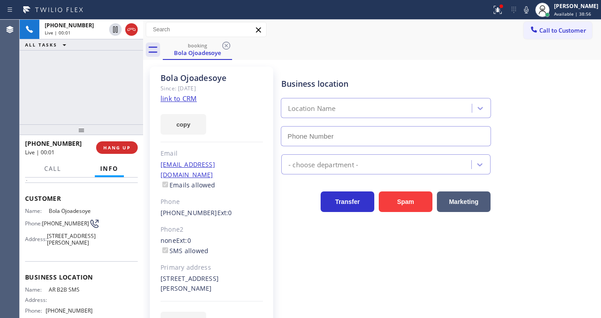
scroll to position [72, 0]
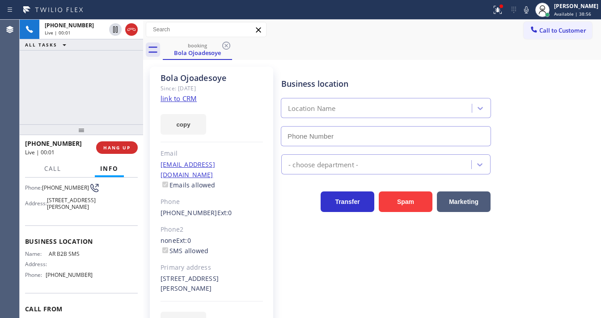
type input "[PHONE_NUMBER]"
click at [184, 100] on link "link to CRM" at bounding box center [178, 98] width 36 height 9
click at [107, 89] on div "+12674442138 Live | 00:49 ALL TASKS ALL TASKS ACTIVE TASKS TASKS IN WRAP UP" at bounding box center [81, 72] width 123 height 105
click at [14, 82] on div "Agent Desktop" at bounding box center [9, 169] width 19 height 298
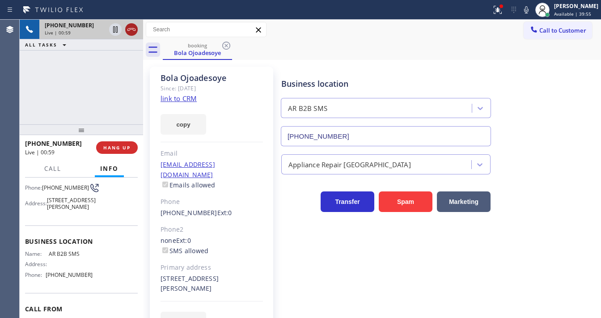
click at [131, 29] on icon at bounding box center [131, 29] width 8 height 3
click at [106, 30] on div "Live | 00:59" at bounding box center [75, 33] width 61 height 6
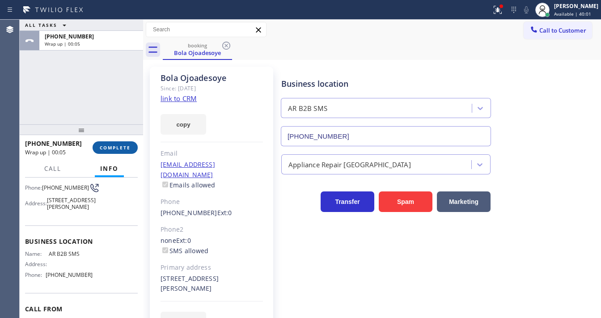
click at [119, 152] on button "COMPLETE" at bounding box center [115, 147] width 45 height 13
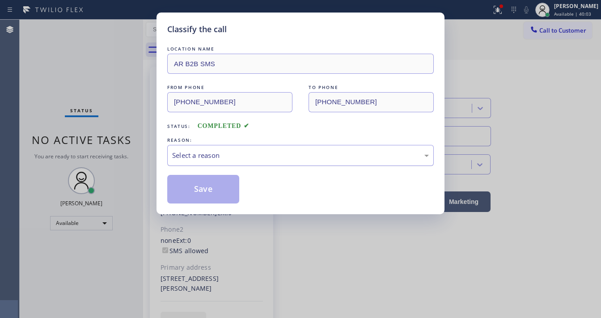
click at [248, 154] on div "Select a reason" at bounding box center [300, 155] width 257 height 10
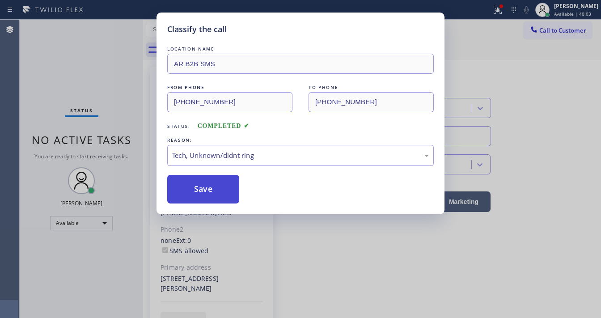
click at [227, 191] on button "Save" at bounding box center [203, 189] width 72 height 29
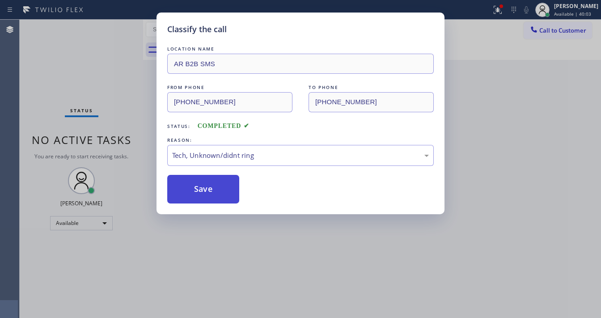
click at [227, 191] on button "Save" at bounding box center [203, 189] width 72 height 29
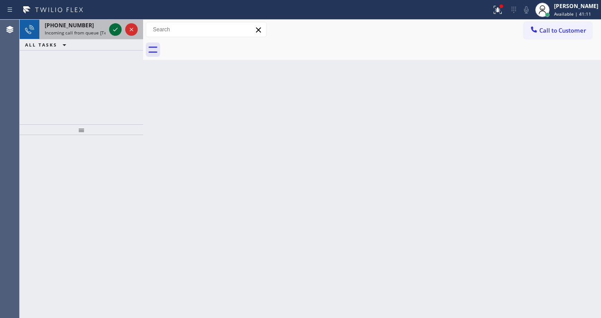
click at [114, 29] on icon at bounding box center [115, 29] width 11 height 11
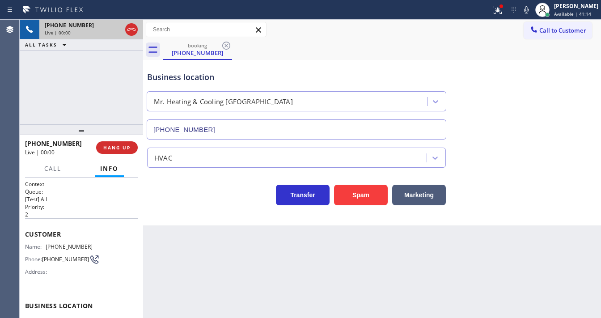
type input "(516) 362-2316"
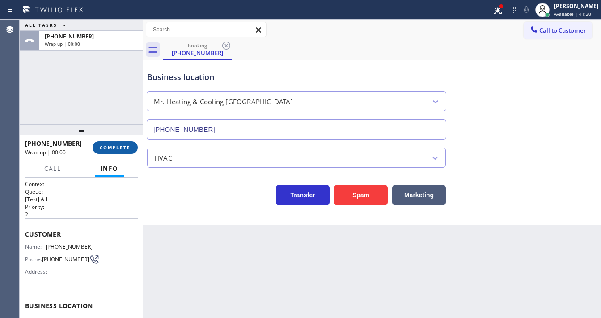
click at [116, 149] on span "COMPLETE" at bounding box center [115, 147] width 31 height 6
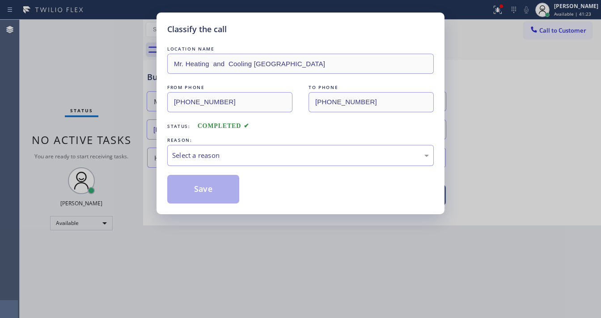
click at [212, 164] on div "Select a reason" at bounding box center [300, 155] width 266 height 21
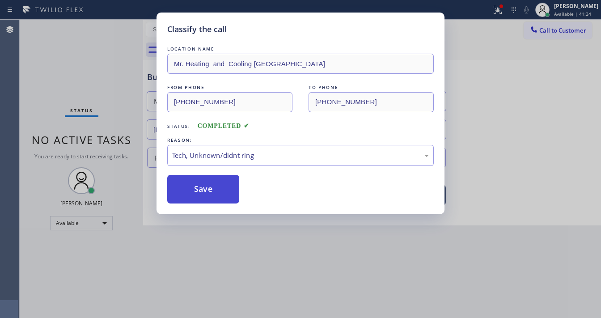
click at [212, 195] on button "Save" at bounding box center [203, 189] width 72 height 29
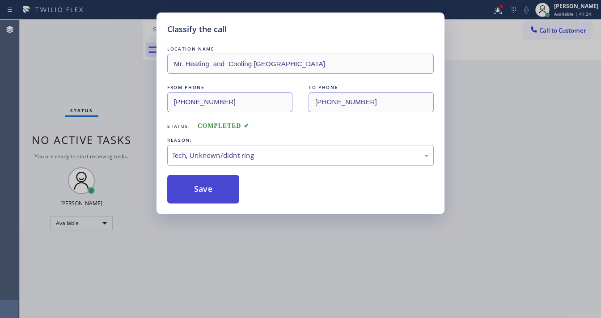
click at [212, 194] on button "Save" at bounding box center [203, 189] width 72 height 29
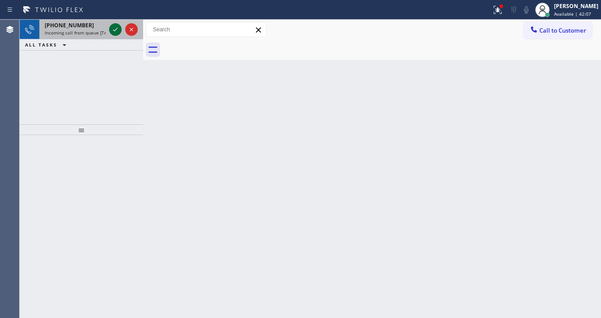
click at [114, 25] on icon at bounding box center [115, 29] width 11 height 11
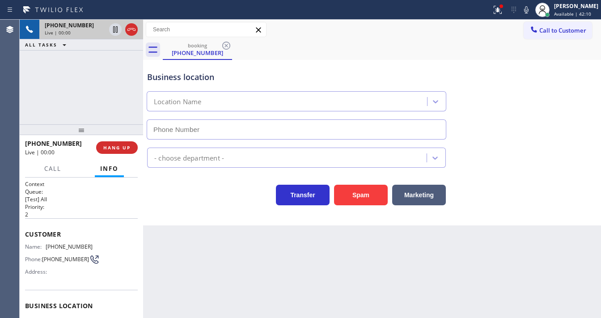
type input "(360) 205-1831"
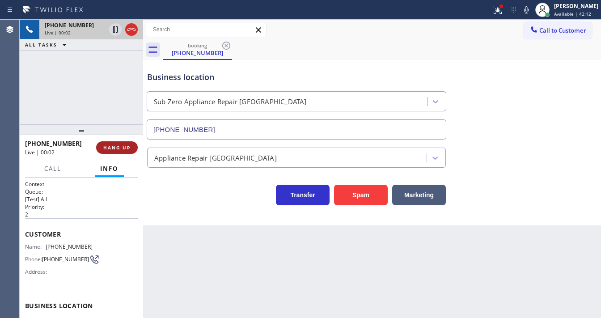
click at [129, 144] on span "HANG UP" at bounding box center [116, 147] width 27 height 6
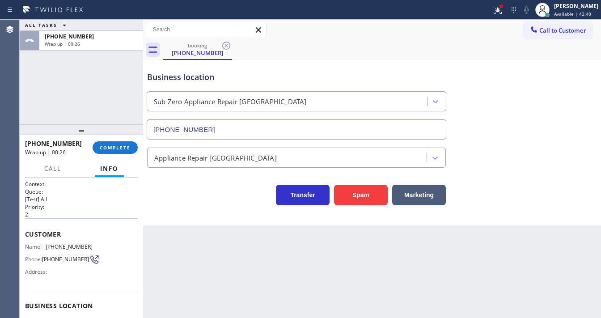
click at [103, 129] on div at bounding box center [81, 129] width 123 height 11
click at [107, 135] on div at bounding box center [81, 130] width 123 height 11
click at [109, 139] on div "+13608242917 Wrap up | 00:27 COMPLETE" at bounding box center [81, 147] width 113 height 23
click at [115, 148] on span "COMPLETE" at bounding box center [115, 148] width 31 height 6
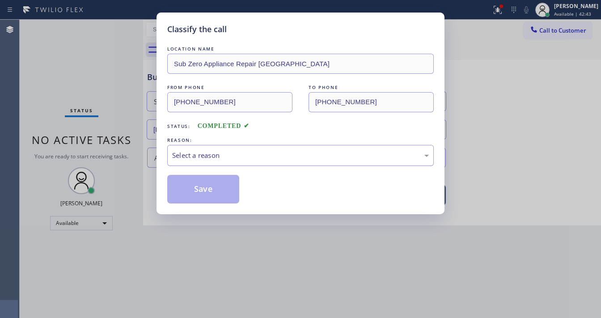
drag, startPoint x: 207, startPoint y: 157, endPoint x: 211, endPoint y: 162, distance: 5.8
click at [209, 159] on div "Select a reason" at bounding box center [300, 155] width 257 height 10
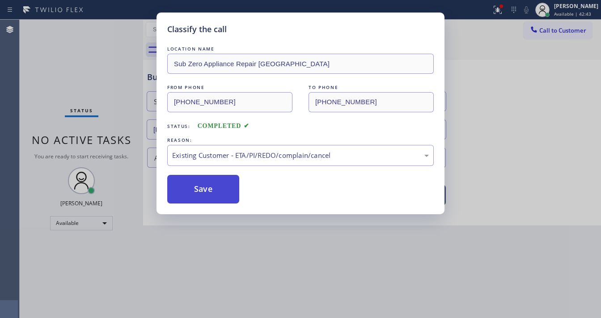
click at [205, 192] on button "Save" at bounding box center [203, 189] width 72 height 29
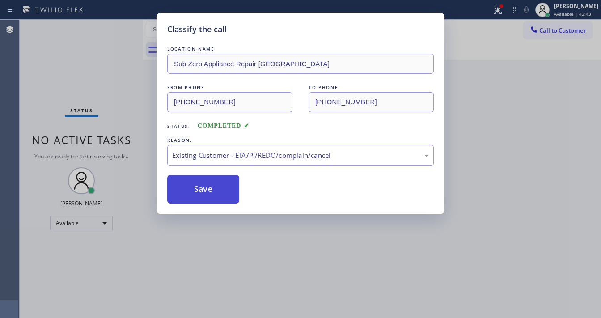
click at [205, 192] on button "Save" at bounding box center [203, 189] width 72 height 29
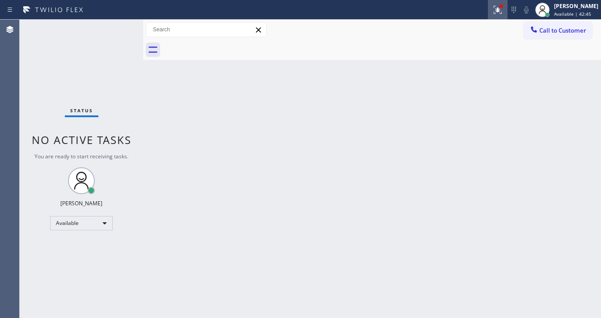
click at [499, 13] on icon at bounding box center [497, 9] width 11 height 11
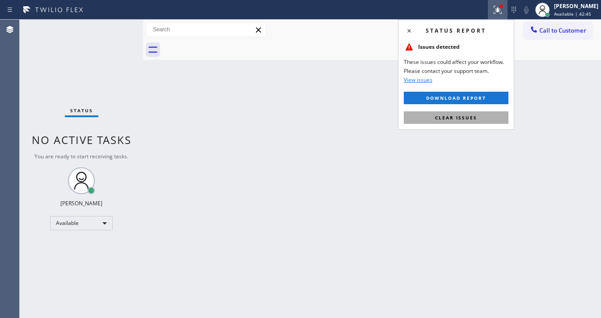
click at [477, 119] on button "Clear issues" at bounding box center [456, 117] width 105 height 13
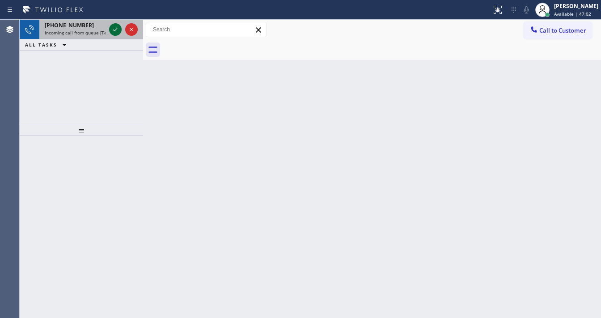
click at [111, 27] on icon at bounding box center [115, 29] width 11 height 11
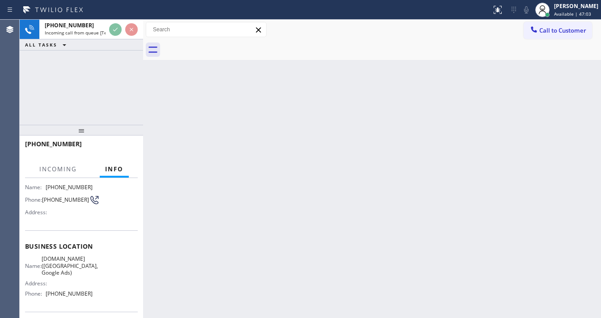
scroll to position [72, 0]
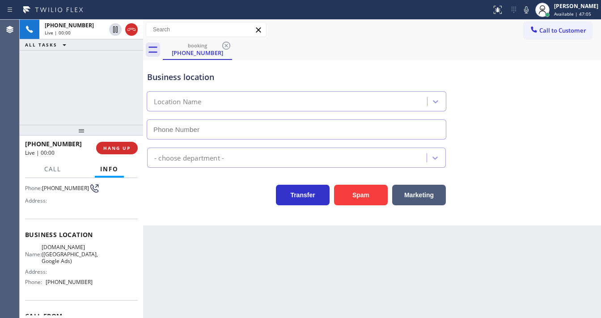
type input "(619) 492-4558"
click at [18, 105] on div "Agent Desktop" at bounding box center [9, 169] width 19 height 298
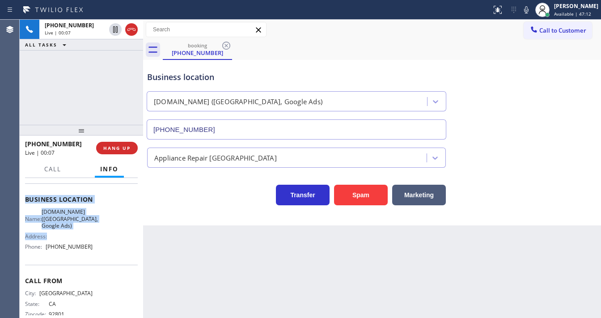
scroll to position [107, 0]
drag, startPoint x: 24, startPoint y: 193, endPoint x: 90, endPoint y: 258, distance: 92.3
click at [90, 258] on div "Context Queue: [Test] All Priority: 1 Customer Name: (949) 379-4303 Phone: (949…" at bounding box center [81, 248] width 123 height 140
copy div "Customer Name: (949) 379-4303 Phone: (949) 379-4303 Address: Business location …"
click at [68, 95] on div "+19493794303 Live | 00:08 ALL TASKS ALL TASKS ACTIVE TASKS TASKS IN WRAP UP" at bounding box center [81, 72] width 123 height 105
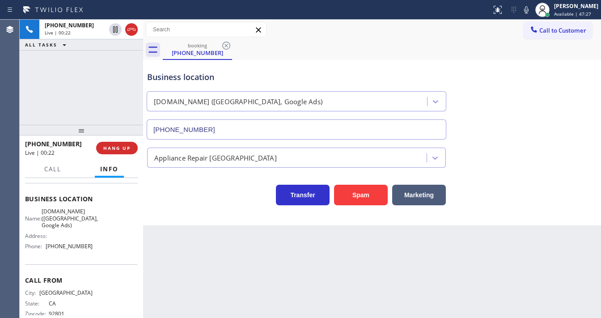
click at [84, 97] on div "+19493794303 Live | 00:22 ALL TASKS ALL TASKS ACTIVE TASKS TASKS IN WRAP UP" at bounding box center [81, 72] width 123 height 105
click at [358, 199] on button "Spam" at bounding box center [361, 195] width 54 height 21
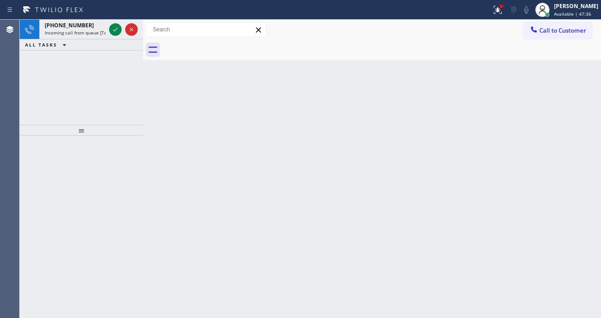
click at [98, 86] on div "+14805362501 Incoming call from queue [Test] All ALL TASKS ALL TASKS ACTIVE TAS…" at bounding box center [81, 72] width 123 height 105
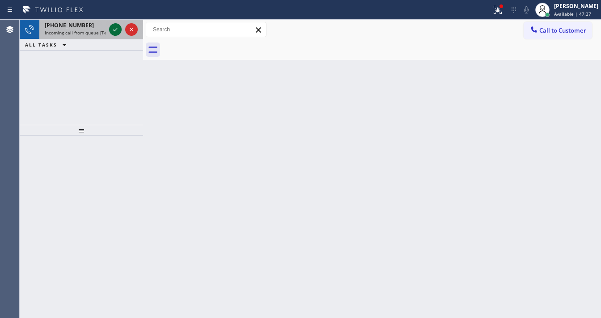
click at [114, 32] on icon at bounding box center [115, 29] width 11 height 11
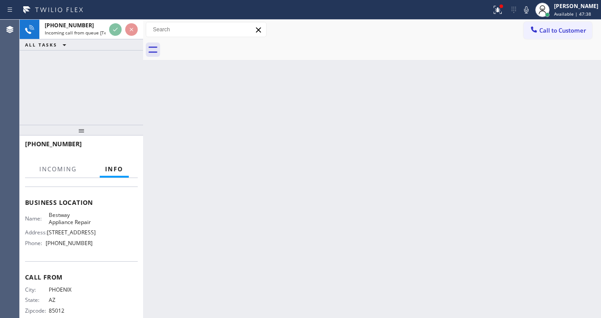
scroll to position [107, 0]
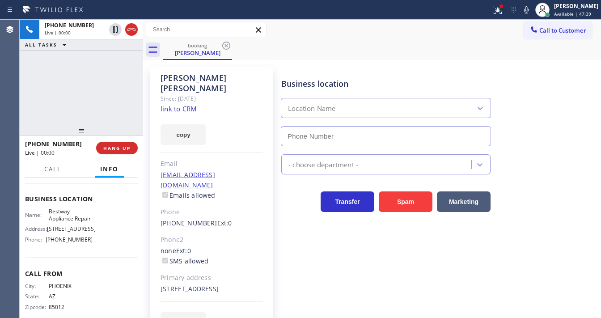
type input "(844) 901-1623"
click at [494, 18] on div "Status report Issue detected This issue could affect your workflow. Please cont…" at bounding box center [300, 10] width 601 height 20
click at [499, 15] on button at bounding box center [498, 10] width 20 height 20
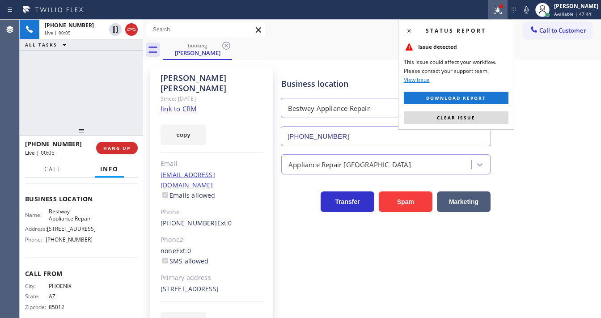
click at [501, 14] on icon at bounding box center [497, 9] width 11 height 11
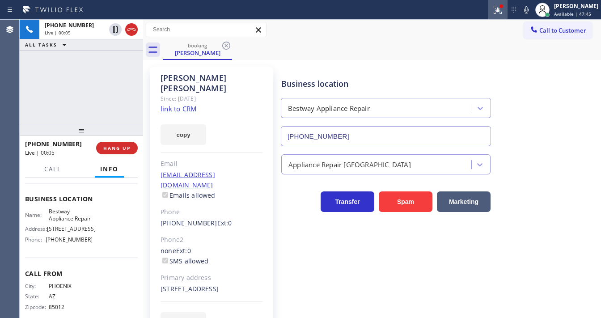
click at [502, 13] on icon at bounding box center [498, 10] width 8 height 8
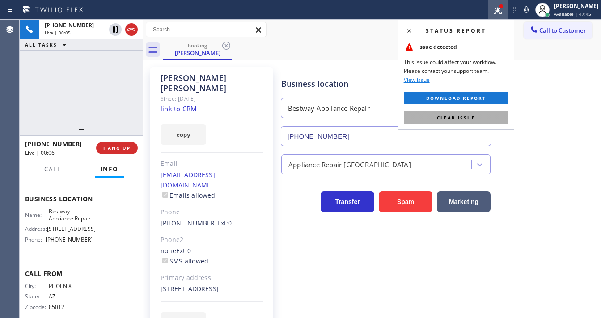
click at [480, 116] on button "Clear issue" at bounding box center [456, 117] width 105 height 13
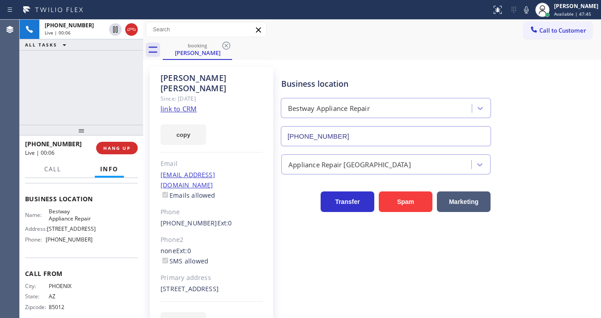
click at [510, 111] on div "Business location Bestway Appliance Repair (844) 901-1623" at bounding box center [438, 105] width 319 height 81
click at [172, 104] on link "link to CRM" at bounding box center [178, 108] width 36 height 9
drag, startPoint x: 55, startPoint y: 143, endPoint x: 33, endPoint y: 146, distance: 21.6
click at [33, 146] on div "+14805362501" at bounding box center [57, 143] width 65 height 8
copy span "4805362501"
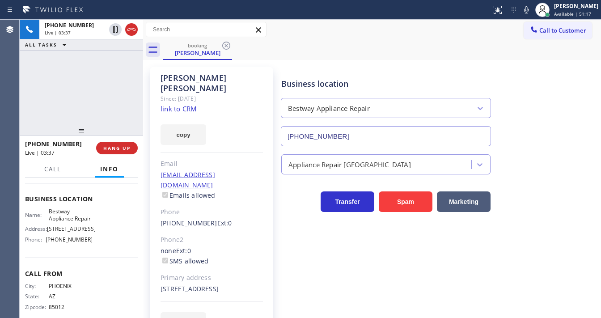
click at [73, 102] on div "+14805362501 Live | 03:37 ALL TASKS ALL TASKS ACTIVE TASKS TASKS IN WRAP UP" at bounding box center [81, 72] width 123 height 105
click at [101, 103] on div "+14805362501 Live | 03:51 ALL TASKS ALL TASKS ACTIVE TASKS TASKS IN WRAP UP" at bounding box center [81, 72] width 123 height 105
click at [373, 264] on div "Business location Bestway Appliance Repair (844) 901-1623 Appliance Repair High…" at bounding box center [438, 199] width 319 height 261
click at [116, 97] on div "+14805362501 Live | 04:17 ALL TASKS ALL TASKS ACTIVE TASKS TASKS IN WRAP UP" at bounding box center [81, 72] width 123 height 105
click at [122, 152] on div "+14805362501 Live | 04:21 HANG UP" at bounding box center [81, 147] width 113 height 23
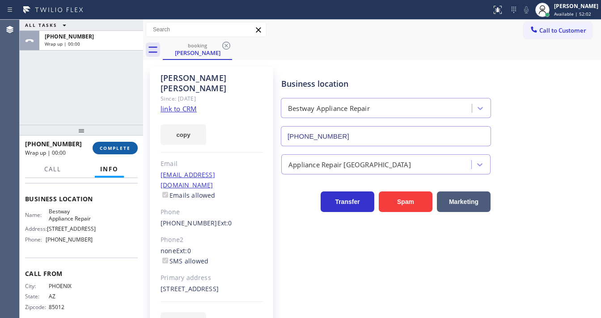
click at [125, 150] on span "COMPLETE" at bounding box center [115, 148] width 31 height 6
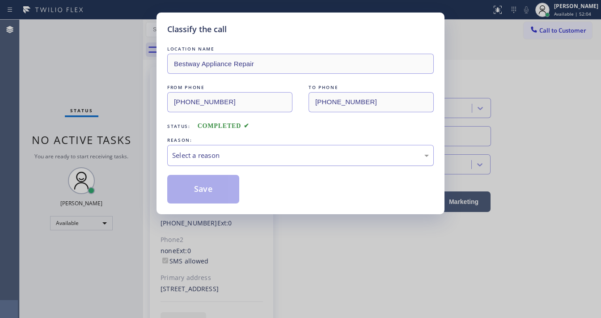
click at [213, 161] on div "Select a reason" at bounding box center [300, 155] width 266 height 21
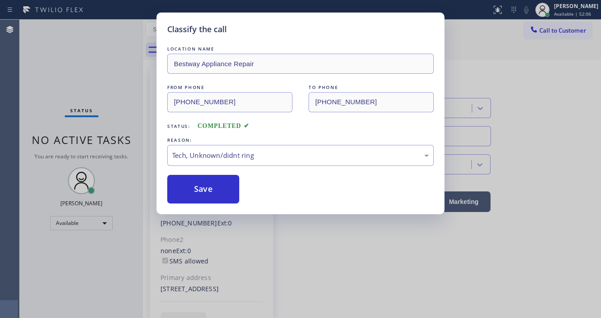
drag, startPoint x: 204, startPoint y: 218, endPoint x: 207, endPoint y: 209, distance: 9.6
click at [210, 155] on div "Tech, Unknown/didnt ring" at bounding box center [300, 155] width 257 height 10
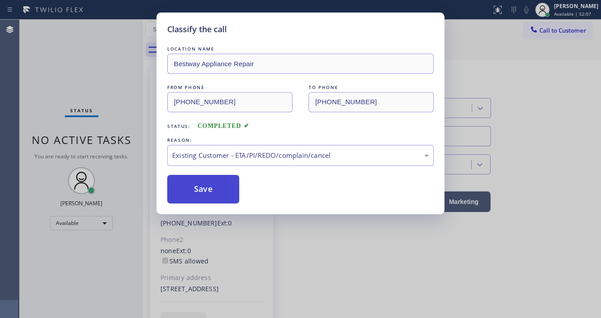
click at [211, 189] on button "Save" at bounding box center [203, 189] width 72 height 29
click at [213, 187] on button "Save" at bounding box center [203, 189] width 72 height 29
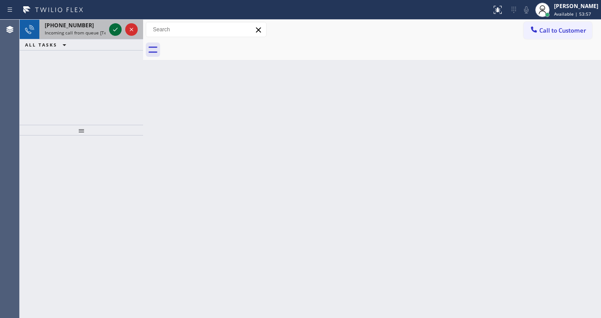
click at [114, 29] on icon at bounding box center [115, 29] width 11 height 11
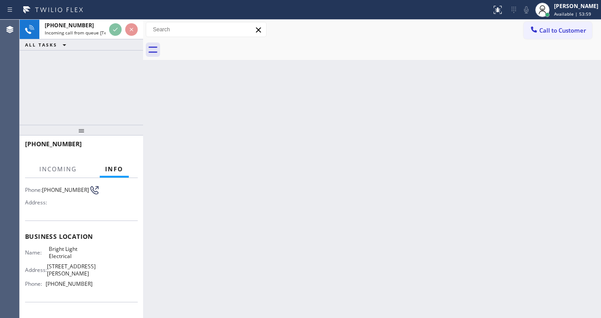
scroll to position [72, 0]
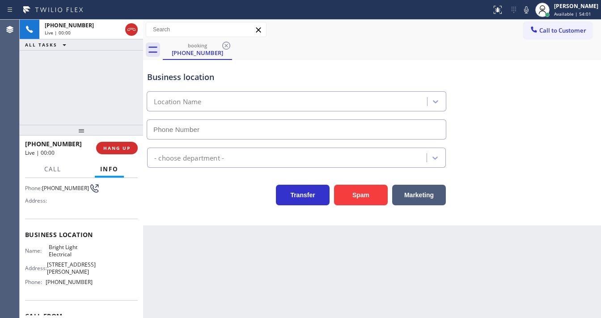
type input "(818) 536-7827"
click at [258, 317] on html "Status report No issues detected If you experience an issue, please download th…" at bounding box center [300, 159] width 601 height 318
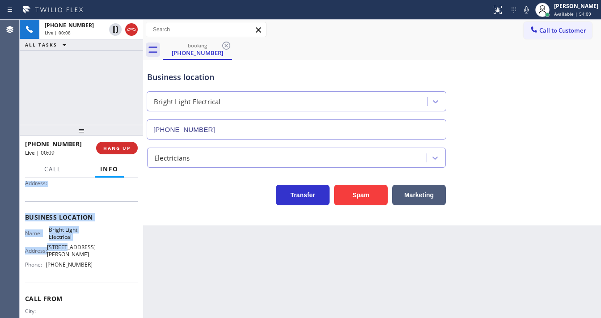
scroll to position [107, 0]
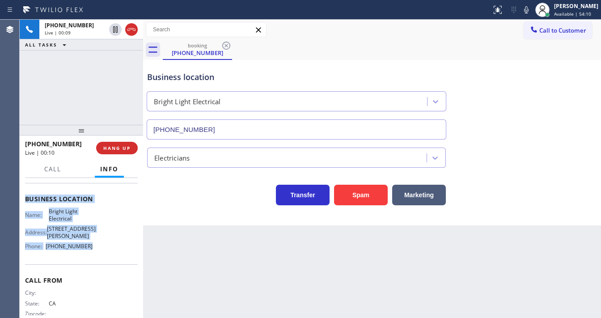
drag, startPoint x: 24, startPoint y: 195, endPoint x: 97, endPoint y: 249, distance: 90.5
click at [97, 249] on div "Context Queue: [Test] All Priority: 1 Customer Name: (213) 378-8871 Phone: (213…" at bounding box center [81, 248] width 123 height 140
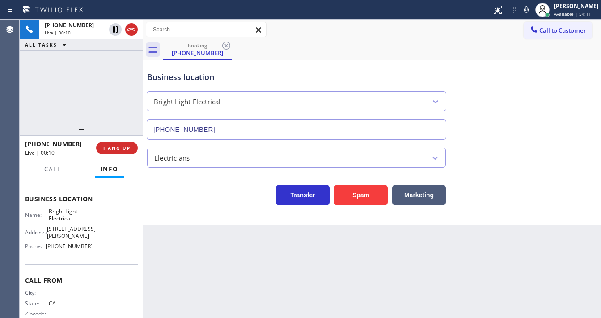
click at [222, 272] on div "Back to Dashboard Change Sender ID Customers Technicians Select a contact Outbo…" at bounding box center [372, 169] width 458 height 298
click at [38, 112] on div "+12133788871 Live | 00:15 ALL TASKS ALL TASKS ACTIVE TASKS TASKS IN WRAP UP" at bounding box center [81, 72] width 123 height 105
drag, startPoint x: 79, startPoint y: 146, endPoint x: 34, endPoint y: 144, distance: 44.7
click at [34, 144] on div "+12133788871" at bounding box center [57, 143] width 65 height 8
click at [304, 262] on div "Back to Dashboard Change Sender ID Customers Technicians Select a contact Outbo…" at bounding box center [372, 169] width 458 height 298
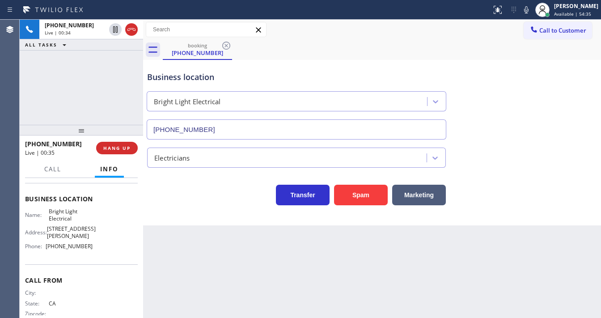
click at [117, 114] on div "+12133788871 Live | 00:34 ALL TASKS ALL TASKS ACTIVE TASKS TASKS IN WRAP UP" at bounding box center [81, 72] width 123 height 105
click at [35, 98] on div "+12133788871 Live | 00:49 ALL TASKS ALL TASKS ACTIVE TASKS TASKS IN WRAP UP" at bounding box center [81, 72] width 123 height 105
click at [131, 147] on button "HANG UP" at bounding box center [117, 148] width 42 height 13
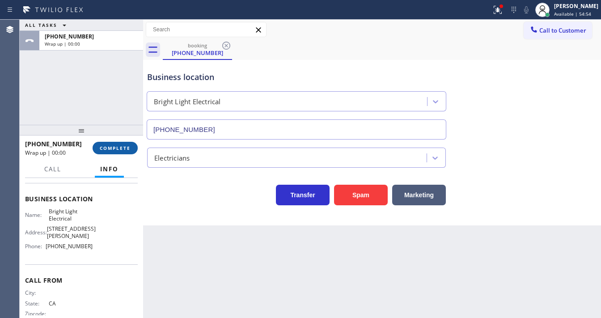
click at [130, 147] on span "COMPLETE" at bounding box center [115, 148] width 31 height 6
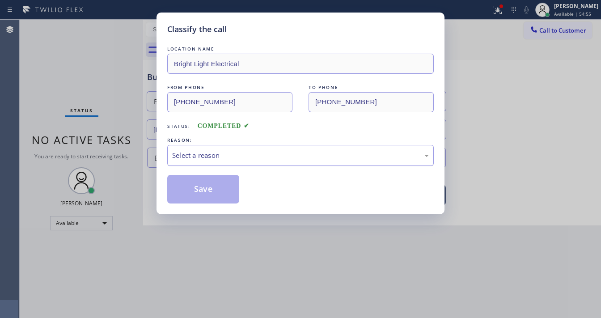
click at [229, 156] on div "Select a reason" at bounding box center [300, 155] width 257 height 10
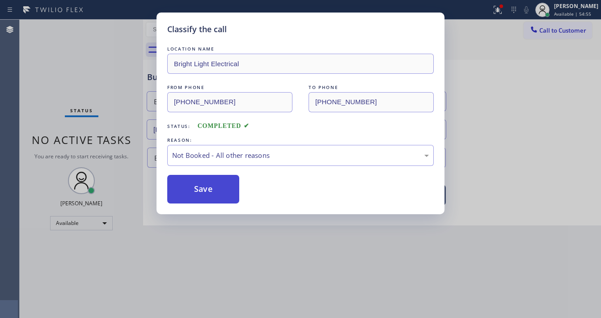
click at [209, 186] on button "Save" at bounding box center [203, 189] width 72 height 29
drag, startPoint x: 209, startPoint y: 186, endPoint x: 305, endPoint y: 145, distance: 104.4
click at [210, 186] on button "Save" at bounding box center [203, 189] width 72 height 29
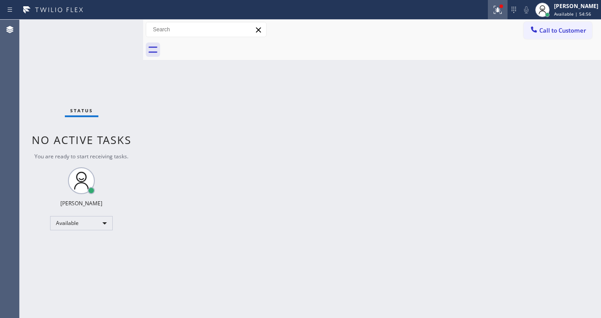
click at [503, 11] on icon at bounding box center [497, 9] width 11 height 11
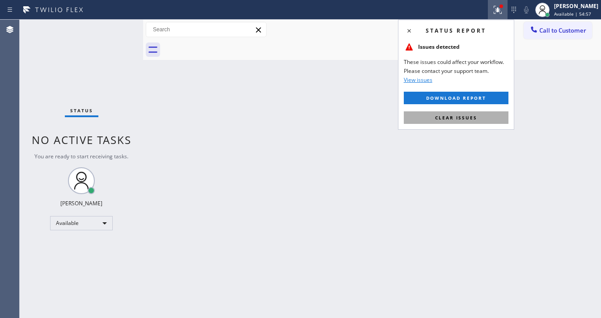
click at [472, 120] on span "Clear issues" at bounding box center [456, 117] width 42 height 6
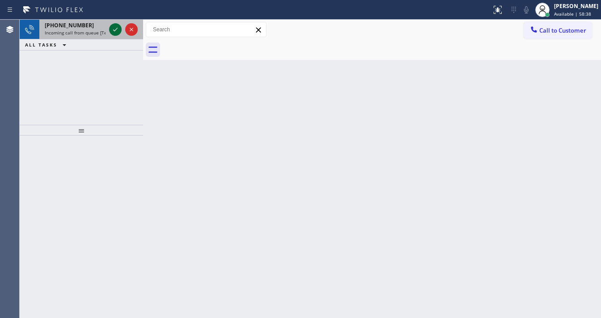
click at [114, 28] on icon at bounding box center [115, 29] width 11 height 11
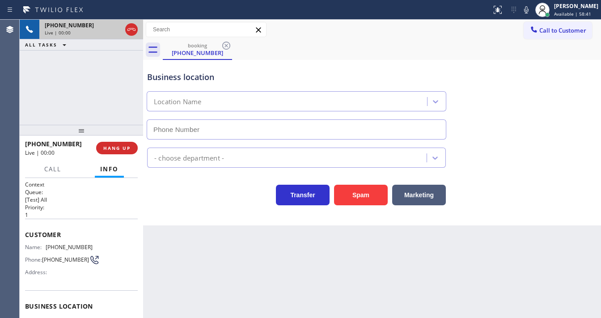
type input "(442) 275-8858"
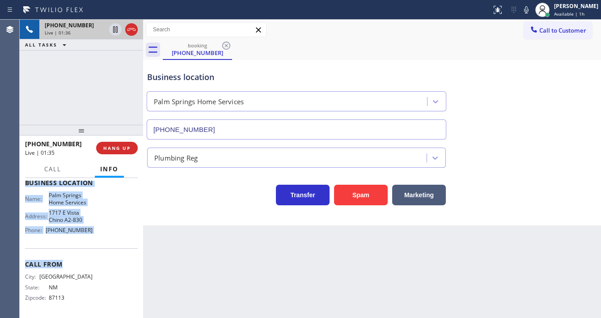
scroll to position [125, 0]
drag, startPoint x: 40, startPoint y: 225, endPoint x: 100, endPoint y: 241, distance: 61.9
click at [100, 241] on div "Context Queue: [Test] All Priority: 1 Customer Name: (575) 418-7278 Phone: (575…" at bounding box center [81, 185] width 113 height 259
copy div "ustomer Name: (575) 418-7278 Phone: (575) 418-7278 Address: Business location N…"
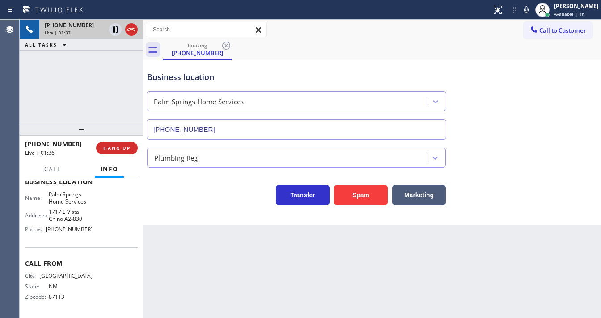
click at [91, 100] on div "+15754187278 Live | 01:37 ALL TASKS ALL TASKS ACTIVE TASKS TASKS IN WRAP UP" at bounding box center [81, 72] width 123 height 105
drag, startPoint x: 531, startPoint y: 14, endPoint x: 522, endPoint y: 17, distance: 9.3
click at [531, 14] on icon at bounding box center [526, 9] width 11 height 11
click at [115, 30] on icon at bounding box center [115, 29] width 11 height 11
drag, startPoint x: 532, startPoint y: 11, endPoint x: 387, endPoint y: 45, distance: 149.7
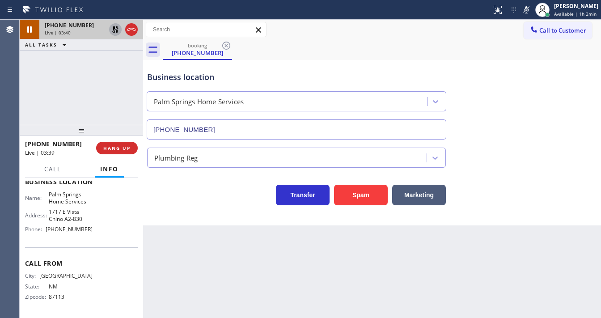
click at [532, 11] on icon at bounding box center [526, 9] width 11 height 11
click at [110, 30] on icon at bounding box center [115, 29] width 11 height 11
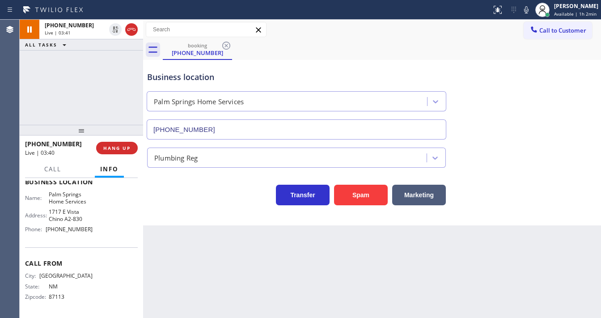
click at [113, 84] on div "+15754187278 Live | 03:41 ALL TASKS ALL TASKS ACTIVE TASKS TASKS IN WRAP UP" at bounding box center [81, 72] width 123 height 105
click at [113, 84] on div "+15754187278 Live | 03:42 ALL TASKS ALL TASKS ACTIVE TASKS TASKS IN WRAP UP" at bounding box center [81, 72] width 123 height 105
click at [53, 169] on span "Call" at bounding box center [52, 169] width 17 height 8
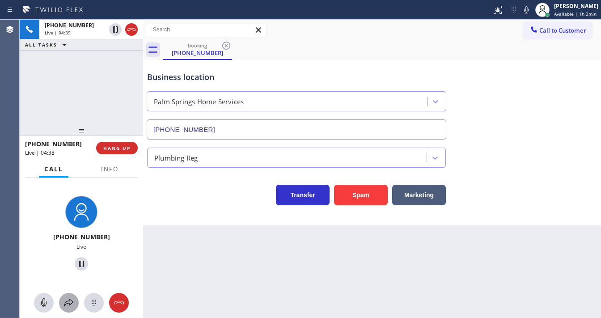
click at [68, 303] on icon at bounding box center [68, 302] width 11 height 11
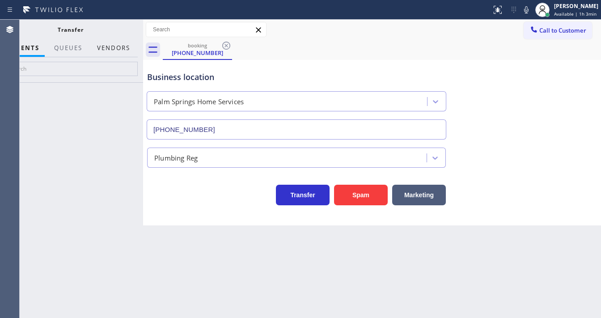
click at [115, 45] on button "Vendors" at bounding box center [114, 47] width 44 height 17
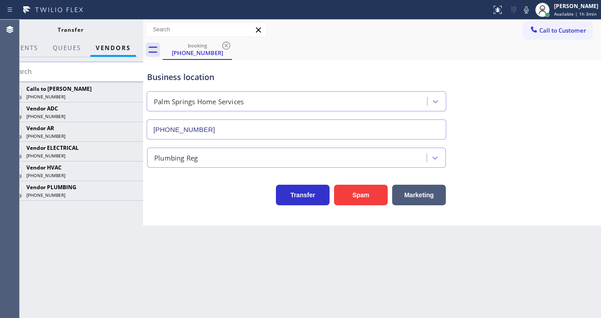
click at [0, 0] on icon at bounding box center [0, 0] width 0 height 0
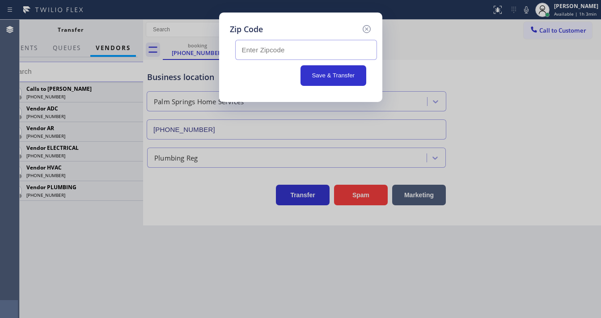
click at [279, 59] on div "Save & Transfer" at bounding box center [301, 60] width 142 height 51
click at [280, 55] on input "text" at bounding box center [306, 50] width 142 height 20
paste input "92262"
type input "92262"
click at [324, 71] on button "Save & Transfer" at bounding box center [333, 75] width 66 height 21
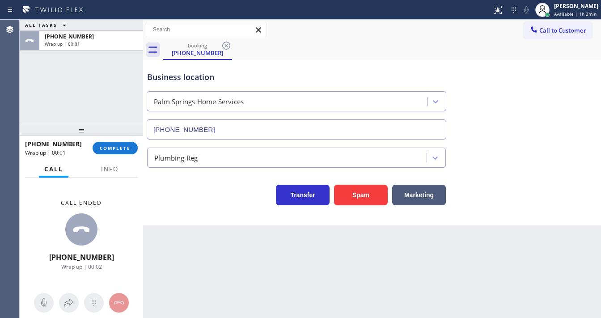
click at [116, 138] on div "+15754187278 Wrap up | 00:01 COMPLETE" at bounding box center [81, 147] width 113 height 23
click at [118, 146] on span "COMPLETE" at bounding box center [115, 148] width 31 height 6
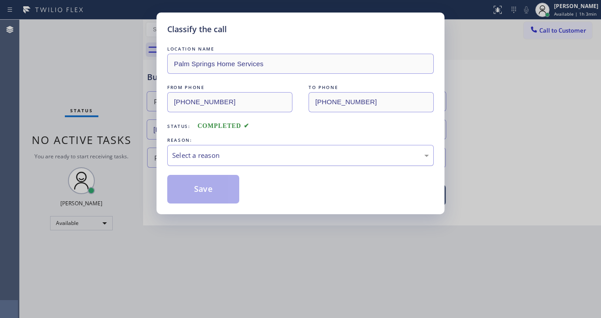
click at [209, 152] on div "Select a reason" at bounding box center [300, 155] width 257 height 10
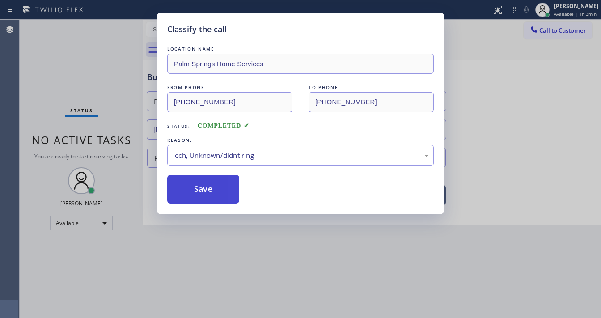
click at [213, 190] on button "Save" at bounding box center [203, 189] width 72 height 29
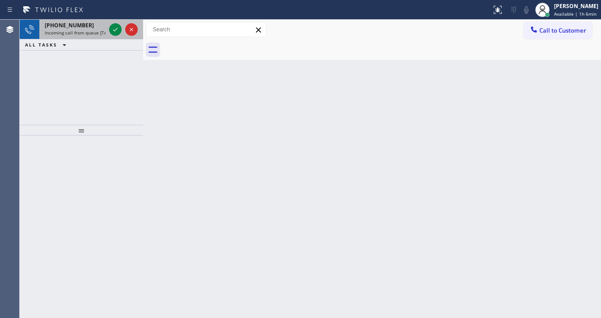
drag, startPoint x: 74, startPoint y: 30, endPoint x: 102, endPoint y: 30, distance: 28.6
click at [75, 30] on span "Incoming call from queue [Test] All" at bounding box center [82, 33] width 74 height 6
click at [110, 29] on icon at bounding box center [115, 29] width 11 height 11
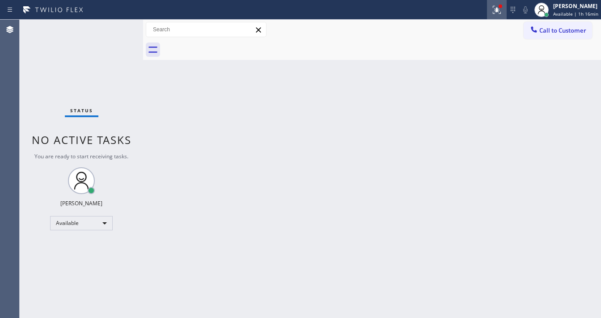
click at [494, 12] on div at bounding box center [497, 9] width 20 height 11
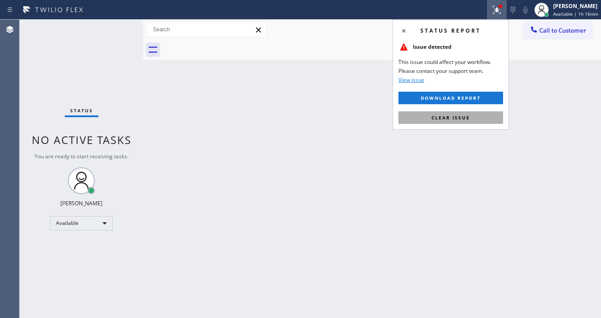
click at [463, 118] on span "Clear issue" at bounding box center [450, 117] width 38 height 6
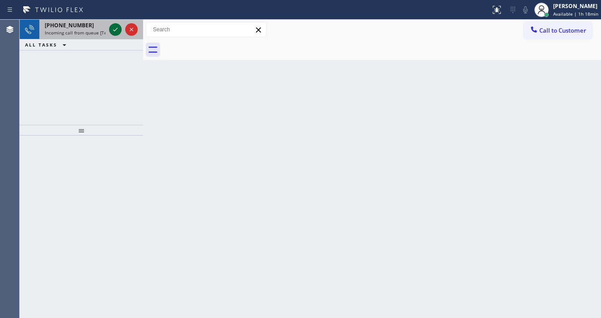
click at [111, 29] on icon at bounding box center [115, 29] width 11 height 11
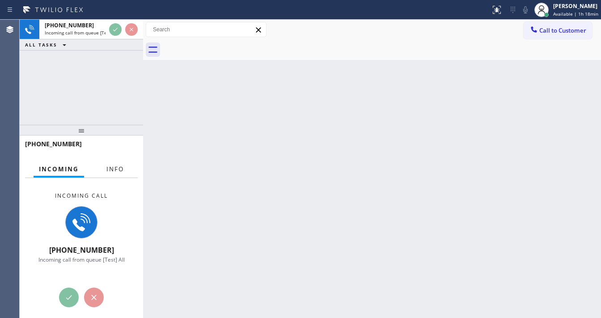
click at [106, 165] on span "Info" at bounding box center [114, 169] width 17 height 8
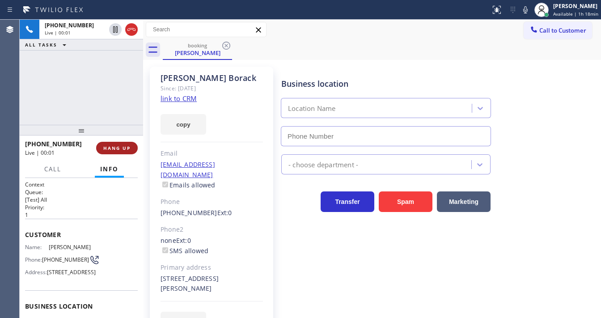
type input "[PHONE_NUMBER]"
click at [193, 97] on link "link to CRM" at bounding box center [178, 98] width 36 height 9
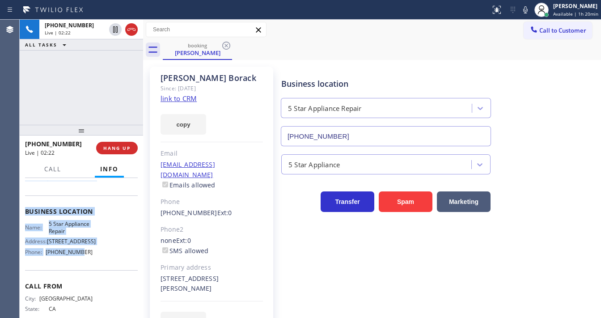
scroll to position [131, 0]
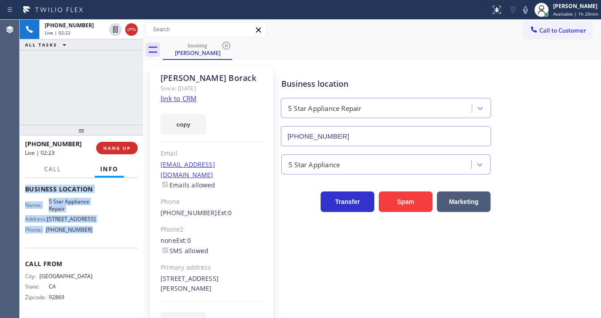
drag, startPoint x: 23, startPoint y: 197, endPoint x: 86, endPoint y: 232, distance: 71.6
click at [86, 232] on div "Context Queue: [Test] All Priority: 1 Customer Name: Joan Borack Phone: (714) 8…" at bounding box center [81, 248] width 123 height 140
copy div "Customer Name: Joan Borack Phone: (714) 815-2292 Address: 13531 Eton Place, San…"
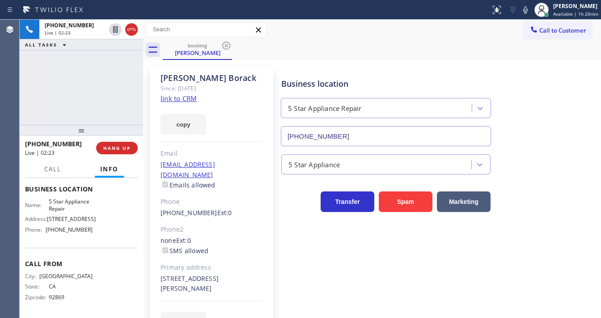
click at [82, 127] on div at bounding box center [81, 130] width 123 height 11
click at [58, 93] on div "+17148152292 Live | 02:30 ALL TASKS ALL TASKS ACTIVE TASKS TASKS IN WRAP UP" at bounding box center [81, 72] width 123 height 105
click at [450, 29] on div "Call to Customer Outbound call Location HVAC Alliance Expert Emails Your caller…" at bounding box center [372, 30] width 458 height 16
click at [528, 13] on icon at bounding box center [525, 9] width 4 height 7
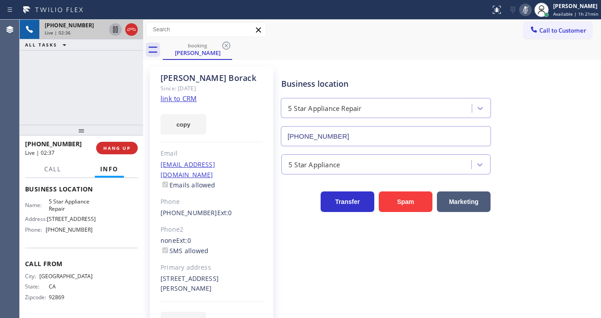
click at [113, 29] on icon at bounding box center [115, 29] width 11 height 11
click at [109, 61] on div "+17148152292 Live | 02:41 ALL TASKS ALL TASKS ACTIVE TASKS TASKS IN WRAP UP" at bounding box center [81, 72] width 123 height 105
click at [115, 33] on icon at bounding box center [115, 29] width 11 height 11
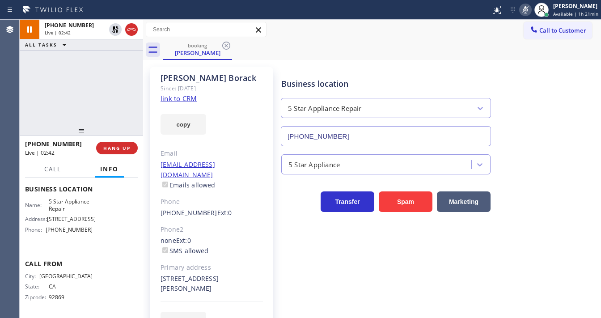
click at [522, 12] on icon at bounding box center [525, 9] width 11 height 11
click at [63, 90] on div "+17148152292 Live | 02:42 ALL TASKS ALL TASKS ACTIVE TASKS TASKS IN WRAP UP" at bounding box center [81, 72] width 123 height 105
click at [531, 10] on icon at bounding box center [525, 9] width 11 height 11
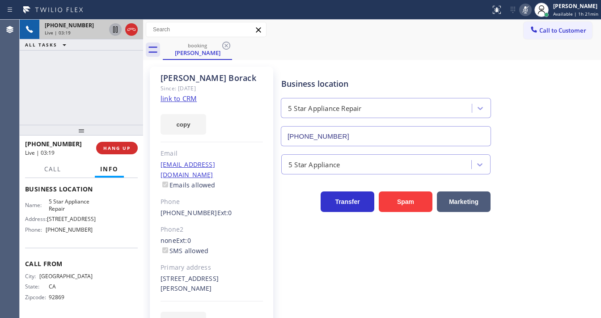
click at [115, 32] on icon at bounding box center [115, 29] width 11 height 11
click at [66, 92] on div "+17148152292 Live | 03:38 ALL TASKS ALL TASKS ACTIVE TASKS TASKS IN WRAP UP" at bounding box center [81, 72] width 123 height 105
click at [78, 88] on div "+17148152292 Live | 03:40 ALL TASKS ALL TASKS ACTIVE TASKS TASKS IN WRAP UP" at bounding box center [81, 72] width 123 height 105
click at [38, 94] on div "+17148152292 Live | 03:42 ALL TASKS ALL TASKS ACTIVE TASKS TASKS IN WRAP UP" at bounding box center [81, 72] width 123 height 105
click at [79, 92] on div "+17148152292 Live | 03:42 ALL TASKS ALL TASKS ACTIVE TASKS TASKS IN WRAP UP" at bounding box center [81, 72] width 123 height 105
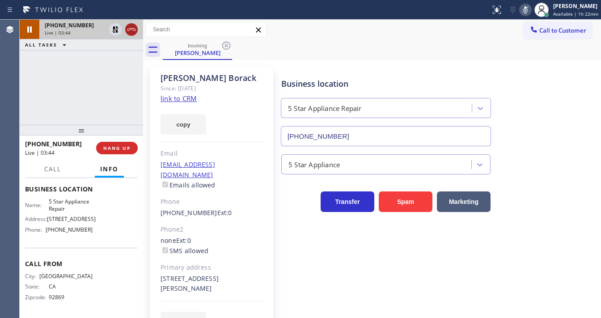
drag, startPoint x: 116, startPoint y: 31, endPoint x: 128, endPoint y: 29, distance: 12.3
click at [116, 31] on icon at bounding box center [115, 29] width 6 height 6
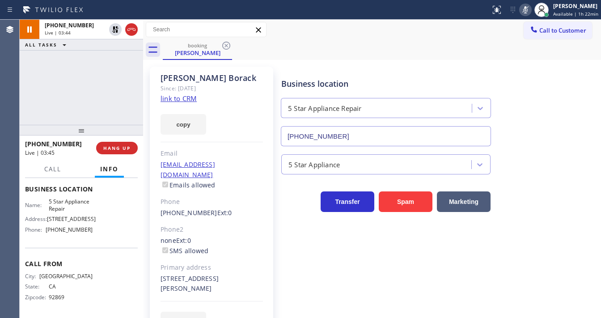
click at [531, 10] on icon at bounding box center [525, 9] width 11 height 11
click at [73, 91] on div "+17148152292 Live | 03:45 ALL TASKS ALL TASKS ACTIVE TASKS TASKS IN WRAP UP" at bounding box center [81, 72] width 123 height 105
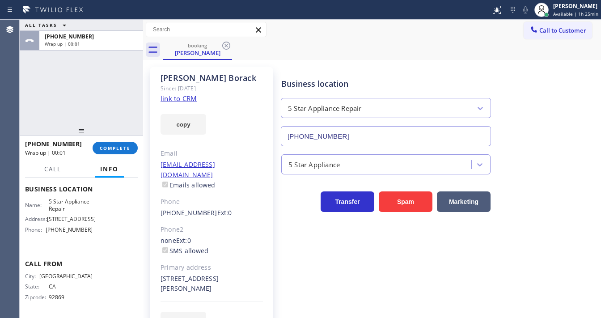
click at [109, 98] on div "ALL TASKS ALL TASKS ACTIVE TASKS TASKS IN WRAP UP +17148152292 Wrap up | 00:01" at bounding box center [81, 72] width 123 height 105
click at [123, 148] on span "COMPLETE" at bounding box center [115, 148] width 31 height 6
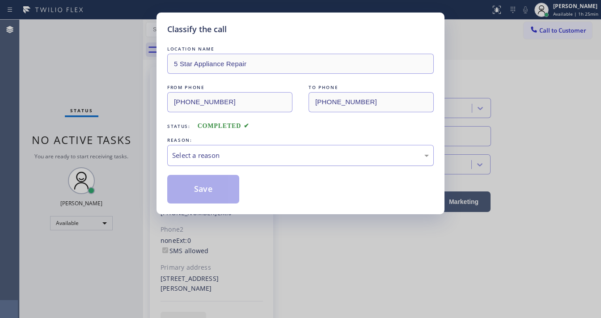
drag, startPoint x: 206, startPoint y: 158, endPoint x: 208, endPoint y: 163, distance: 5.4
click at [207, 159] on div "Select a reason" at bounding box center [300, 155] width 257 height 10
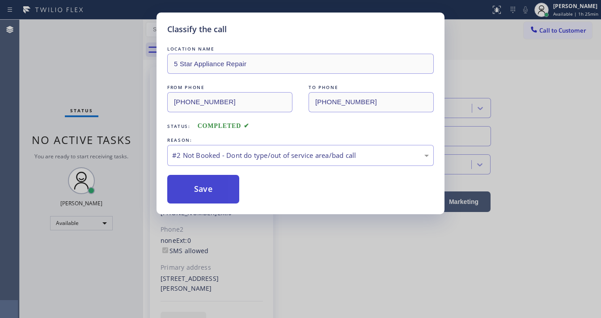
click at [208, 190] on button "Save" at bounding box center [203, 189] width 72 height 29
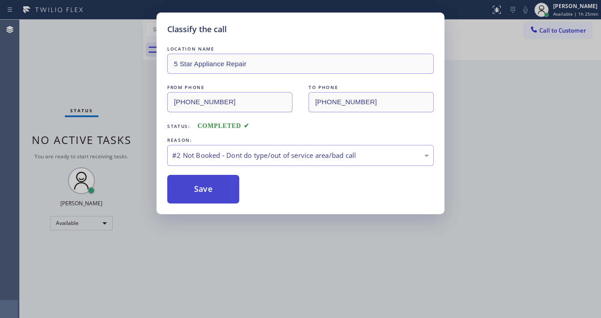
click at [208, 190] on button "Save" at bounding box center [203, 189] width 72 height 29
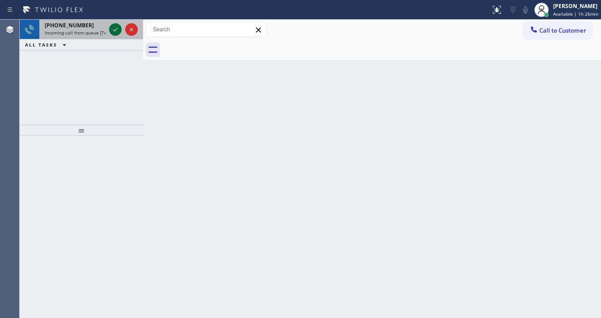
click at [114, 30] on icon at bounding box center [115, 30] width 4 height 4
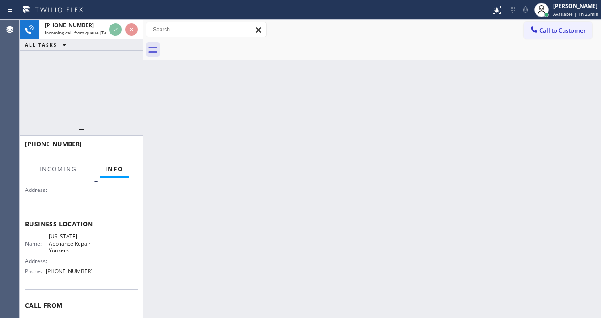
scroll to position [107, 0]
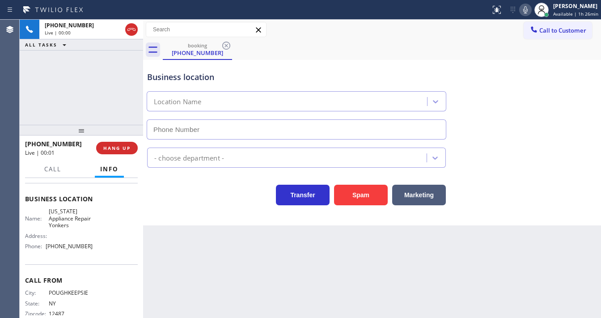
type input "(914) 873-0795"
click at [41, 105] on div "+18456258786 Live | 00:11 ALL TASKS ALL TASKS ACTIVE TASKS TASKS IN WRAP UP" at bounding box center [81, 72] width 123 height 105
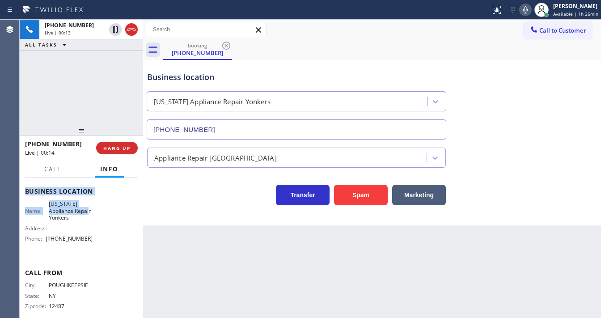
scroll to position [125, 0]
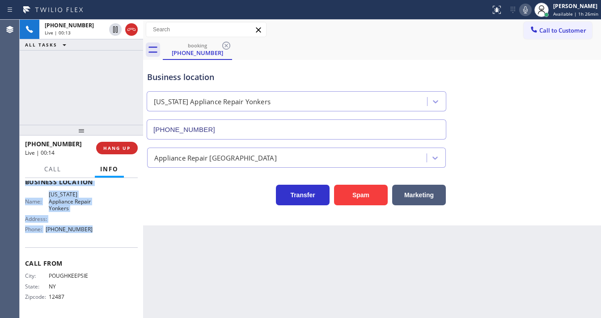
drag, startPoint x: 23, startPoint y: 196, endPoint x: 102, endPoint y: 228, distance: 85.4
click at [102, 228] on div "Context Queue: [Test] All Priority: 1 Customer Name: (845) 625-8786 Phone: (845…" at bounding box center [81, 248] width 123 height 140
copy div "Customer Name: (845) 625-8786 Phone: (845) 625-8786 Address: Business location …"
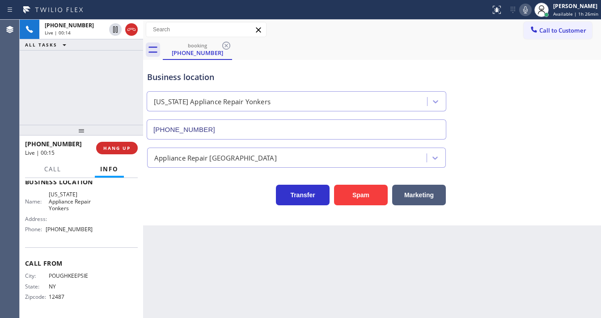
click at [77, 89] on div "+18456258786 Live | 00:14 ALL TASKS ALL TASKS ACTIVE TASKS TASKS IN WRAP UP" at bounding box center [81, 72] width 123 height 105
click at [50, 114] on div "+18456258786 Live | 03:55 ALL TASKS ALL TASKS ACTIVE TASKS TASKS IN WRAP UP" at bounding box center [81, 72] width 123 height 105
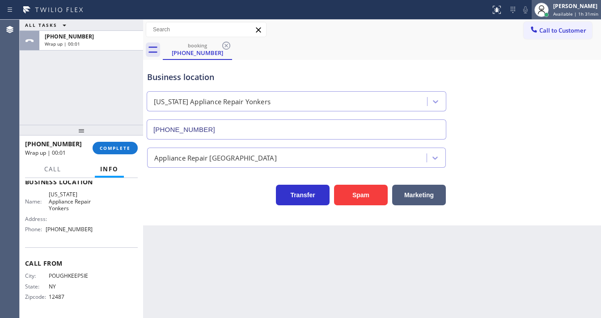
click at [563, 11] on span "Available | 1h 31min" at bounding box center [575, 14] width 45 height 6
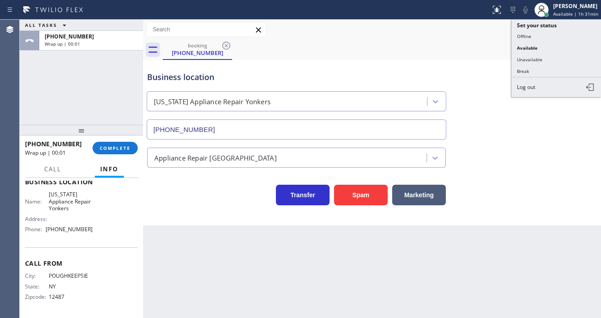
click at [536, 55] on button "Unavailable" at bounding box center [555, 60] width 89 height 12
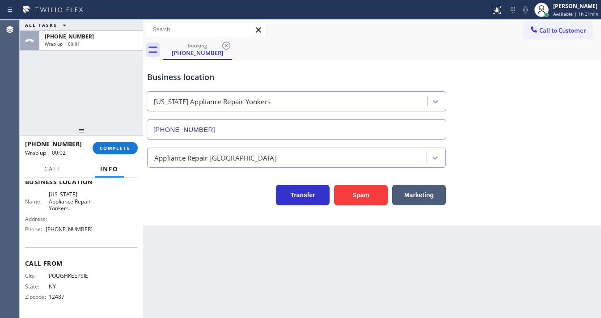
click at [395, 56] on div "booking (845) 625-8786" at bounding box center [382, 50] width 438 height 20
click at [118, 151] on button "COMPLETE" at bounding box center [115, 148] width 45 height 13
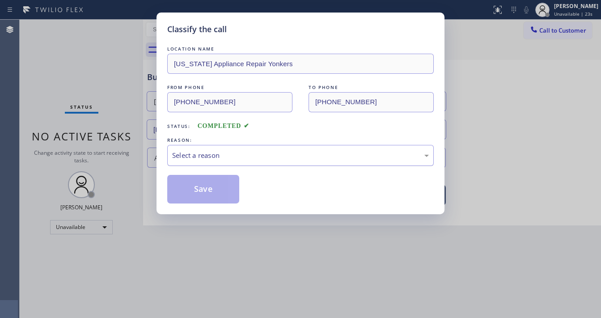
click at [204, 154] on div "Select a reason" at bounding box center [300, 155] width 257 height 10
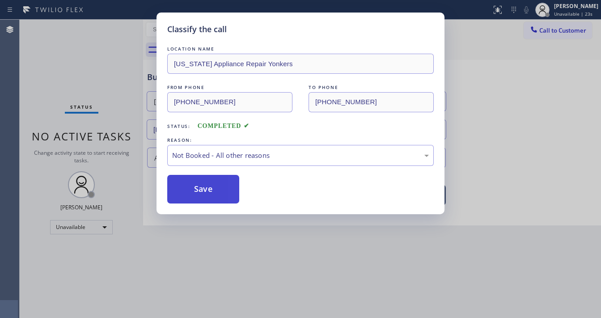
click at [200, 188] on button "Save" at bounding box center [203, 189] width 72 height 29
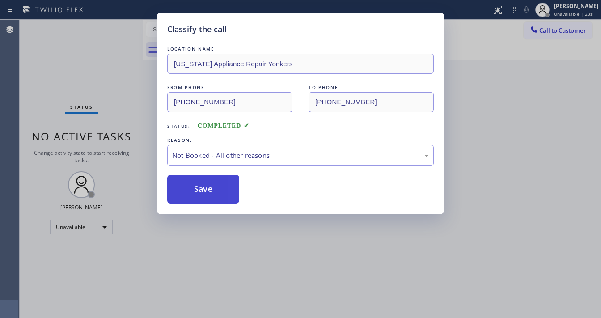
click at [200, 188] on button "Save" at bounding box center [203, 189] width 72 height 29
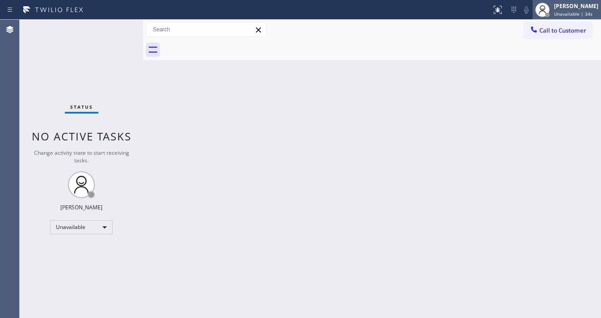
click at [571, 9] on div "[PERSON_NAME]" at bounding box center [576, 6] width 44 height 8
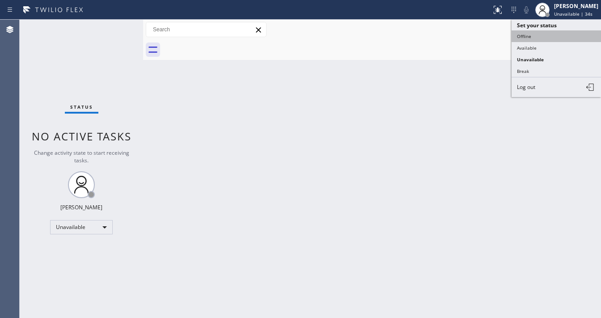
click at [543, 39] on button "Offline" at bounding box center [555, 36] width 89 height 12
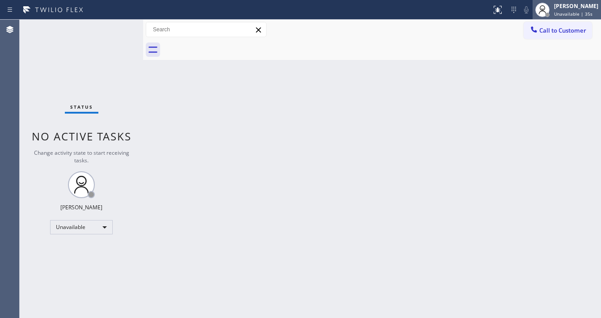
click at [574, 11] on span "Unavailable | 35s" at bounding box center [573, 14] width 38 height 6
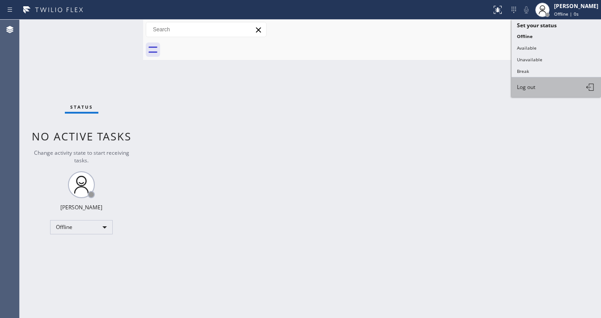
click at [534, 88] on span "Log out" at bounding box center [526, 87] width 18 height 8
